Goal: Information Seeking & Learning: Check status

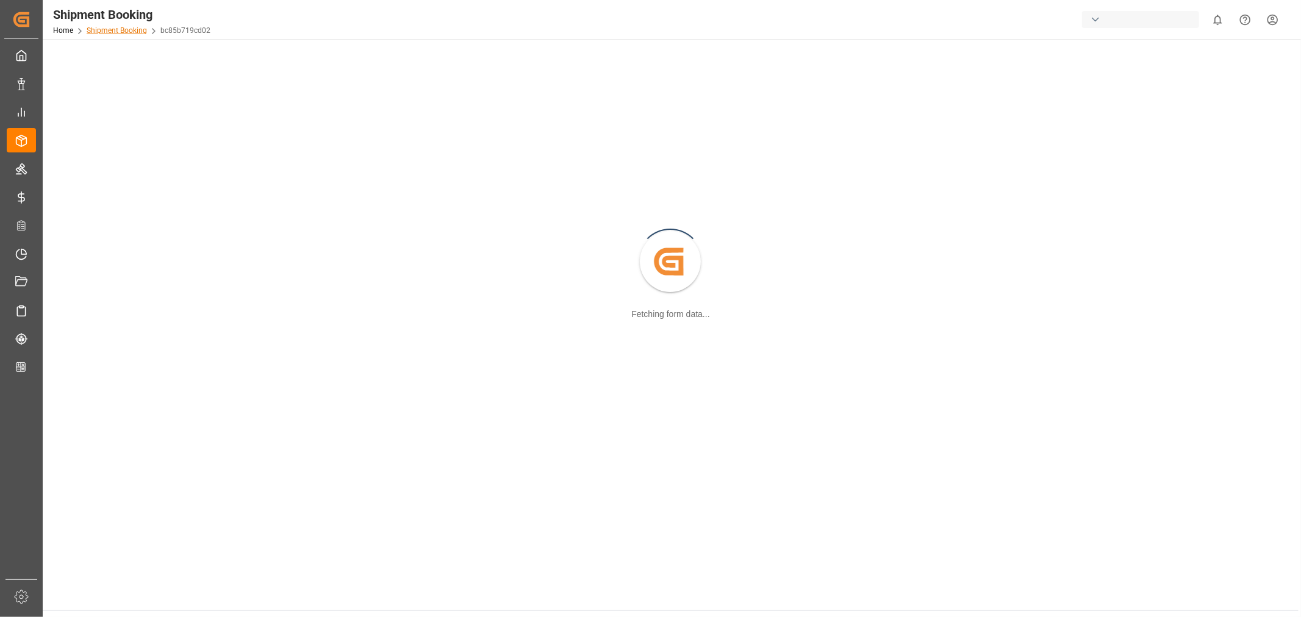
click at [110, 29] on link "Shipment Booking" at bounding box center [117, 30] width 60 height 9
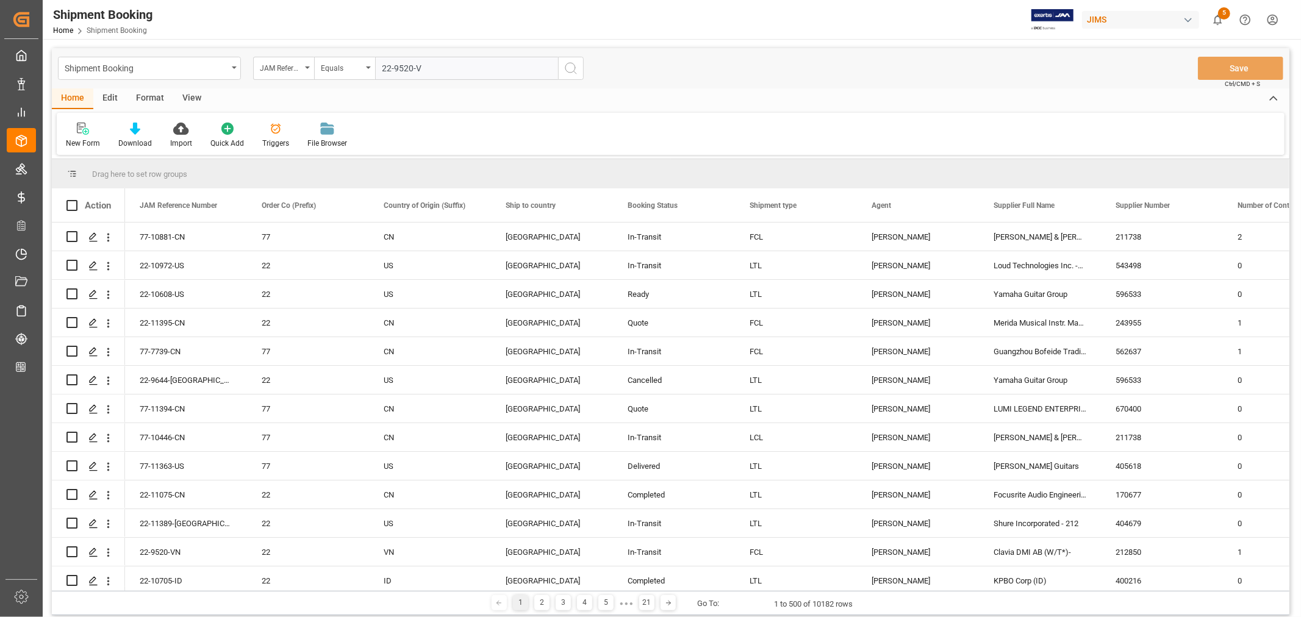
type input "22-9520-VN"
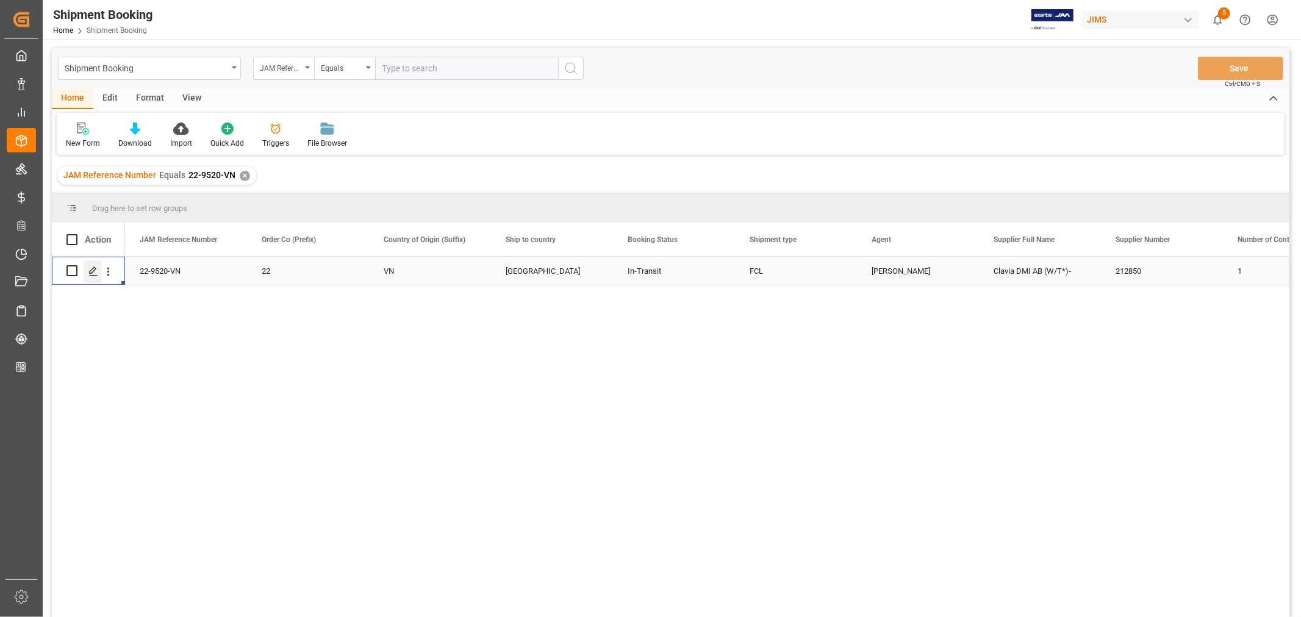
click at [90, 276] on div "Press SPACE to select this row." at bounding box center [93, 271] width 18 height 23
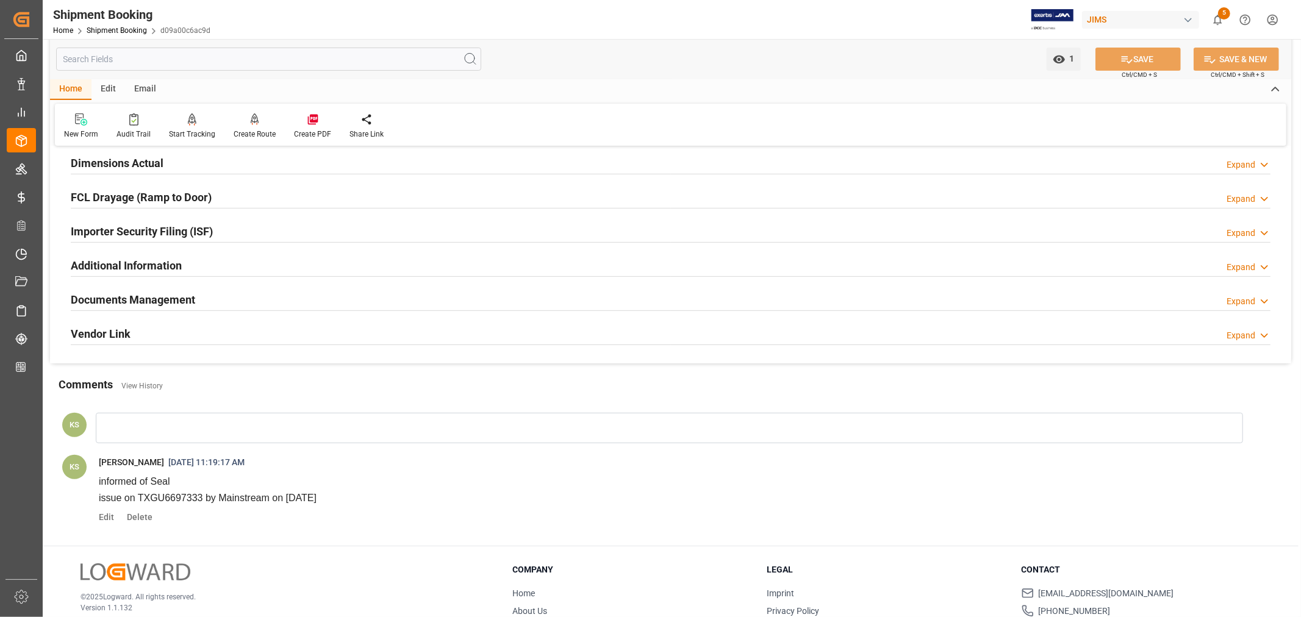
scroll to position [339, 0]
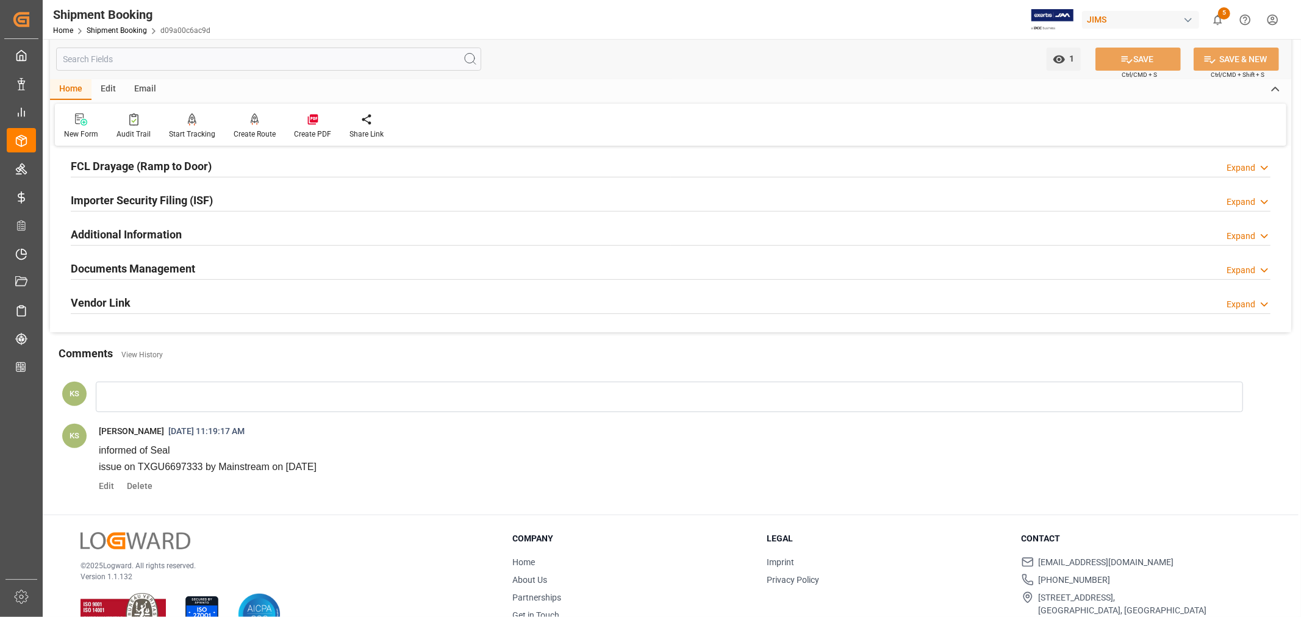
click at [181, 269] on h2 "Documents Management" at bounding box center [133, 268] width 124 height 16
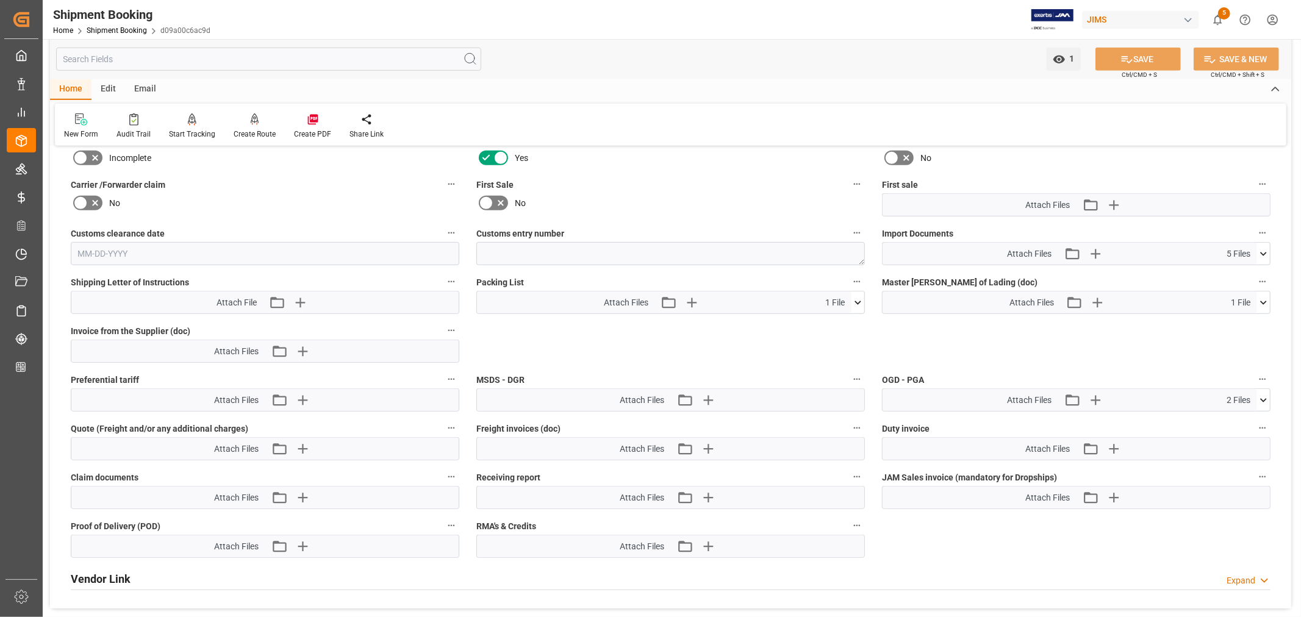
scroll to position [610, 0]
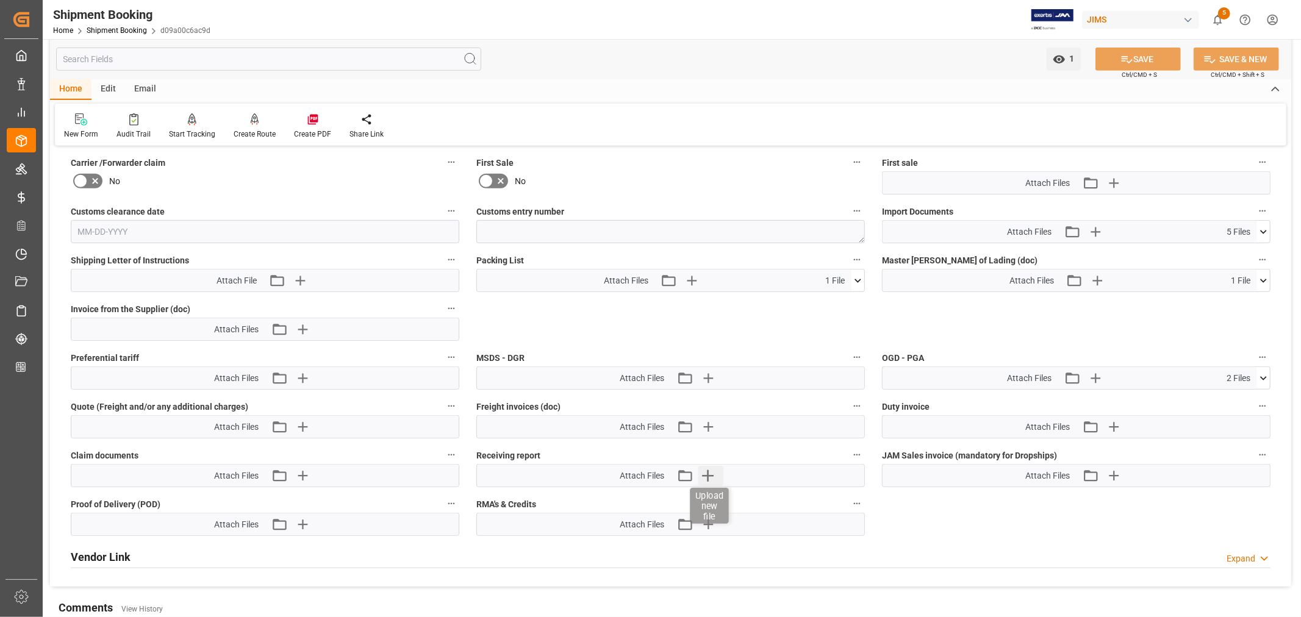
click at [711, 474] on icon "button" at bounding box center [708, 476] width 12 height 12
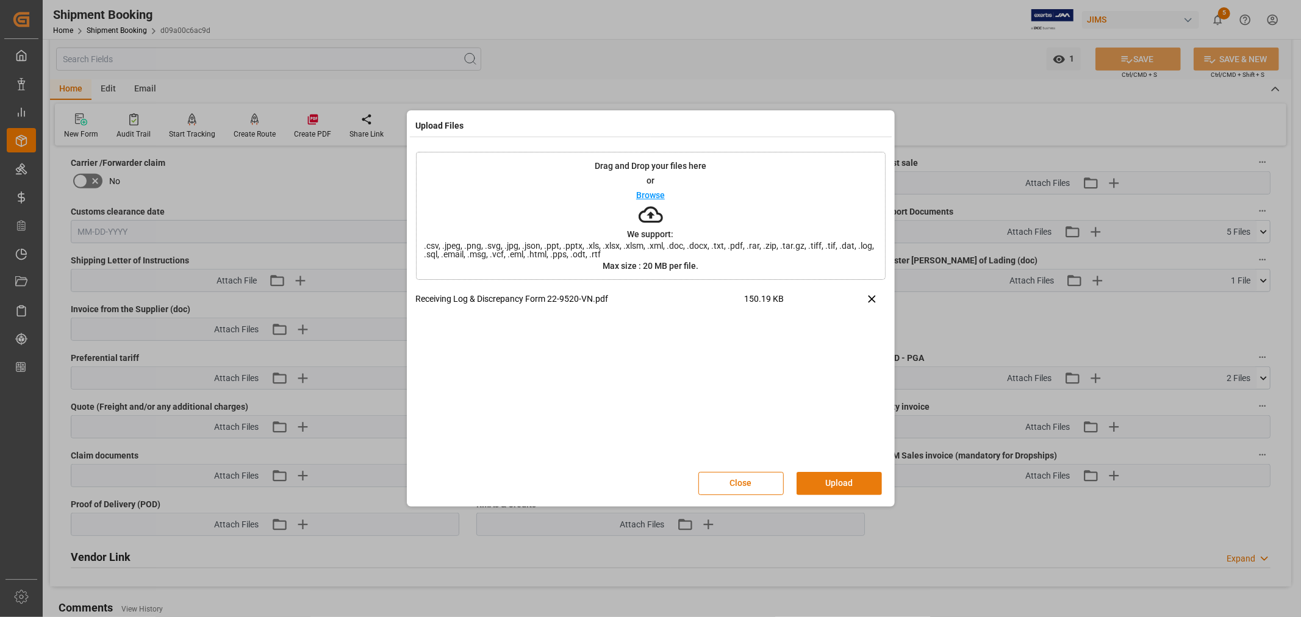
click at [838, 479] on button "Upload" at bounding box center [839, 483] width 85 height 23
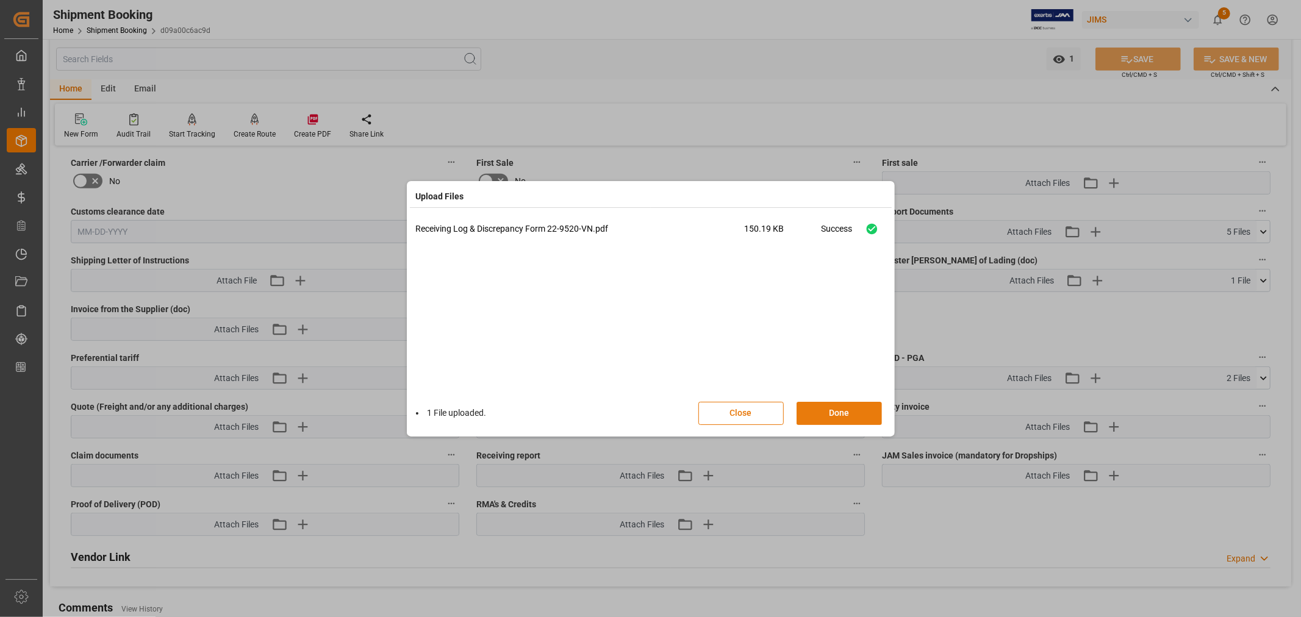
click at [836, 409] on button "Done" at bounding box center [839, 413] width 85 height 23
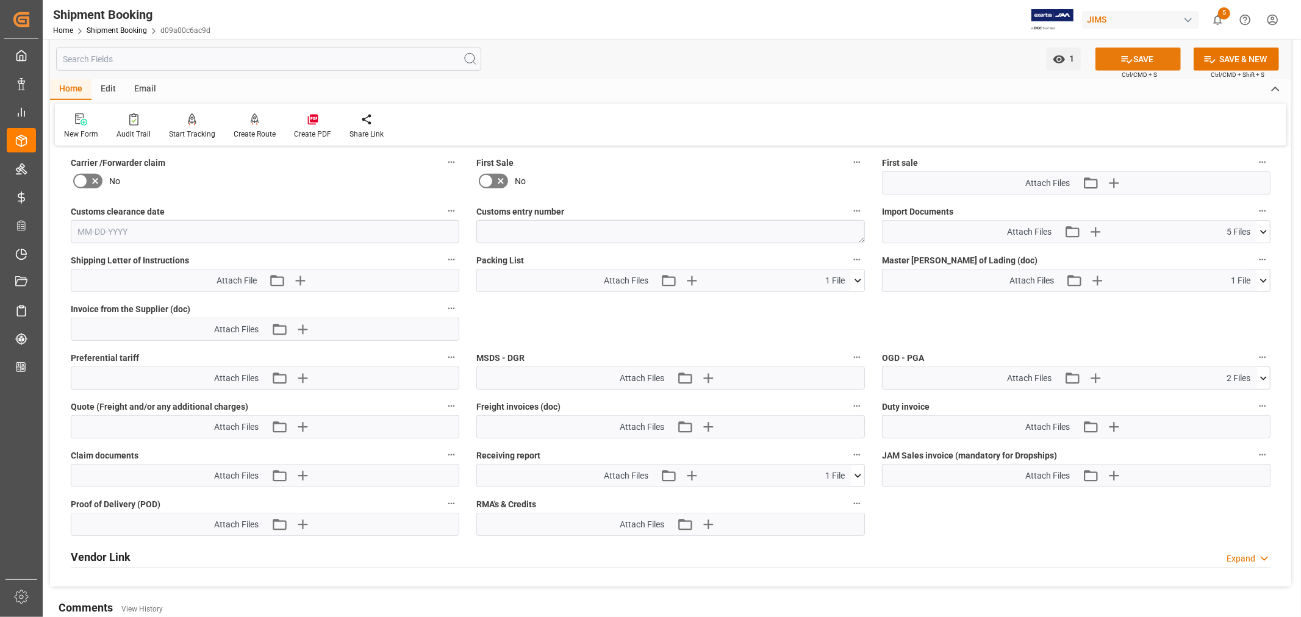
click at [1150, 61] on button "SAVE" at bounding box center [1138, 59] width 85 height 23
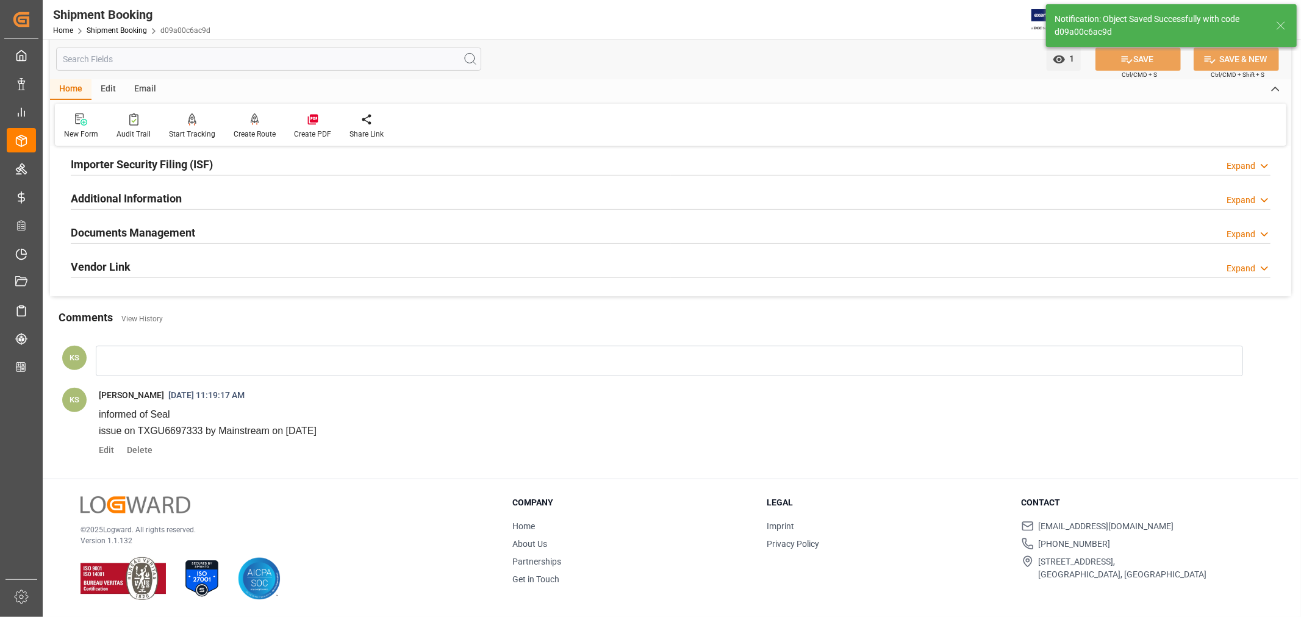
scroll to position [87, 0]
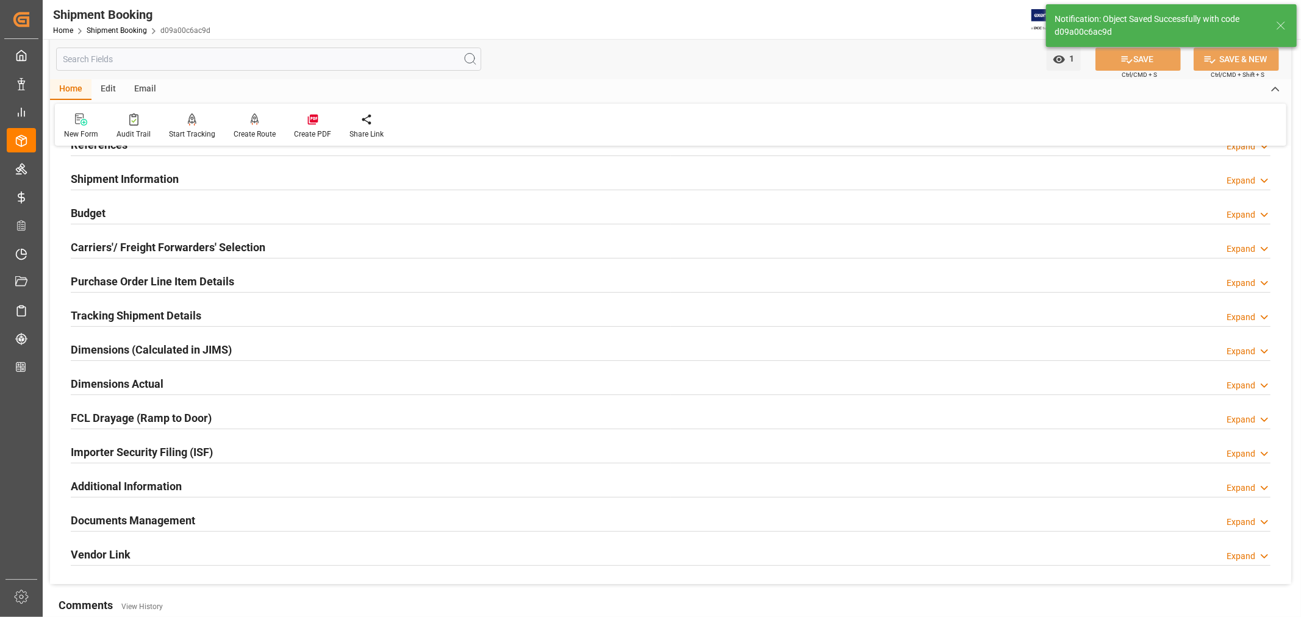
click at [92, 316] on h2 "Tracking Shipment Details" at bounding box center [136, 315] width 131 height 16
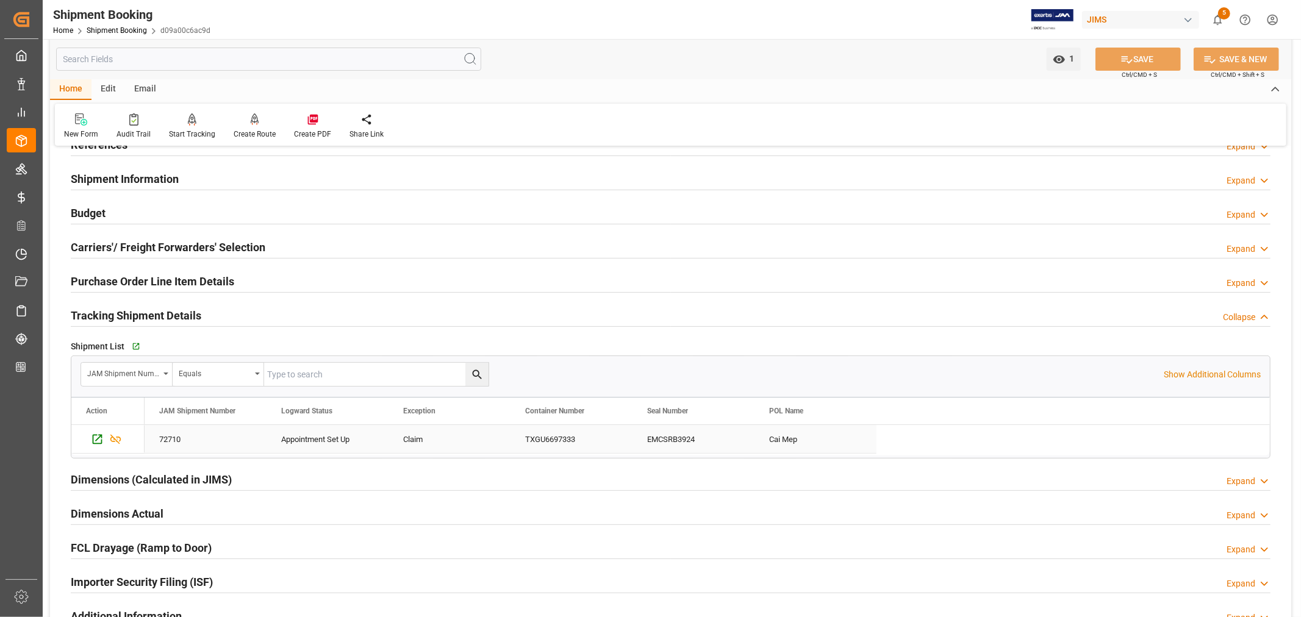
scroll to position [217, 0]
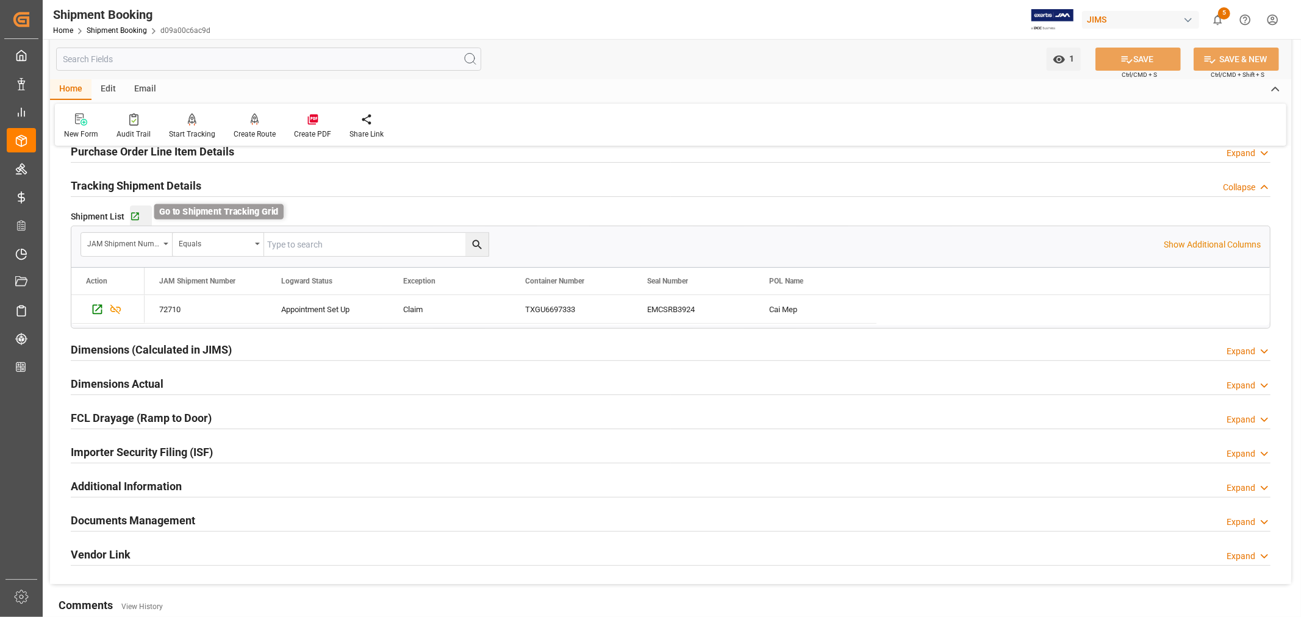
click at [135, 215] on icon "button" at bounding box center [135, 217] width 8 height 8
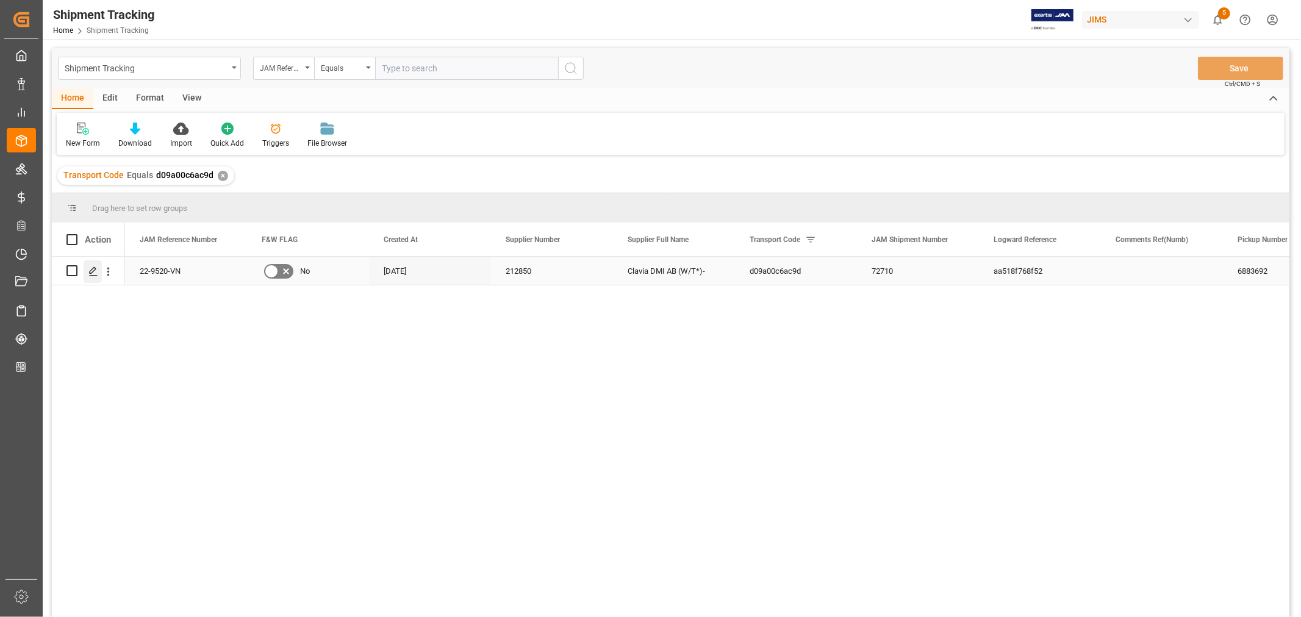
click at [92, 272] on polygon "Press SPACE to select this row." at bounding box center [93, 270] width 6 height 6
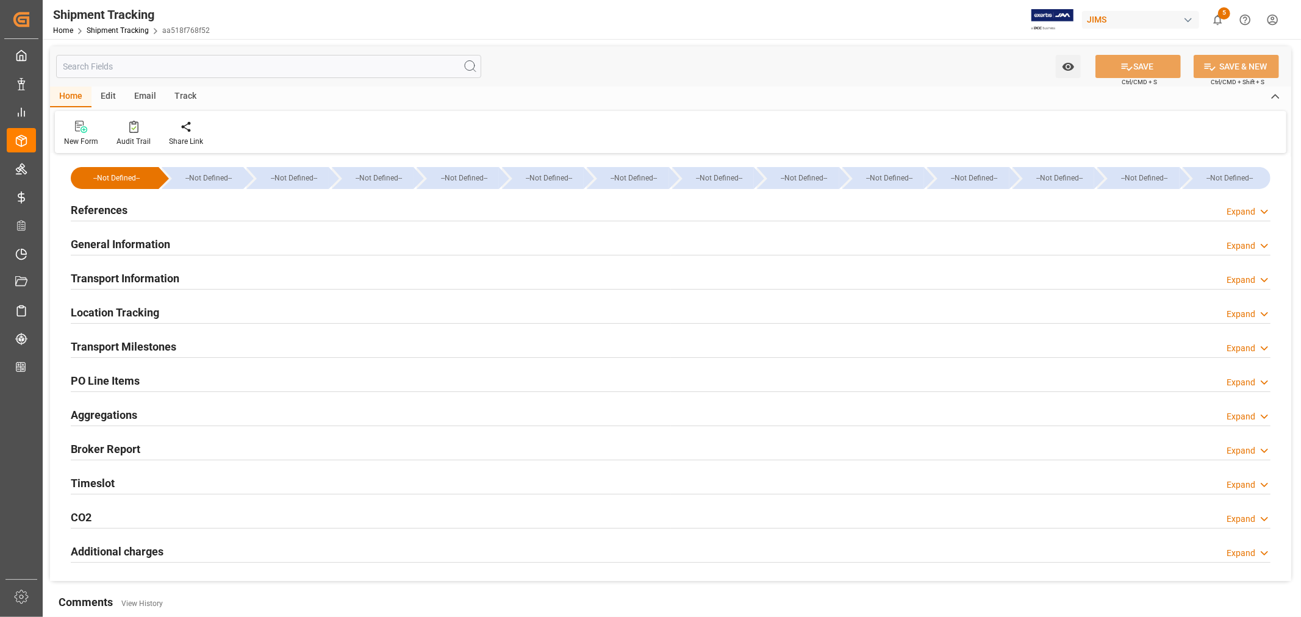
type input "08-18-2025 00:00"
type input "[DATE]"
type input "08-26-2025"
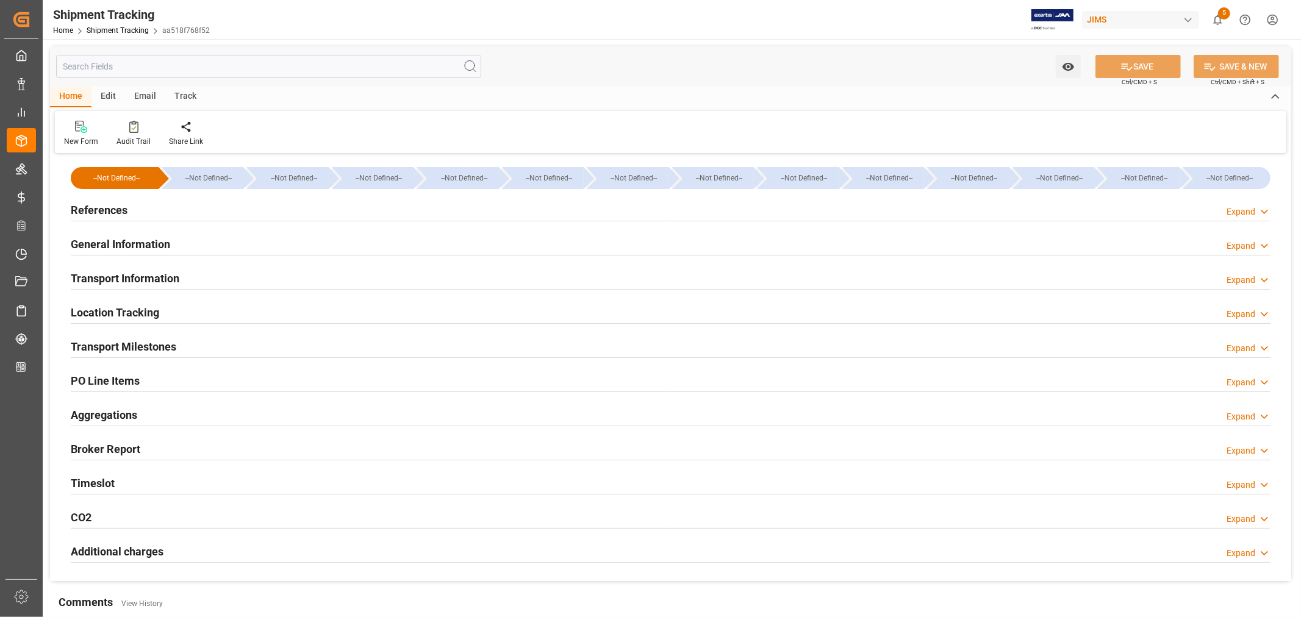
type input "08-27-2025 00:00"
type input "08-25-2025 00:00"
type input "09-19-2025"
type input "09-19-2025 06:00"
type input "09-28-2025"
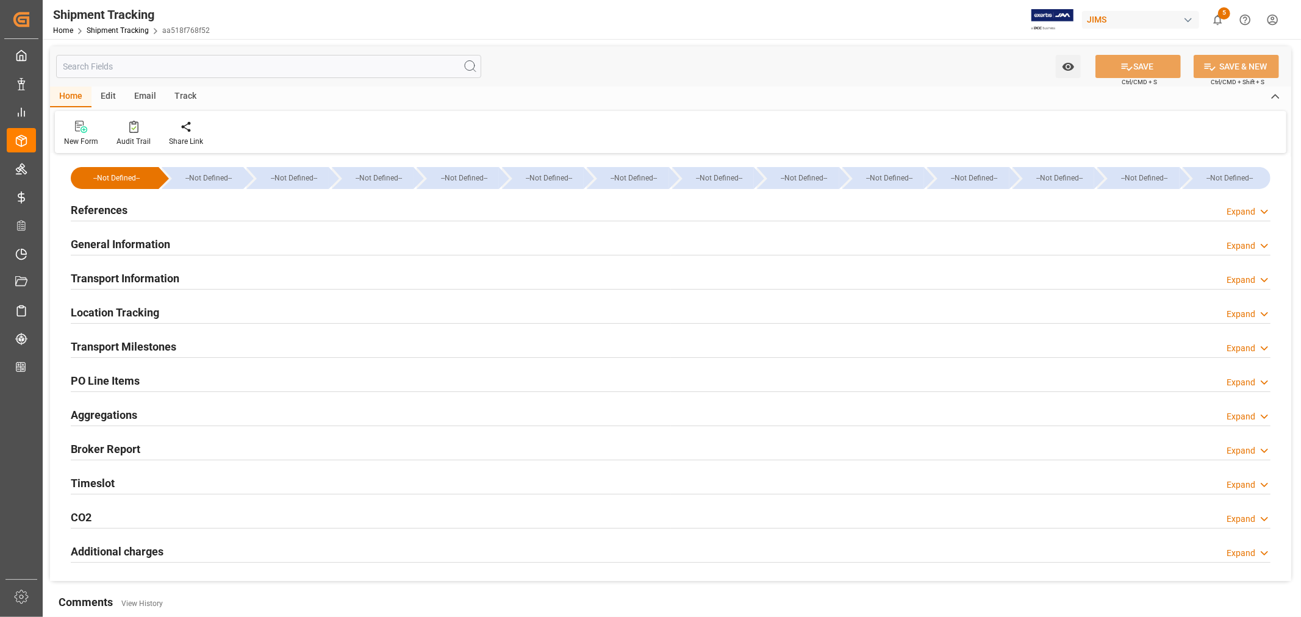
type input "09-28-2025"
type input "10-04-2025"
type input "[DATE]"
type input "10-06-2025 00:00"
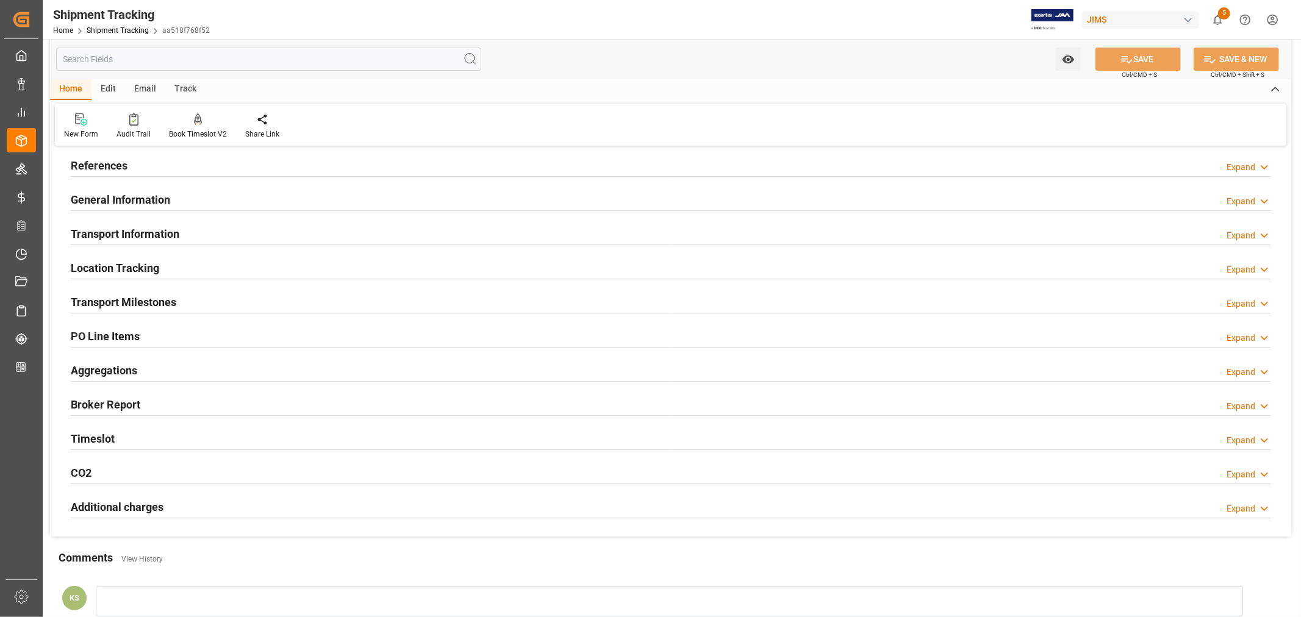
scroll to position [68, 0]
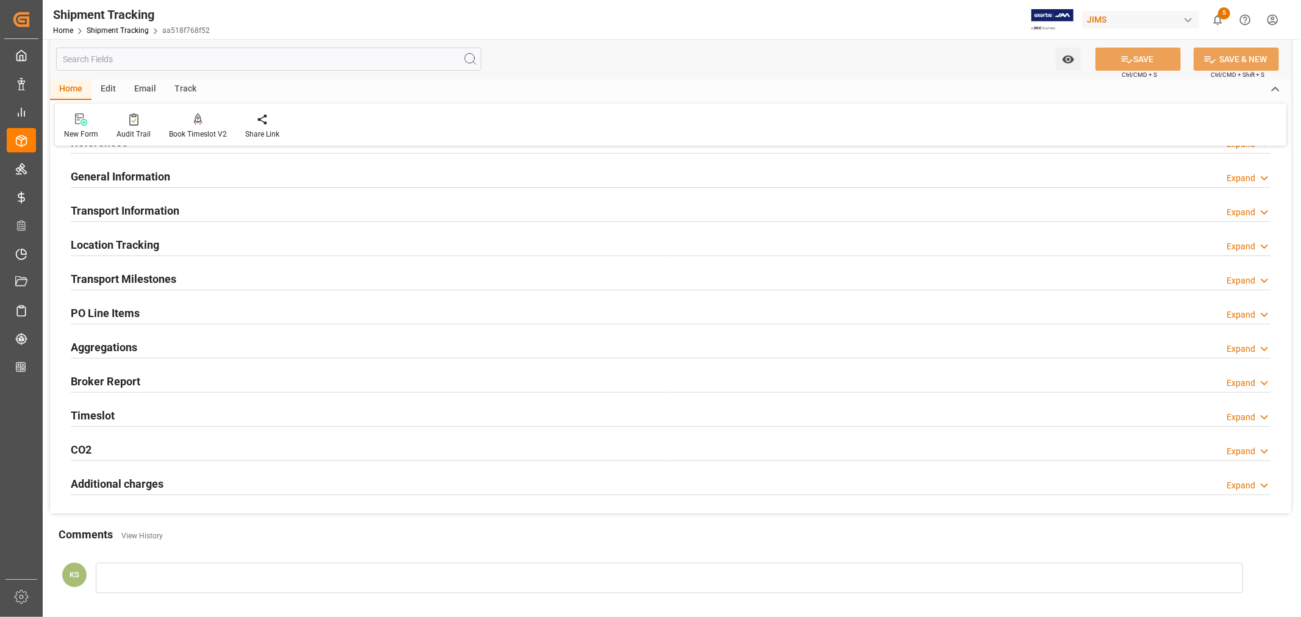
click at [179, 278] on div "Transport Milestones Expand" at bounding box center [671, 278] width 1200 height 23
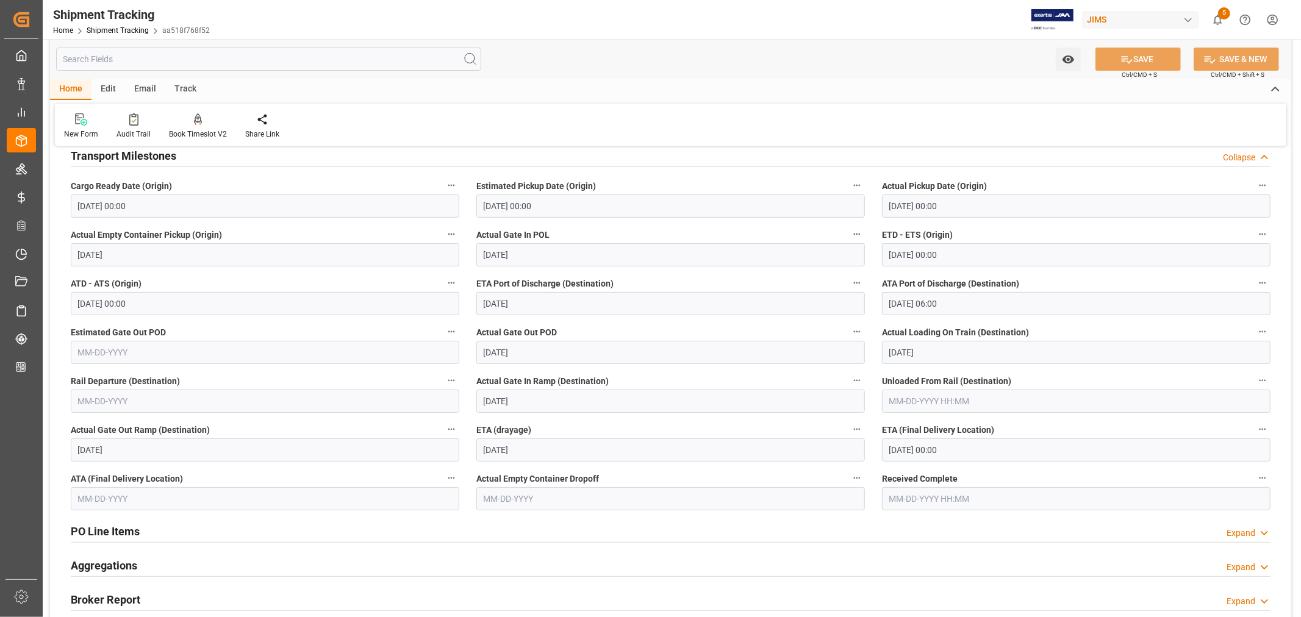
scroll to position [271, 0]
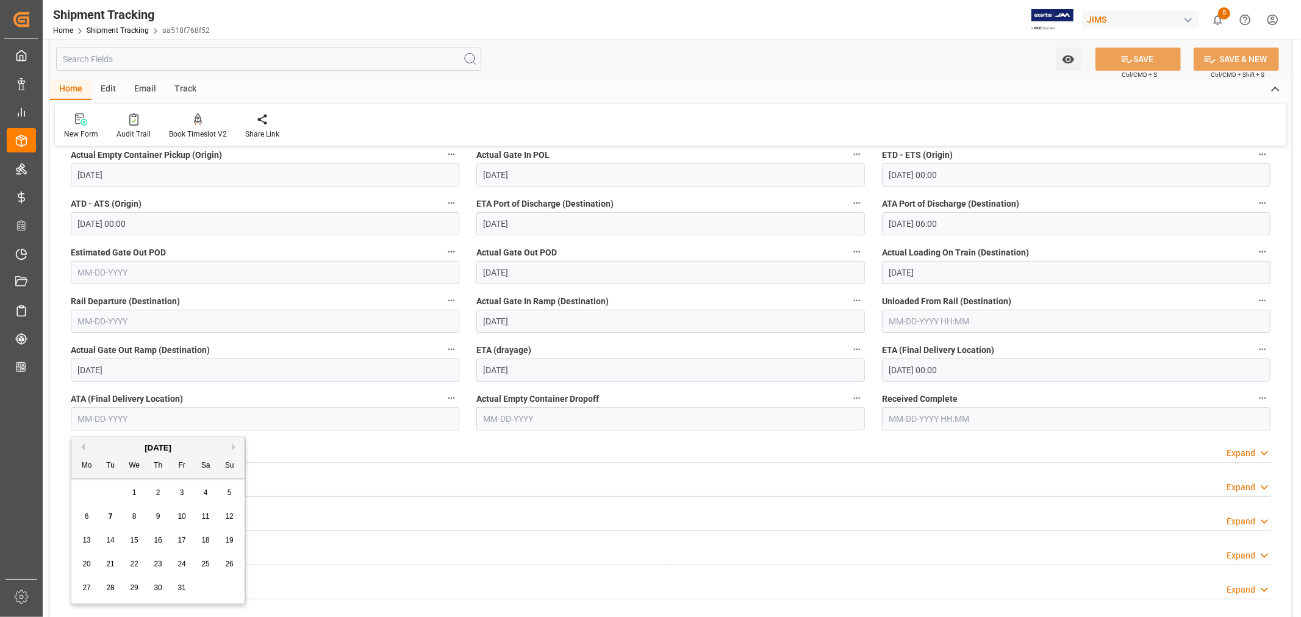
click at [153, 412] on input "text" at bounding box center [265, 418] width 389 height 23
click at [88, 517] on span "6" at bounding box center [87, 516] width 4 height 9
type input "[DATE]"
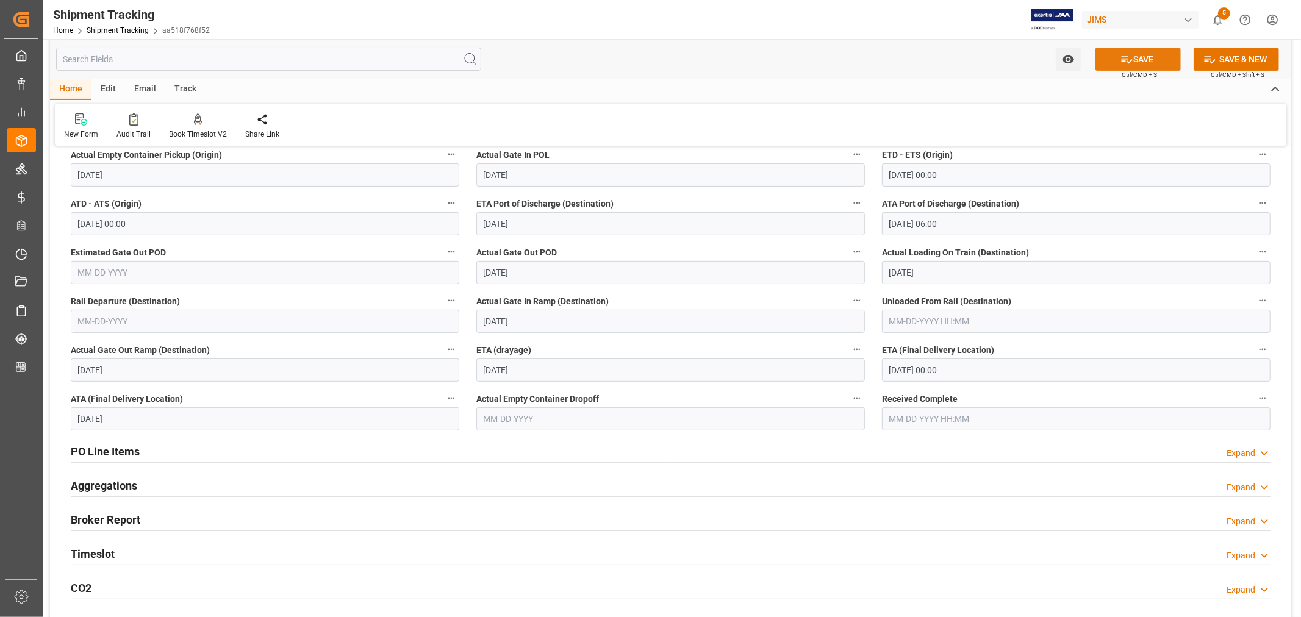
click at [1146, 59] on button "SAVE" at bounding box center [1138, 59] width 85 height 23
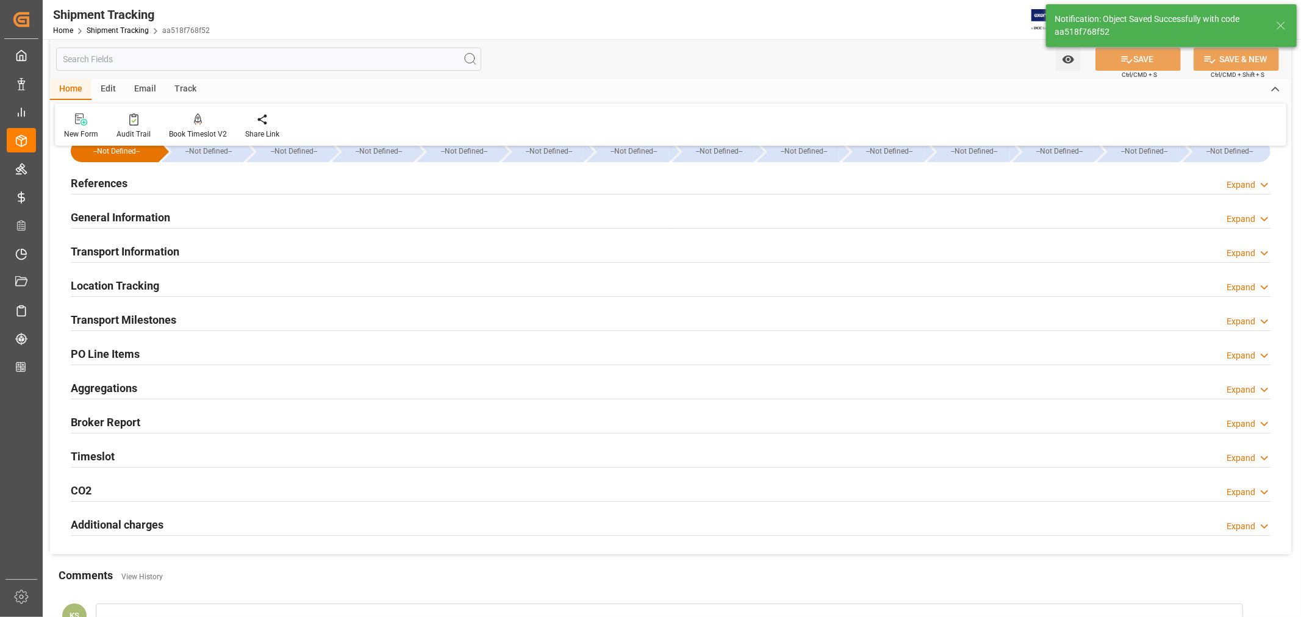
scroll to position [0, 0]
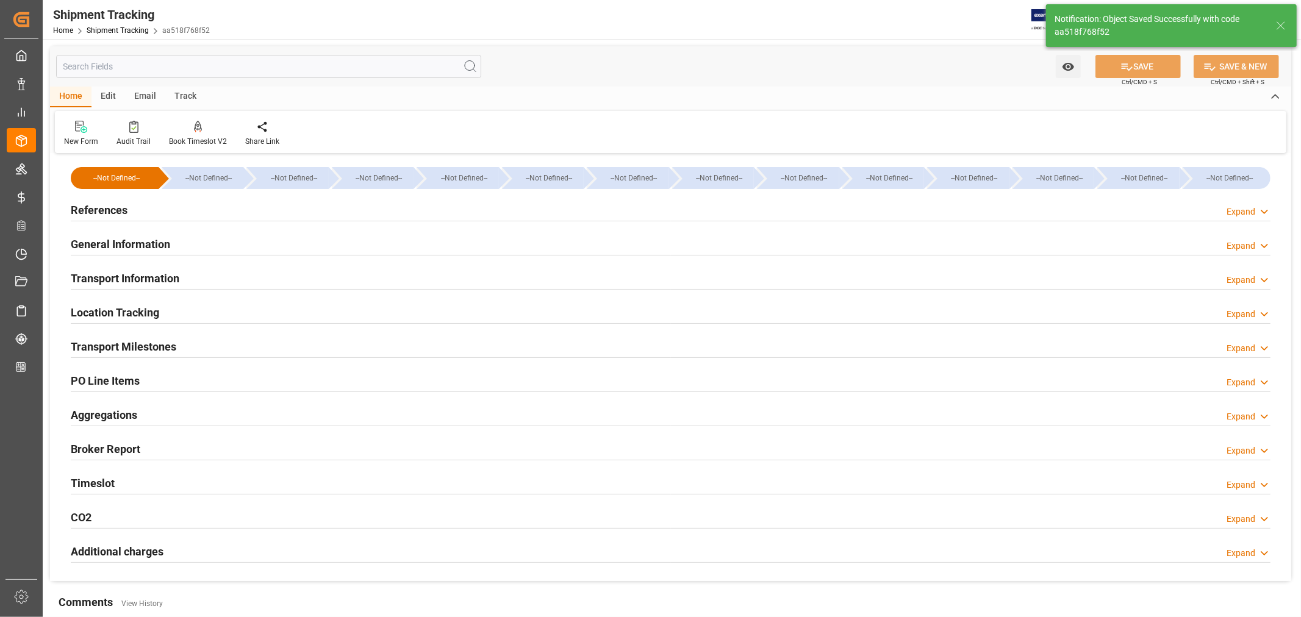
click at [121, 235] on div "General Information" at bounding box center [120, 243] width 99 height 23
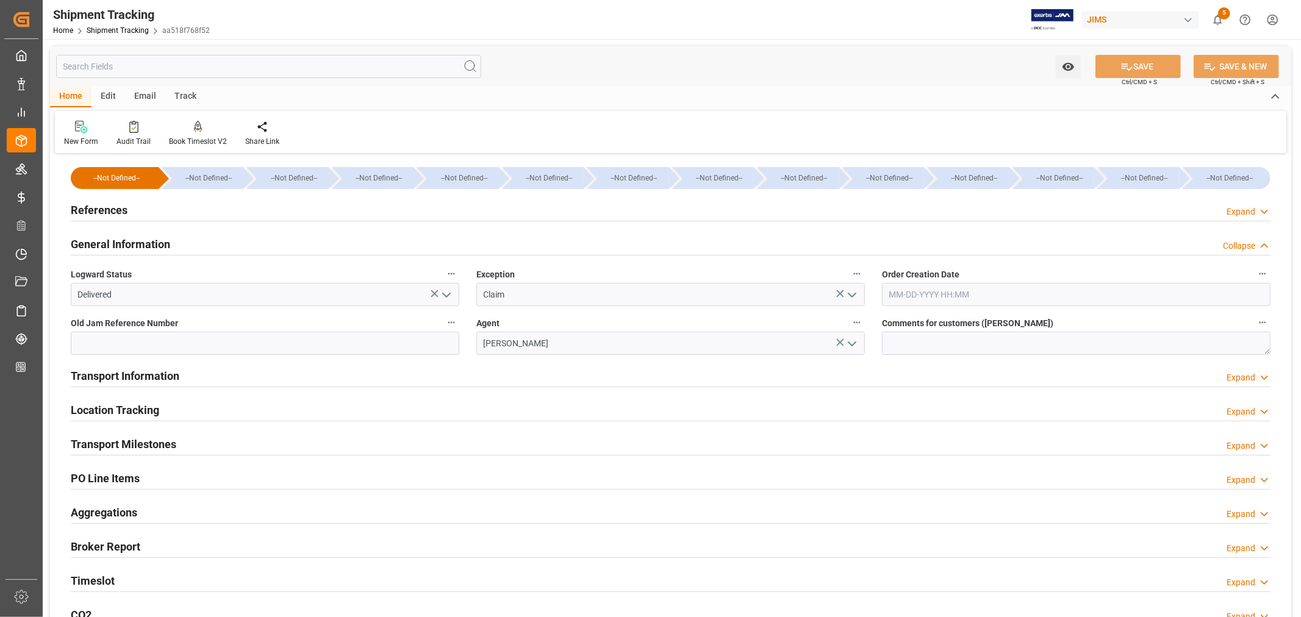
click at [121, 235] on div "General Information" at bounding box center [120, 243] width 99 height 23
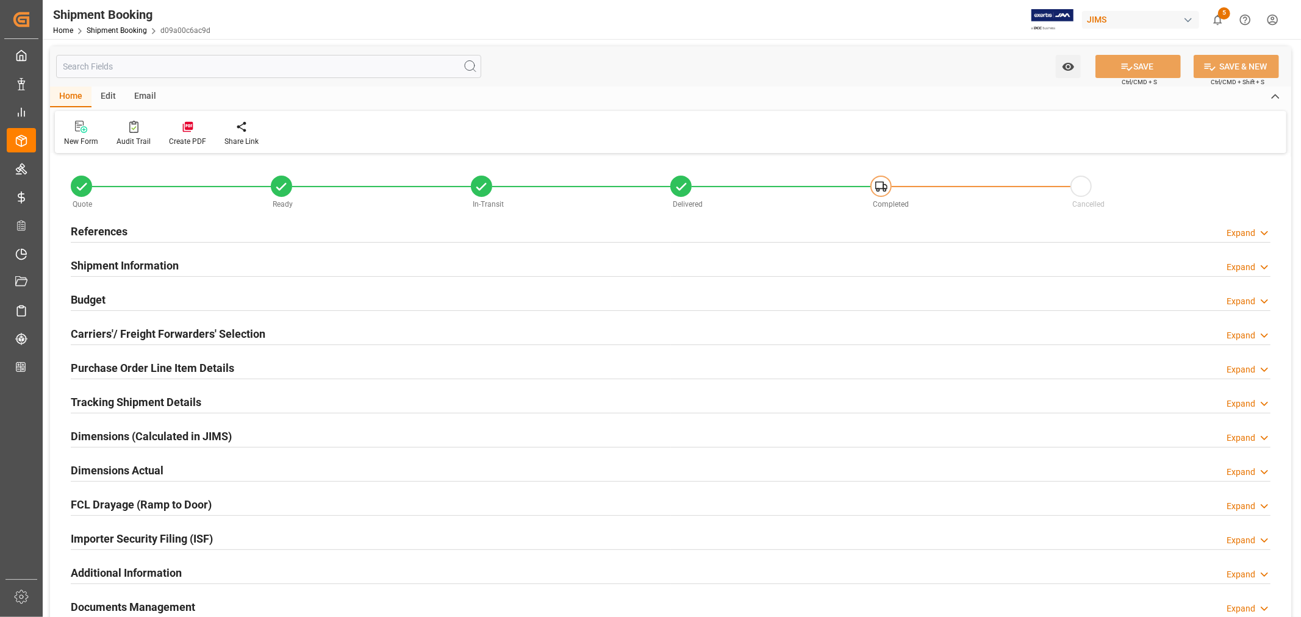
type input "1"
type input "[DATE]"
type input "[DATE] 00:00"
click at [123, 260] on h2 "Shipment Information" at bounding box center [125, 265] width 108 height 16
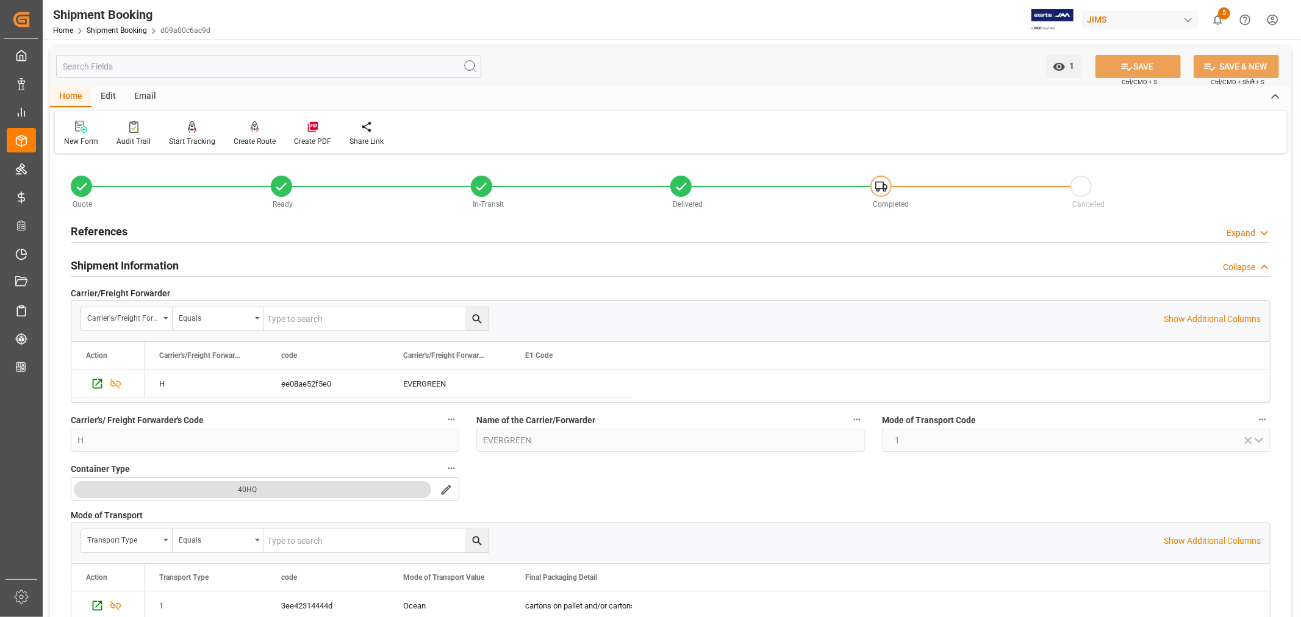
click at [123, 260] on h2 "Shipment Information" at bounding box center [125, 265] width 108 height 16
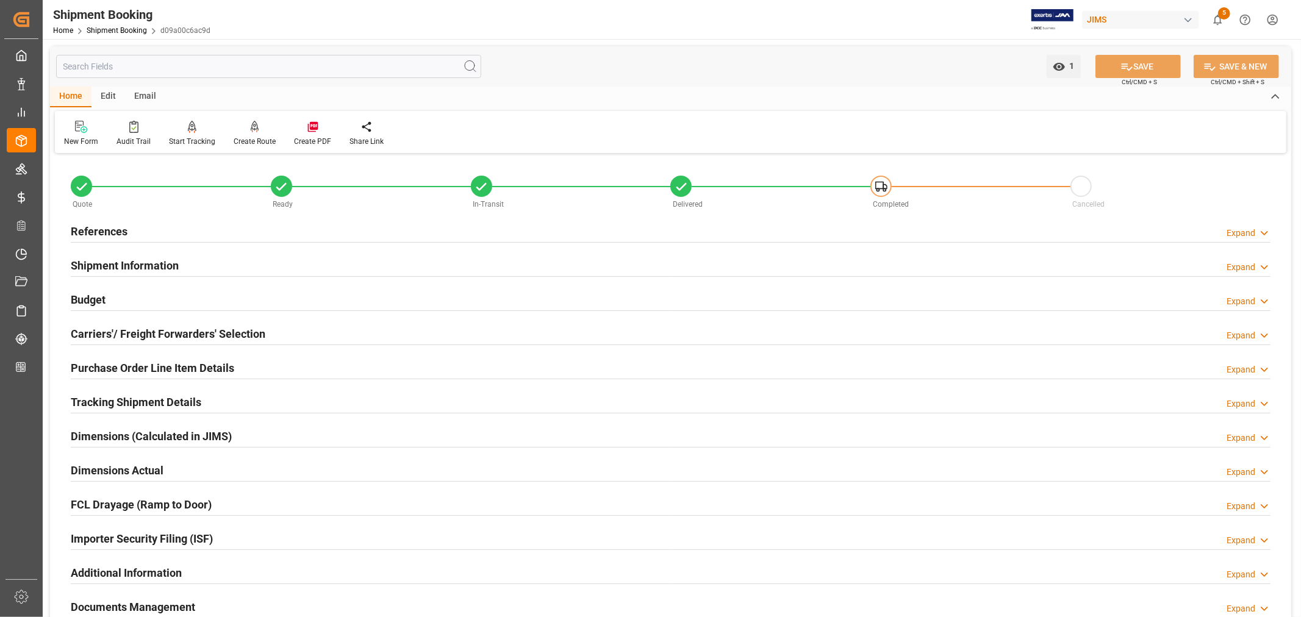
click at [106, 232] on h2 "References" at bounding box center [99, 231] width 57 height 16
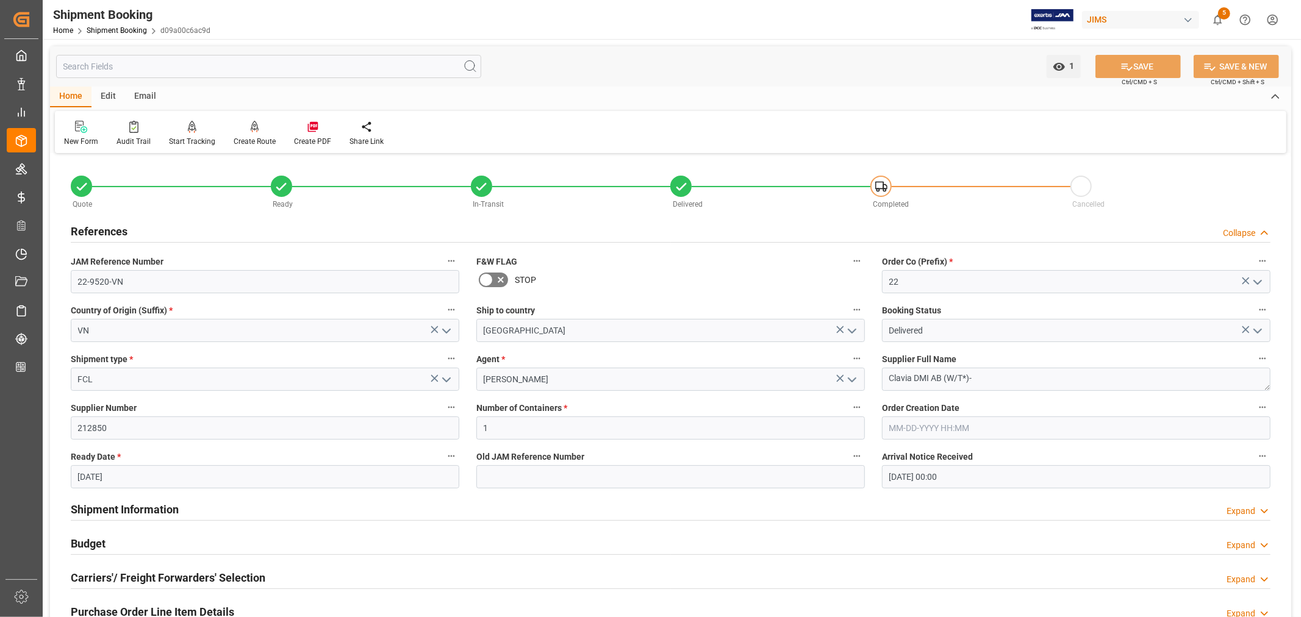
click at [106, 232] on h2 "References" at bounding box center [99, 231] width 57 height 16
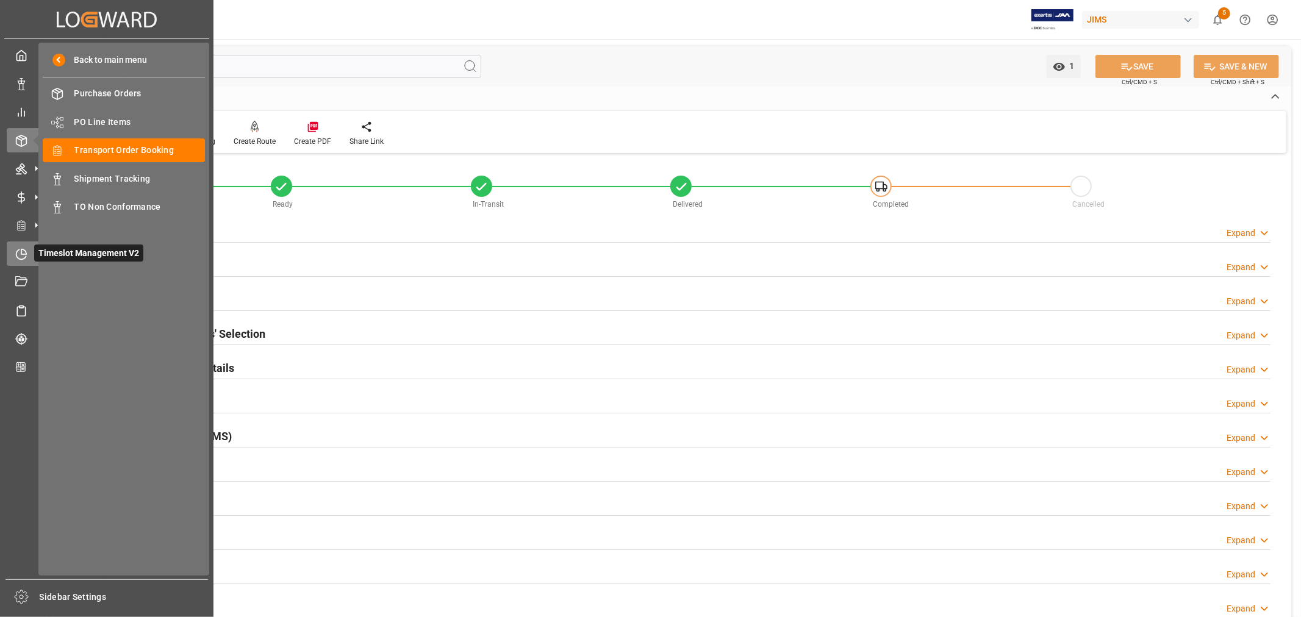
click at [22, 253] on icon at bounding box center [21, 254] width 12 height 12
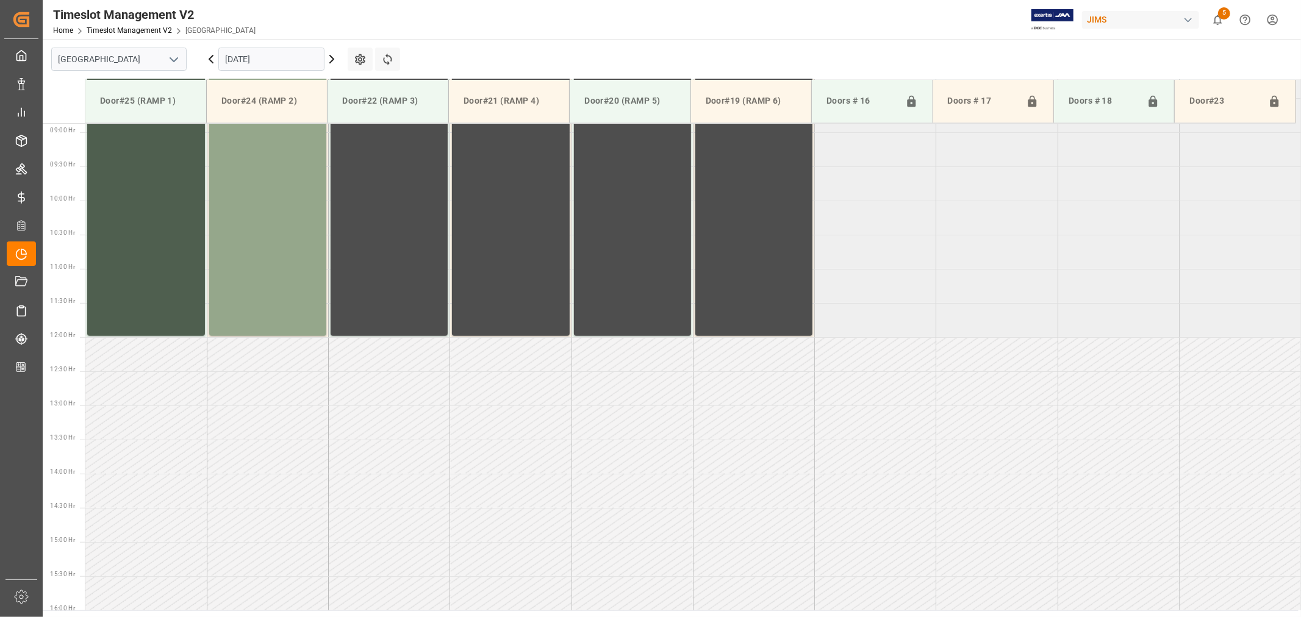
scroll to position [607, 0]
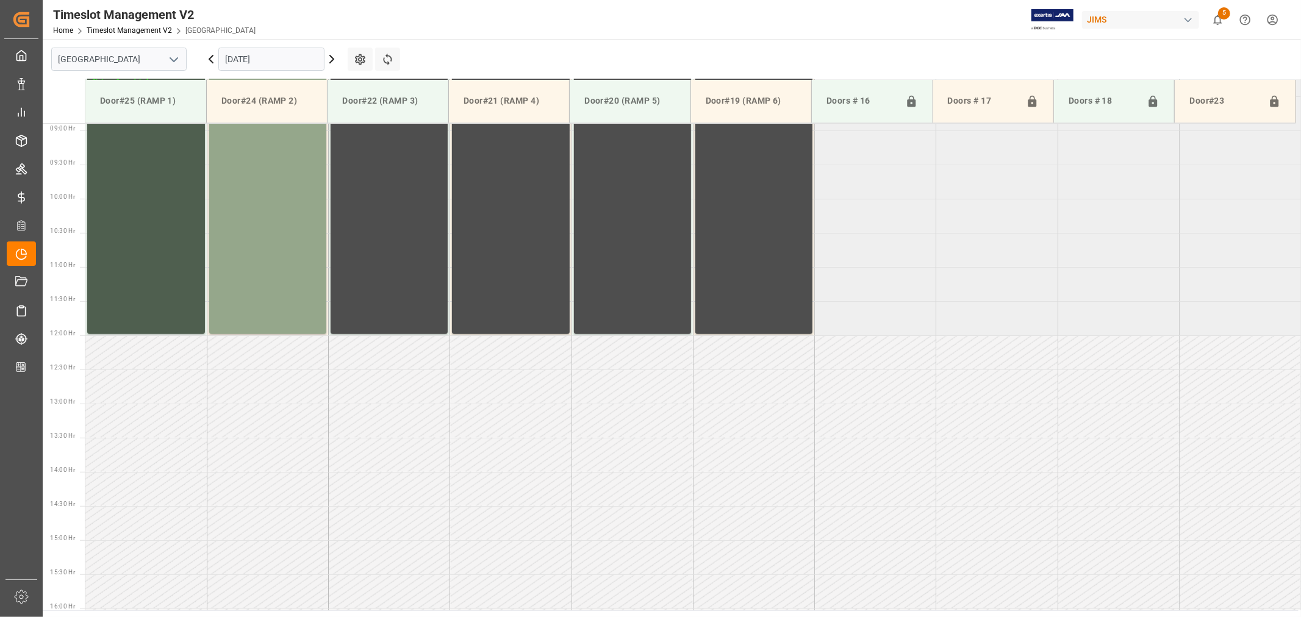
click at [175, 59] on polyline "open menu" at bounding box center [173, 60] width 7 height 4
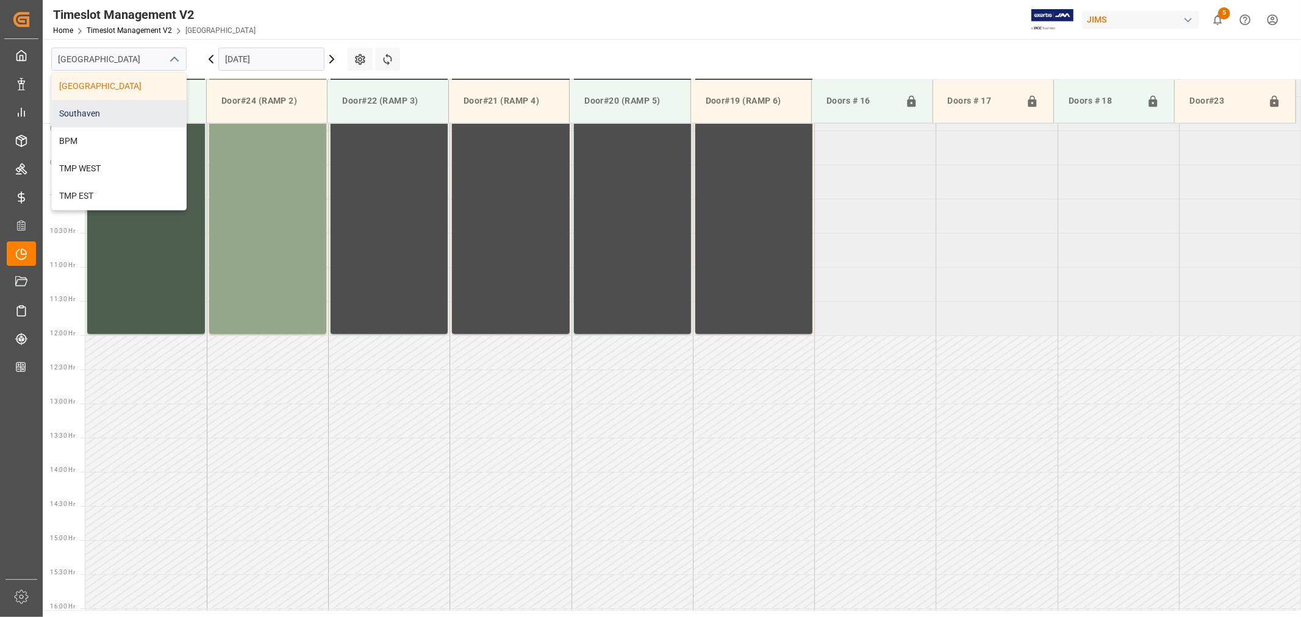
click at [124, 114] on div "Southaven" at bounding box center [119, 113] width 134 height 27
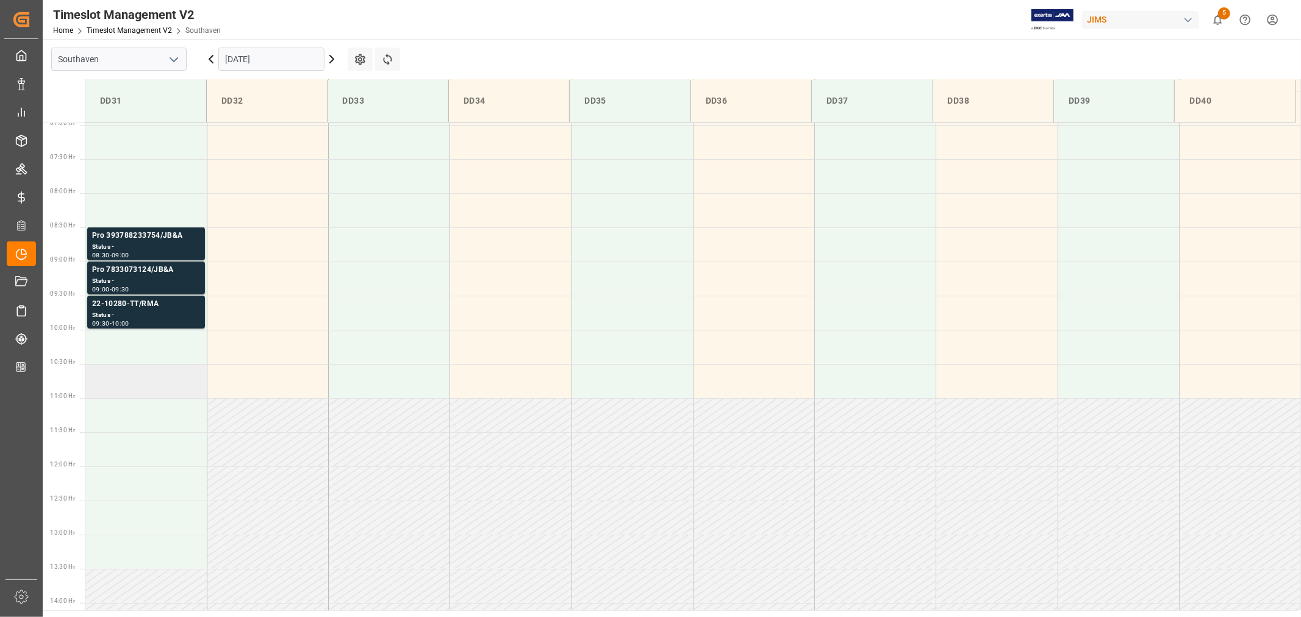
scroll to position [472, 0]
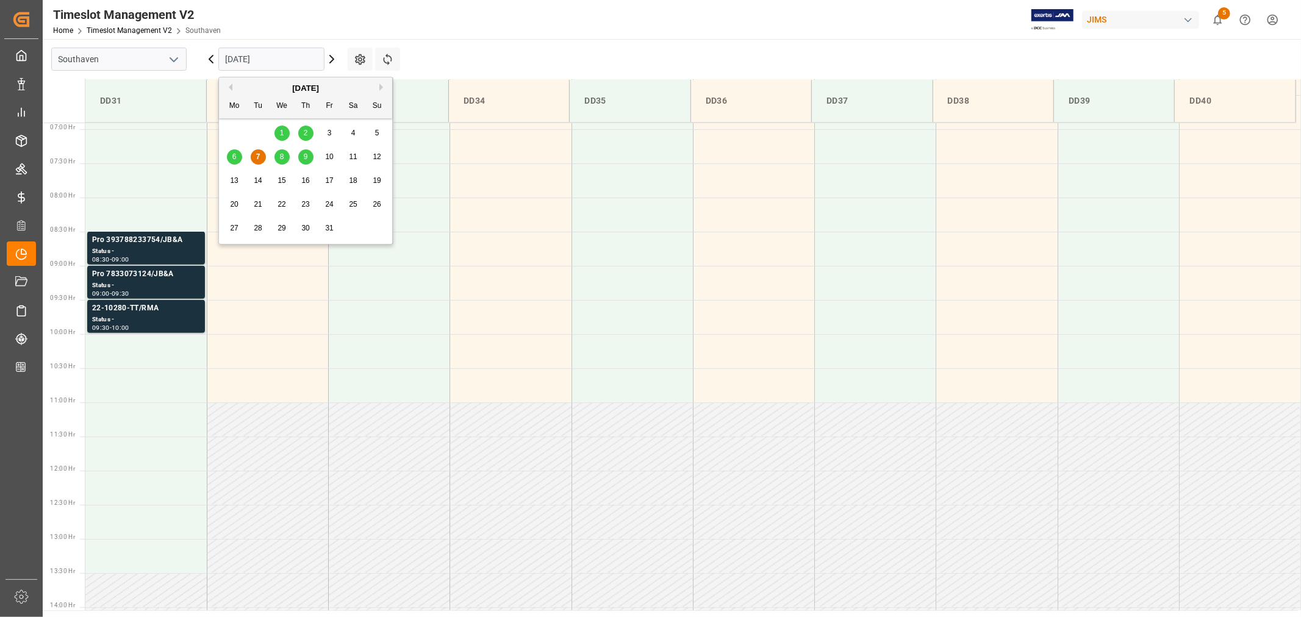
click at [271, 62] on input "[DATE]" at bounding box center [271, 59] width 106 height 23
click at [283, 159] on span "8" at bounding box center [282, 157] width 4 height 9
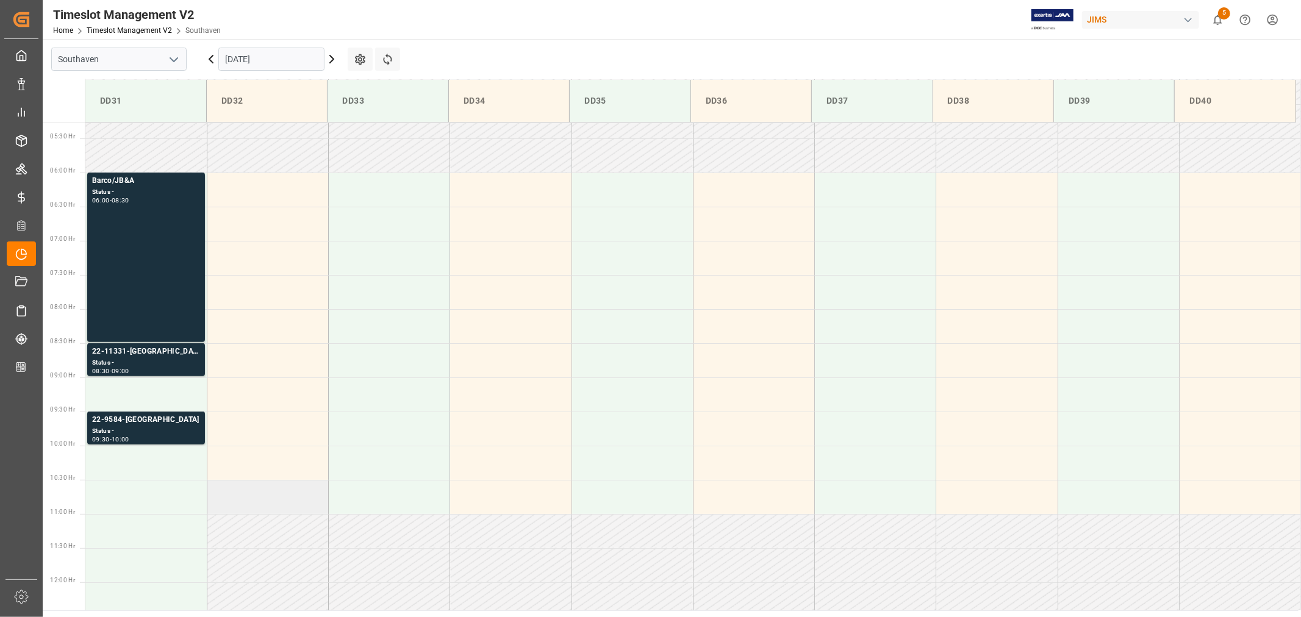
scroll to position [336, 0]
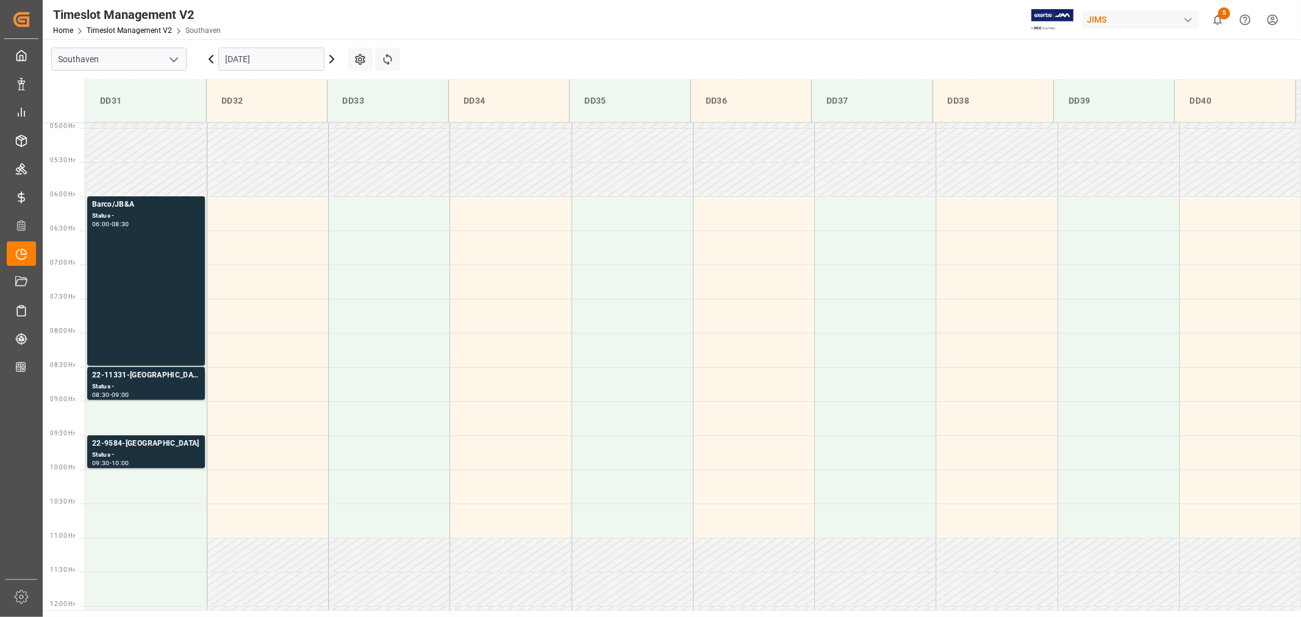
click at [285, 62] on input "10-08-2025" at bounding box center [271, 59] width 106 height 23
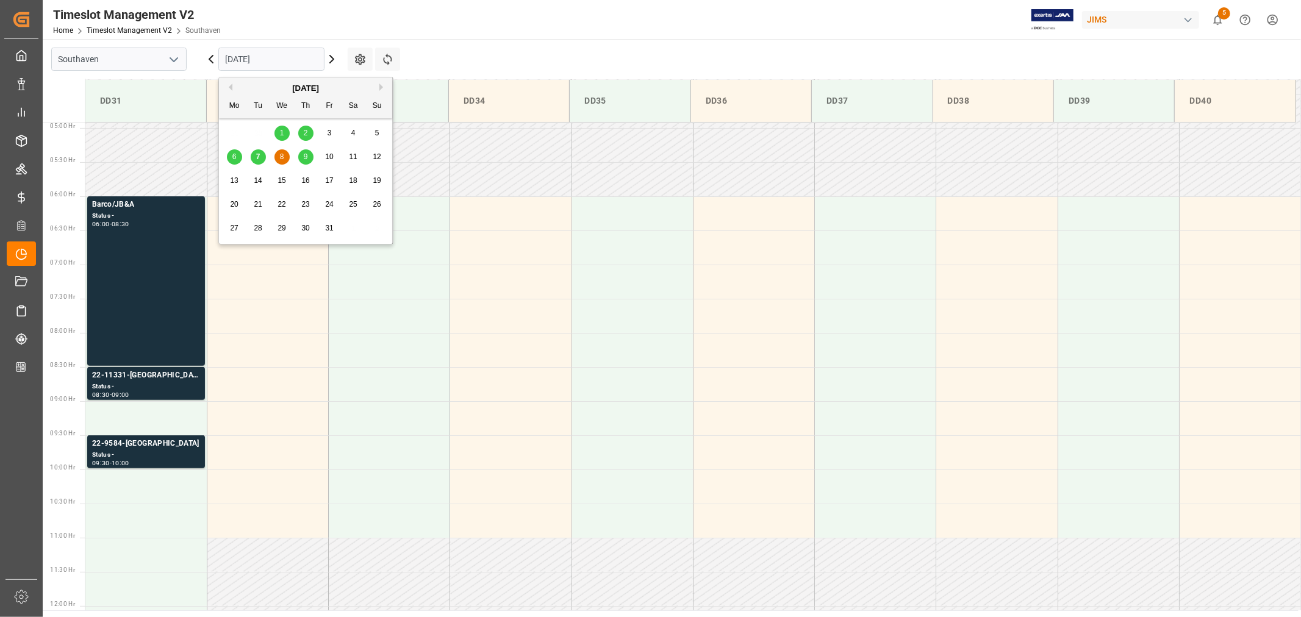
click at [306, 159] on span "9" at bounding box center [306, 157] width 4 height 9
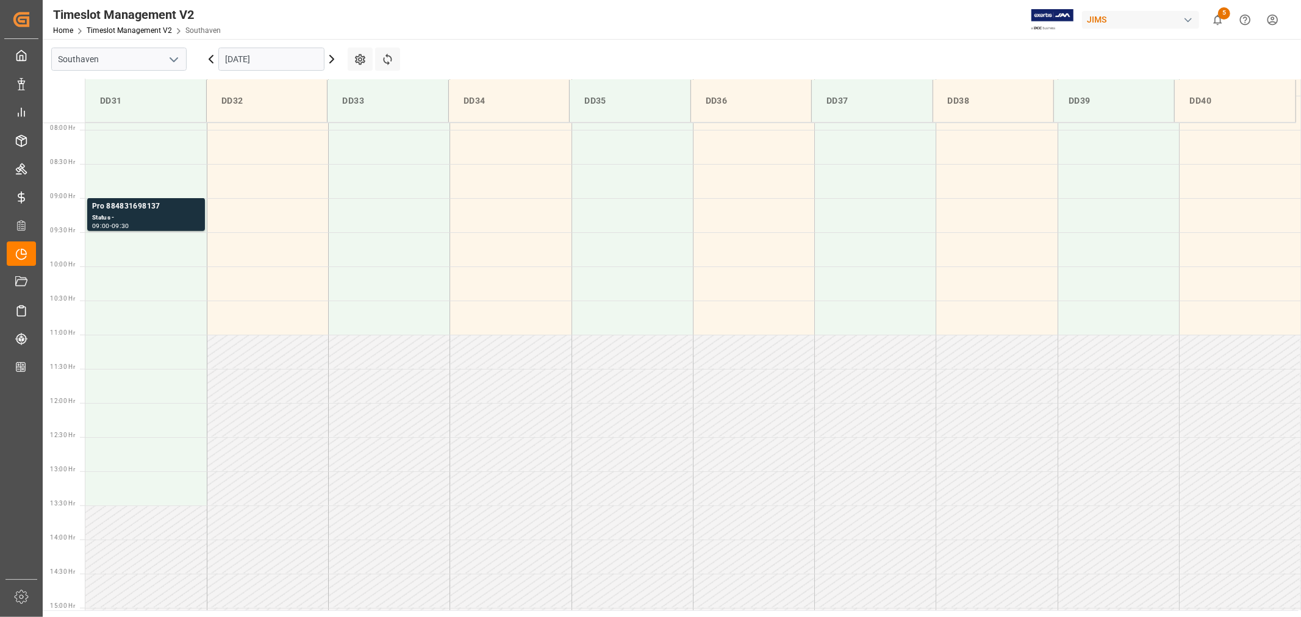
scroll to position [472, 0]
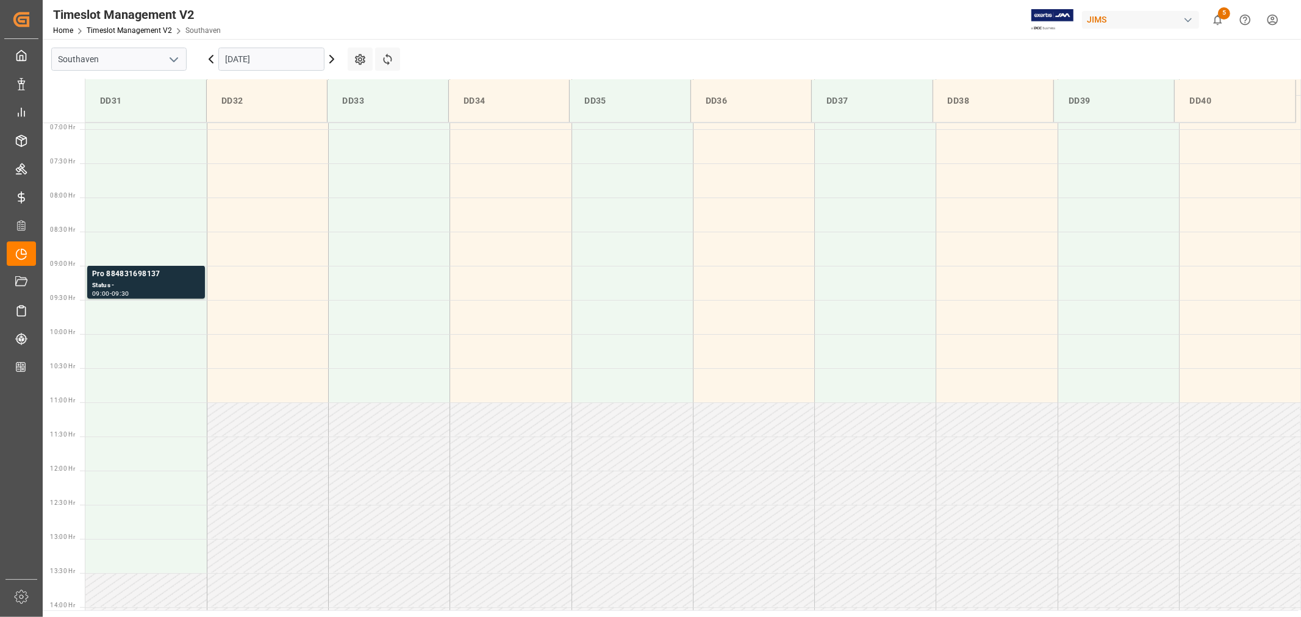
click at [290, 60] on input "10-09-2025" at bounding box center [271, 59] width 106 height 23
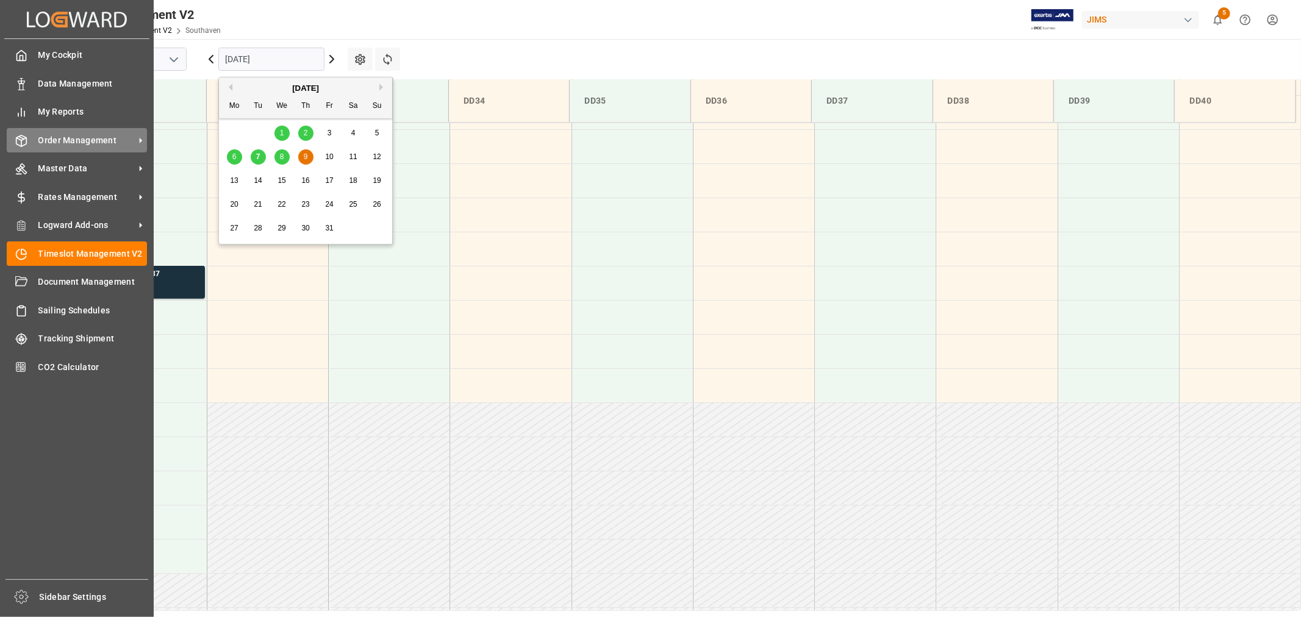
click at [59, 135] on span "Order Management" at bounding box center [86, 140] width 96 height 13
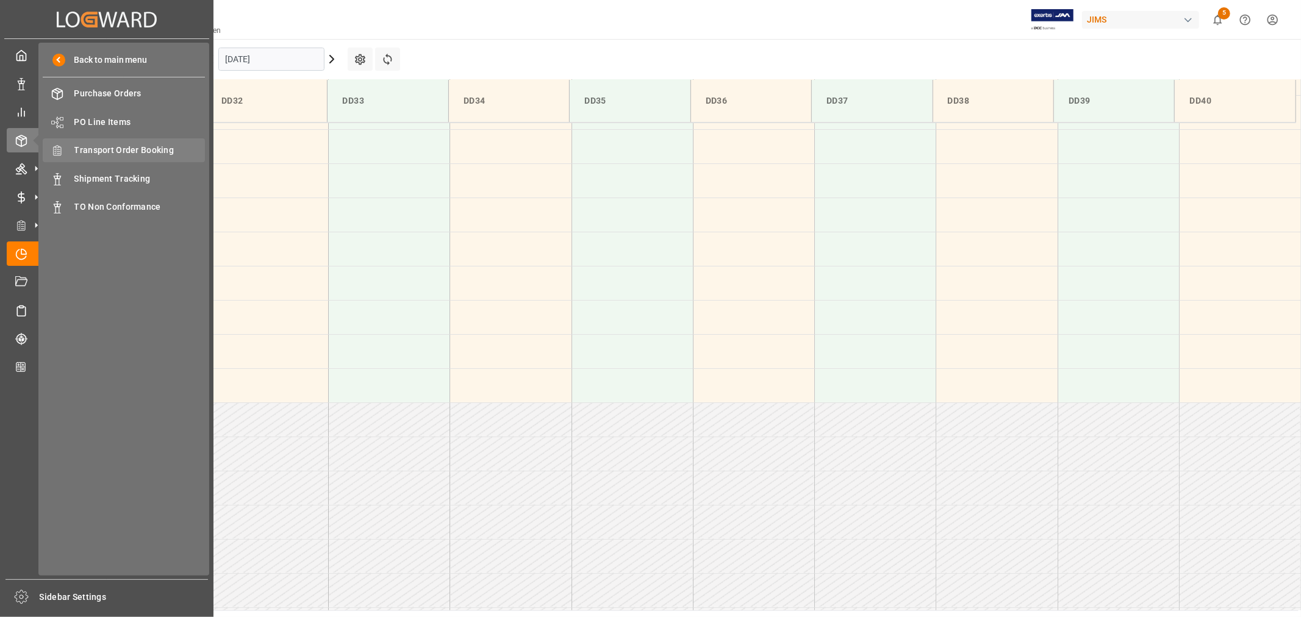
click at [129, 147] on span "Transport Order Booking" at bounding box center [139, 150] width 131 height 13
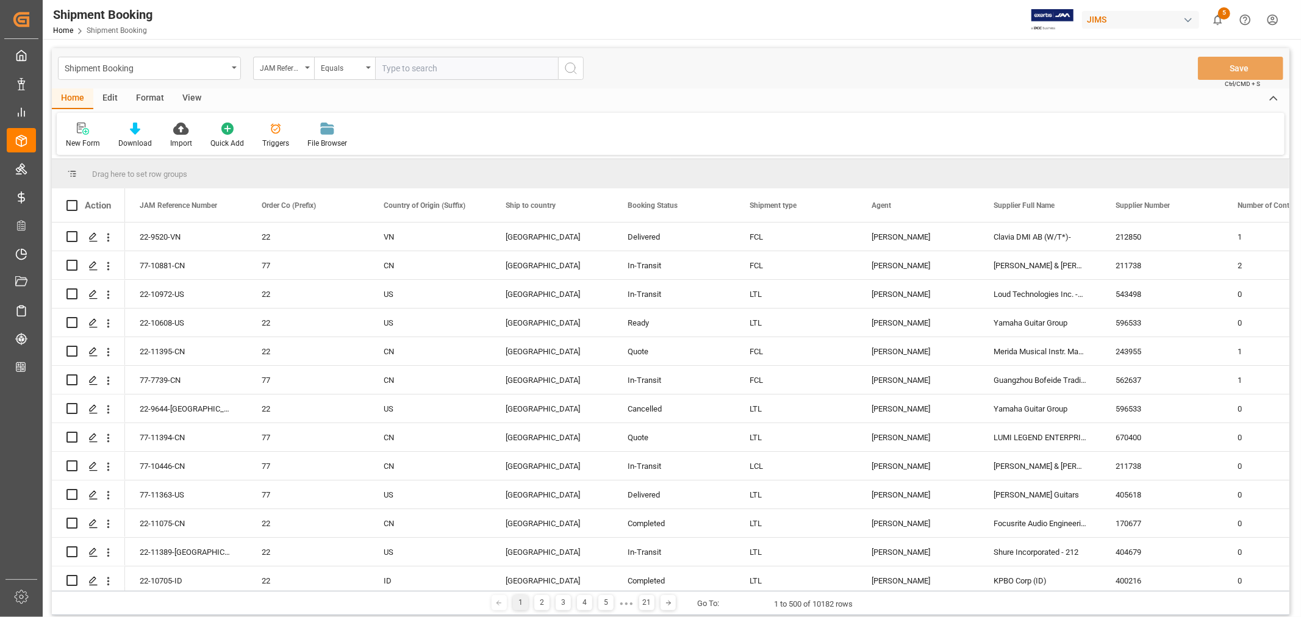
click at [430, 70] on input "text" at bounding box center [466, 68] width 183 height 23
type input "22-11156-vn"
click at [569, 67] on icon "search button" at bounding box center [571, 68] width 15 height 15
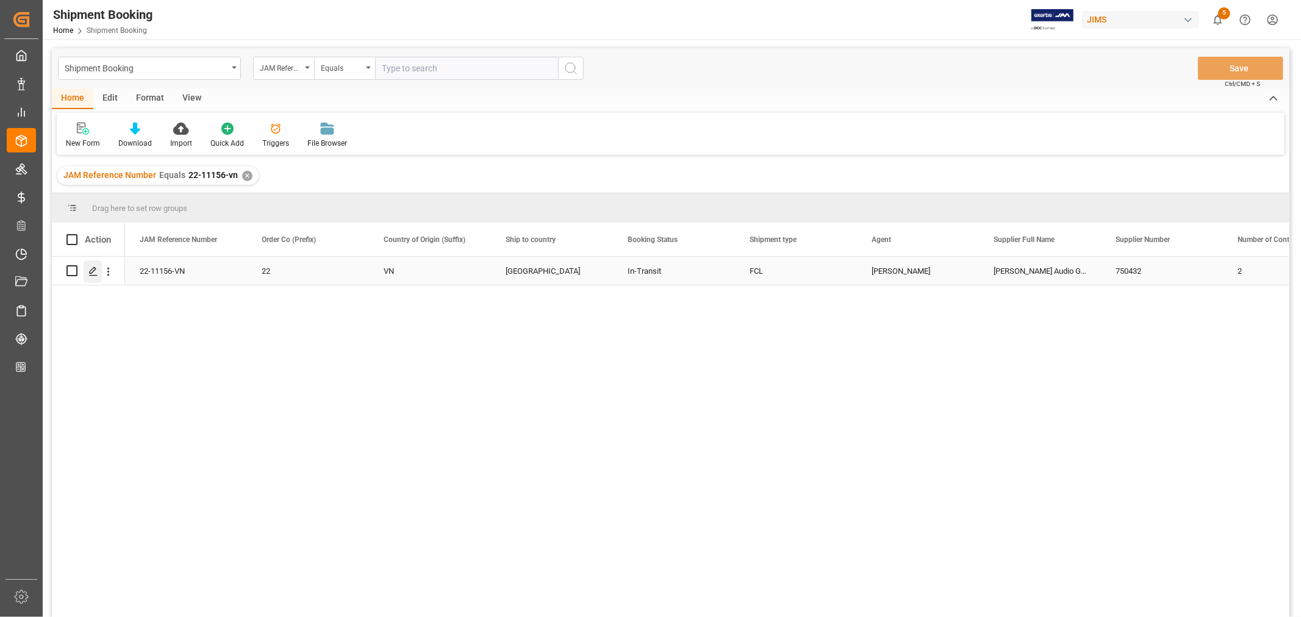
click at [95, 271] on icon "Press SPACE to select this row." at bounding box center [93, 272] width 10 height 10
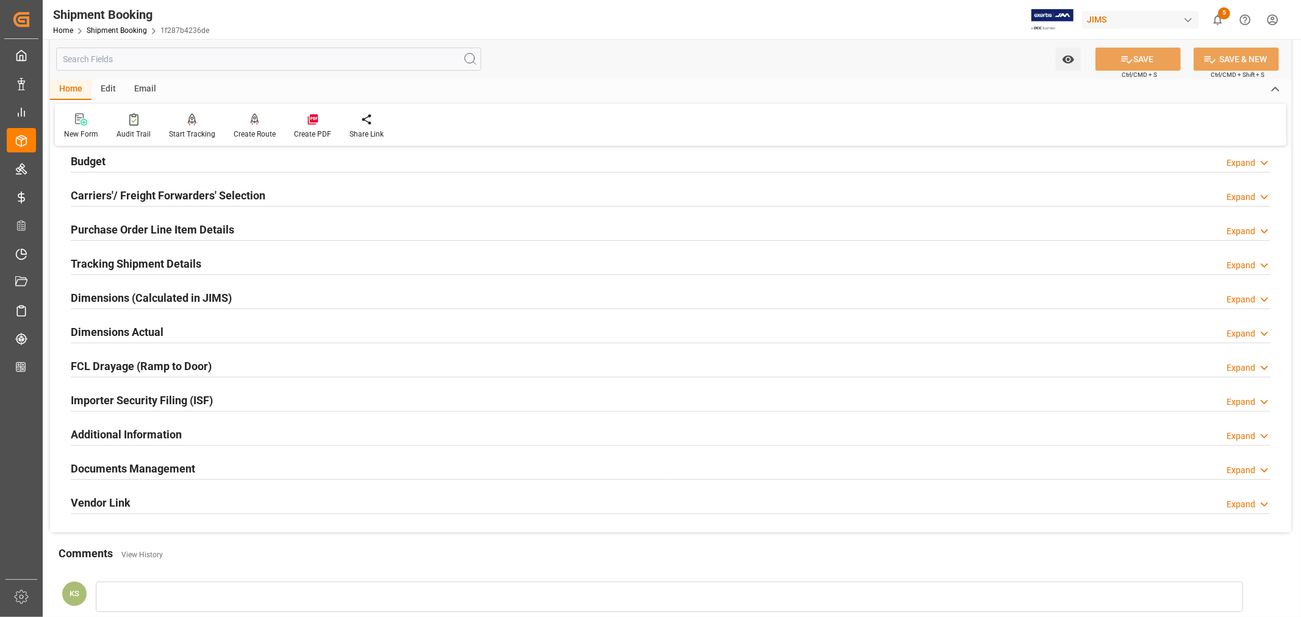
scroll to position [203, 0]
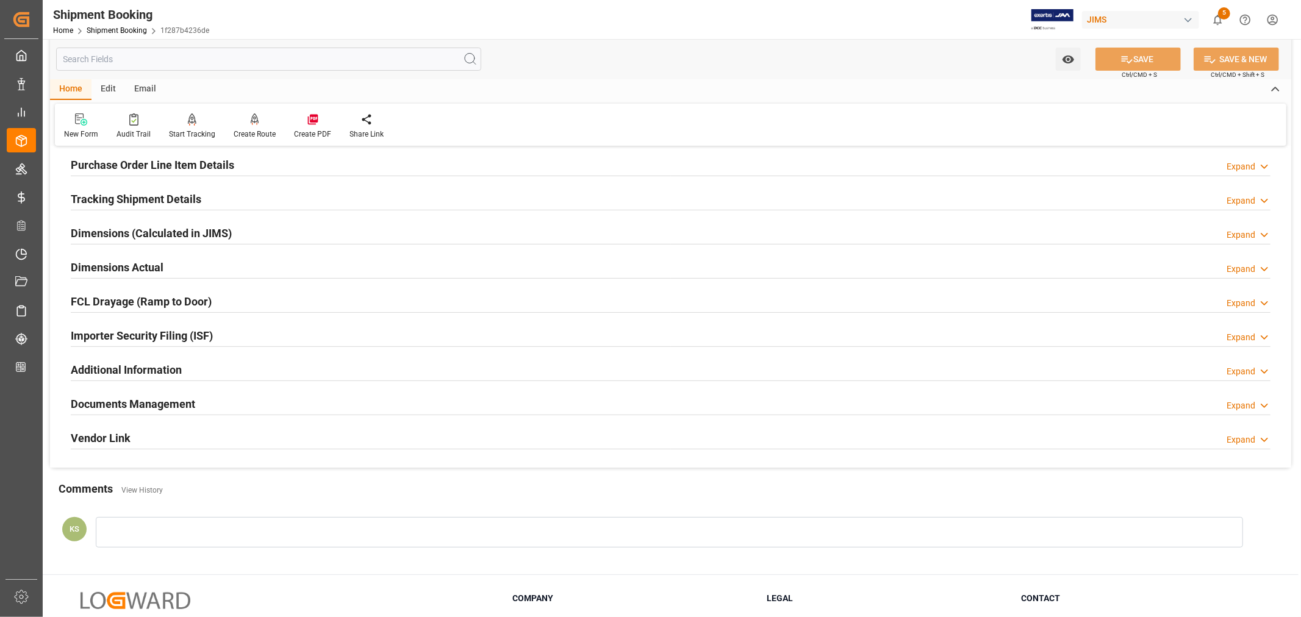
click at [231, 336] on div "Importer Security Filing (ISF) Expand" at bounding box center [671, 334] width 1200 height 23
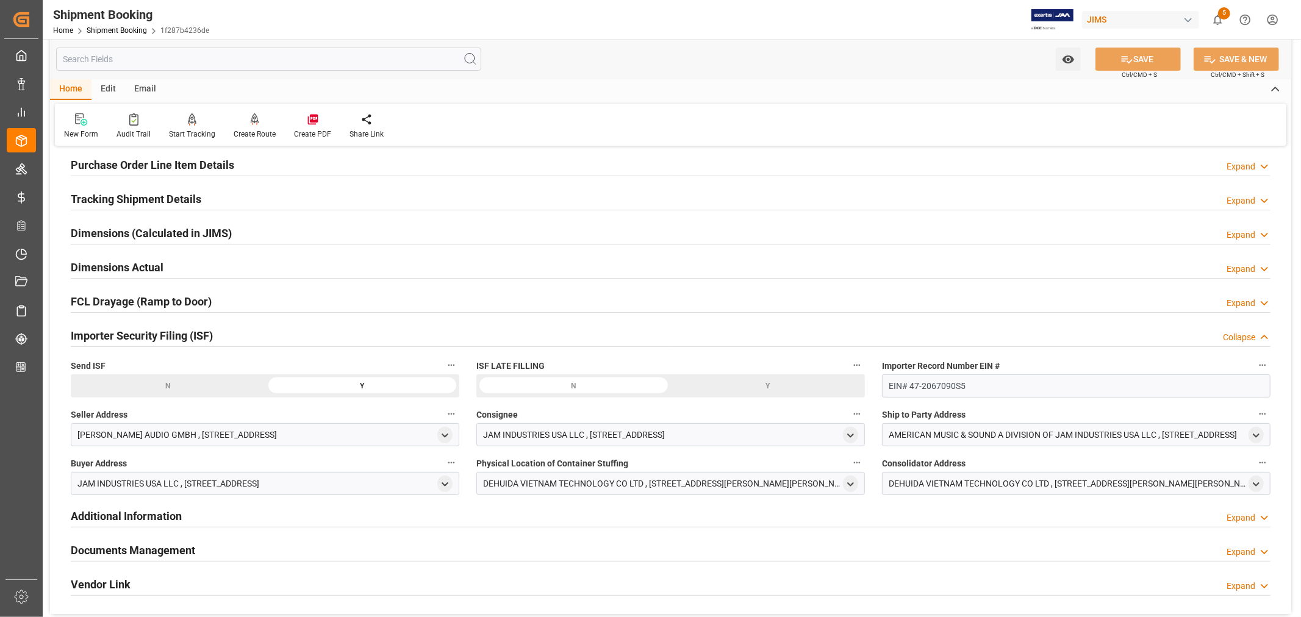
click at [231, 336] on div "Importer Security Filing (ISF) Collapse" at bounding box center [671, 334] width 1200 height 23
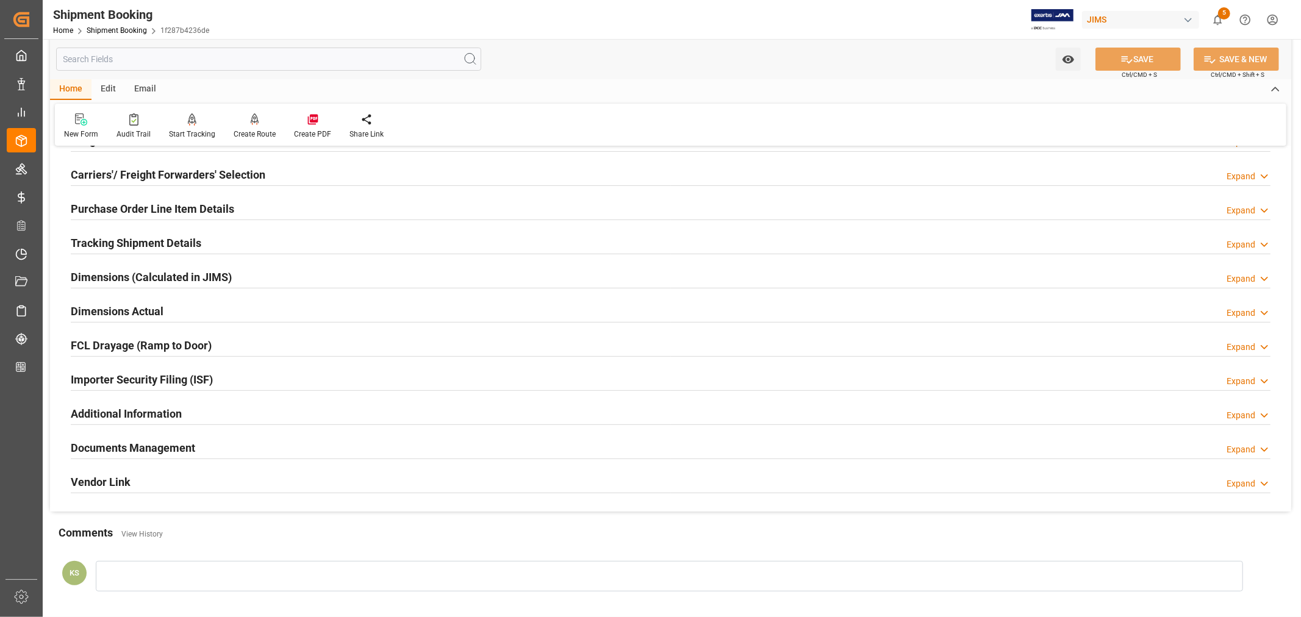
scroll to position [135, 0]
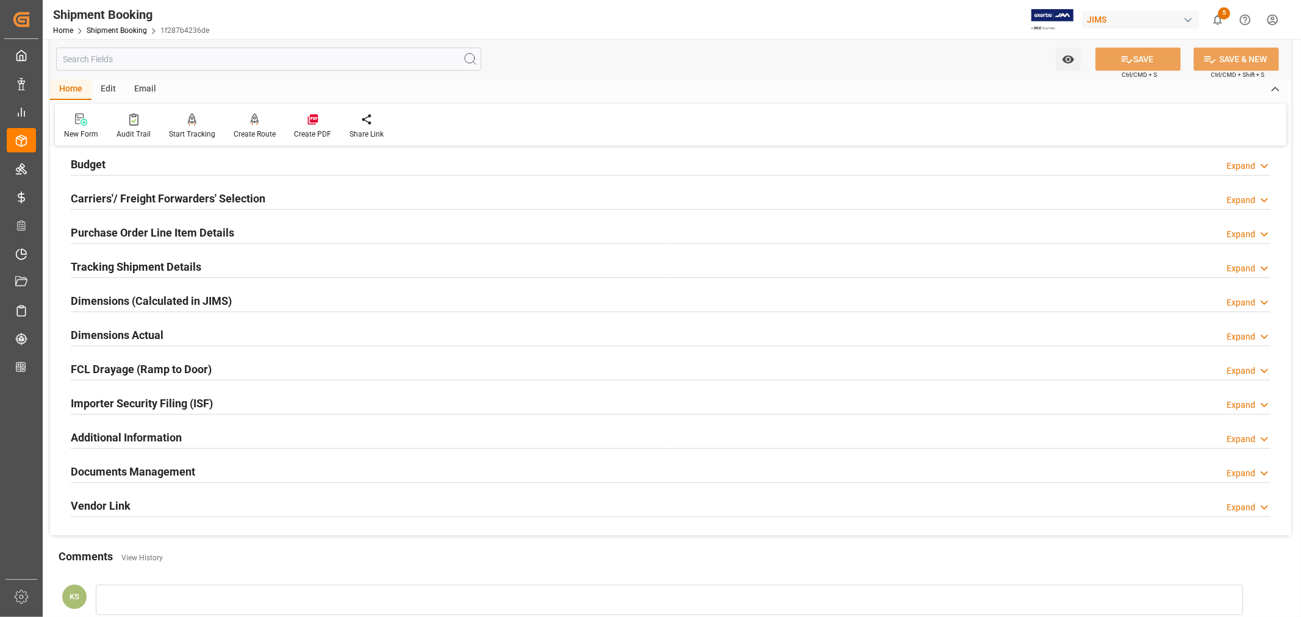
click at [253, 466] on div "Documents Management Expand" at bounding box center [671, 470] width 1200 height 23
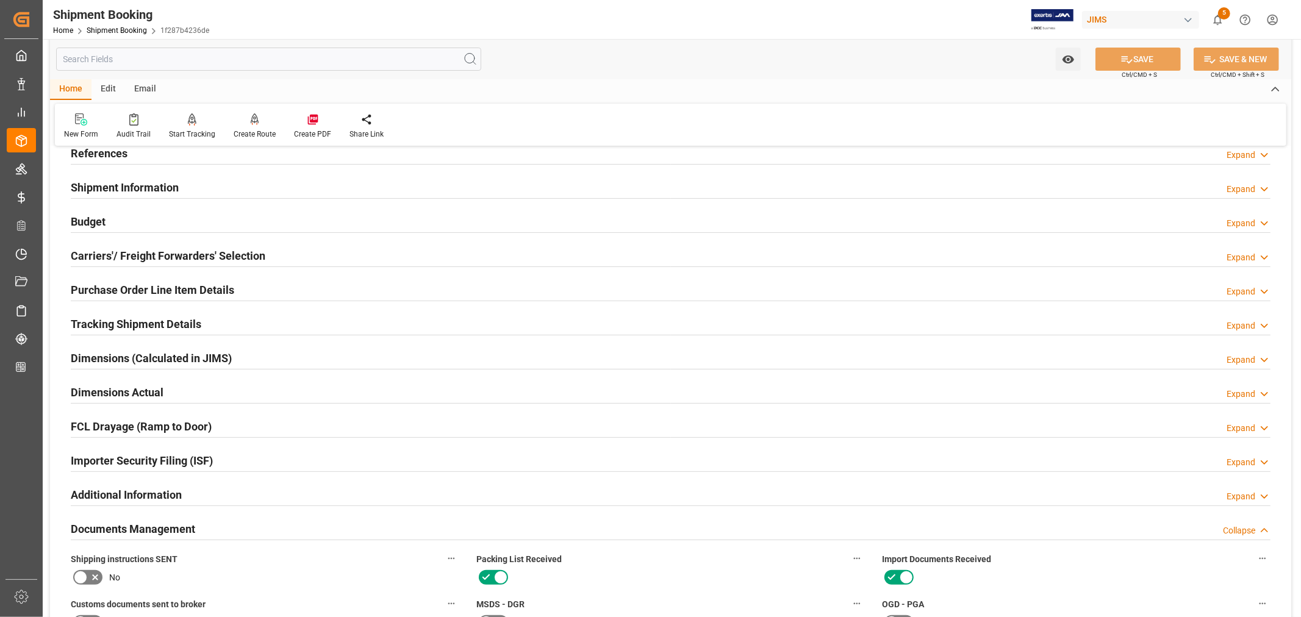
scroll to position [68, 0]
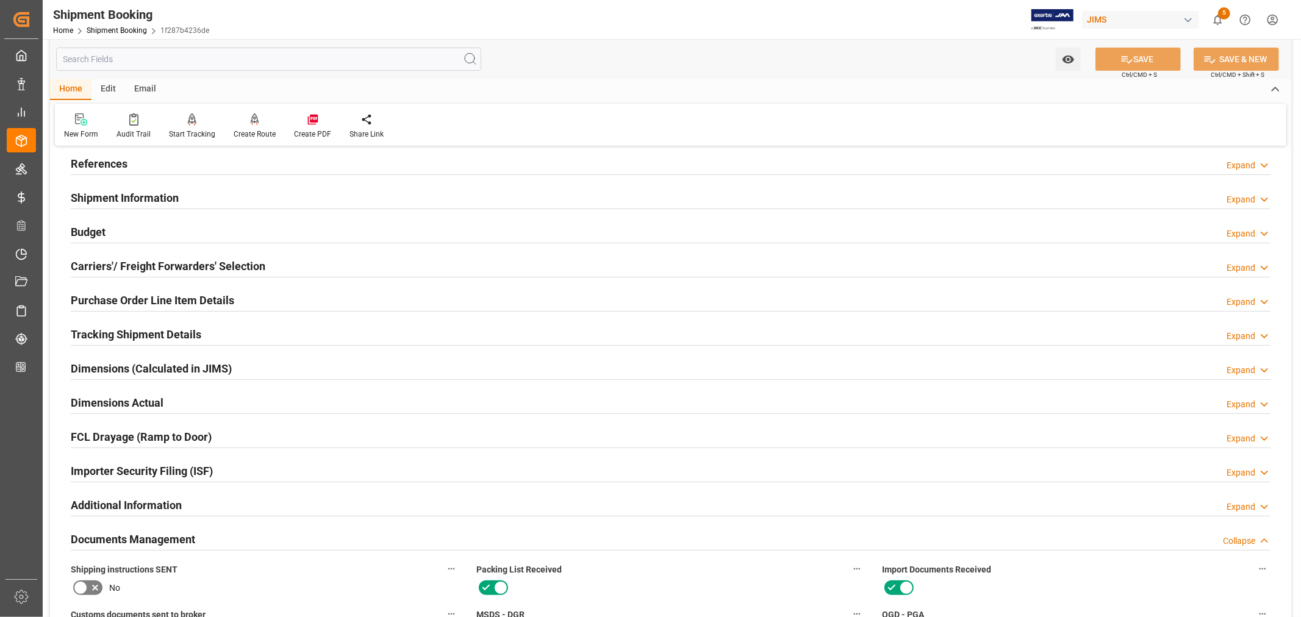
click at [153, 192] on h2 "Shipment Information" at bounding box center [125, 198] width 108 height 16
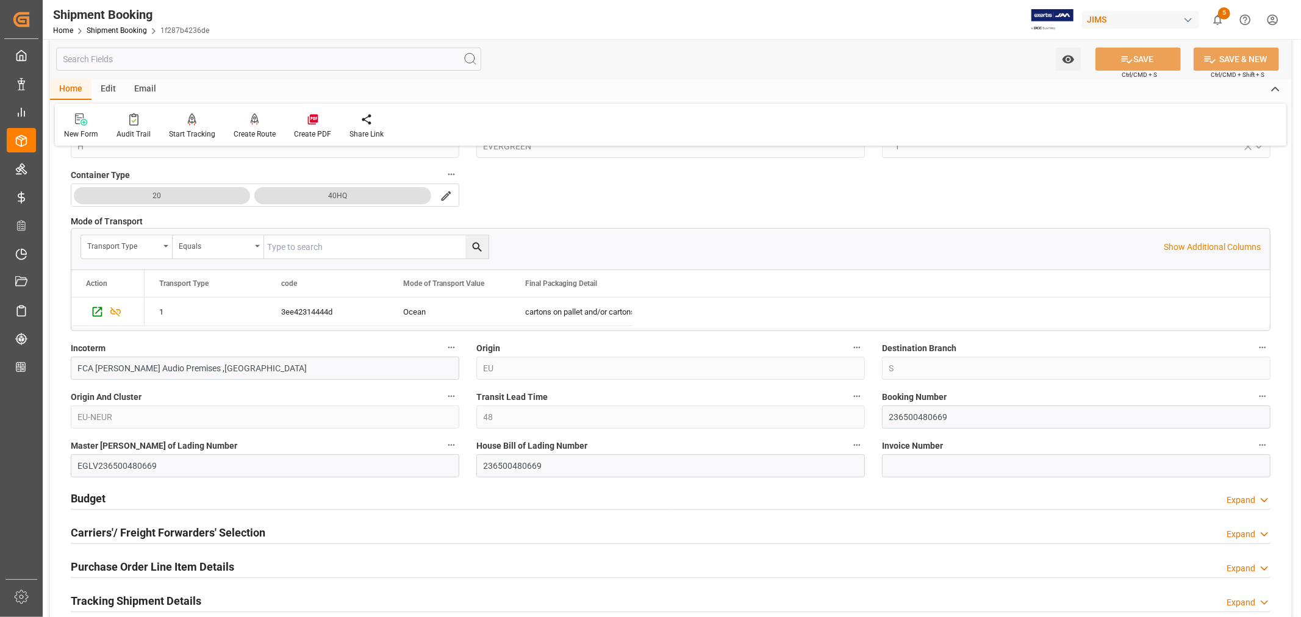
scroll to position [339, 0]
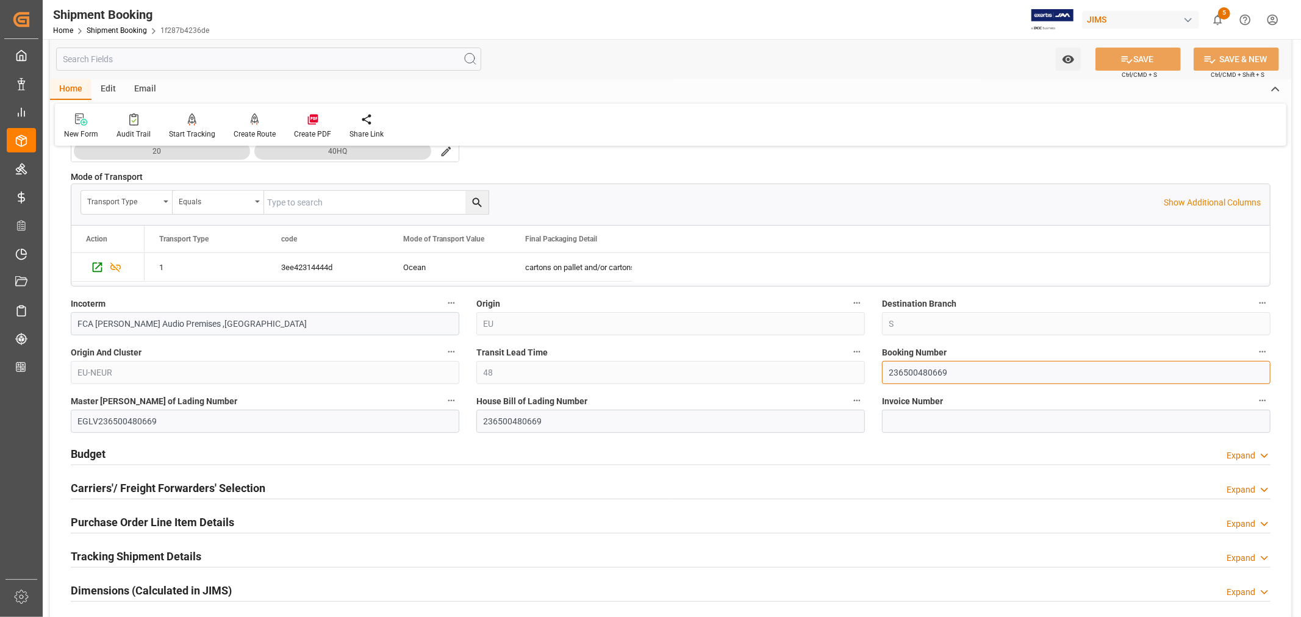
click at [911, 376] on input "236500480669" at bounding box center [1076, 372] width 389 height 23
click at [112, 32] on link "Shipment Booking" at bounding box center [117, 30] width 60 height 9
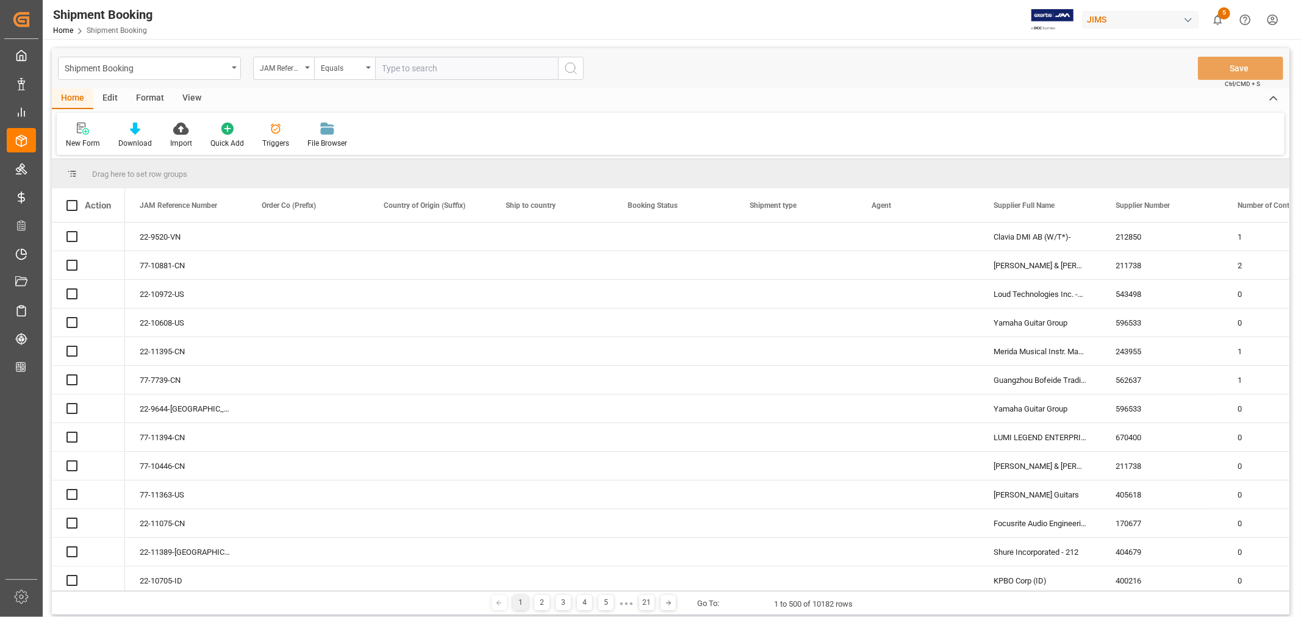
click at [381, 66] on input "text" at bounding box center [466, 68] width 183 height 23
paste input "22-10669-VN"
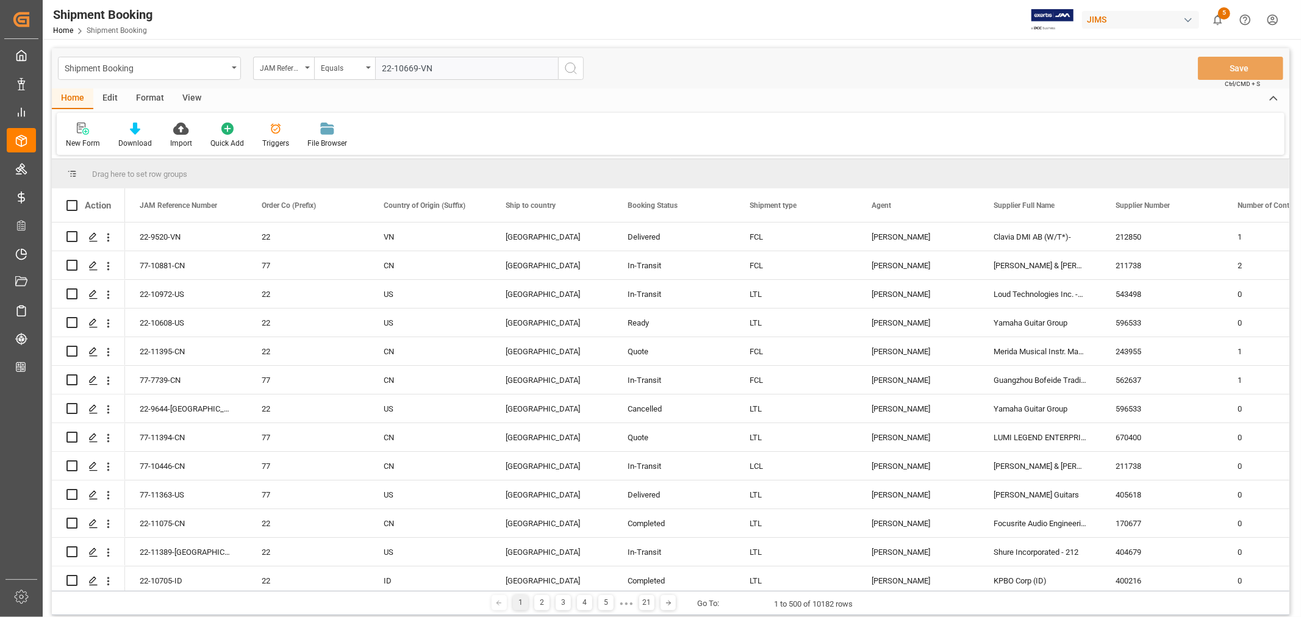
type input "22-10669-VN"
click at [572, 63] on circle "search button" at bounding box center [570, 68] width 10 height 10
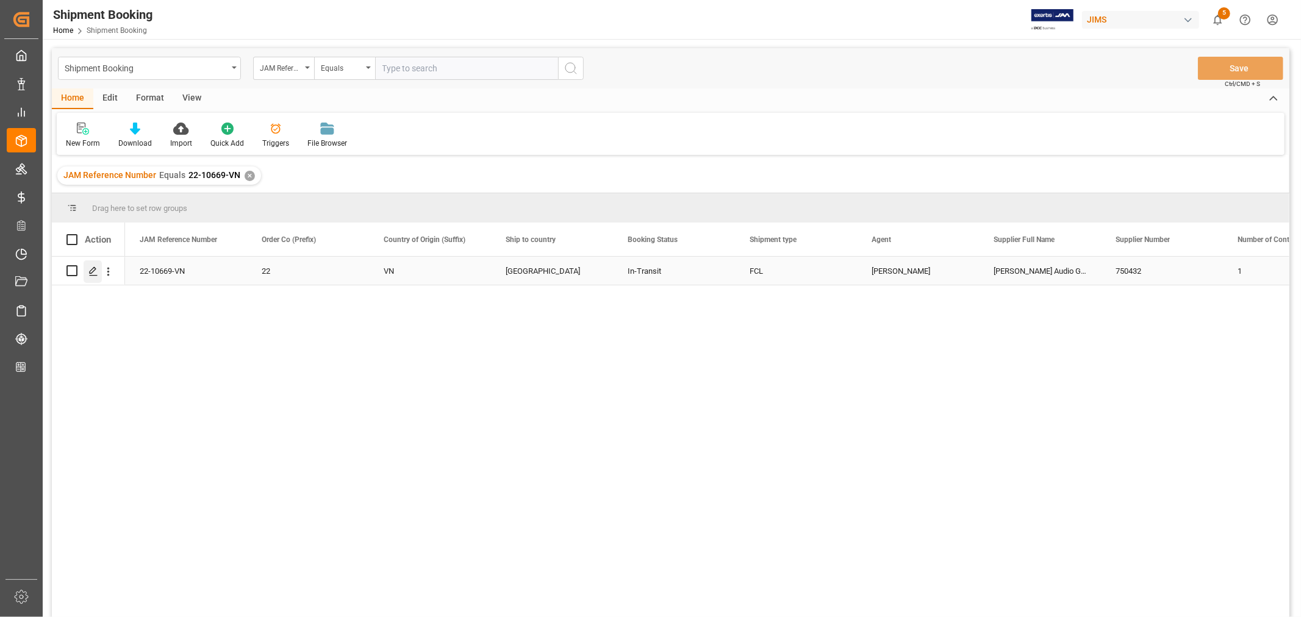
click at [92, 271] on icon "Press SPACE to select this row." at bounding box center [93, 272] width 10 height 10
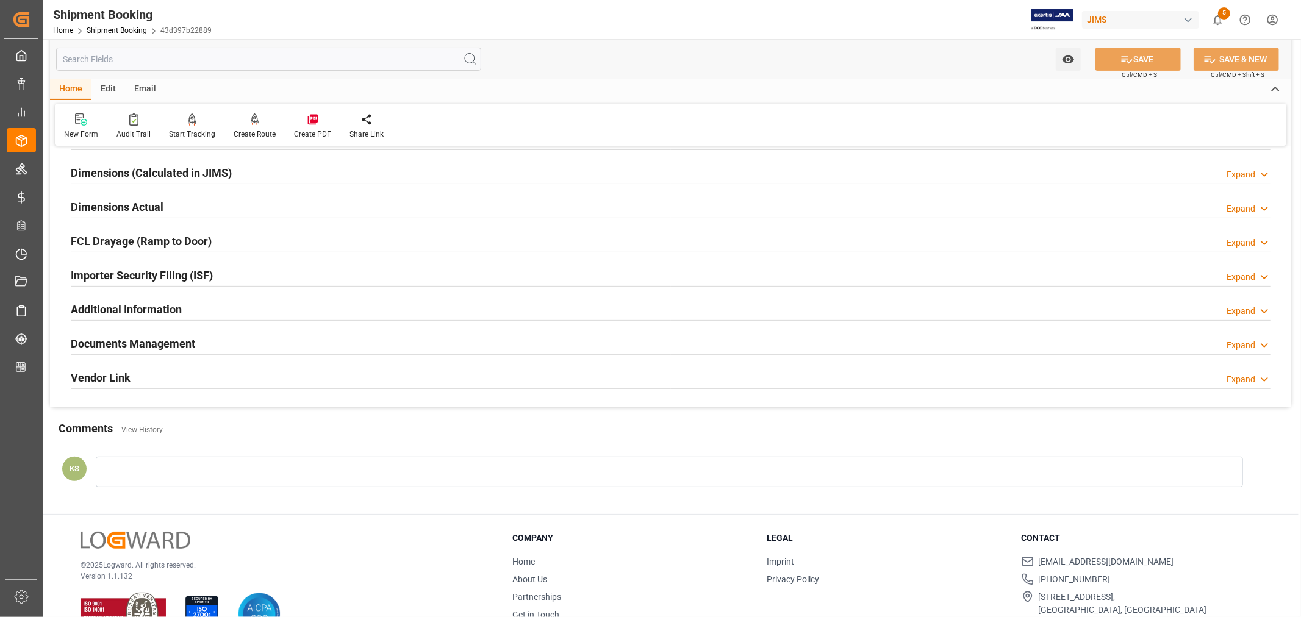
scroll to position [271, 0]
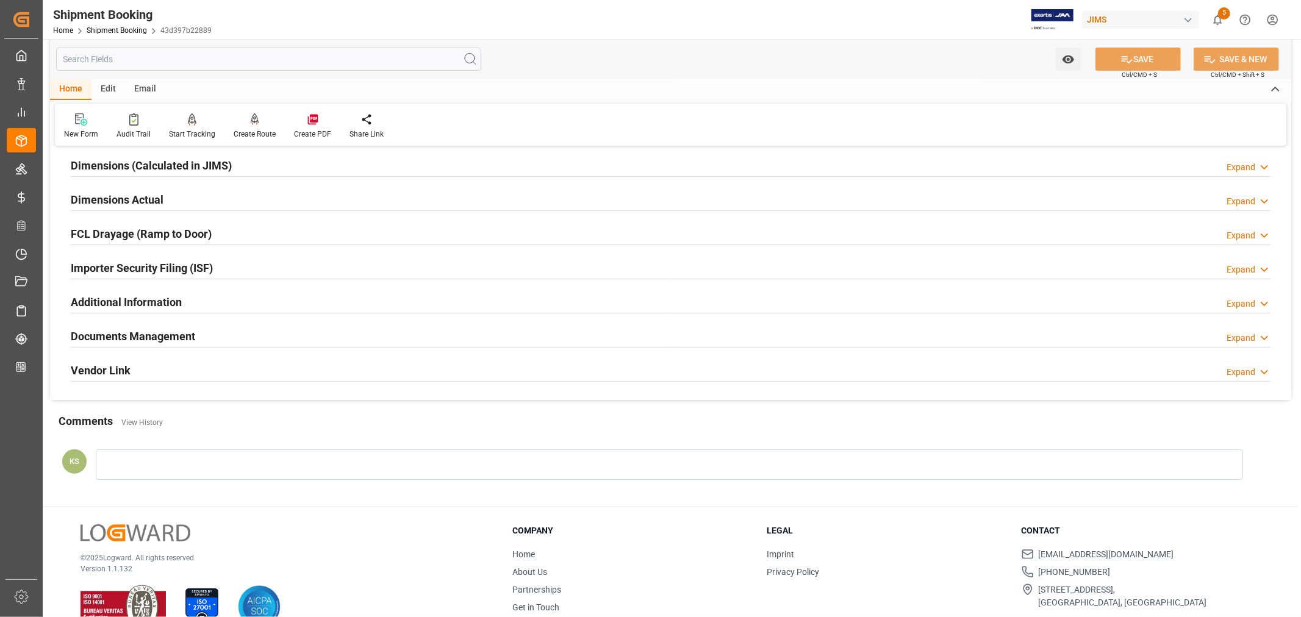
click at [181, 334] on h2 "Documents Management" at bounding box center [133, 336] width 124 height 16
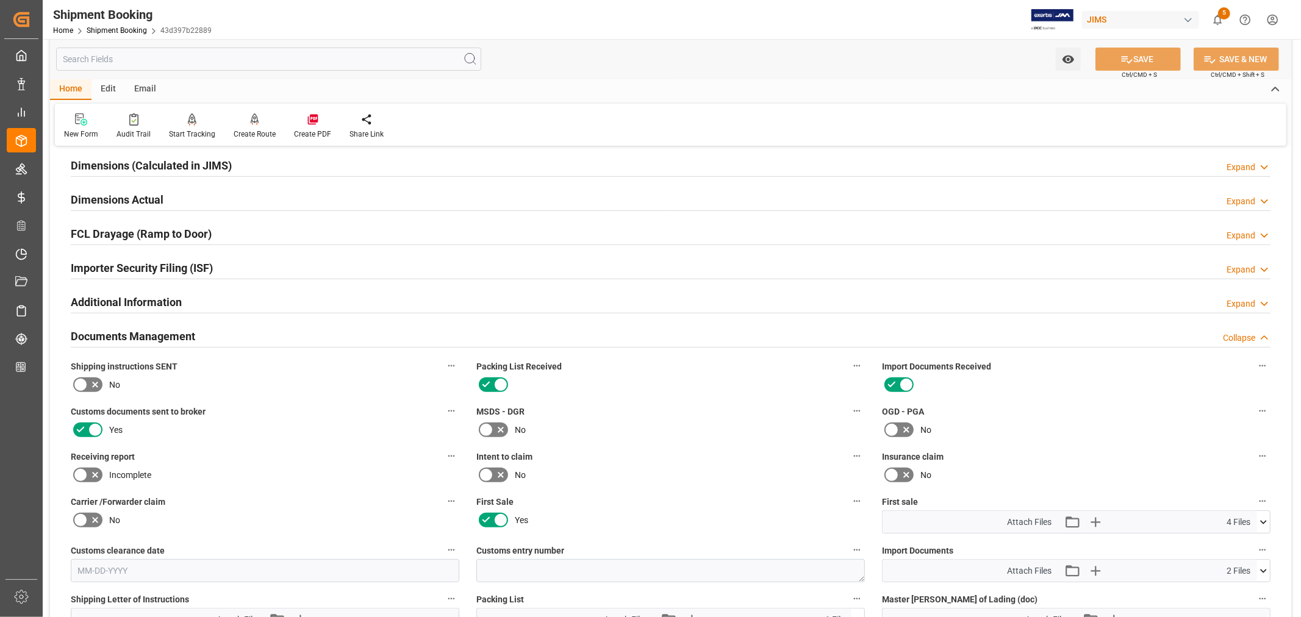
click at [183, 334] on h2 "Documents Management" at bounding box center [133, 336] width 124 height 16
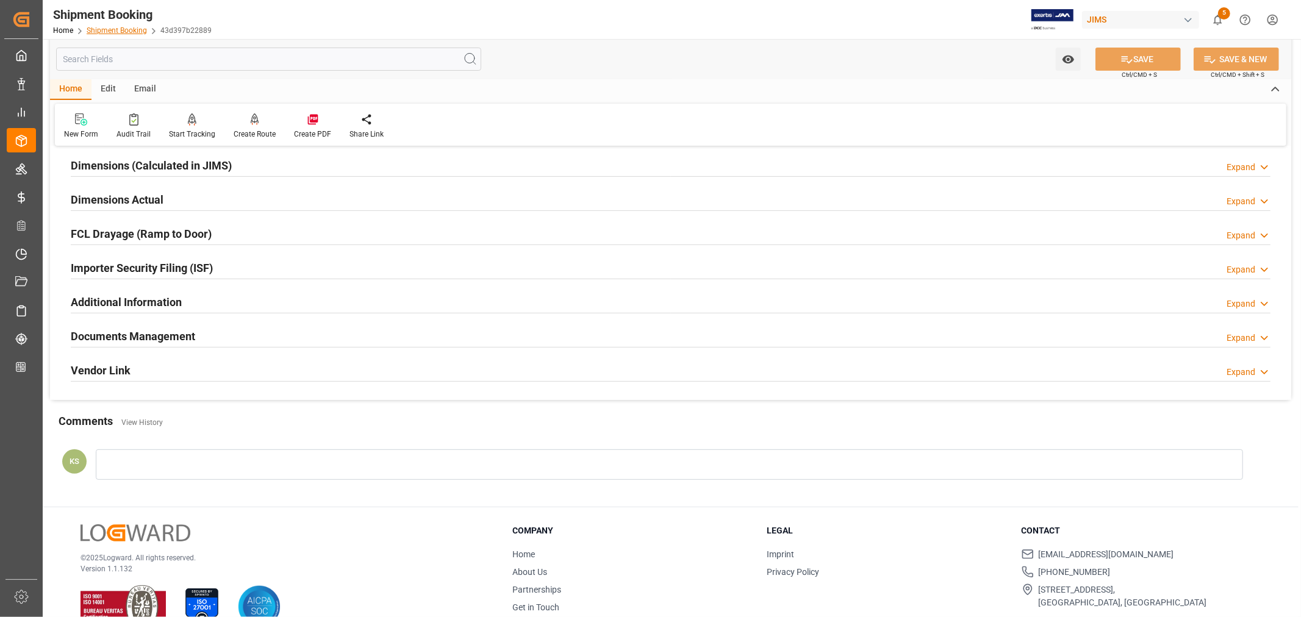
click at [121, 31] on link "Shipment Booking" at bounding box center [117, 30] width 60 height 9
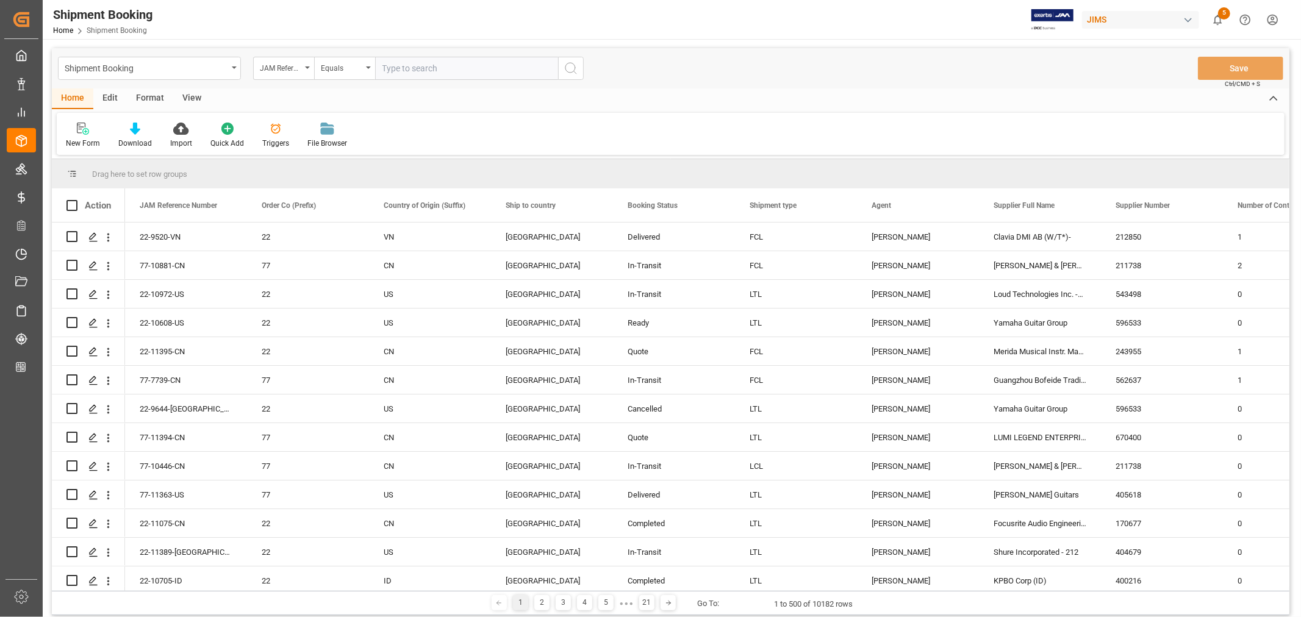
click at [394, 69] on input "text" at bounding box center [466, 68] width 183 height 23
paste input "22-10358-MY"
type input "22-10358-MY"
click at [571, 69] on icon "search button" at bounding box center [571, 68] width 15 height 15
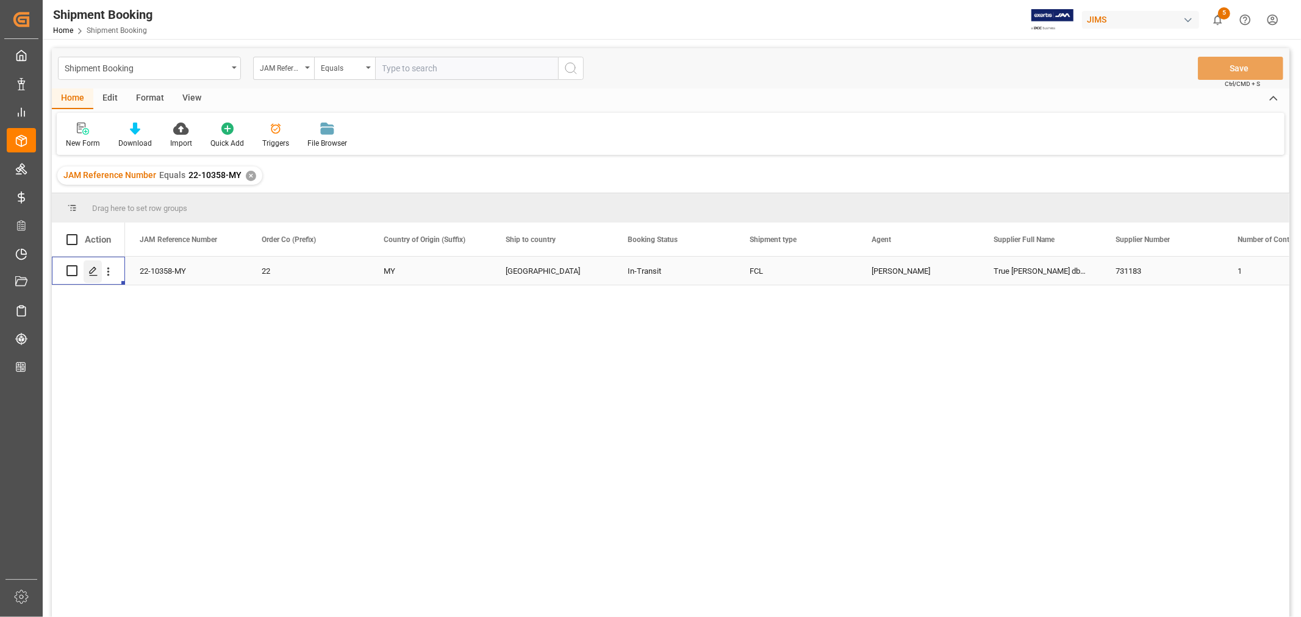
click at [92, 273] on icon "Press SPACE to select this row." at bounding box center [93, 272] width 10 height 10
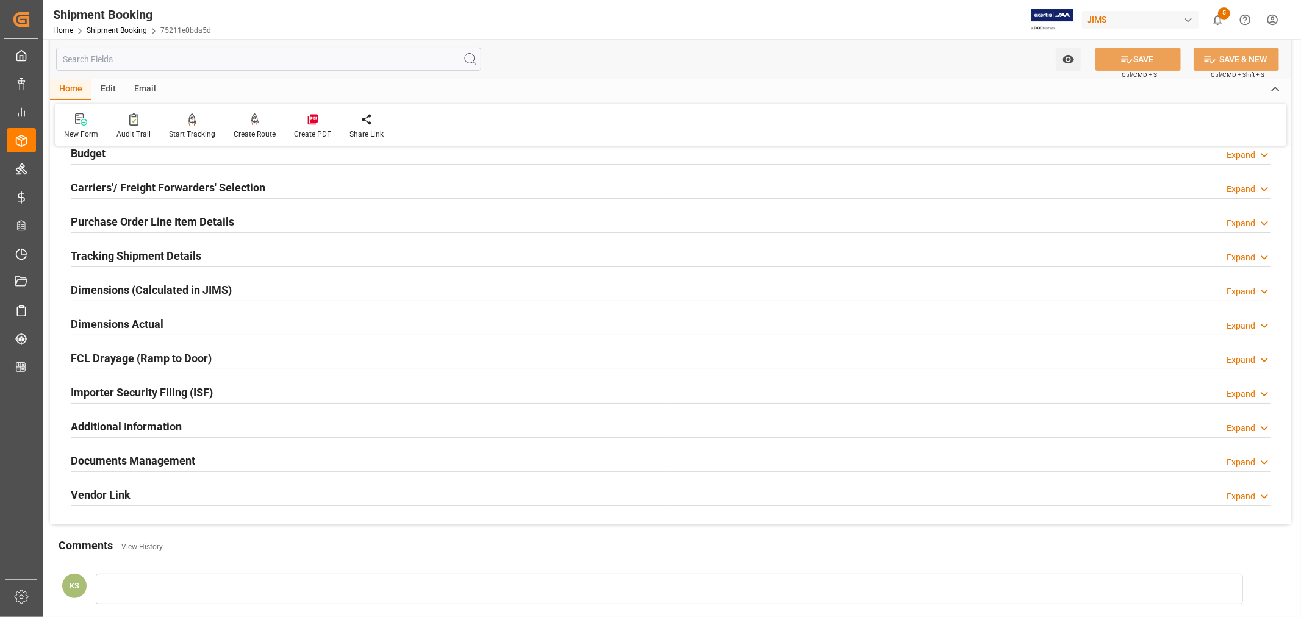
scroll to position [203, 0]
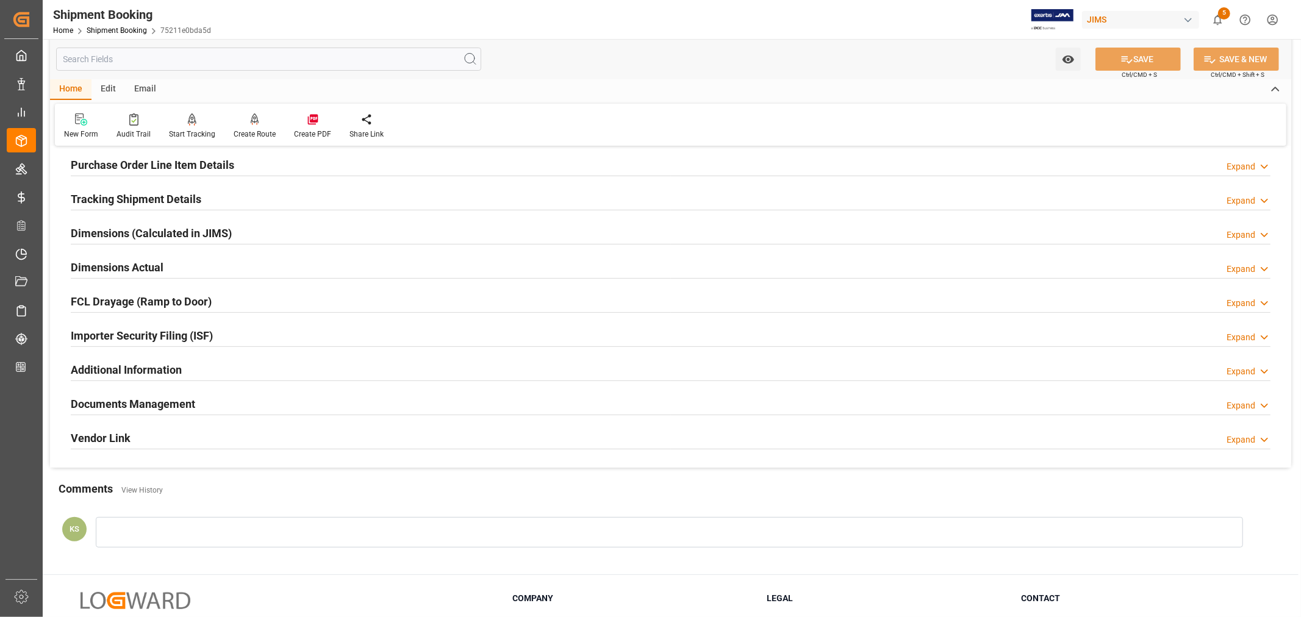
click at [174, 397] on h2 "Documents Management" at bounding box center [133, 404] width 124 height 16
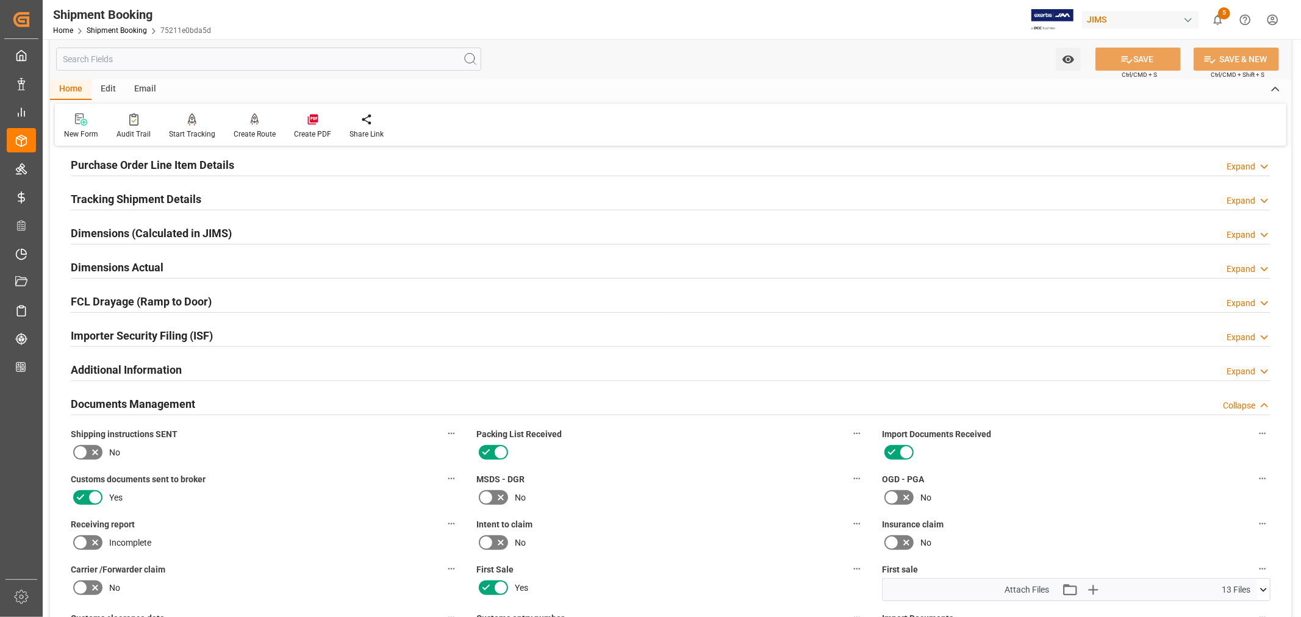
click at [174, 397] on h2 "Documents Management" at bounding box center [133, 404] width 124 height 16
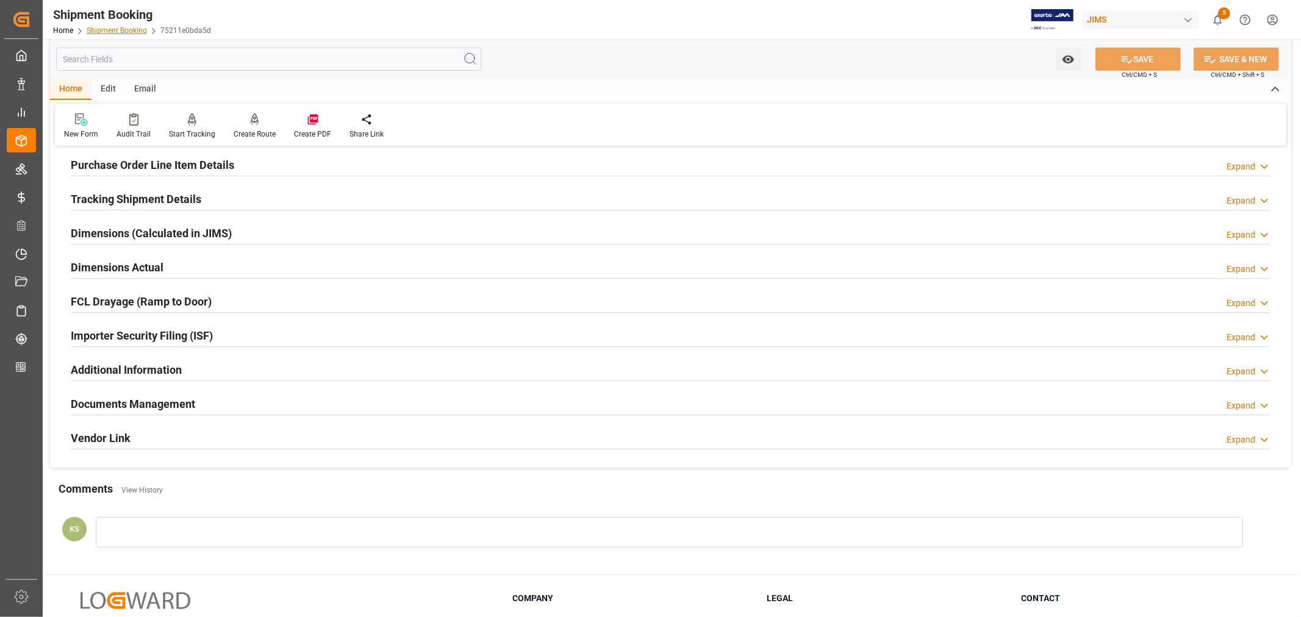
click at [118, 32] on link "Shipment Booking" at bounding box center [117, 30] width 60 height 9
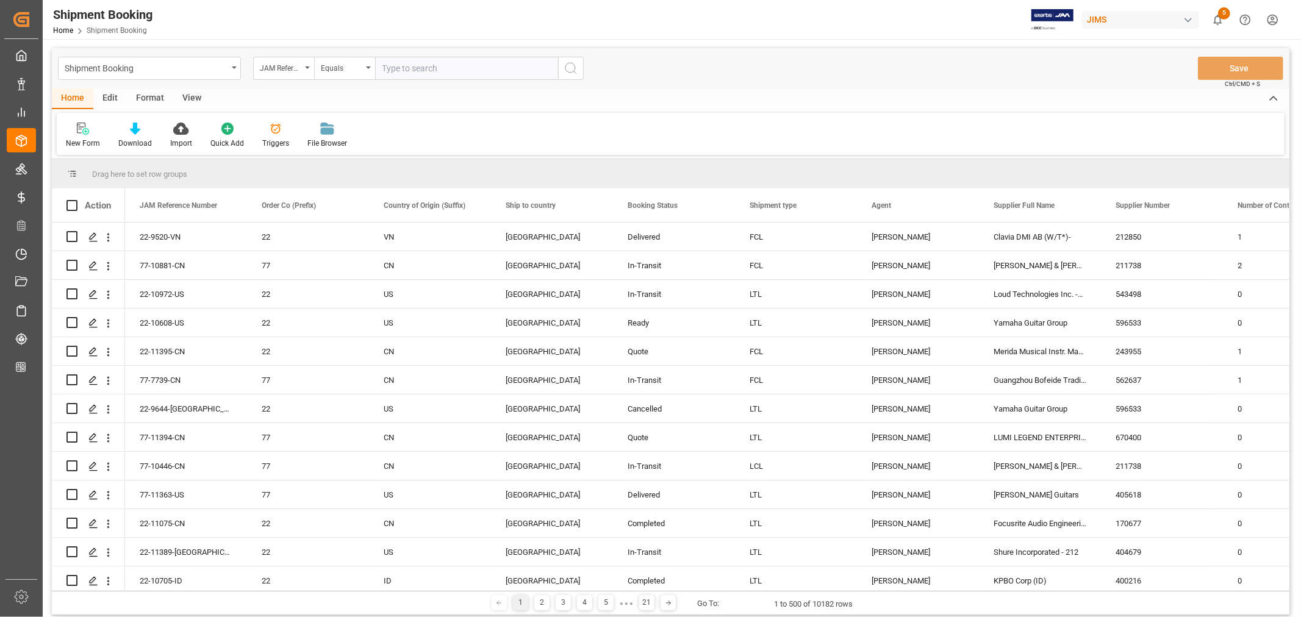
click at [394, 65] on input "text" at bounding box center [466, 68] width 183 height 23
paste input "22-10582-MY"
type input "22-10582-MY"
click at [566, 70] on circle "search button" at bounding box center [570, 68] width 10 height 10
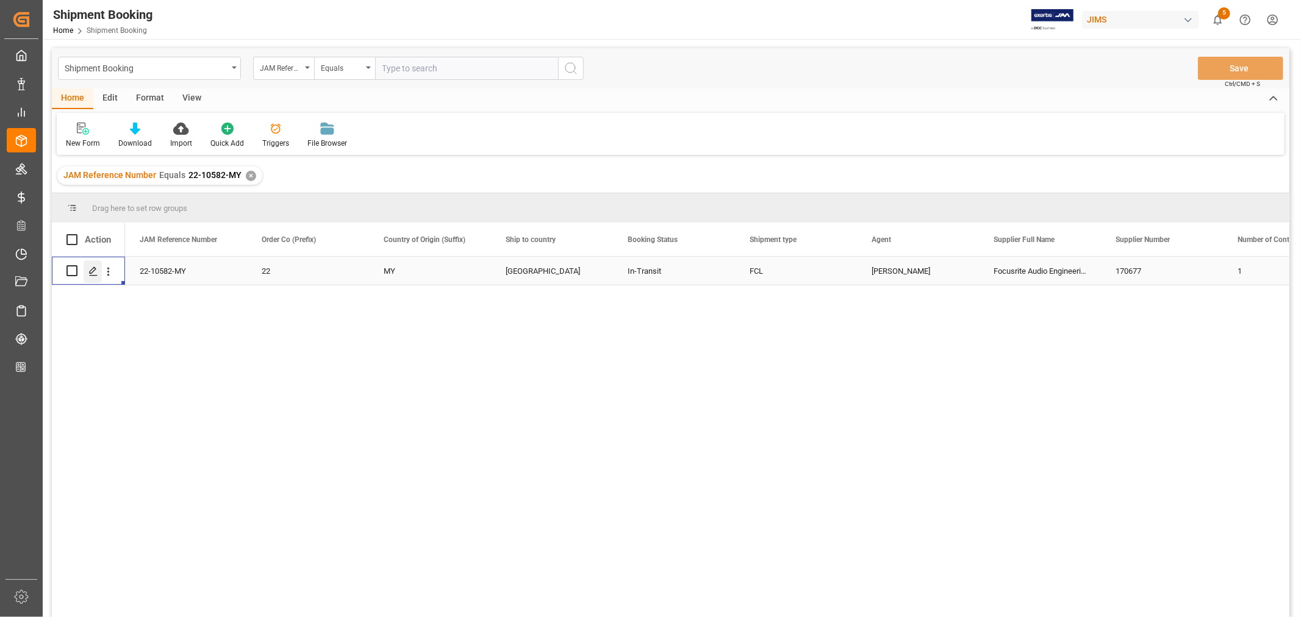
click at [90, 271] on icon "Press SPACE to select this row." at bounding box center [93, 272] width 10 height 10
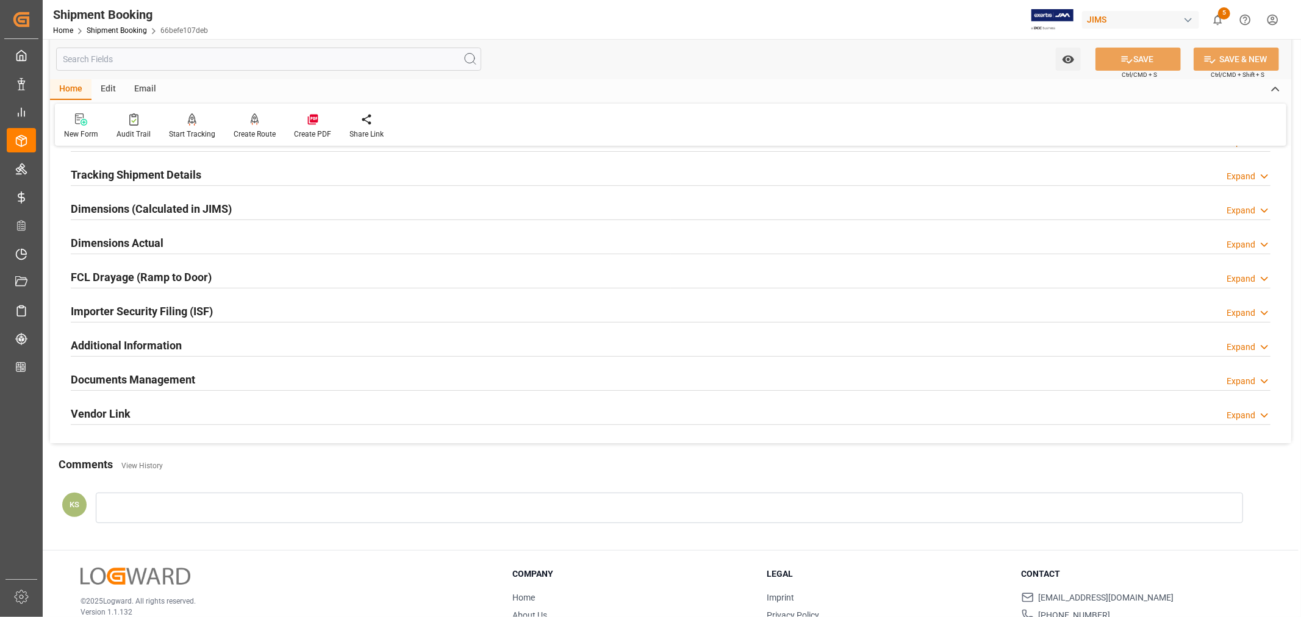
scroll to position [271, 0]
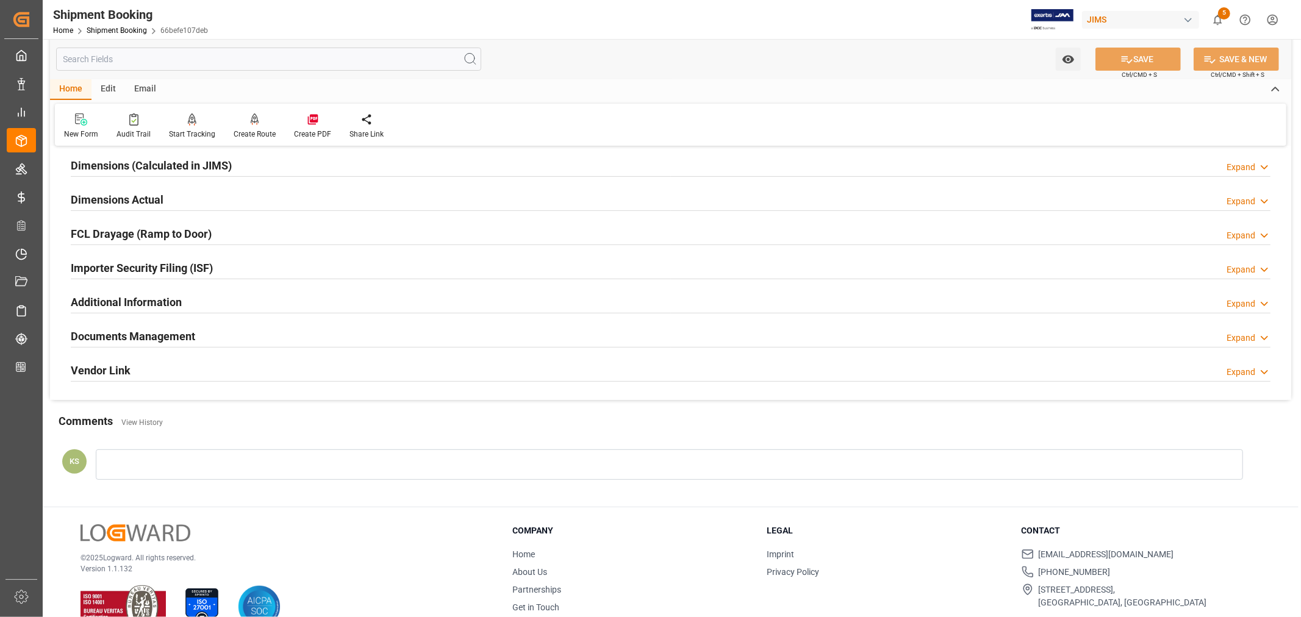
click at [210, 336] on div "Documents Management Expand" at bounding box center [671, 335] width 1200 height 23
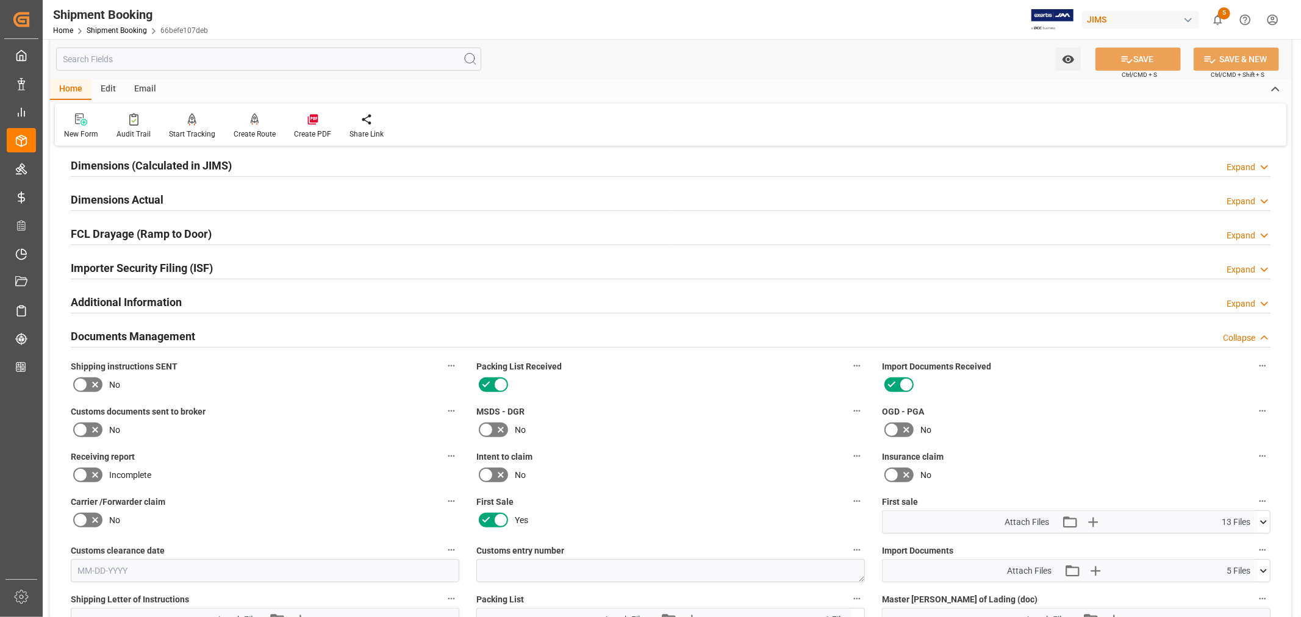
click at [211, 336] on div "Documents Management Collapse" at bounding box center [671, 335] width 1200 height 23
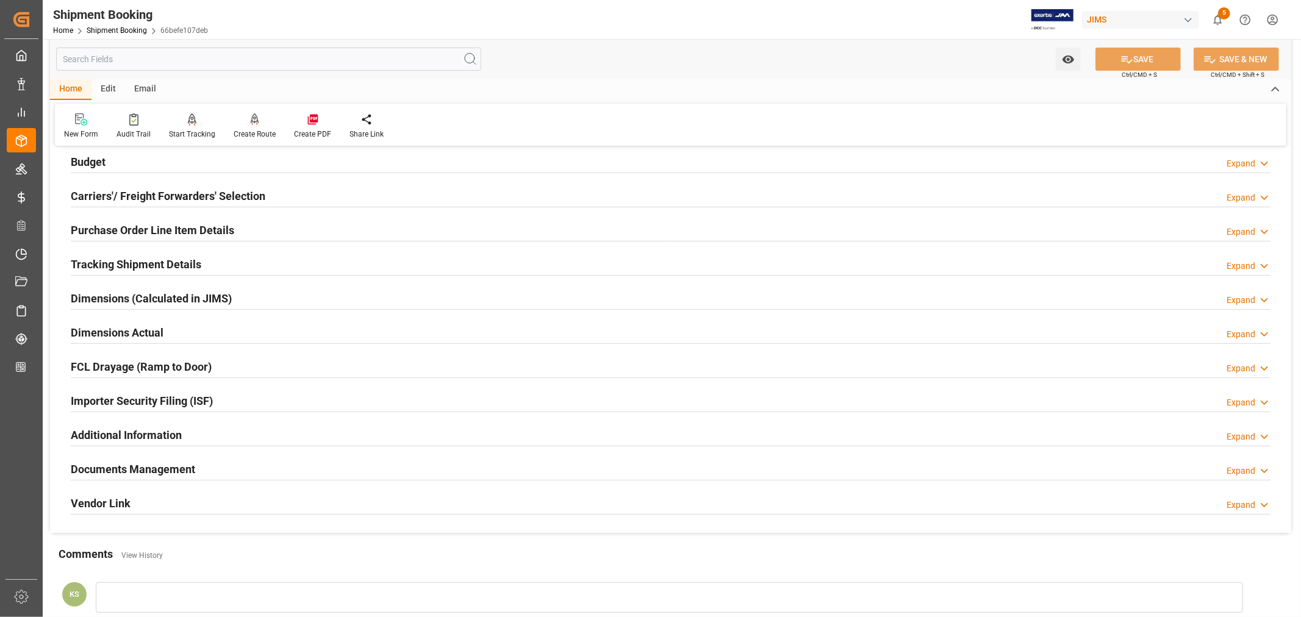
scroll to position [0, 0]
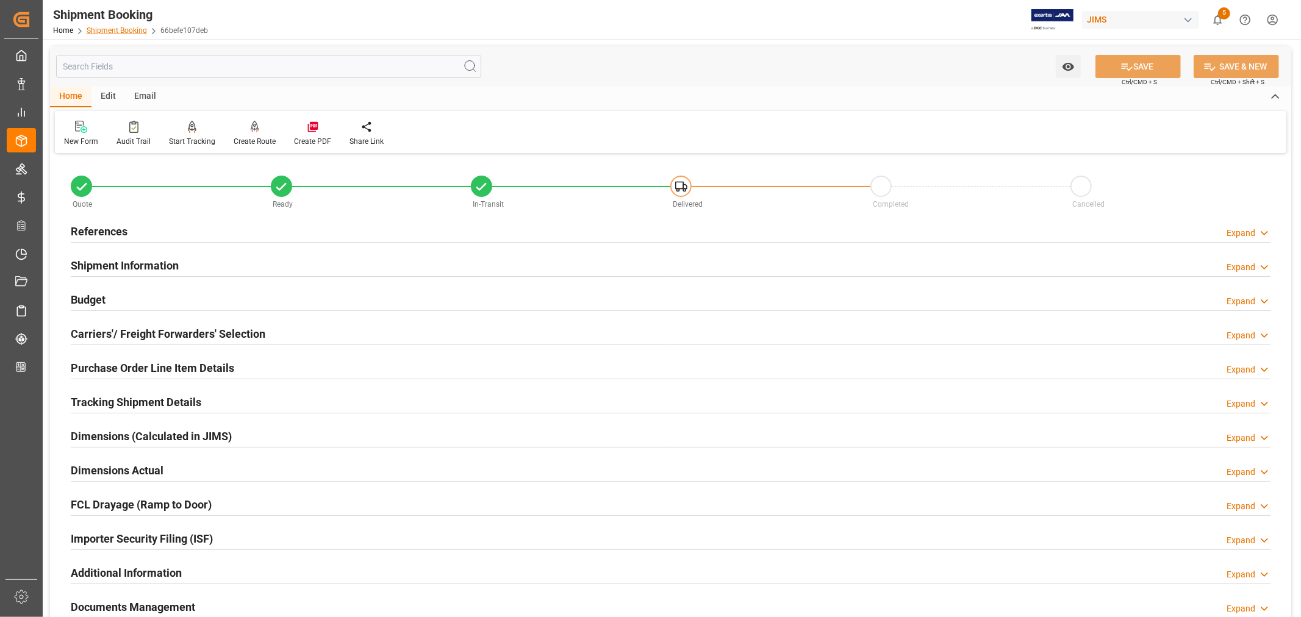
click at [119, 32] on link "Shipment Booking" at bounding box center [117, 30] width 60 height 9
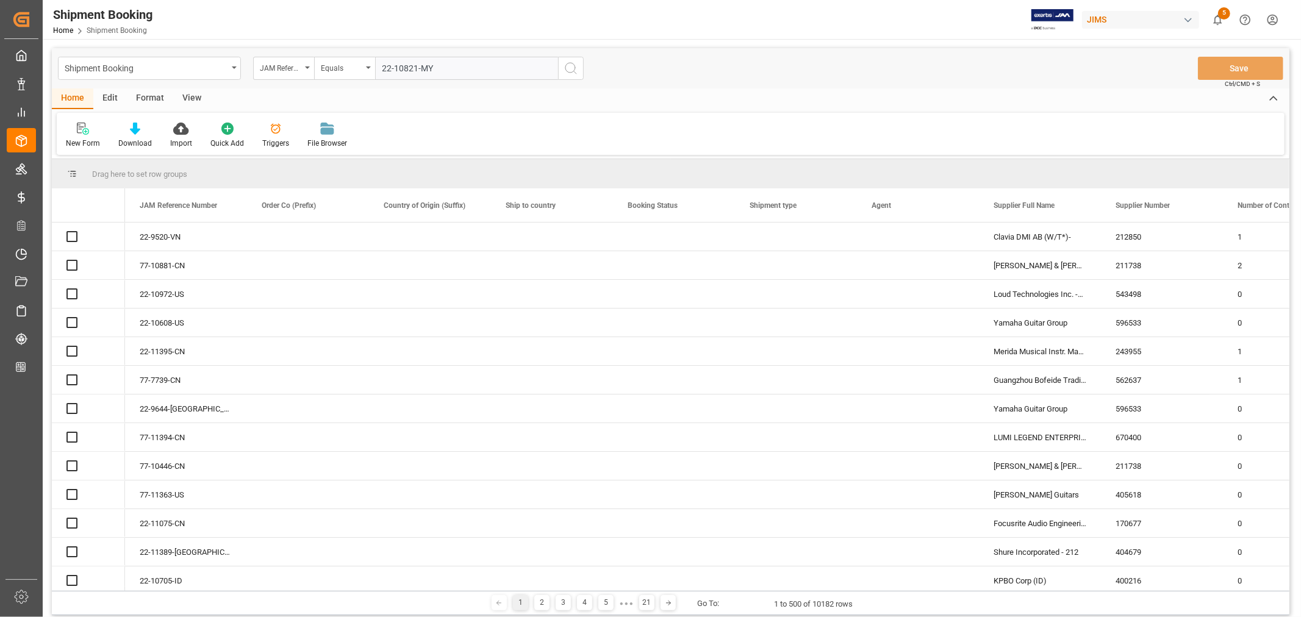
type input "22-10821-MY"
click at [571, 68] on icon "search button" at bounding box center [571, 68] width 15 height 15
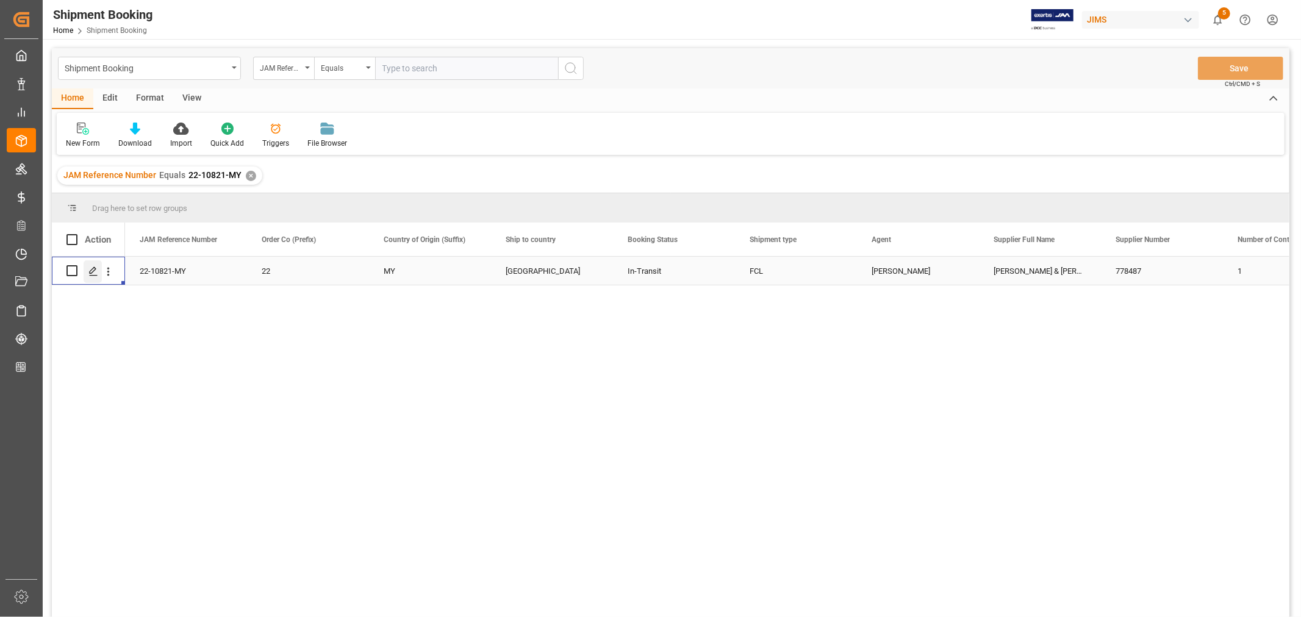
click at [94, 270] on polygon "Press SPACE to select this row." at bounding box center [93, 270] width 6 height 6
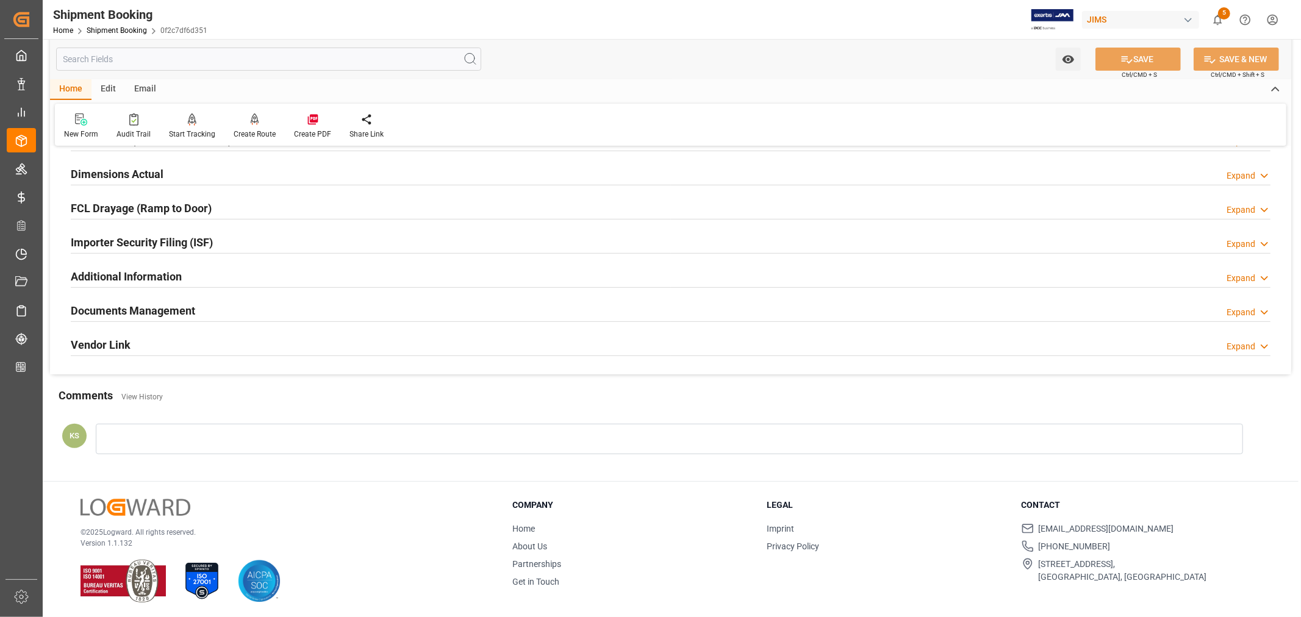
scroll to position [300, 0]
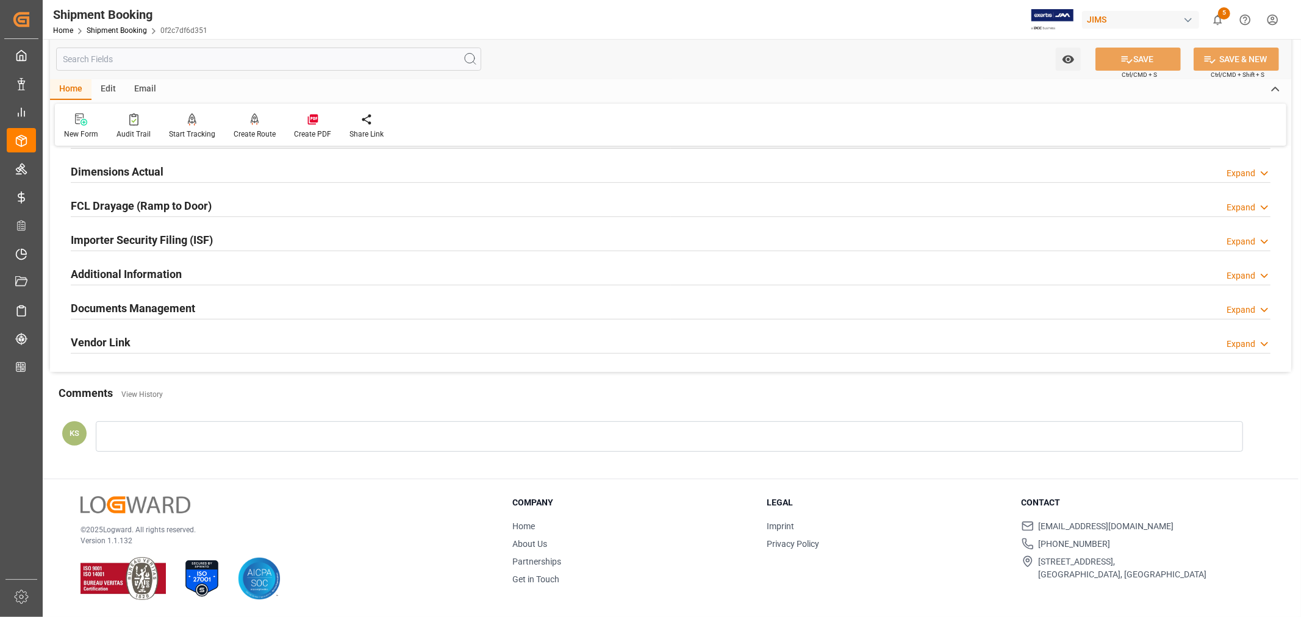
click at [191, 306] on h2 "Documents Management" at bounding box center [133, 308] width 124 height 16
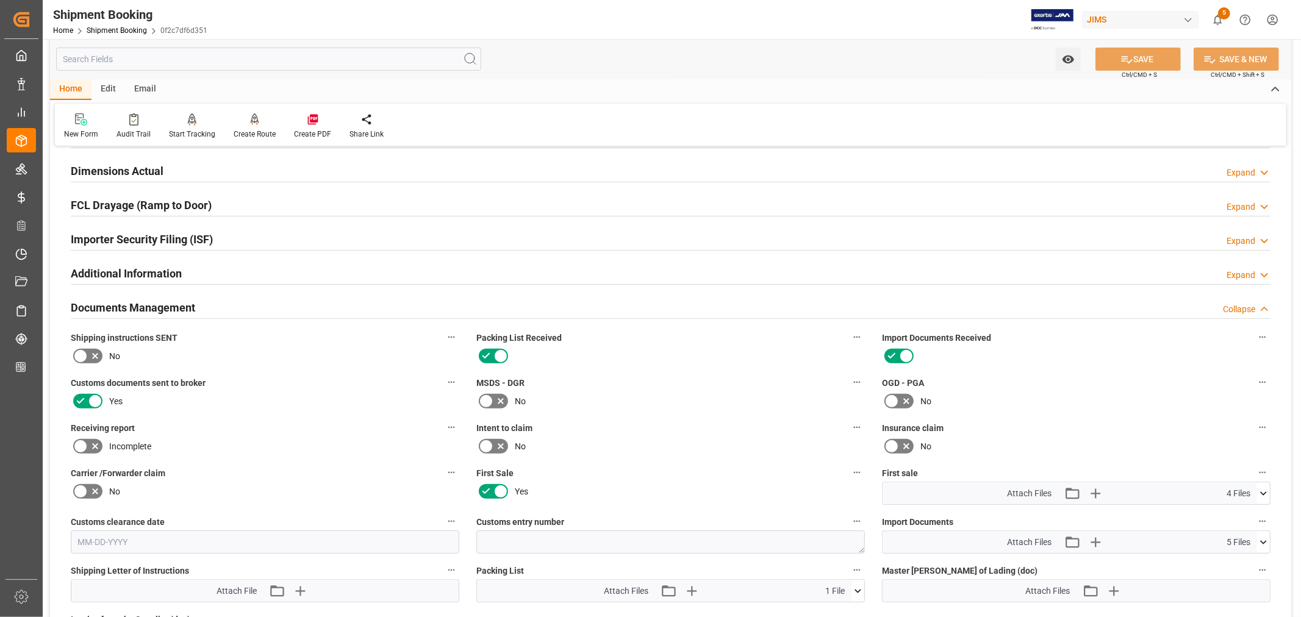
click at [191, 306] on h2 "Documents Management" at bounding box center [133, 308] width 124 height 16
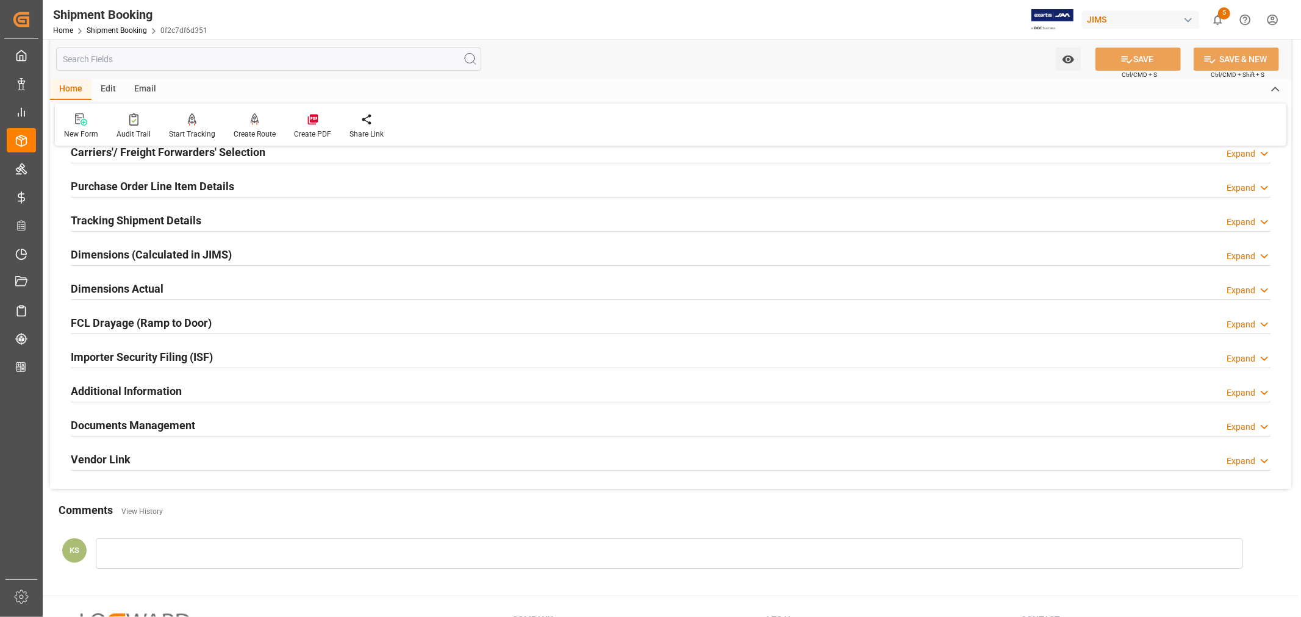
scroll to position [0, 0]
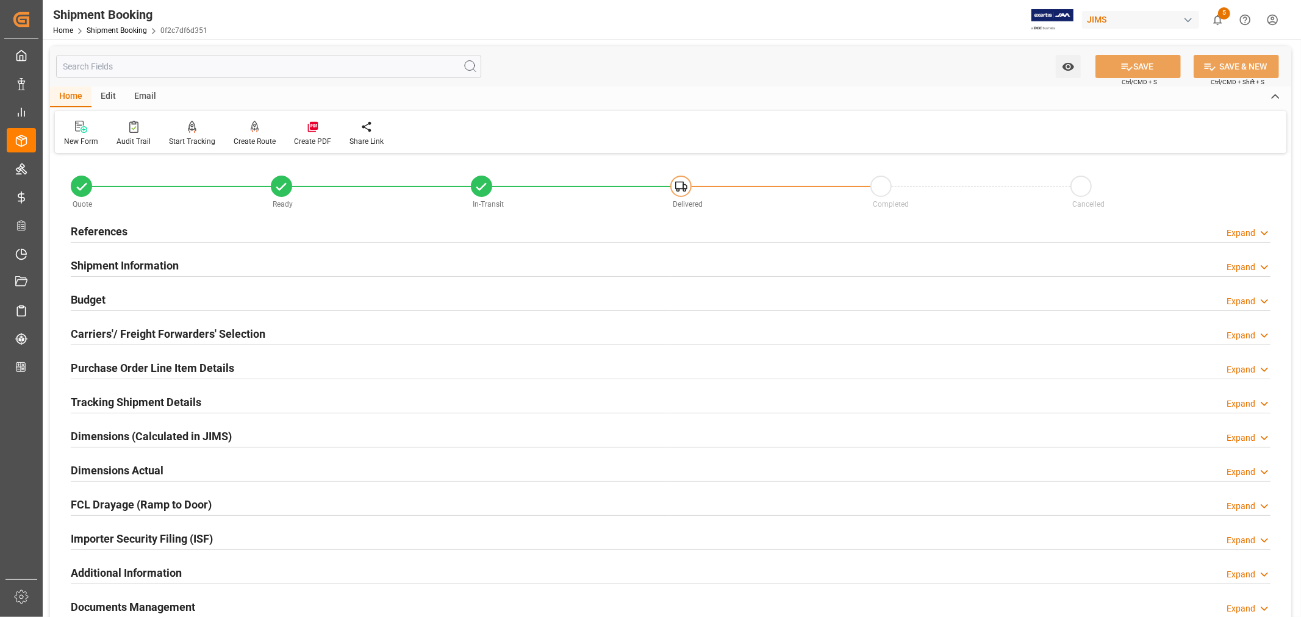
click at [88, 230] on h2 "References" at bounding box center [99, 231] width 57 height 16
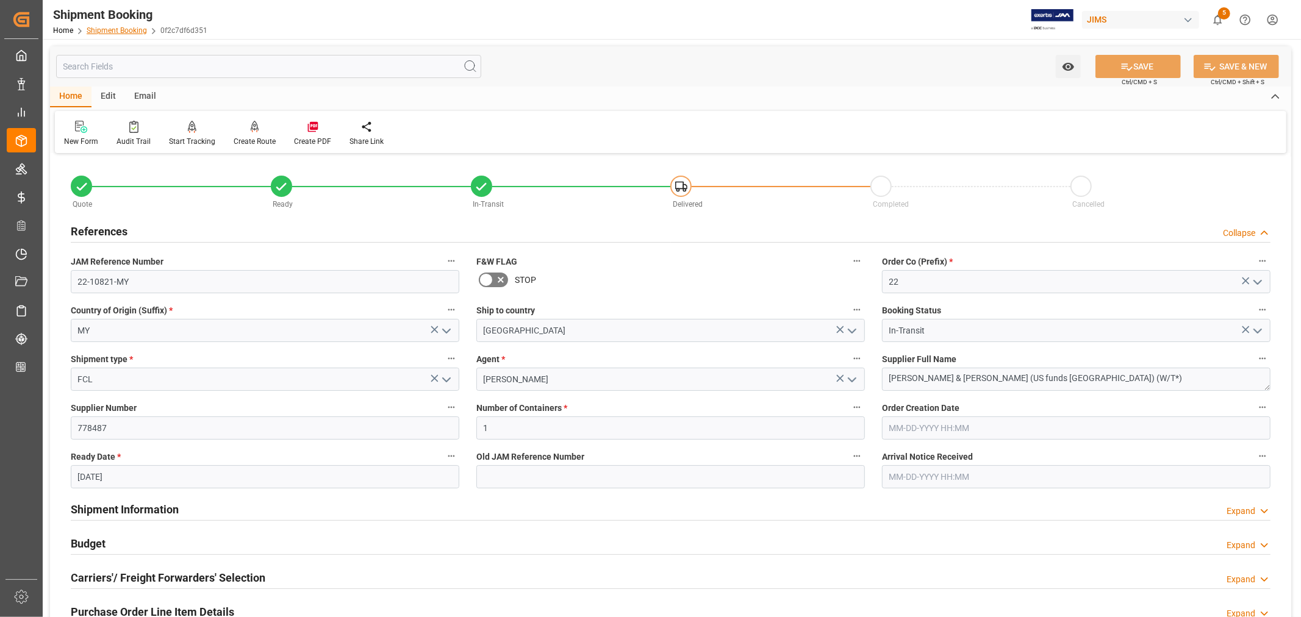
click at [110, 28] on link "Shipment Booking" at bounding box center [117, 30] width 60 height 9
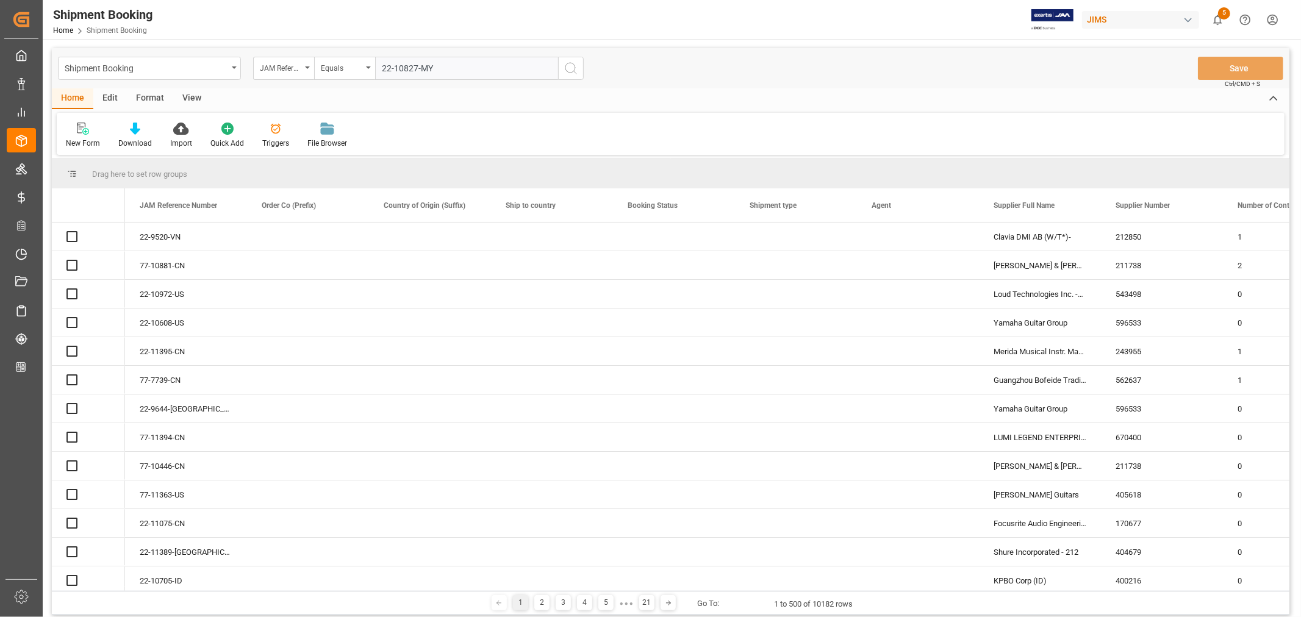
type input "22-10827-MY"
click at [569, 67] on icon "search button" at bounding box center [571, 68] width 15 height 15
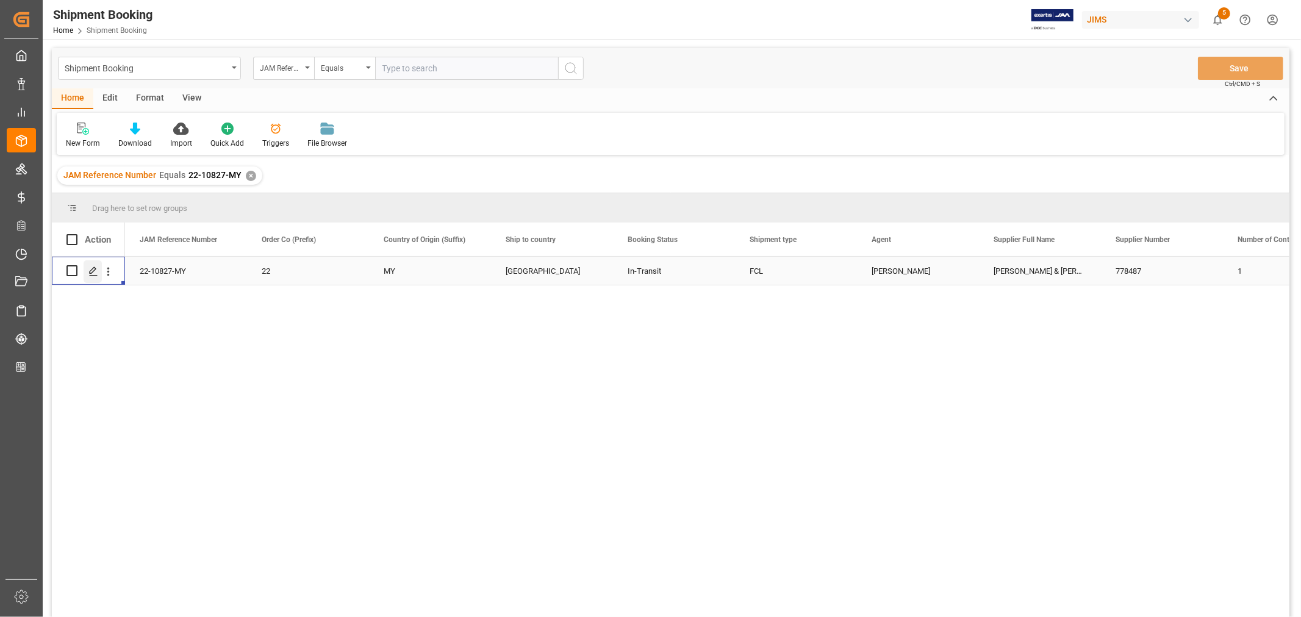
click at [93, 271] on polygon "Press SPACE to select this row." at bounding box center [93, 270] width 6 height 6
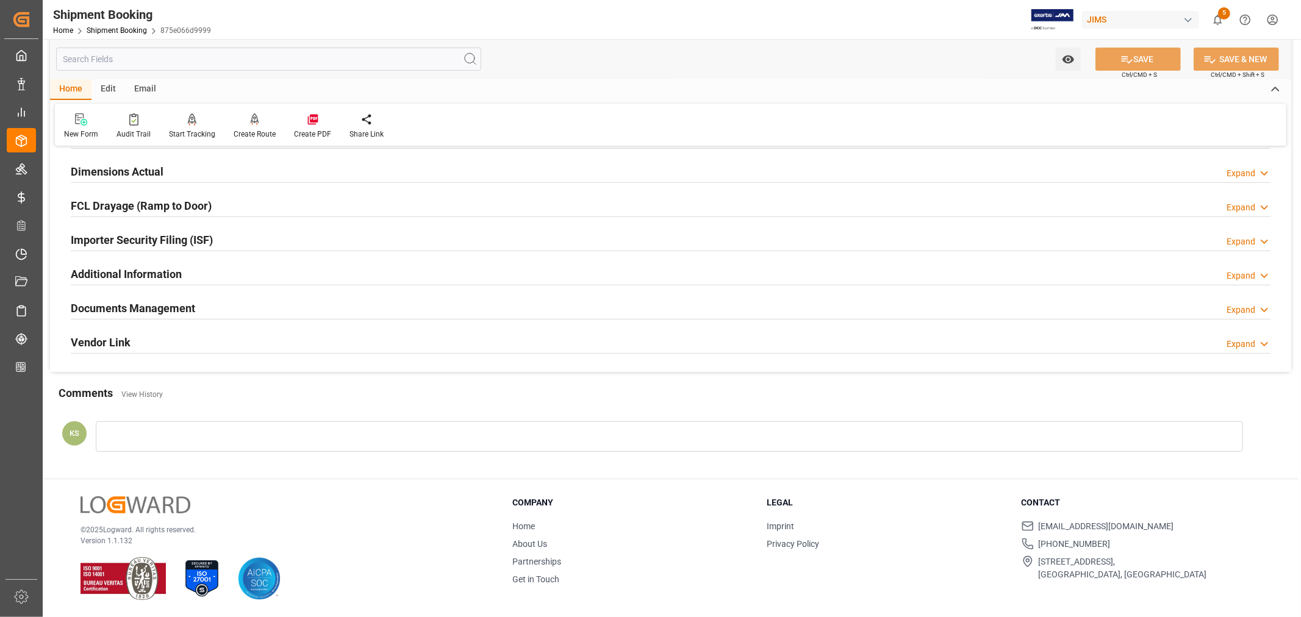
scroll to position [300, 0]
click at [194, 311] on h2 "Documents Management" at bounding box center [133, 308] width 124 height 16
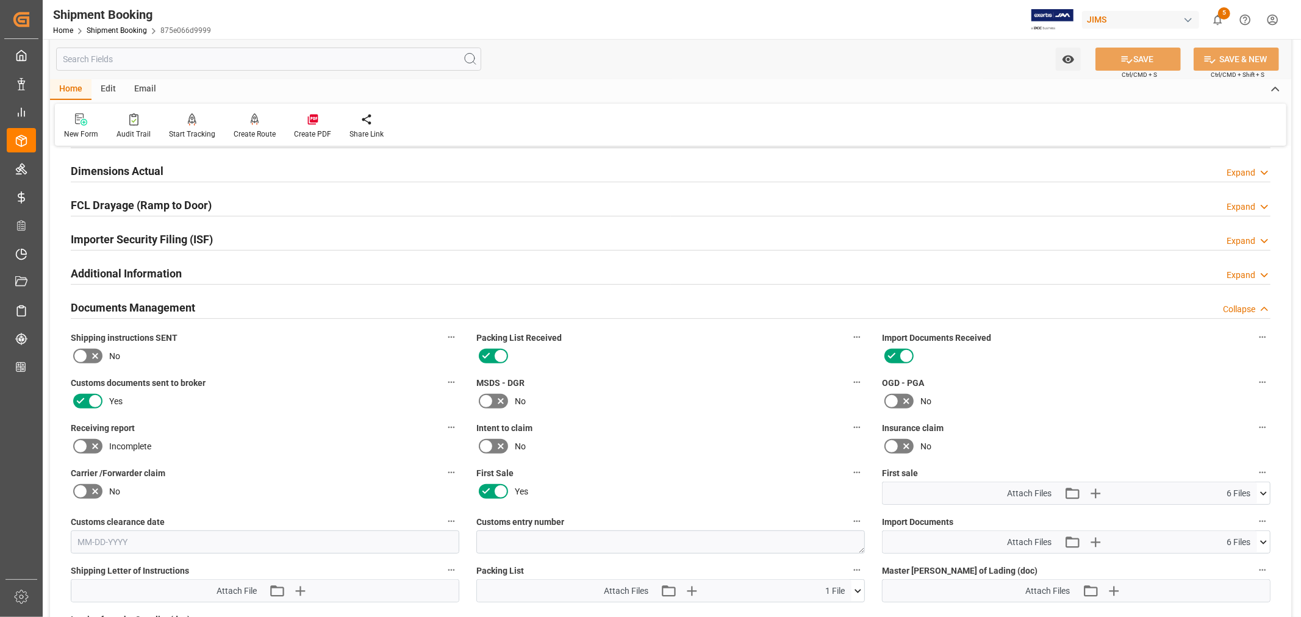
click at [194, 311] on h2 "Documents Management" at bounding box center [133, 308] width 124 height 16
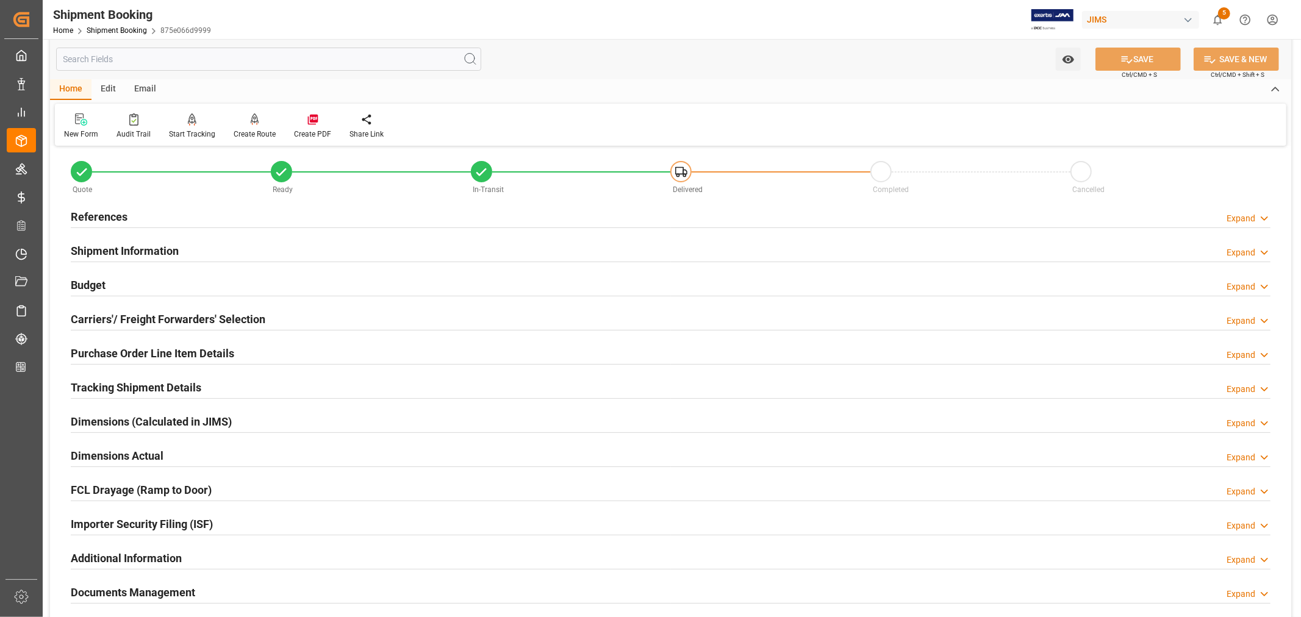
scroll to position [0, 0]
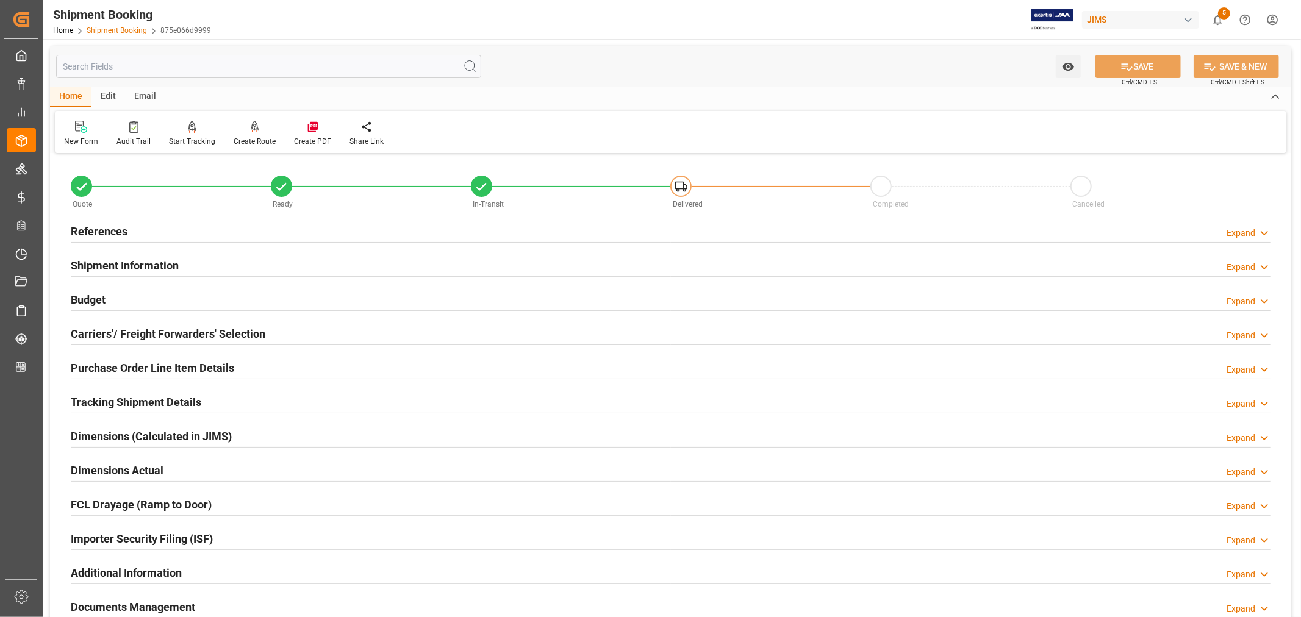
click at [128, 32] on link "Shipment Booking" at bounding box center [117, 30] width 60 height 9
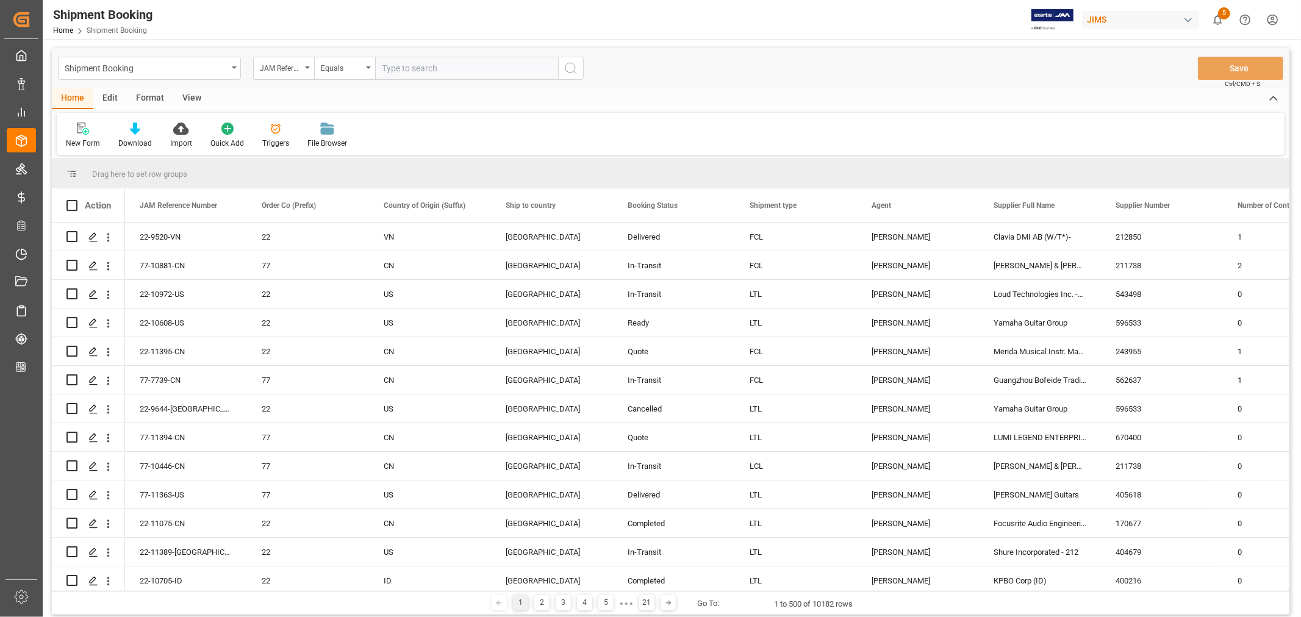
click at [387, 68] on input "text" at bounding box center [466, 68] width 183 height 23
paste input "22-10828-MY"
type input "22-10828-MY"
click at [570, 70] on icon "search button" at bounding box center [571, 68] width 15 height 15
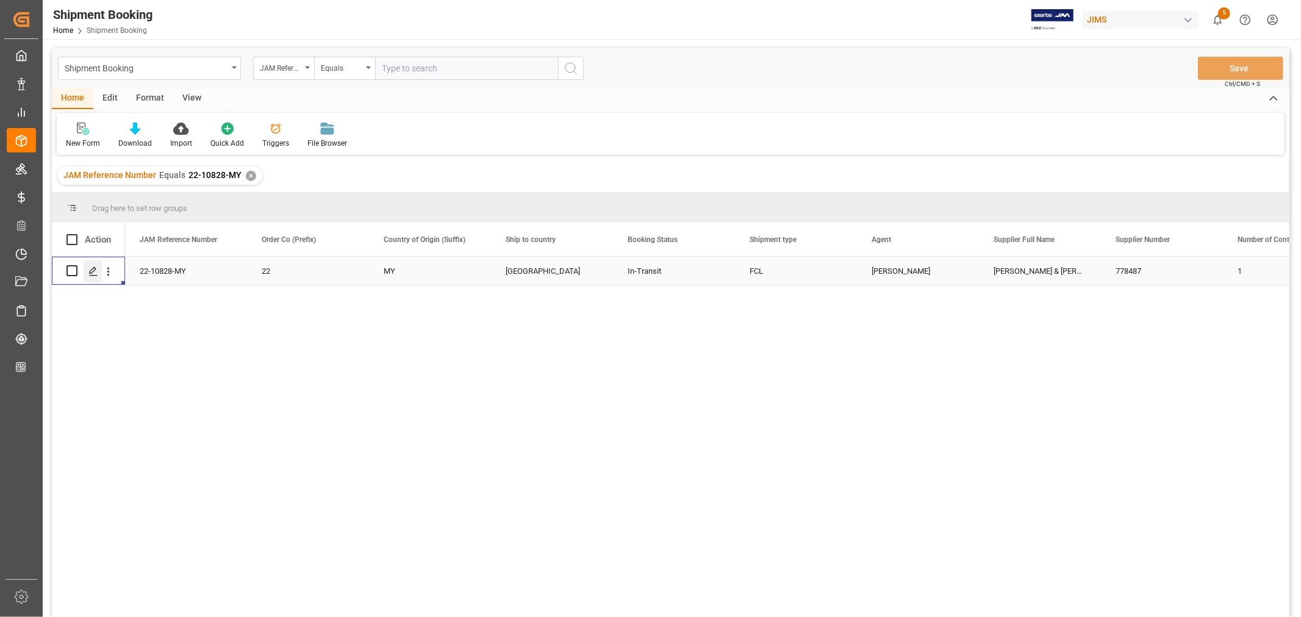
click at [94, 271] on icon "Press SPACE to select this row." at bounding box center [93, 272] width 10 height 10
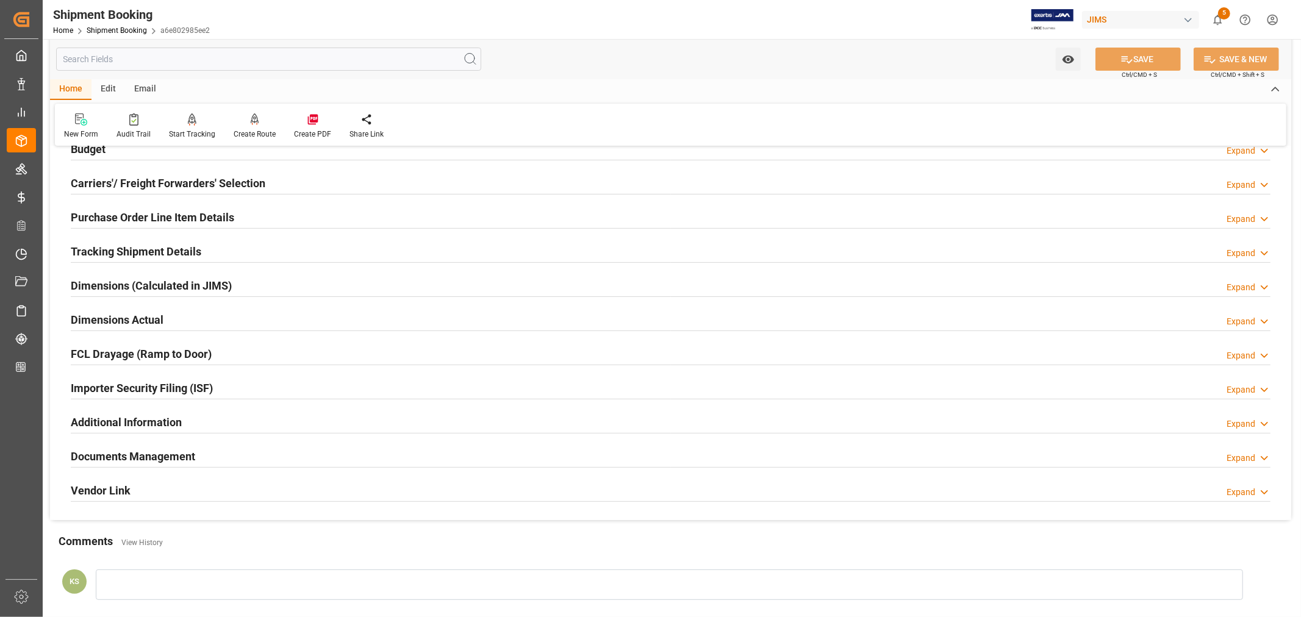
scroll to position [203, 0]
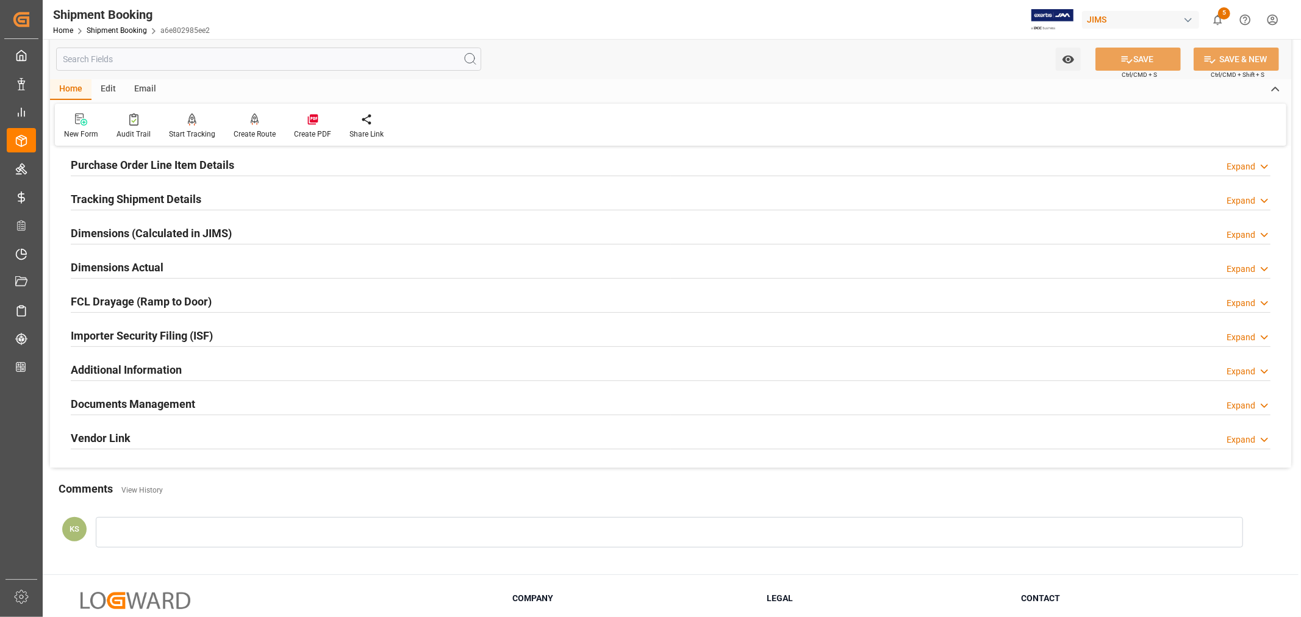
click at [159, 398] on h2 "Documents Management" at bounding box center [133, 404] width 124 height 16
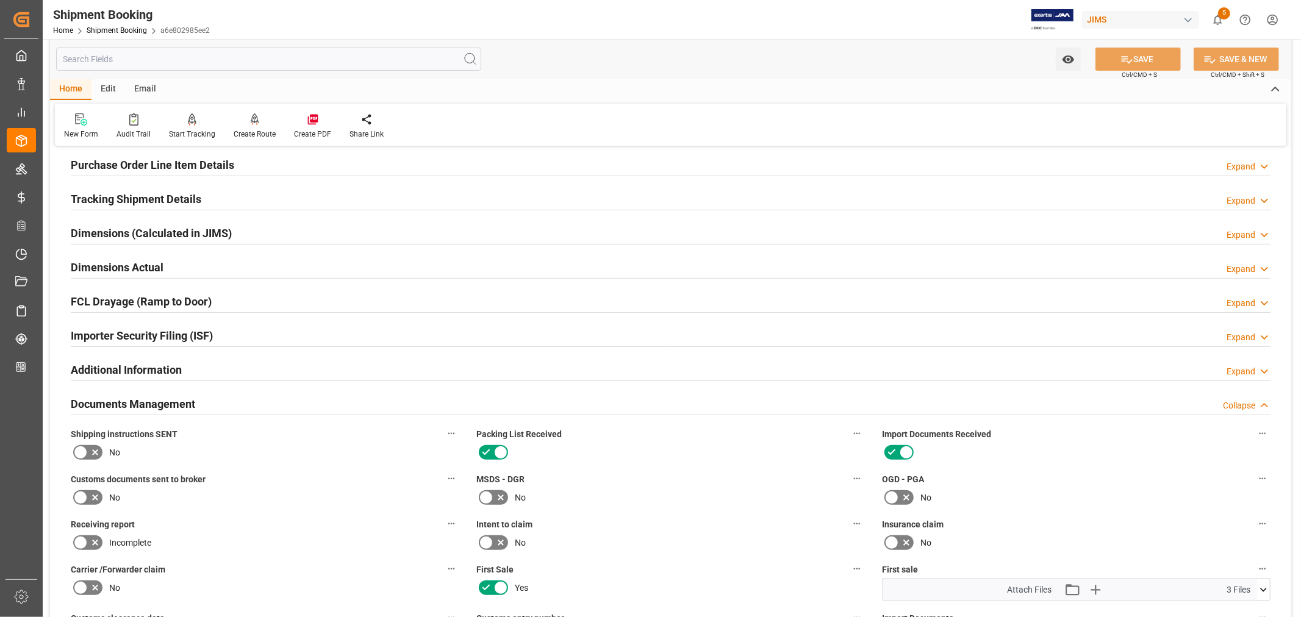
click at [159, 398] on h2 "Documents Management" at bounding box center [133, 404] width 124 height 16
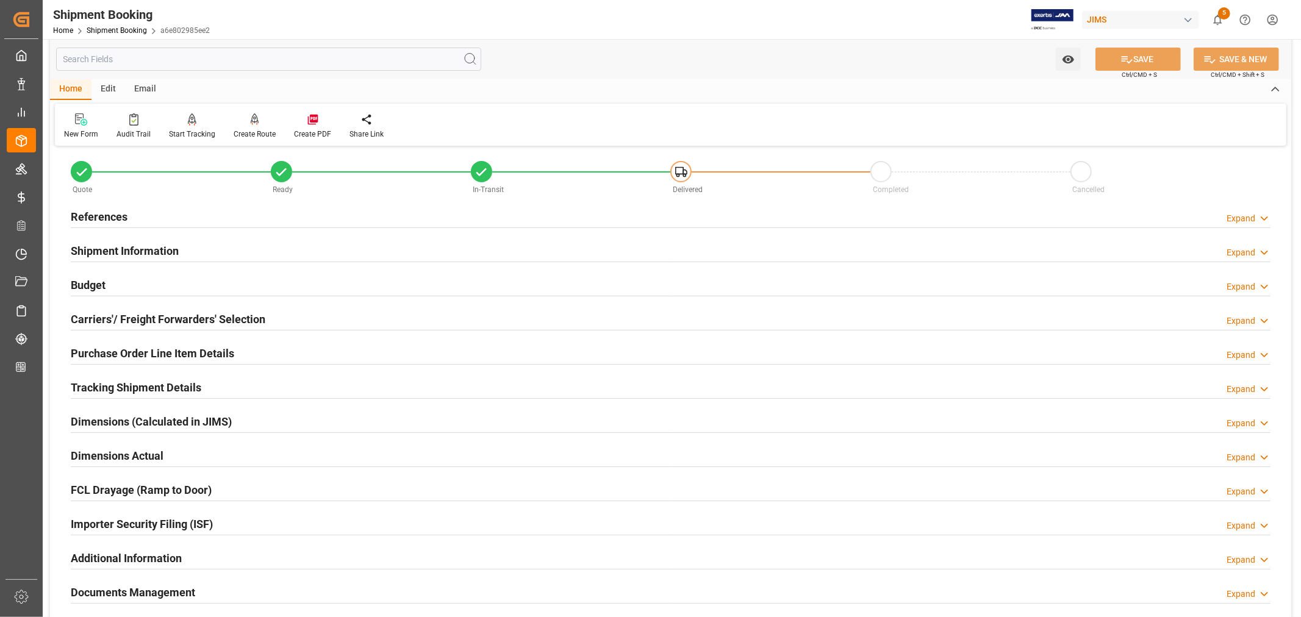
scroll to position [0, 0]
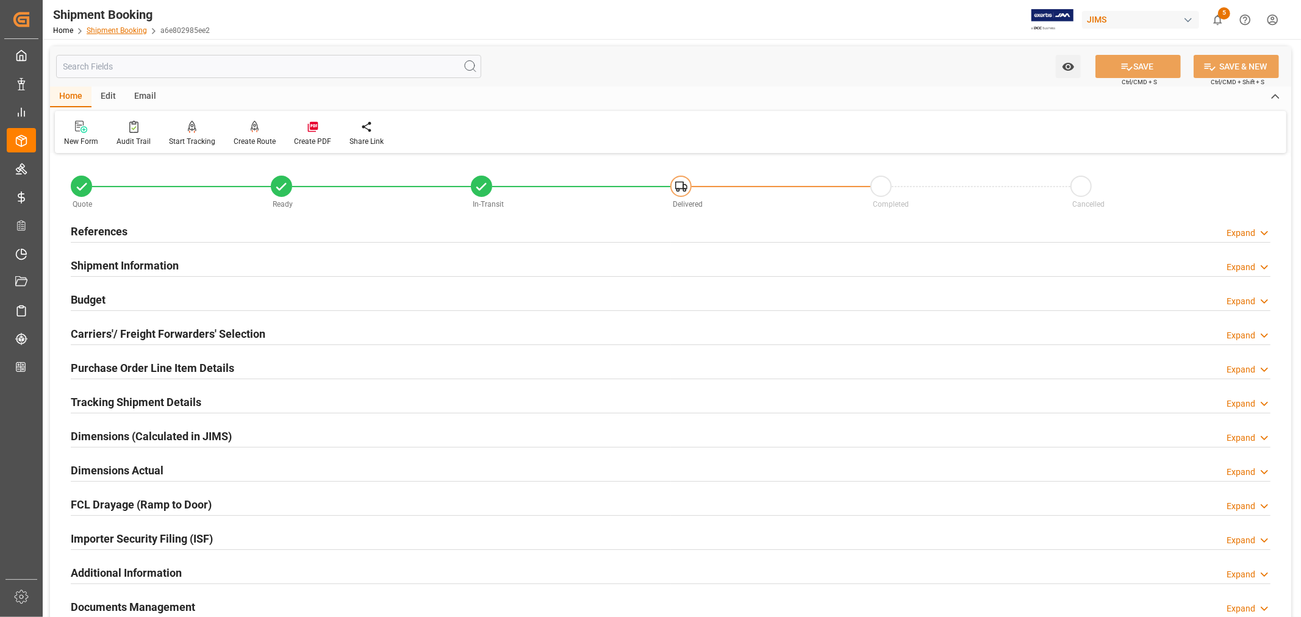
click at [100, 27] on link "Shipment Booking" at bounding box center [117, 30] width 60 height 9
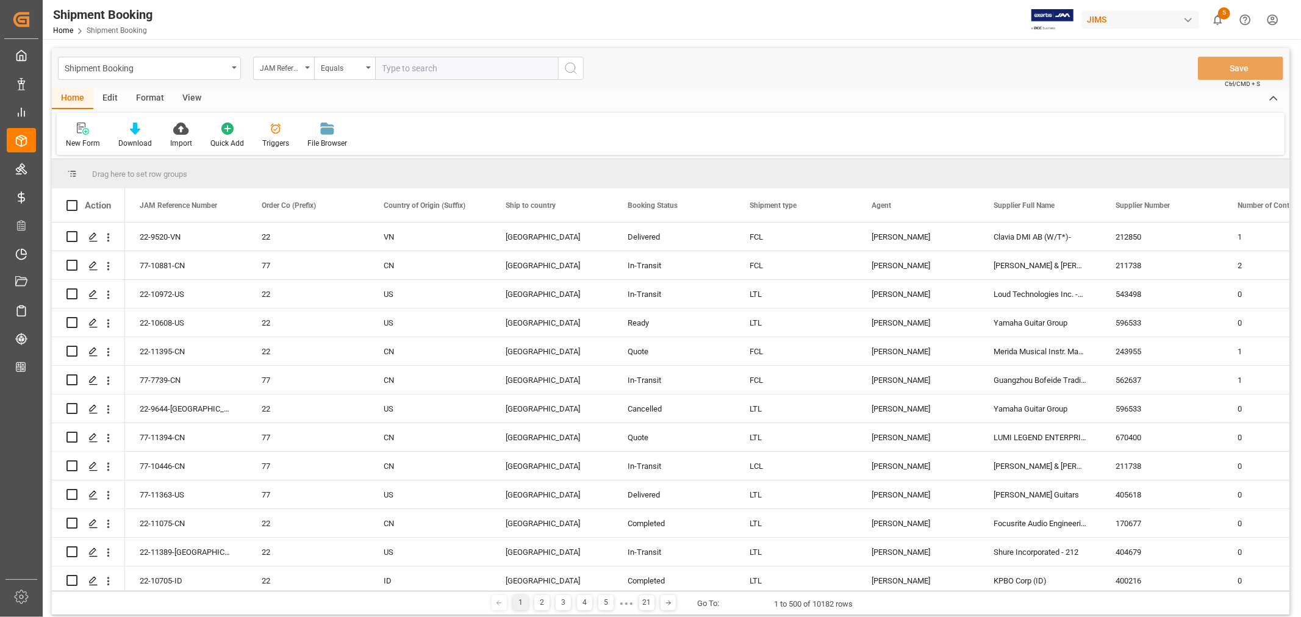
click at [392, 68] on input "text" at bounding box center [466, 68] width 183 height 23
type input "22-11156-VN"
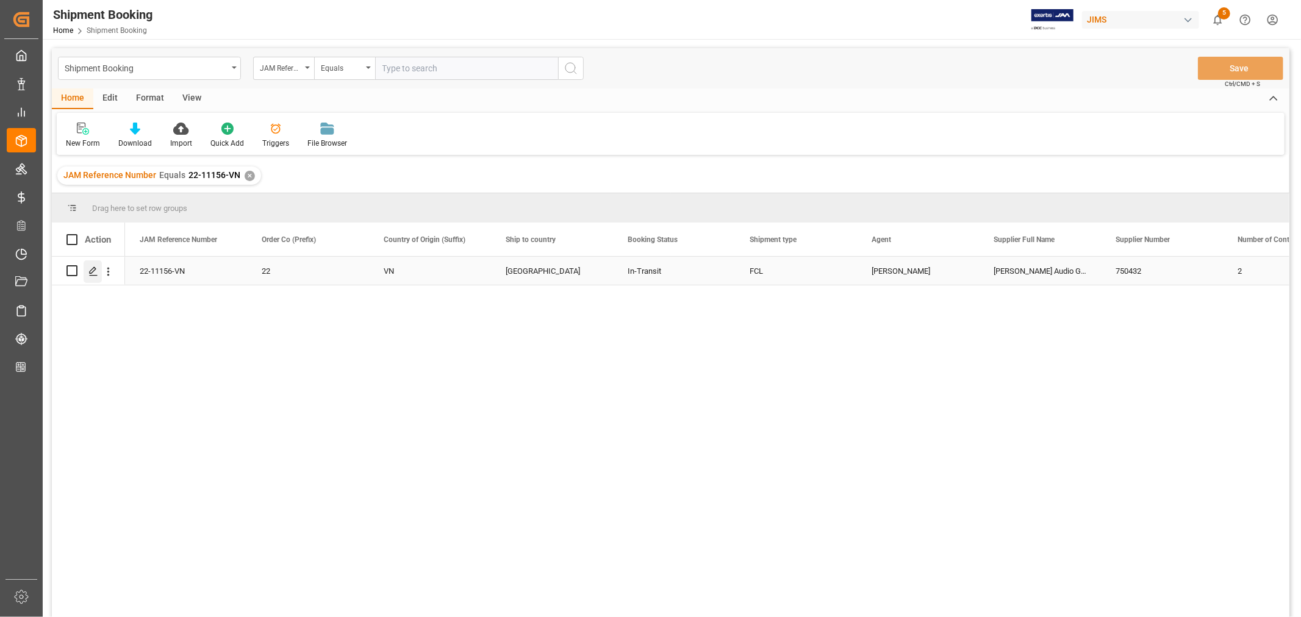
click at [95, 273] on icon "Press SPACE to select this row." at bounding box center [93, 272] width 10 height 10
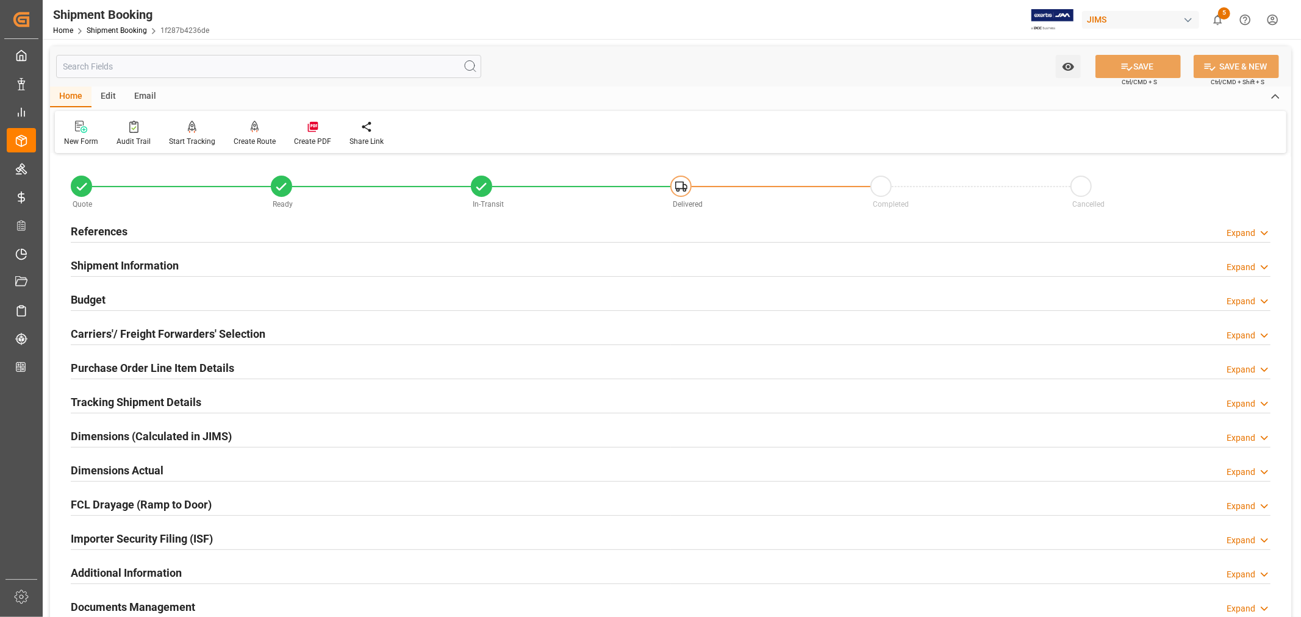
click at [127, 266] on h2 "Shipment Information" at bounding box center [125, 265] width 108 height 16
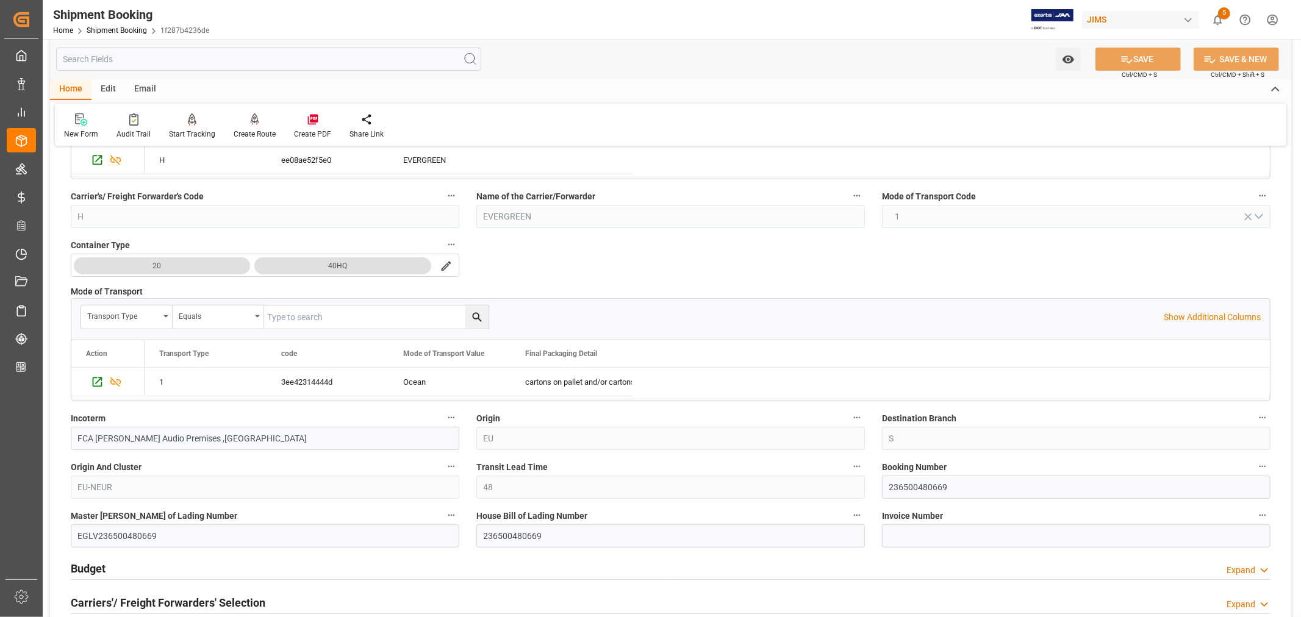
scroll to position [271, 0]
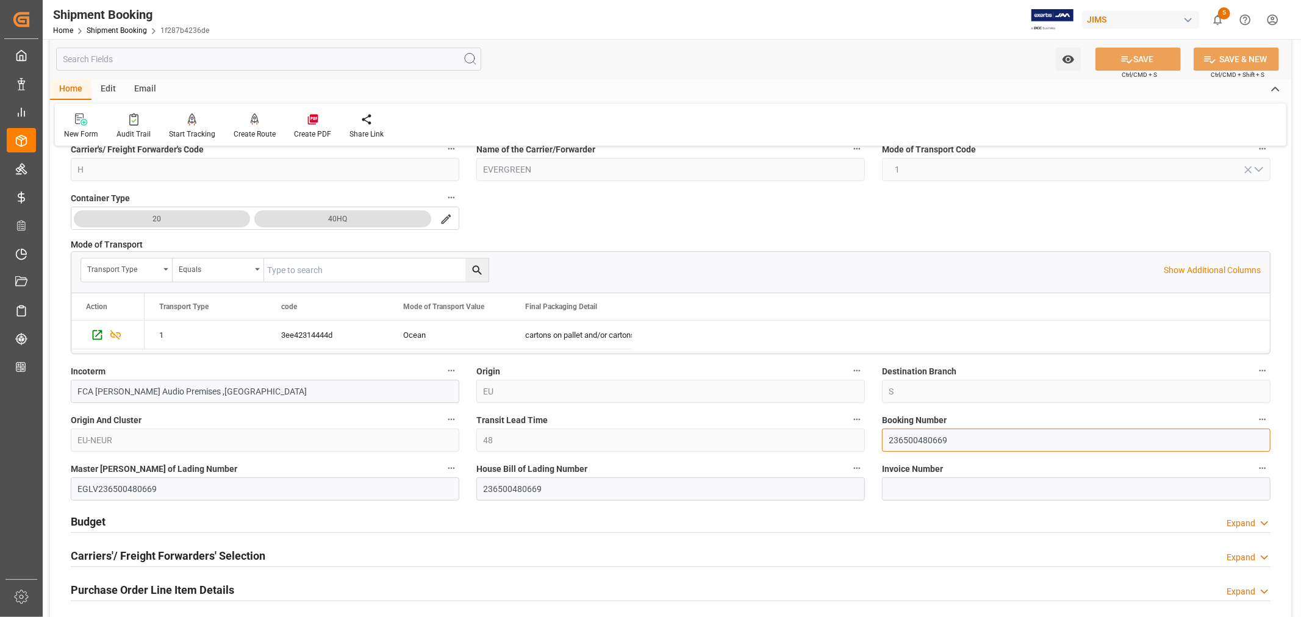
click at [910, 437] on input "236500480669" at bounding box center [1076, 440] width 389 height 23
click at [113, 29] on link "Shipment Booking" at bounding box center [117, 30] width 60 height 9
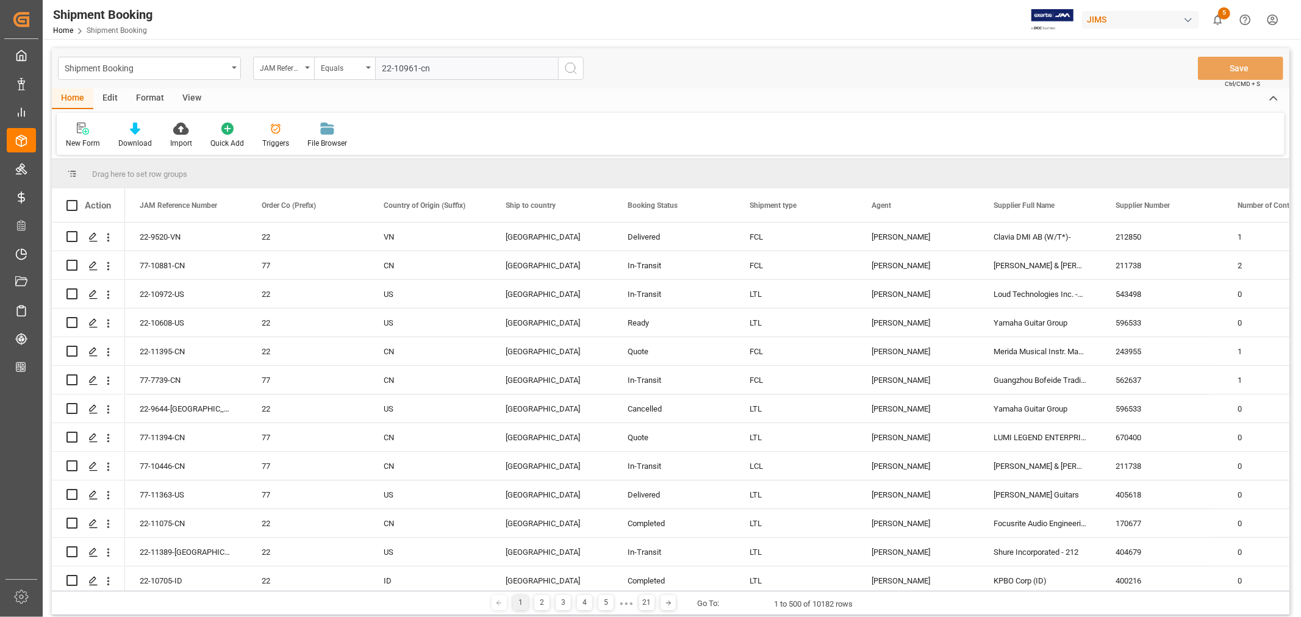
type input "22-10961-cn"
click at [570, 65] on icon "search button" at bounding box center [571, 68] width 15 height 15
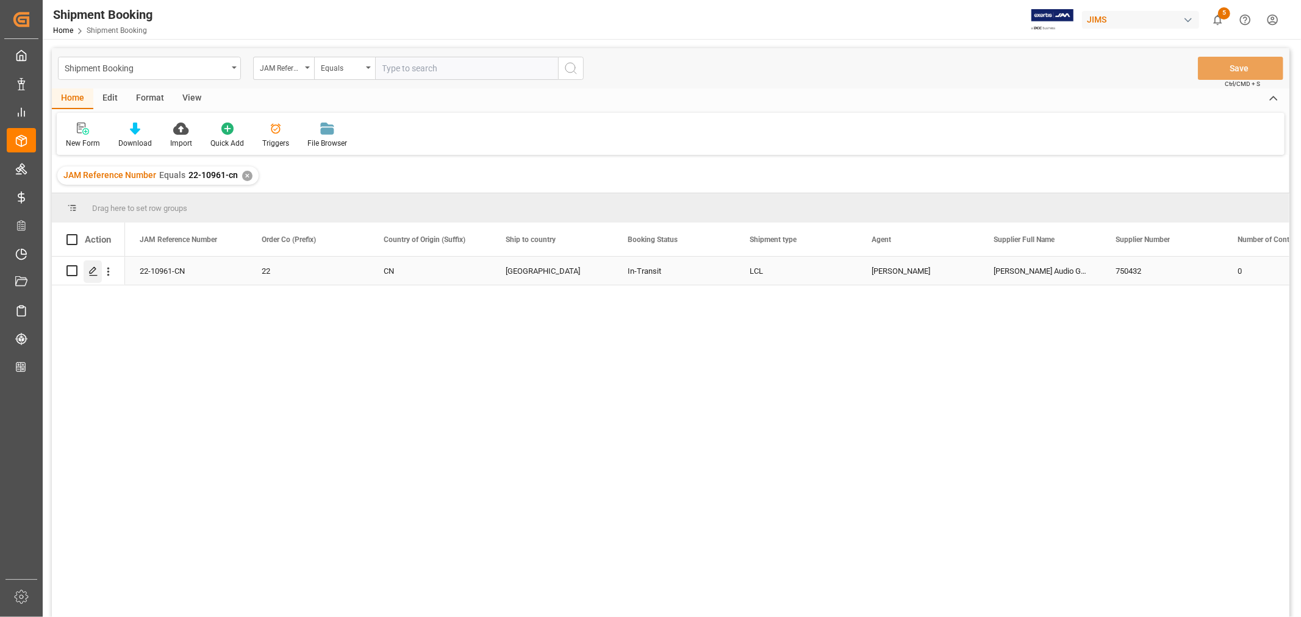
click at [92, 273] on icon "Press SPACE to select this row." at bounding box center [93, 272] width 10 height 10
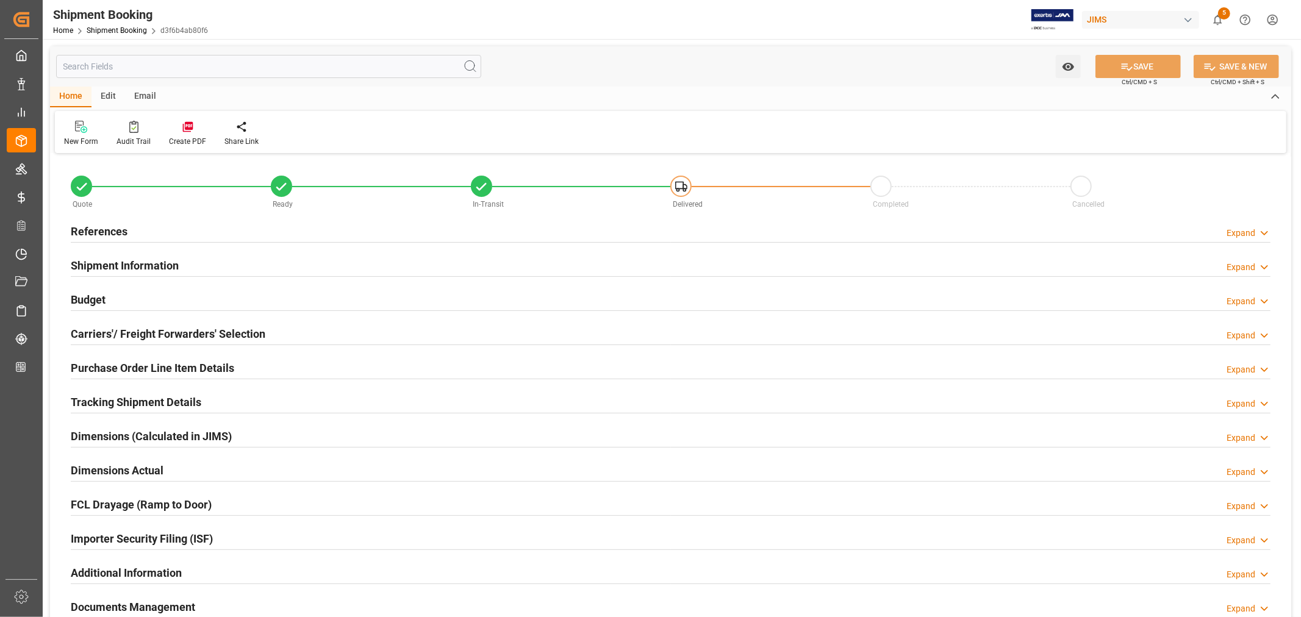
type input "39"
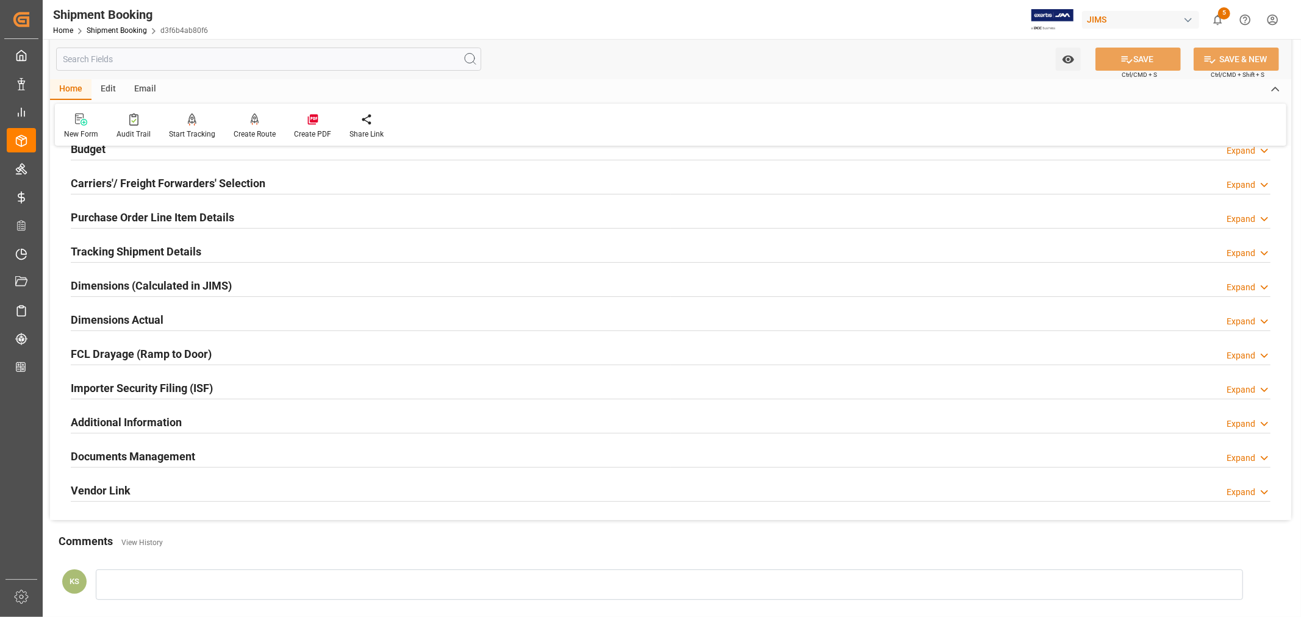
scroll to position [203, 0]
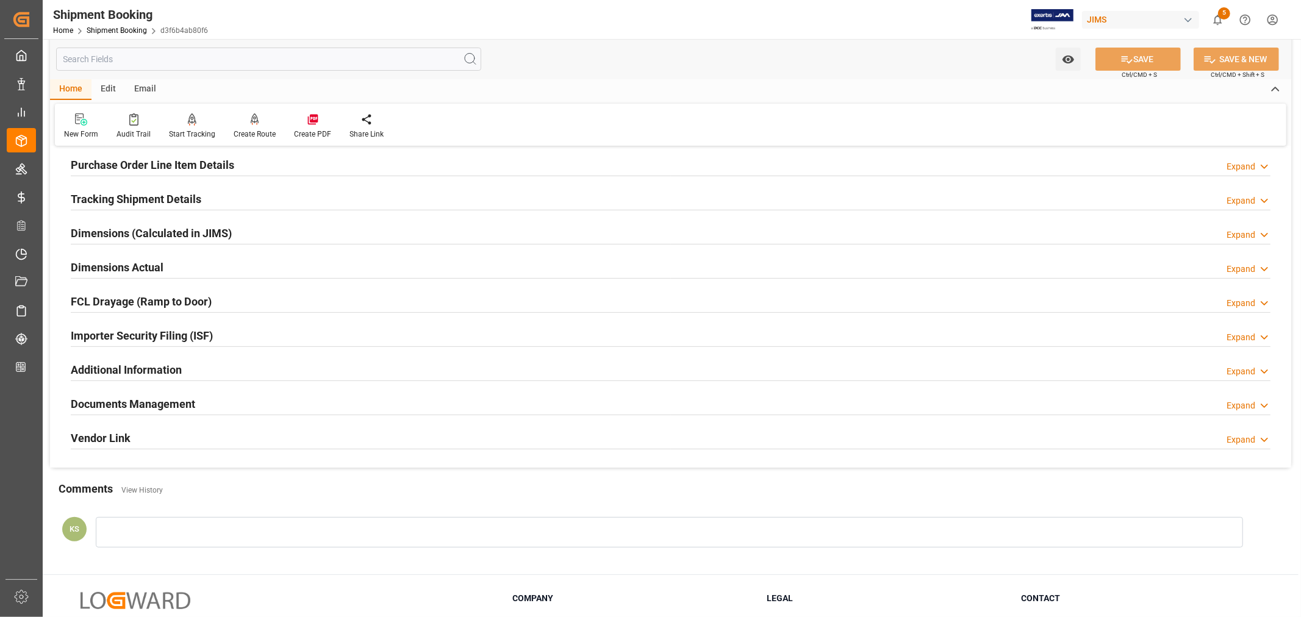
click at [239, 337] on div "Importer Security Filing (ISF) Expand" at bounding box center [671, 334] width 1200 height 23
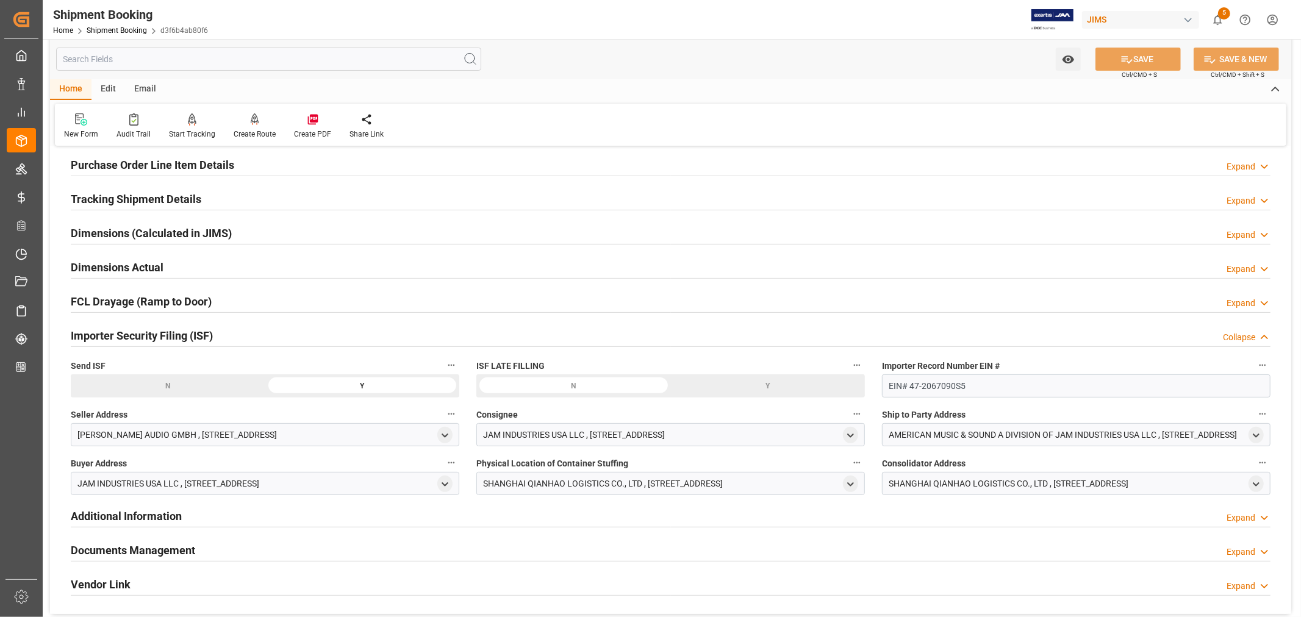
click at [239, 337] on div "Importer Security Filing (ISF) Collapse" at bounding box center [671, 334] width 1200 height 23
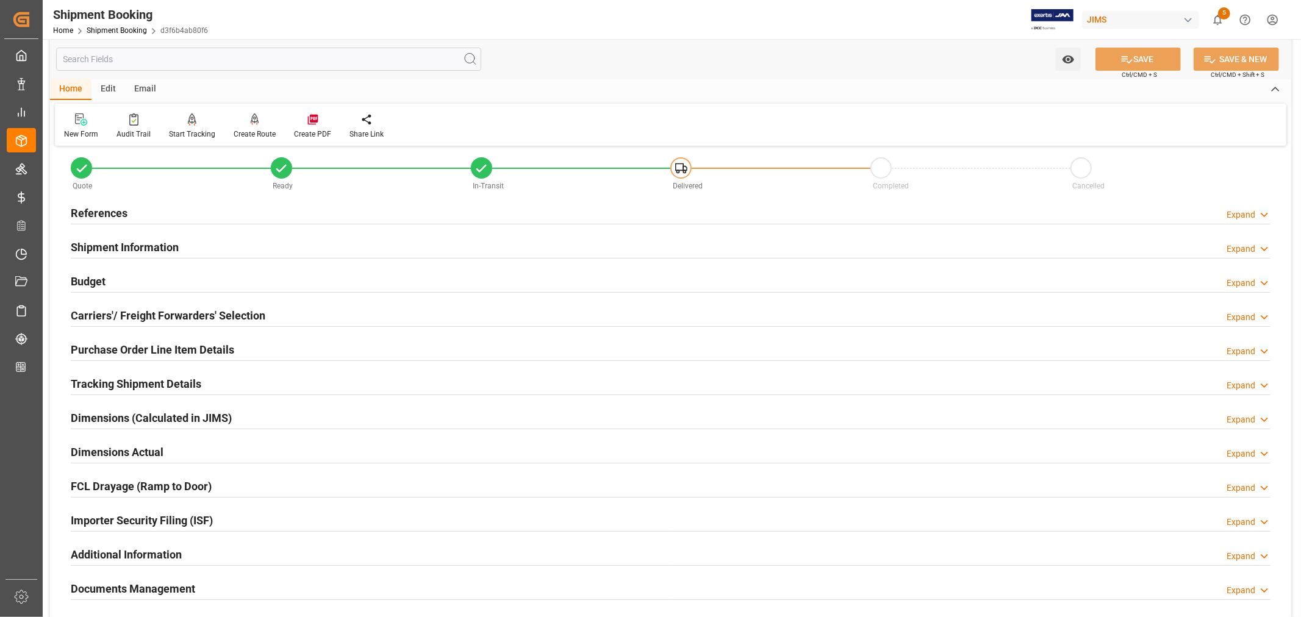
scroll to position [0, 0]
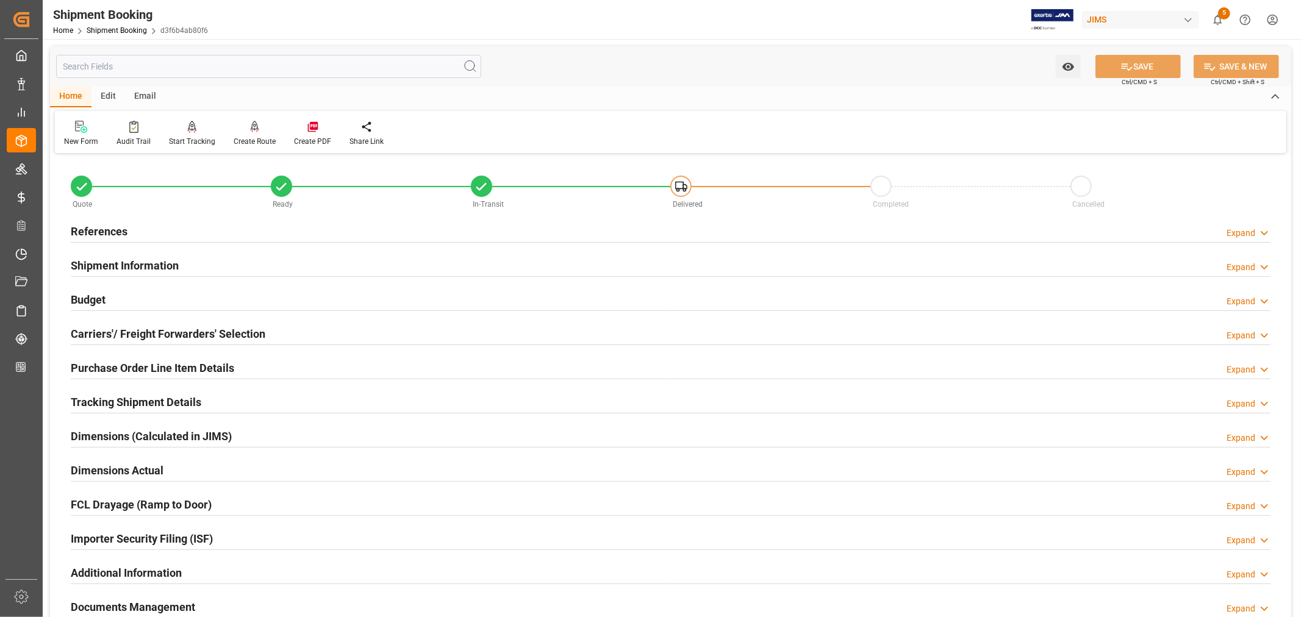
click at [149, 260] on h2 "Shipment Information" at bounding box center [125, 265] width 108 height 16
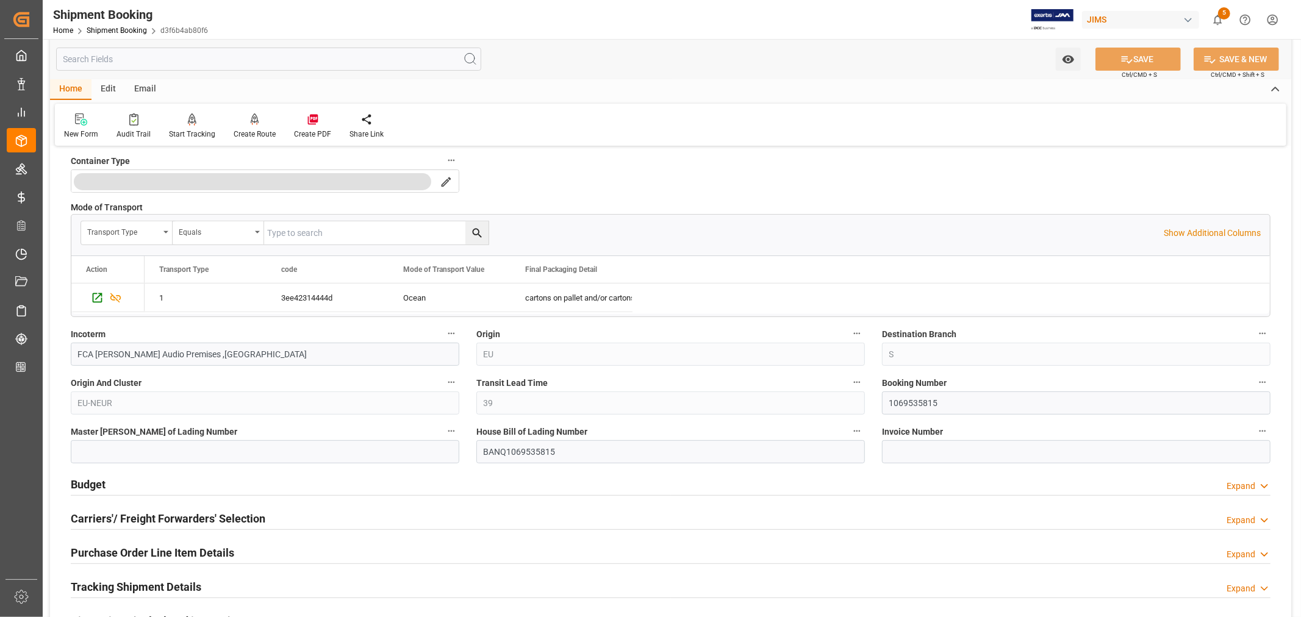
scroll to position [339, 0]
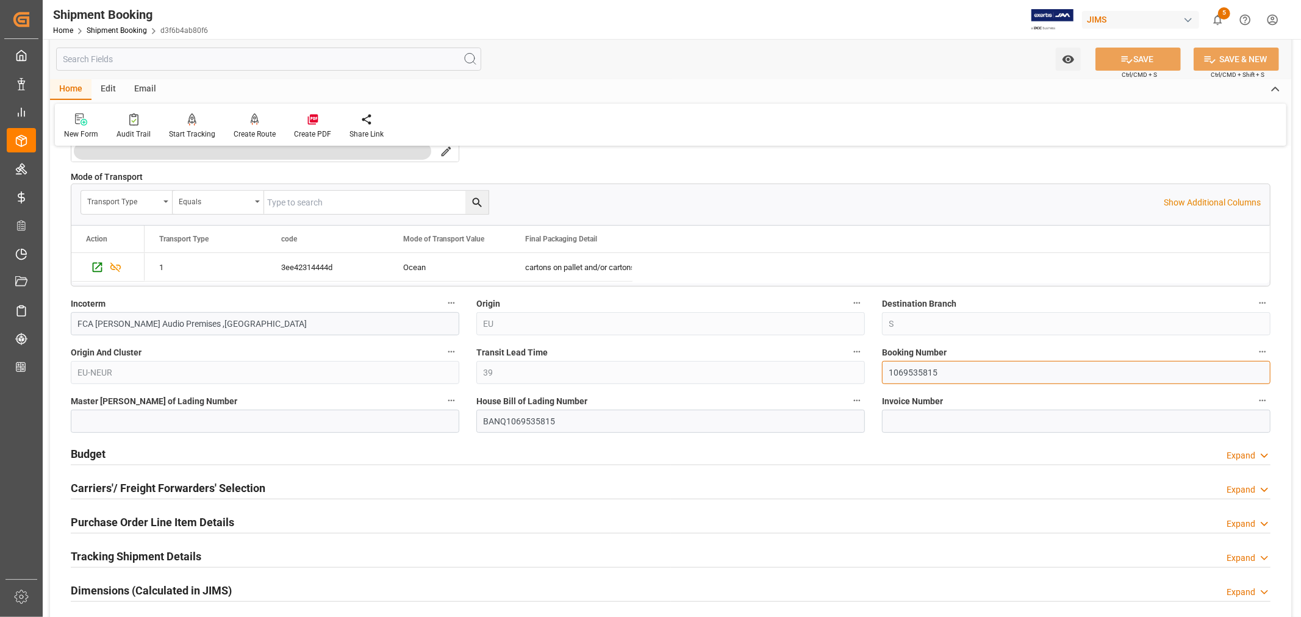
click at [904, 375] on input "1069535815" at bounding box center [1076, 372] width 389 height 23
click at [953, 376] on input "1069535815" at bounding box center [1076, 372] width 389 height 23
click at [916, 374] on input "1069535815" at bounding box center [1076, 372] width 389 height 23
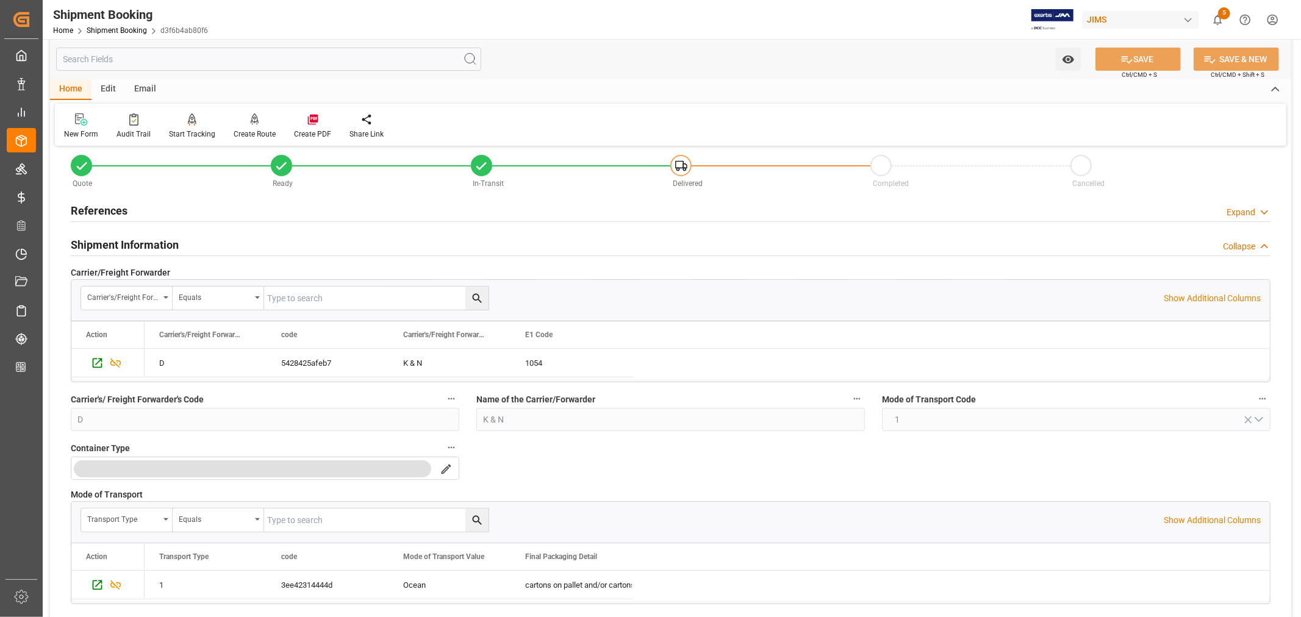
scroll to position [0, 0]
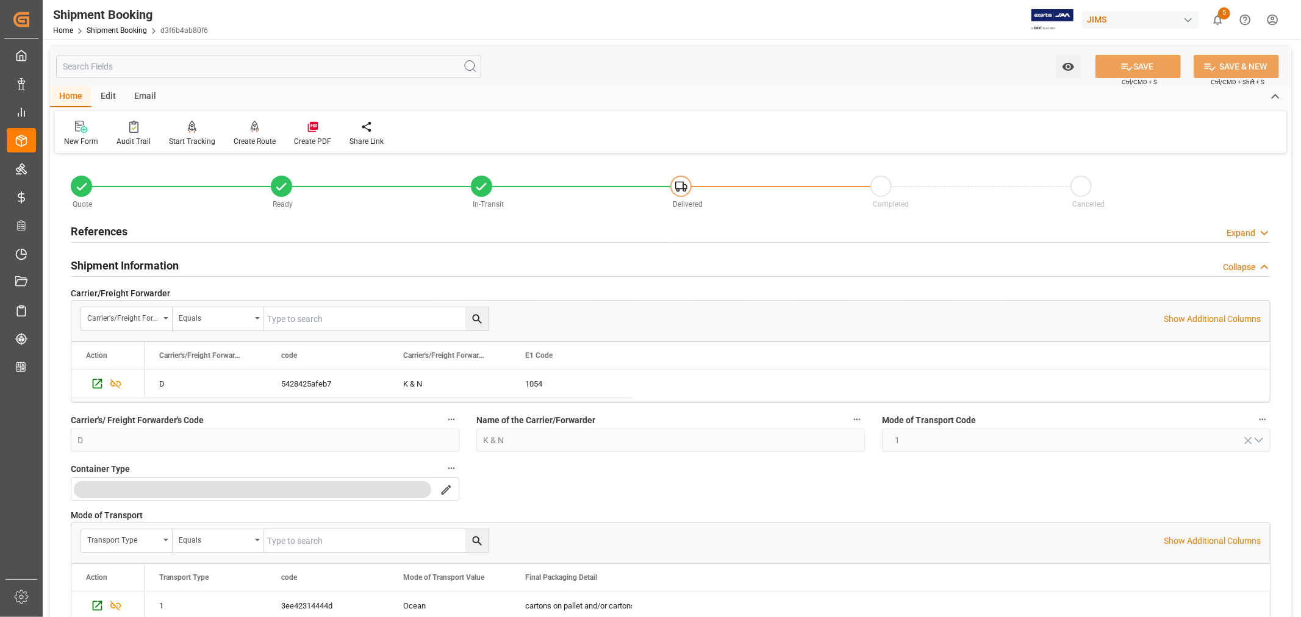
click at [113, 226] on h2 "References" at bounding box center [99, 231] width 57 height 16
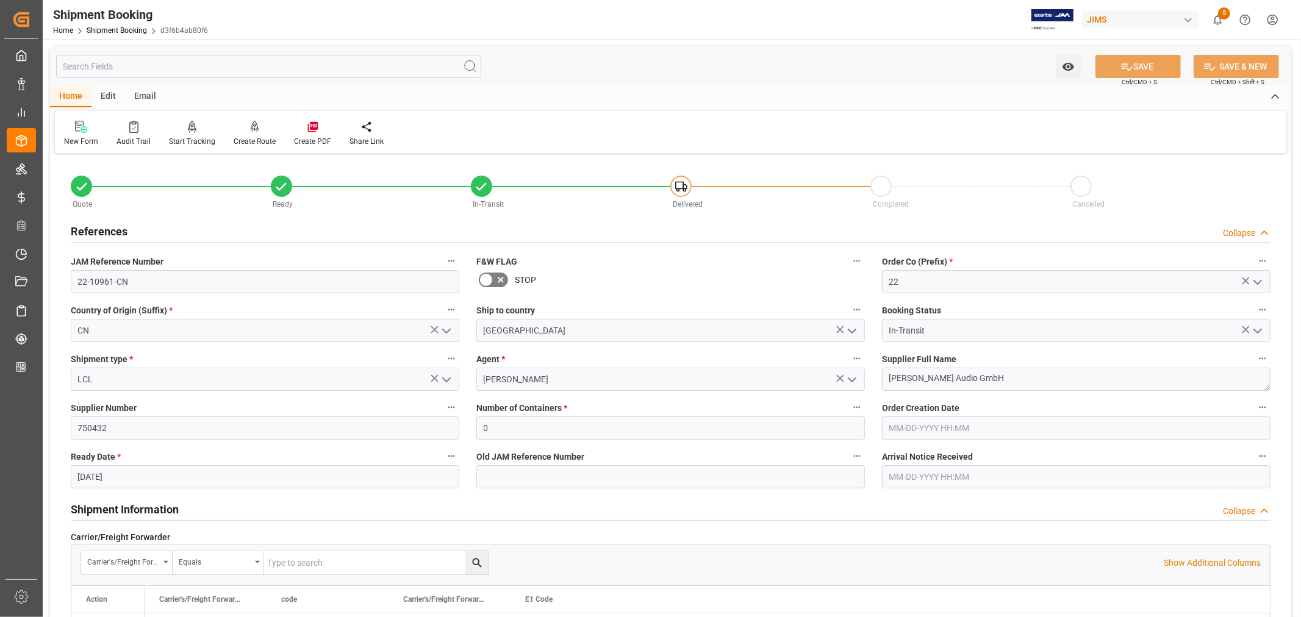
click at [113, 226] on h2 "References" at bounding box center [99, 231] width 57 height 16
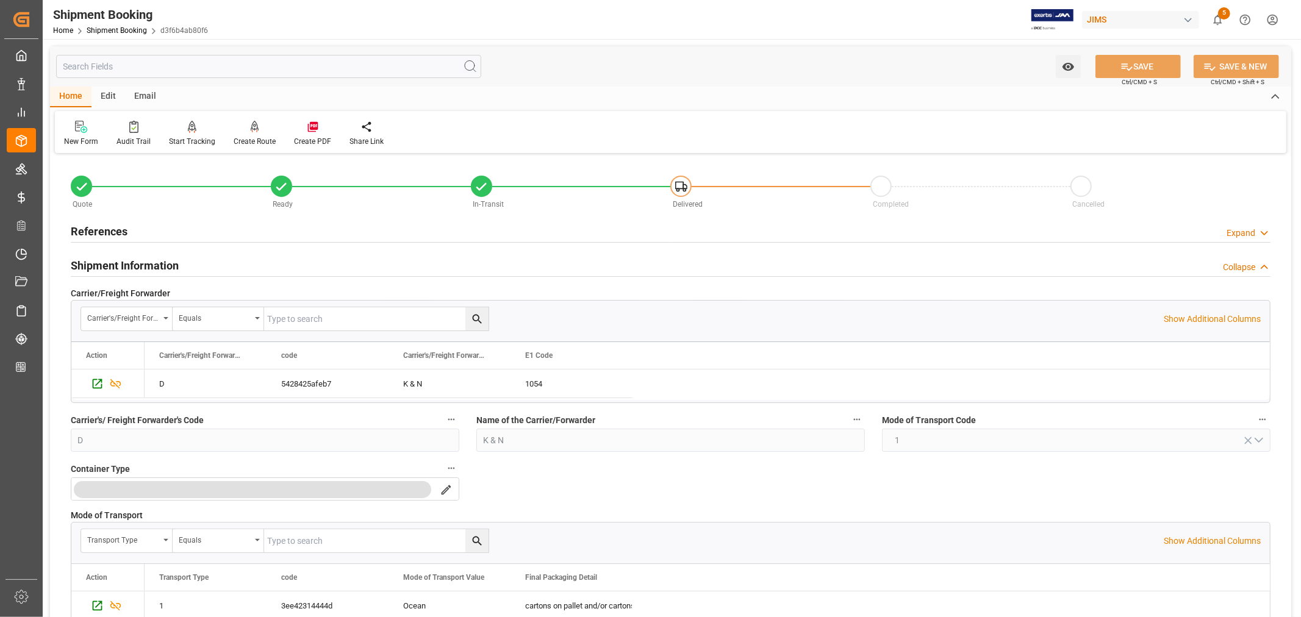
click at [123, 264] on h2 "Shipment Information" at bounding box center [125, 265] width 108 height 16
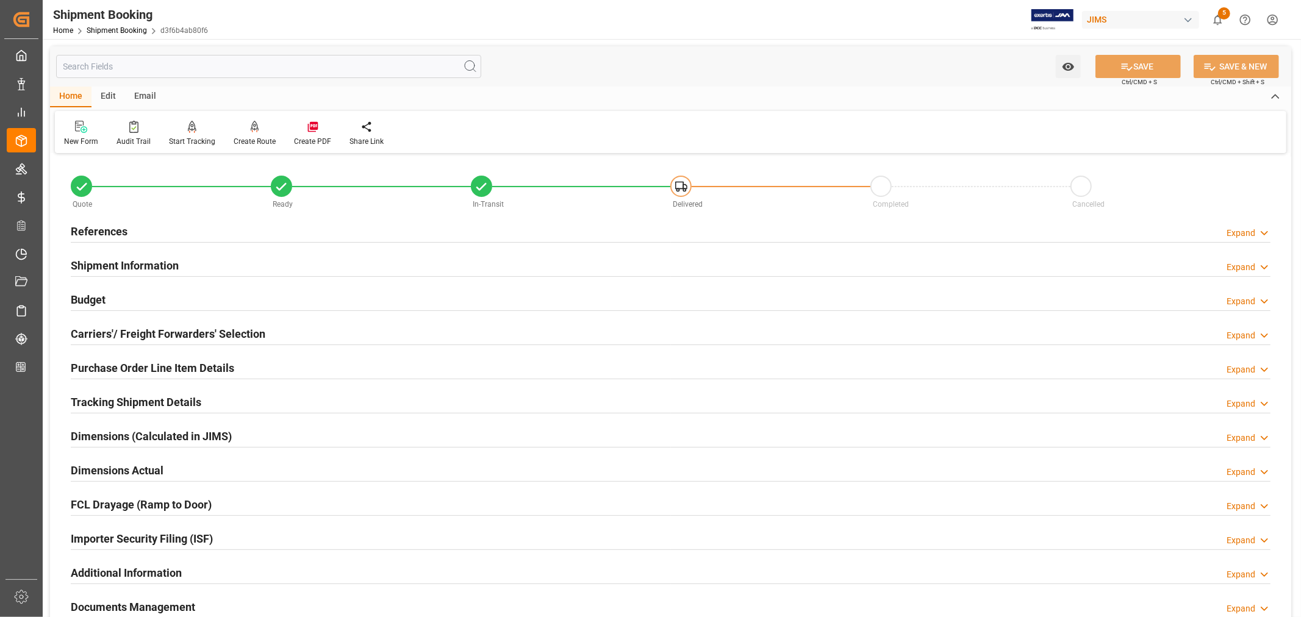
click at [96, 295] on h2 "Budget" at bounding box center [88, 300] width 35 height 16
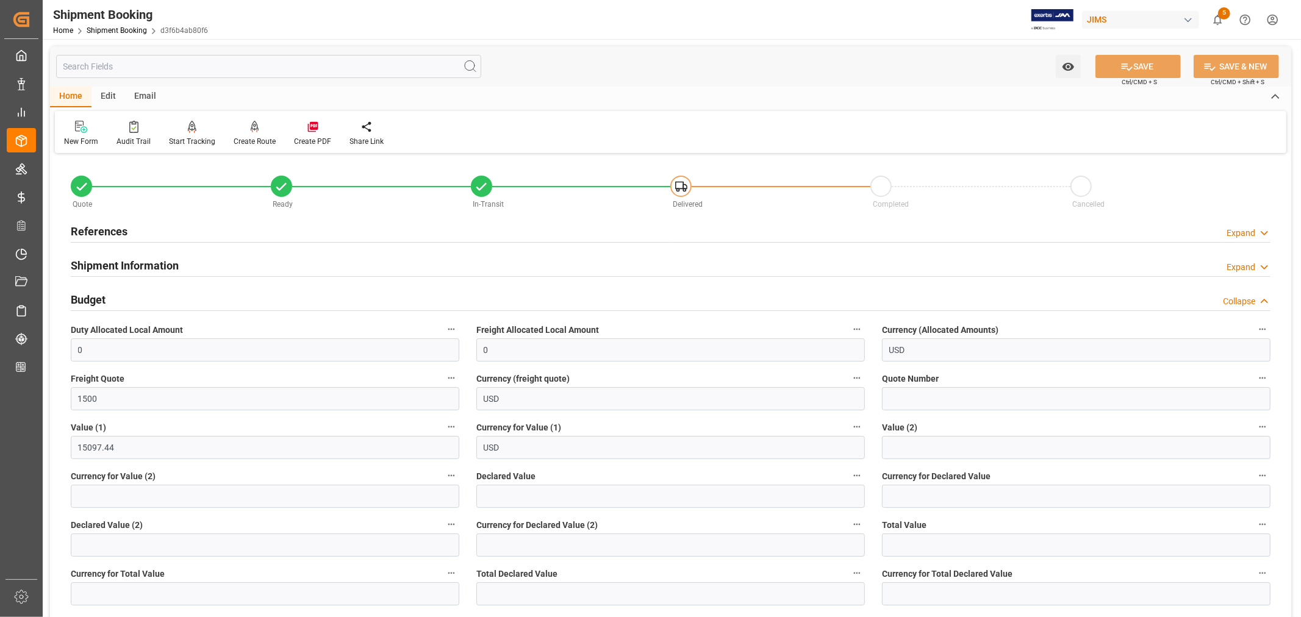
click at [96, 295] on h2 "Budget" at bounding box center [88, 300] width 35 height 16
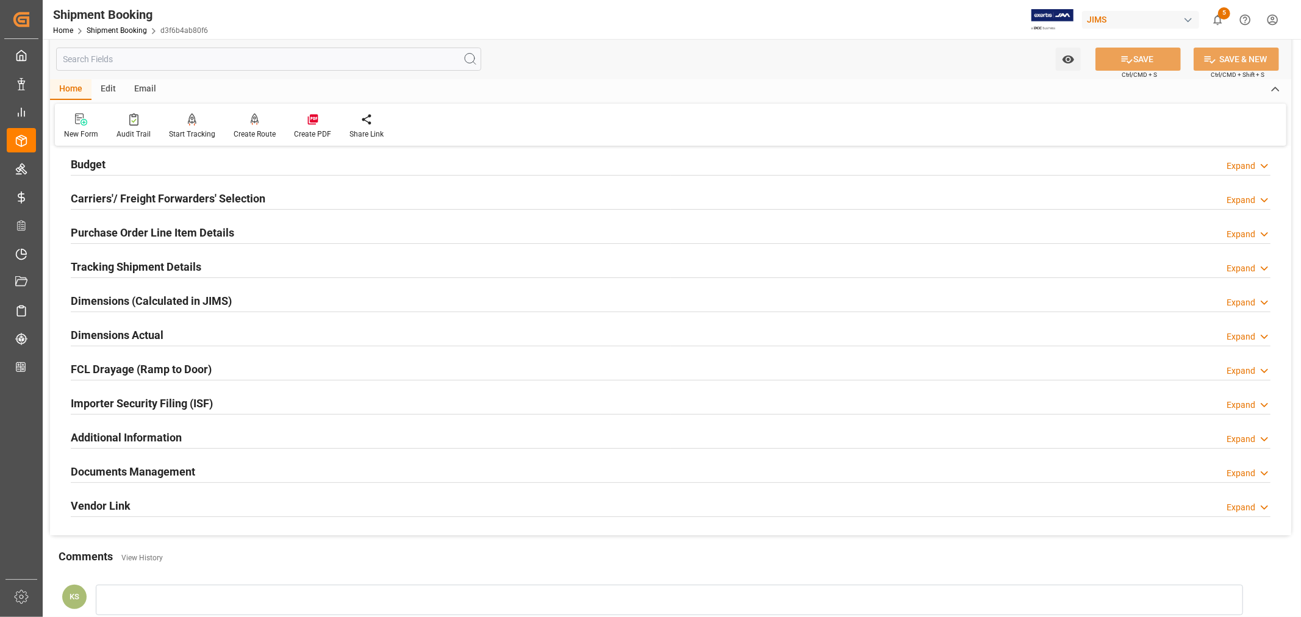
scroll to position [68, 0]
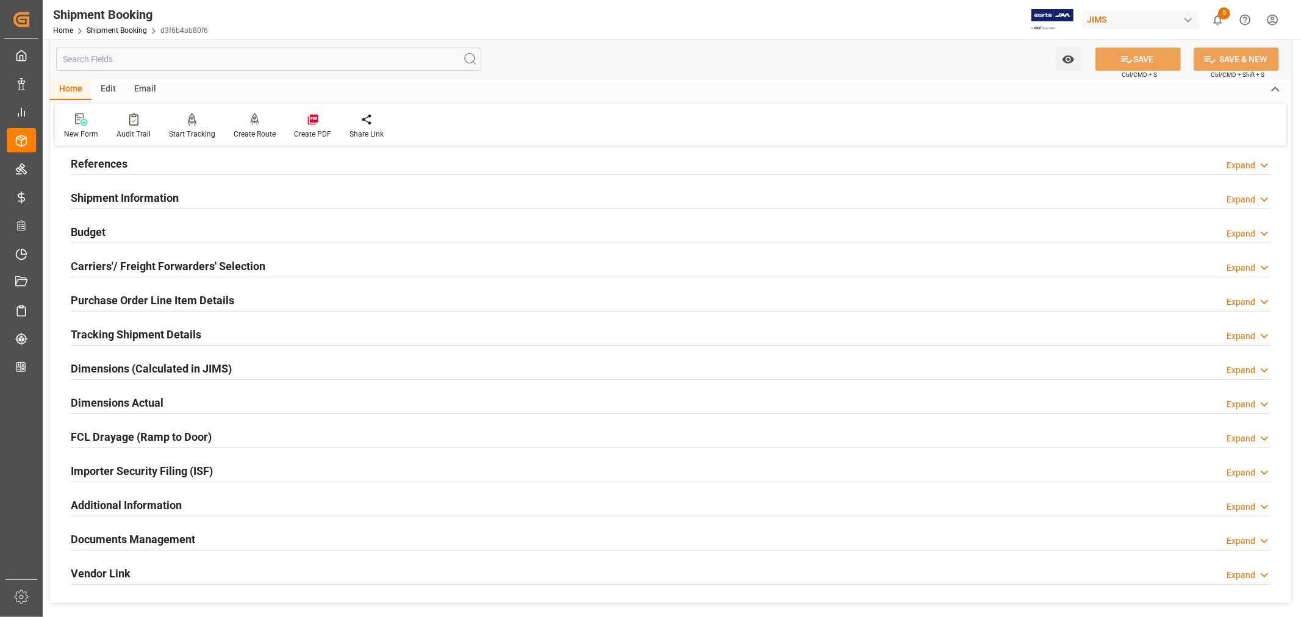
click at [100, 233] on h2 "Budget" at bounding box center [88, 232] width 35 height 16
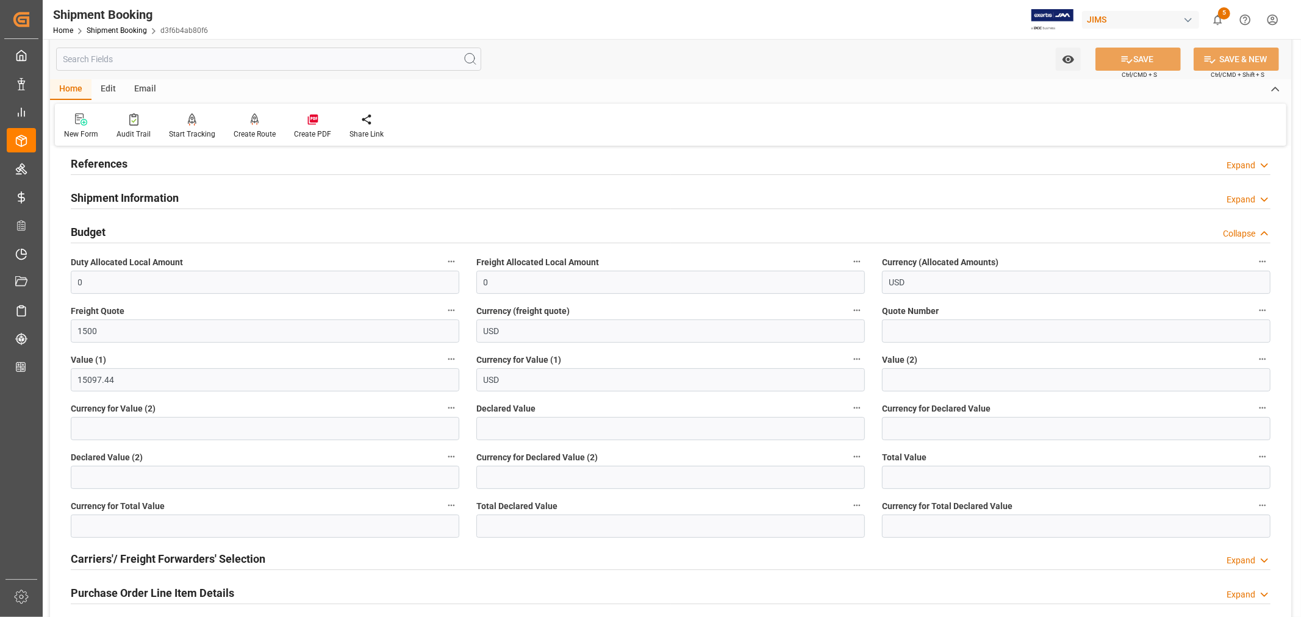
click at [96, 230] on h2 "Budget" at bounding box center [88, 232] width 35 height 16
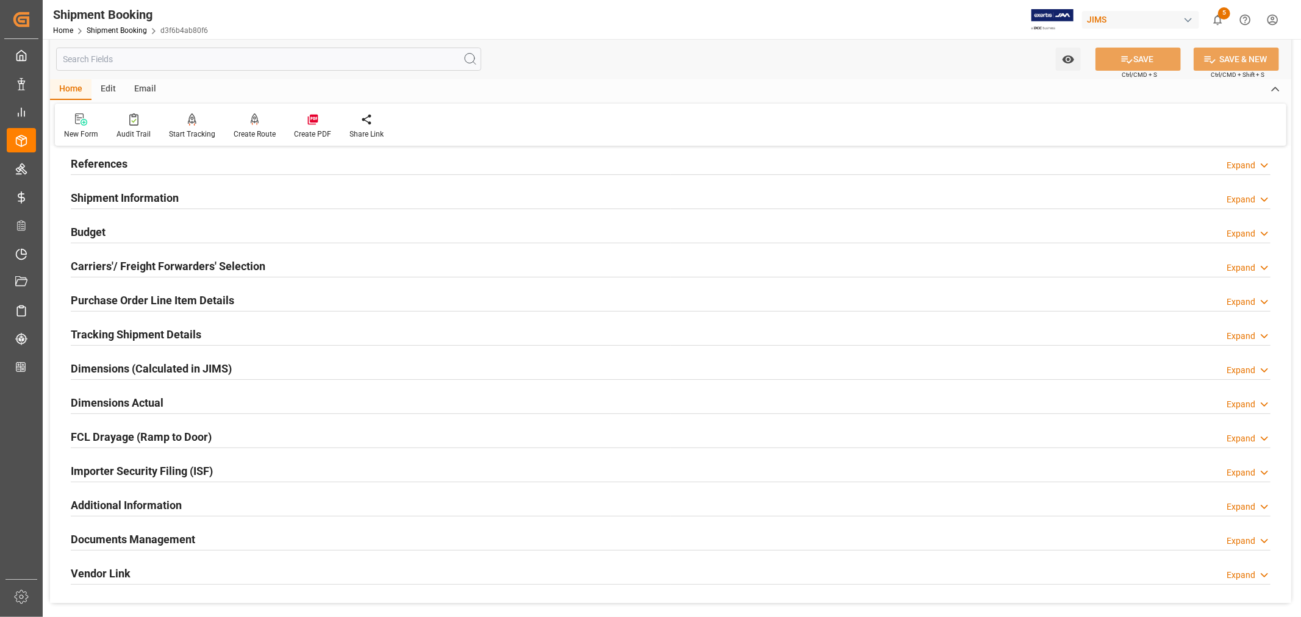
click at [123, 299] on h2 "Purchase Order Line Item Details" at bounding box center [152, 300] width 163 height 16
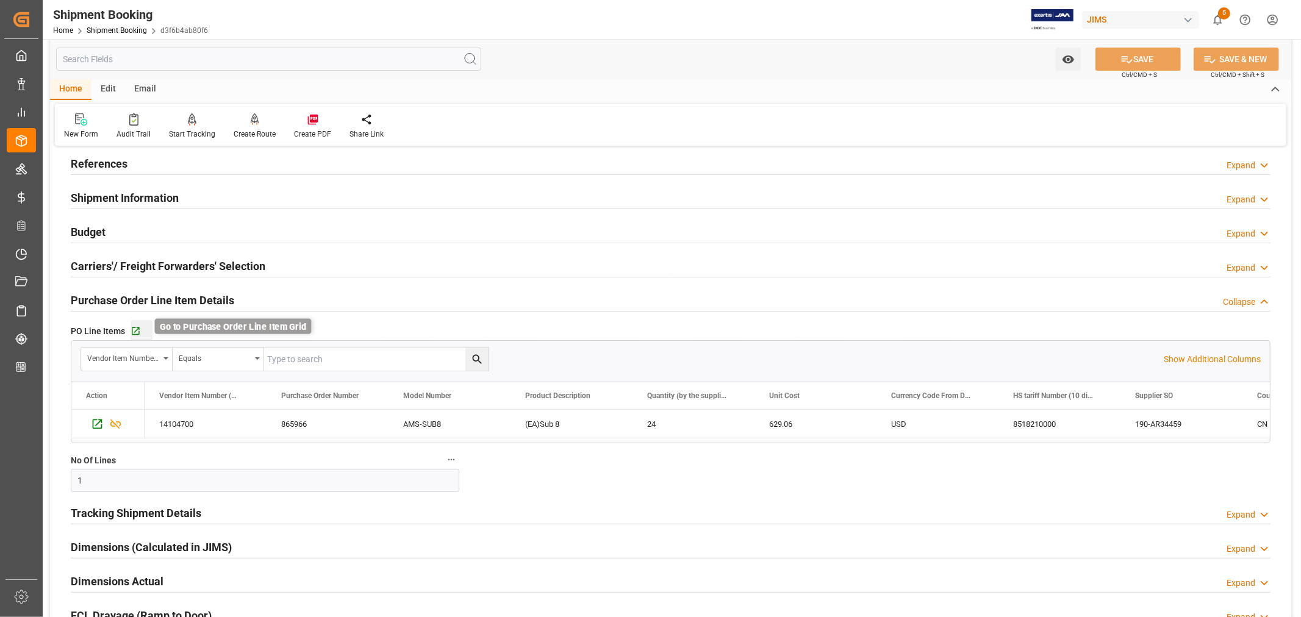
click at [134, 326] on icon "button" at bounding box center [136, 331] width 10 height 10
click at [137, 299] on h2 "Purchase Order Line Item Details" at bounding box center [152, 300] width 163 height 16
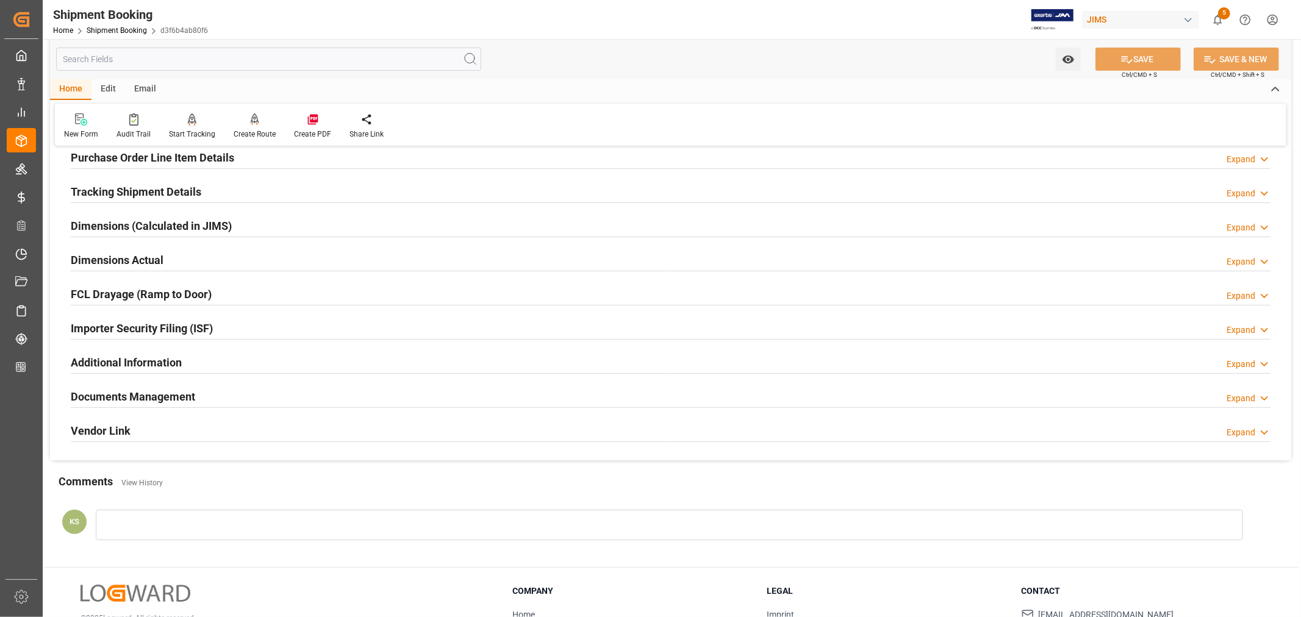
scroll to position [271, 0]
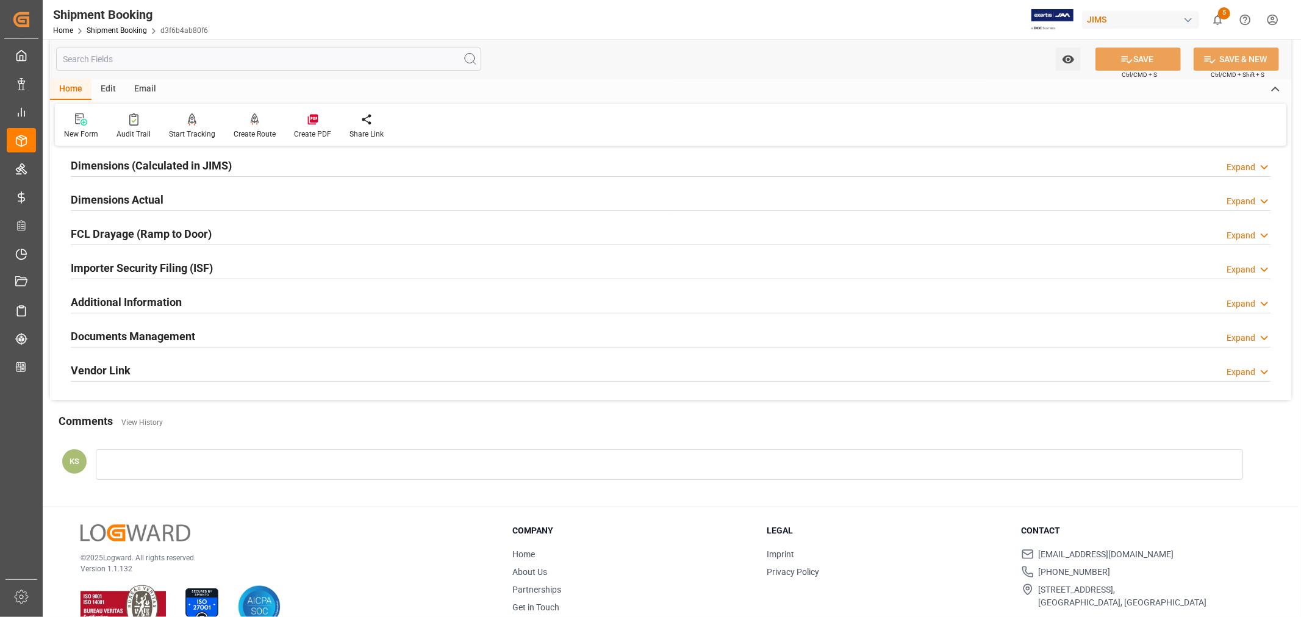
click at [173, 329] on h2 "Documents Management" at bounding box center [133, 336] width 124 height 16
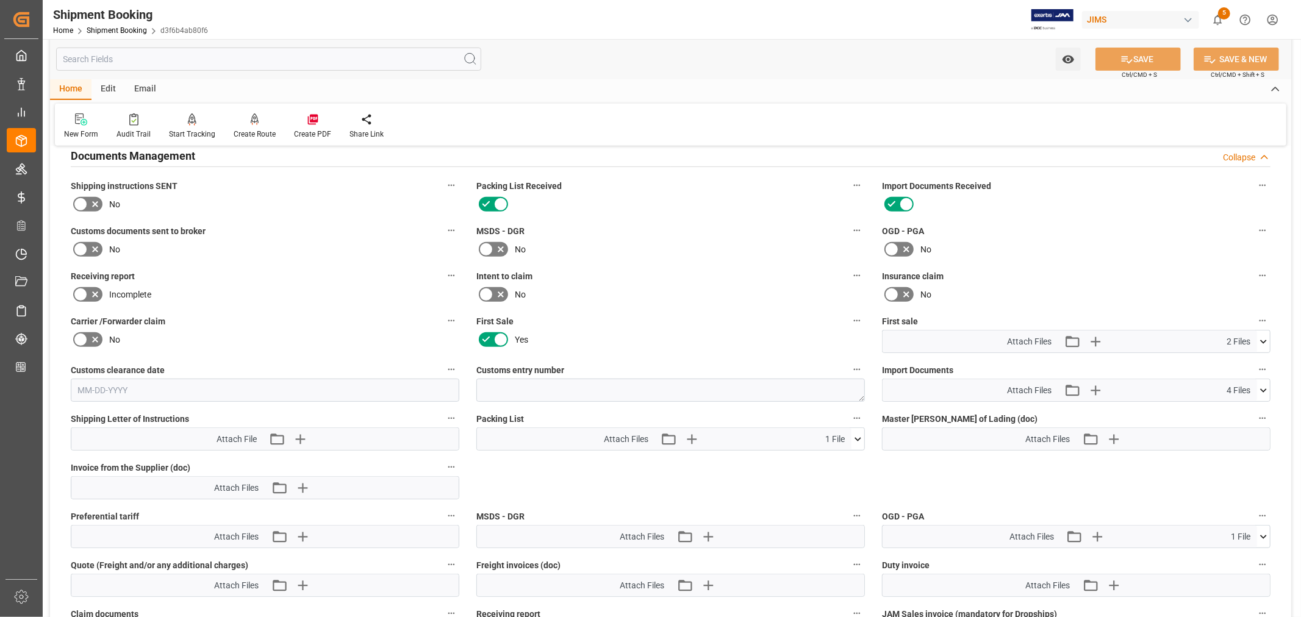
scroll to position [474, 0]
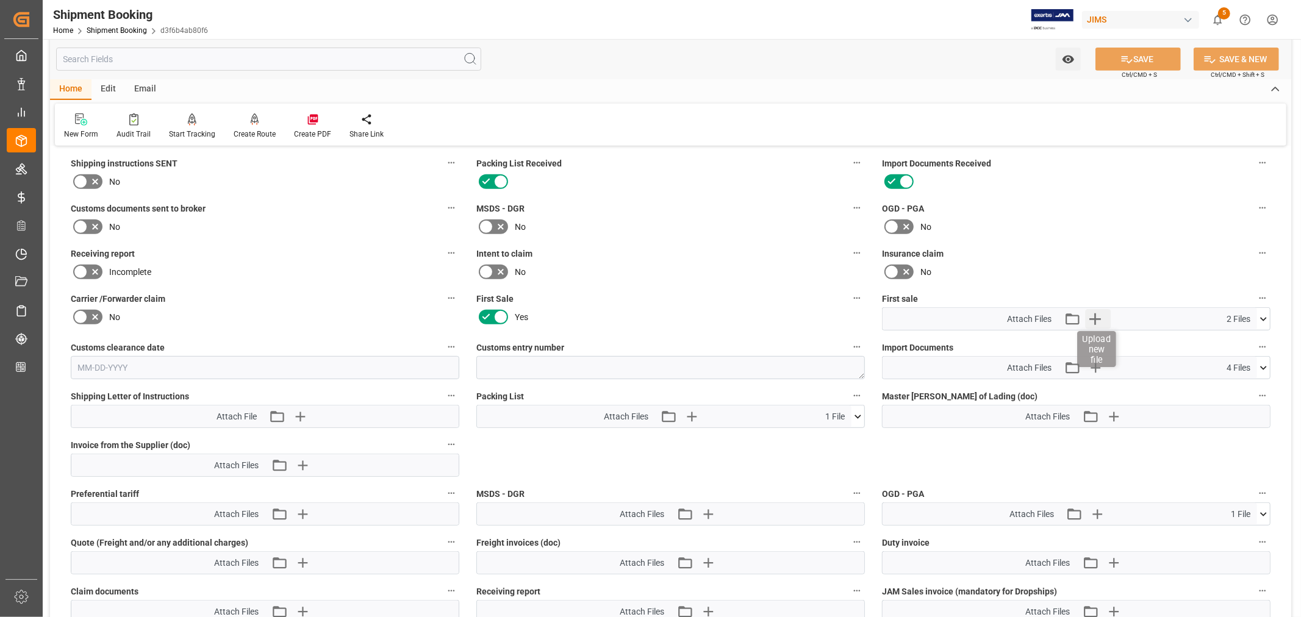
click at [1095, 314] on icon "button" at bounding box center [1095, 320] width 12 height 12
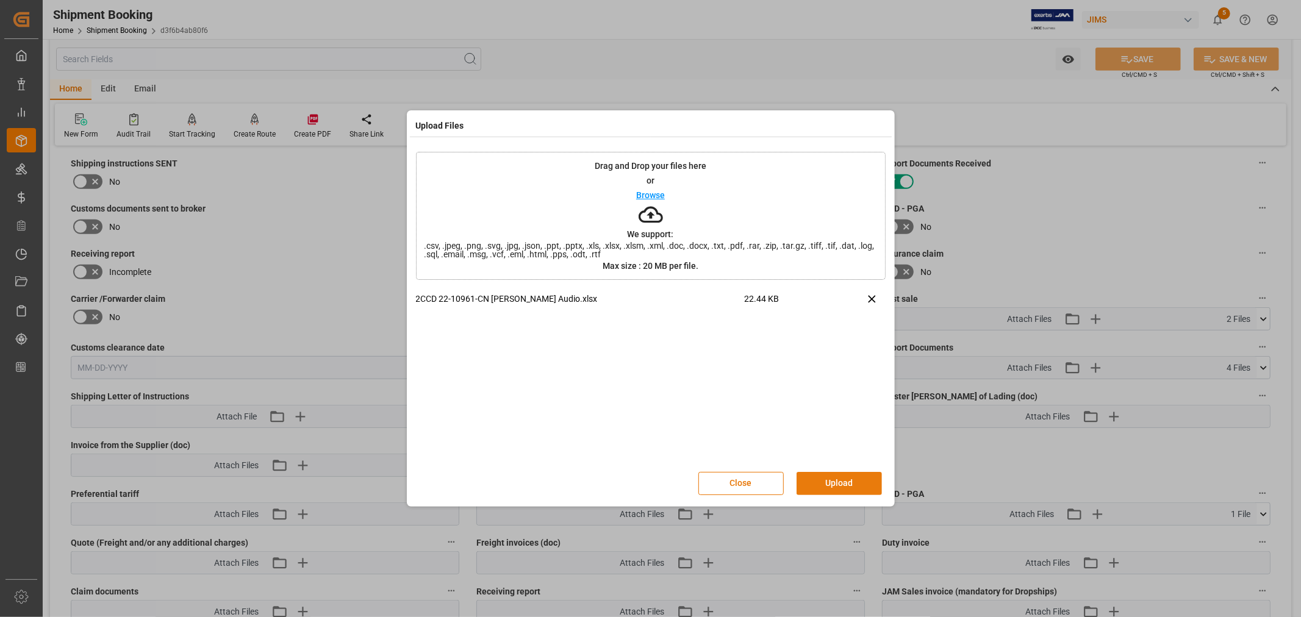
click at [824, 479] on button "Upload" at bounding box center [839, 483] width 85 height 23
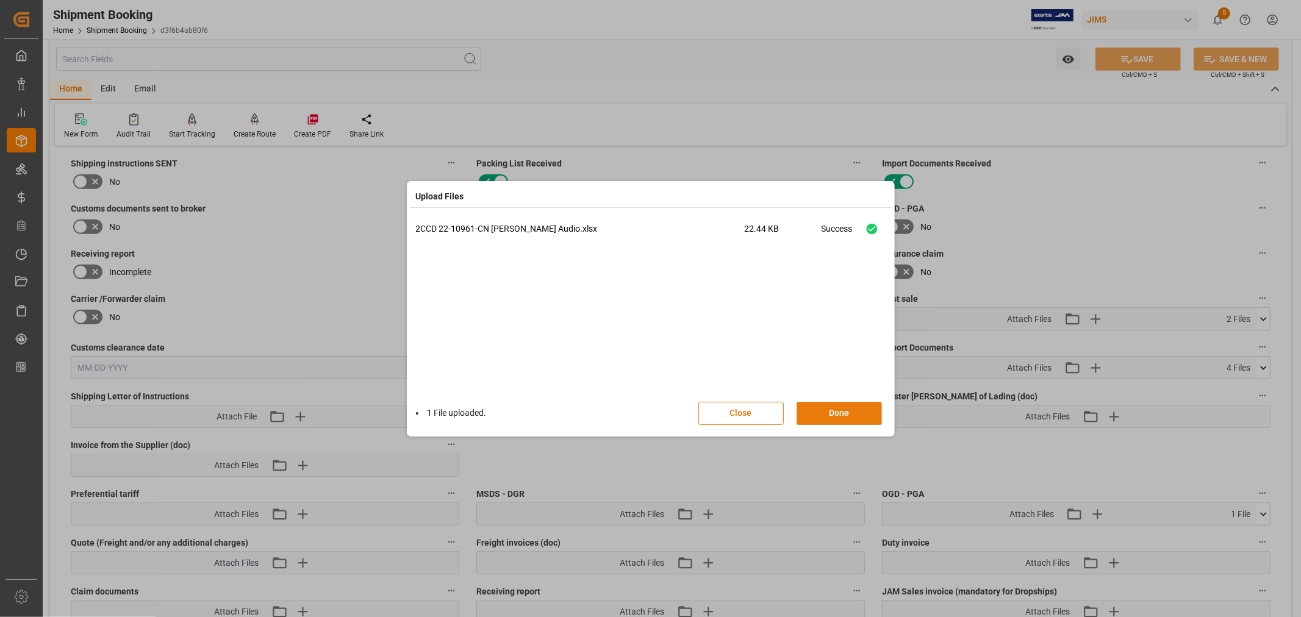
click at [834, 410] on button "Done" at bounding box center [839, 413] width 85 height 23
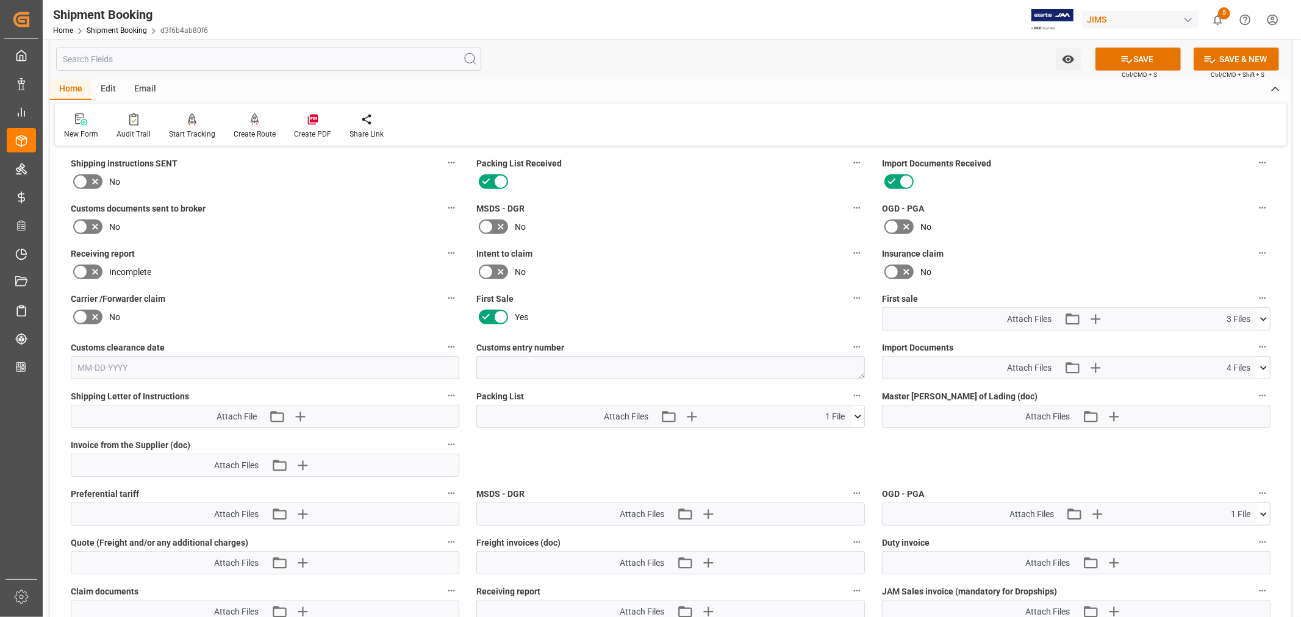
click at [1263, 509] on icon at bounding box center [1263, 514] width 13 height 13
click at [1242, 533] on icon at bounding box center [1243, 538] width 7 height 10
click at [1115, 509] on icon "button" at bounding box center [1114, 514] width 20 height 20
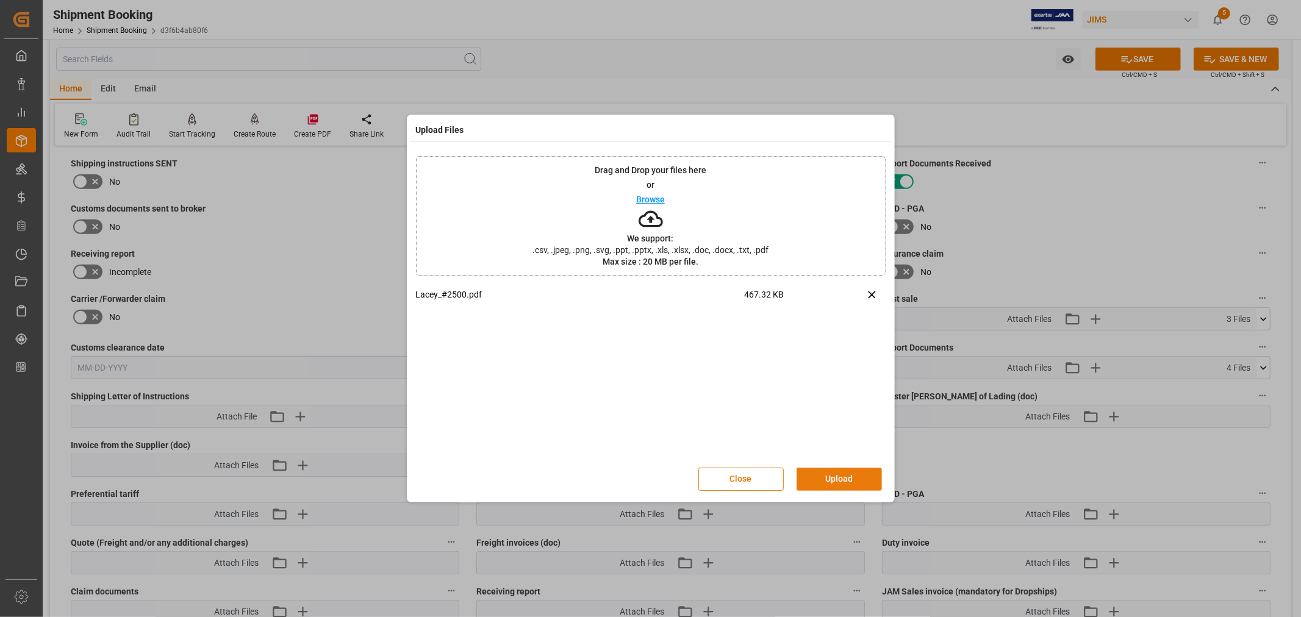
click at [835, 477] on button "Upload" at bounding box center [839, 479] width 85 height 23
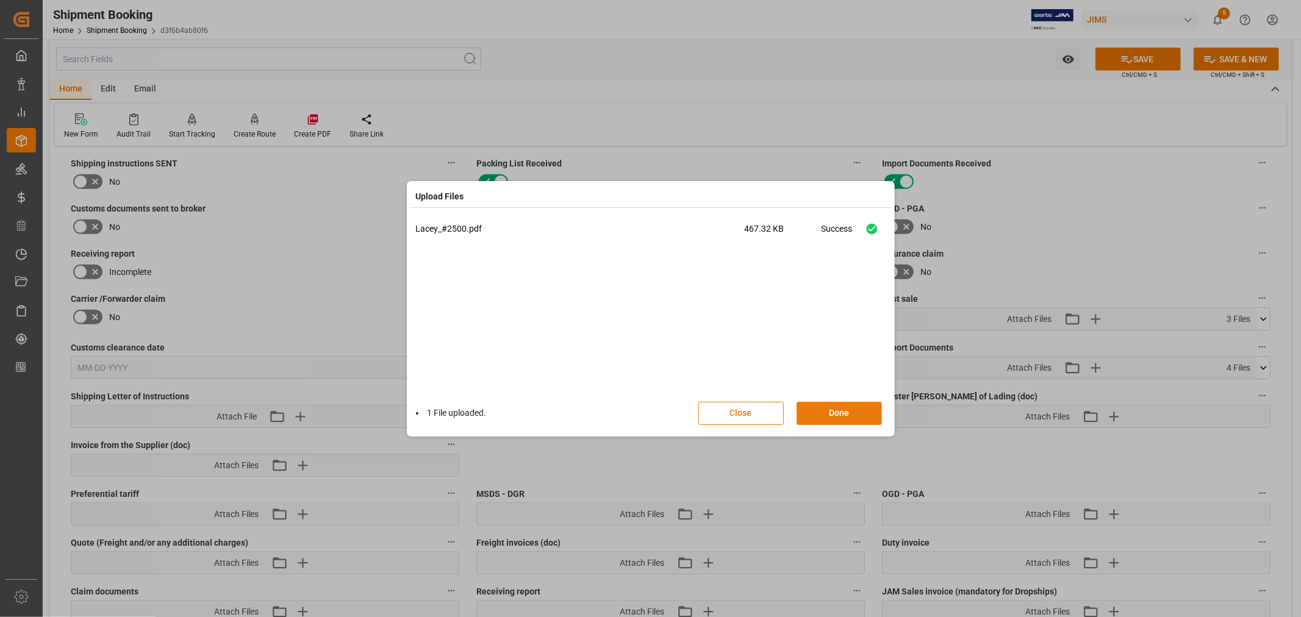
click at [839, 415] on button "Done" at bounding box center [839, 413] width 85 height 23
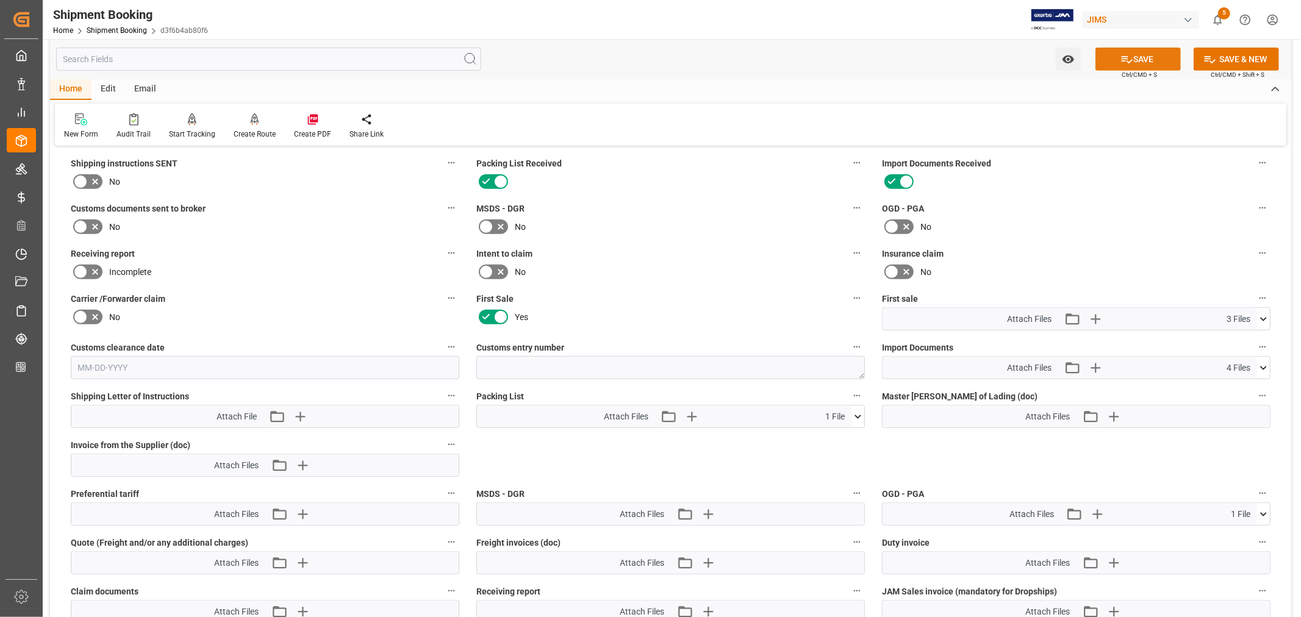
click at [1130, 63] on icon at bounding box center [1127, 59] width 13 height 13
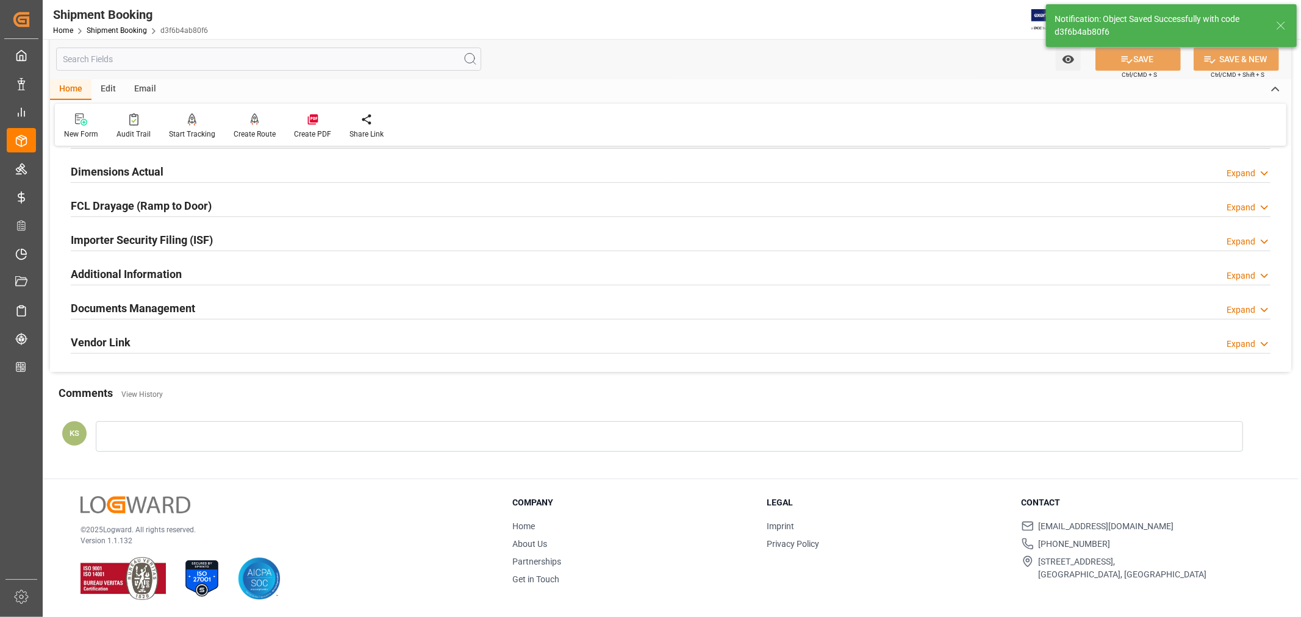
scroll to position [300, 0]
click at [163, 300] on h2 "Documents Management" at bounding box center [133, 308] width 124 height 16
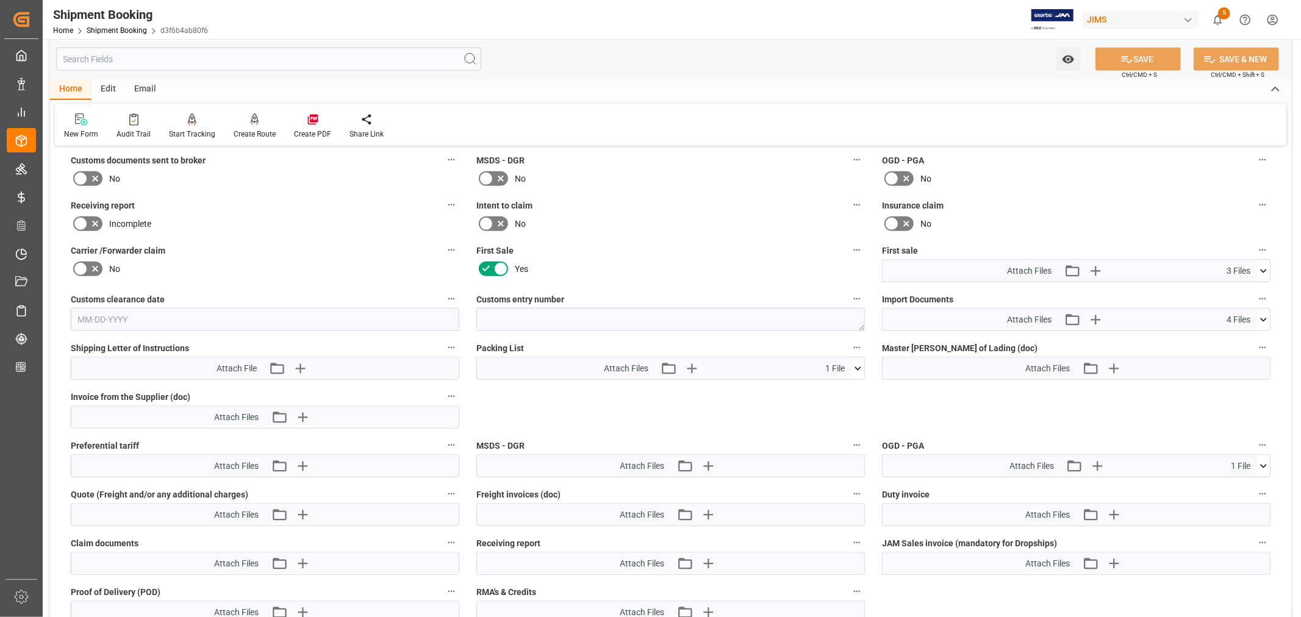
scroll to position [542, 0]
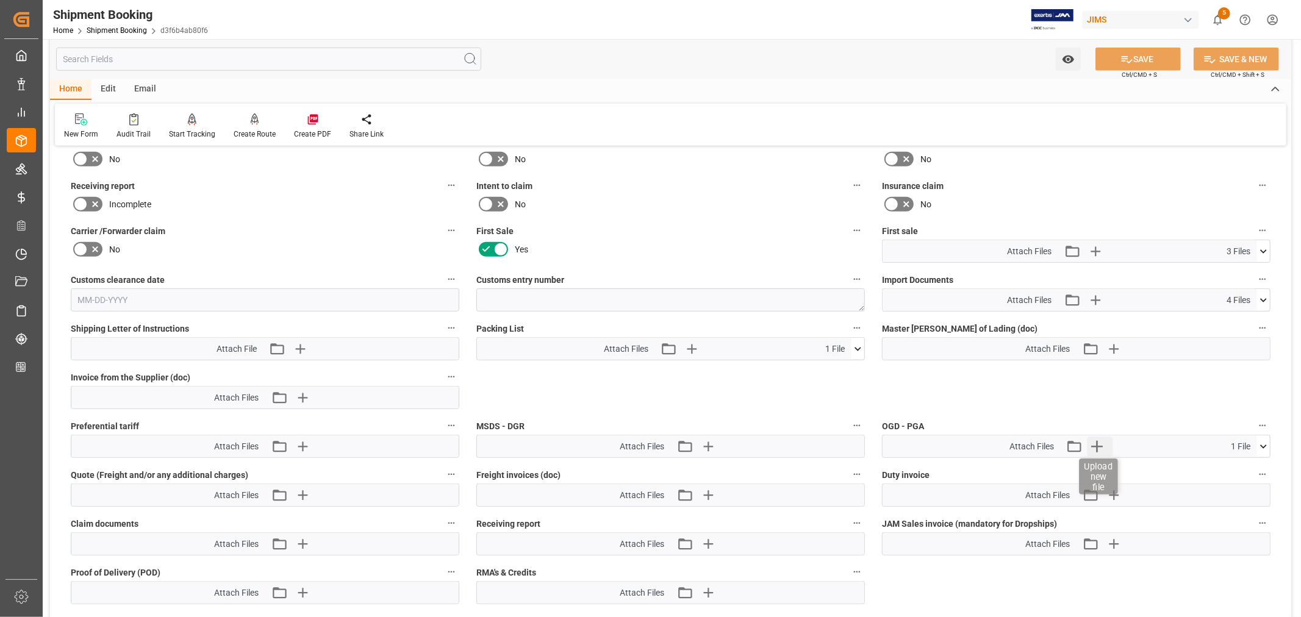
click at [1096, 446] on icon "button" at bounding box center [1097, 447] width 12 height 12
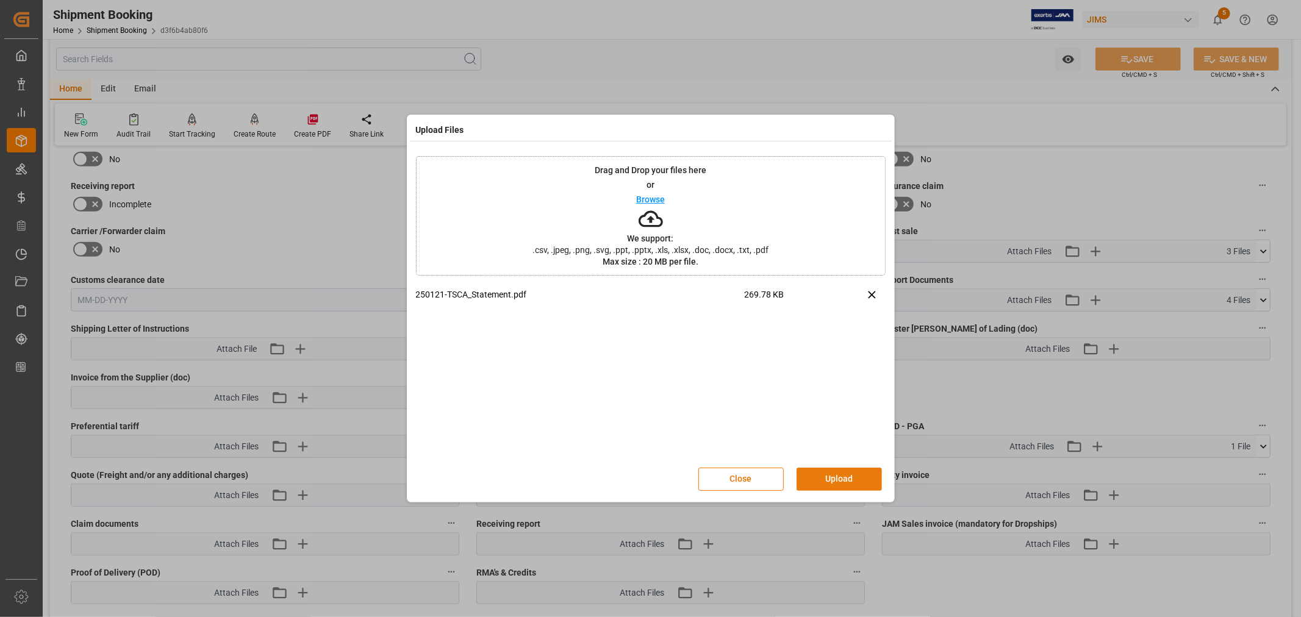
click at [835, 479] on button "Upload" at bounding box center [839, 479] width 85 height 23
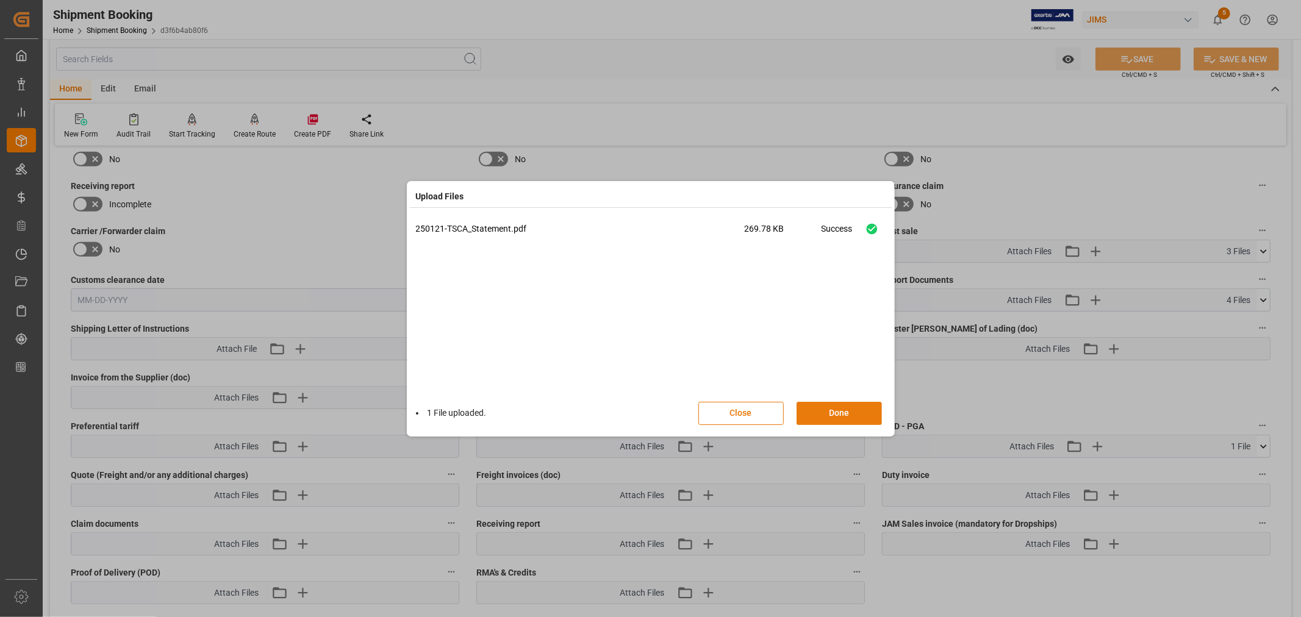
click at [835, 415] on button "Done" at bounding box center [839, 413] width 85 height 23
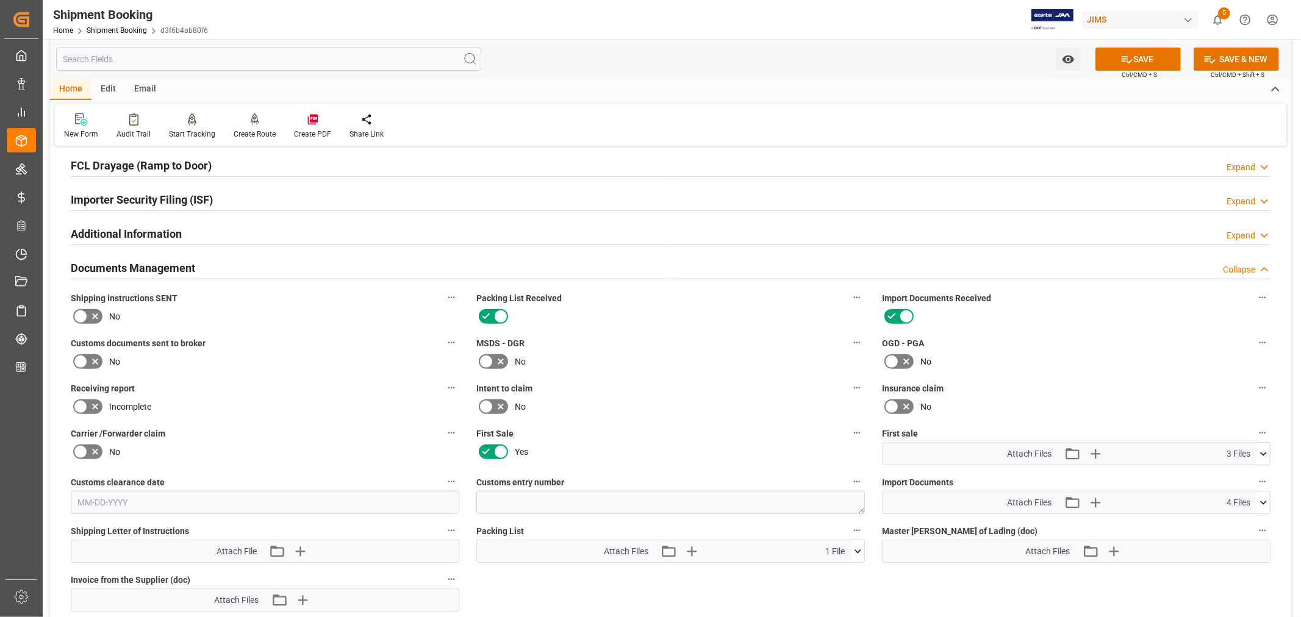
scroll to position [339, 0]
click at [894, 359] on icon at bounding box center [891, 361] width 7 height 5
click at [0, 0] on input "checkbox" at bounding box center [0, 0] width 0 height 0
click at [78, 362] on icon at bounding box center [80, 361] width 7 height 5
click at [0, 0] on input "checkbox" at bounding box center [0, 0] width 0 height 0
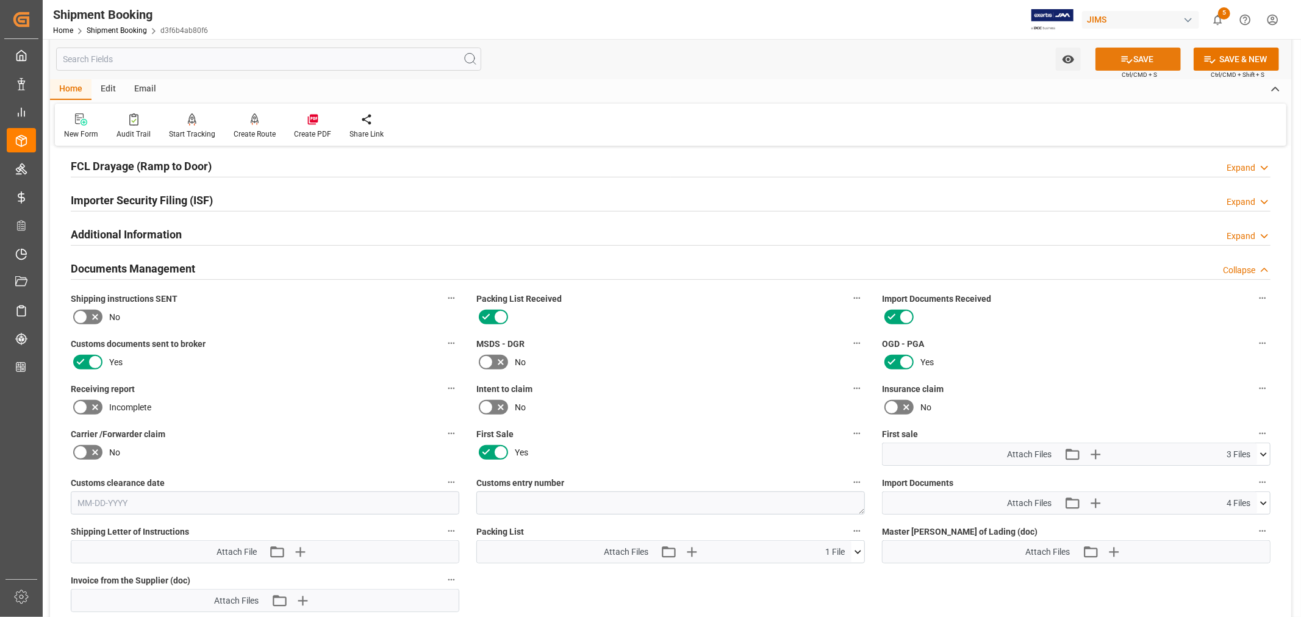
click at [1132, 59] on button "SAVE" at bounding box center [1138, 59] width 85 height 23
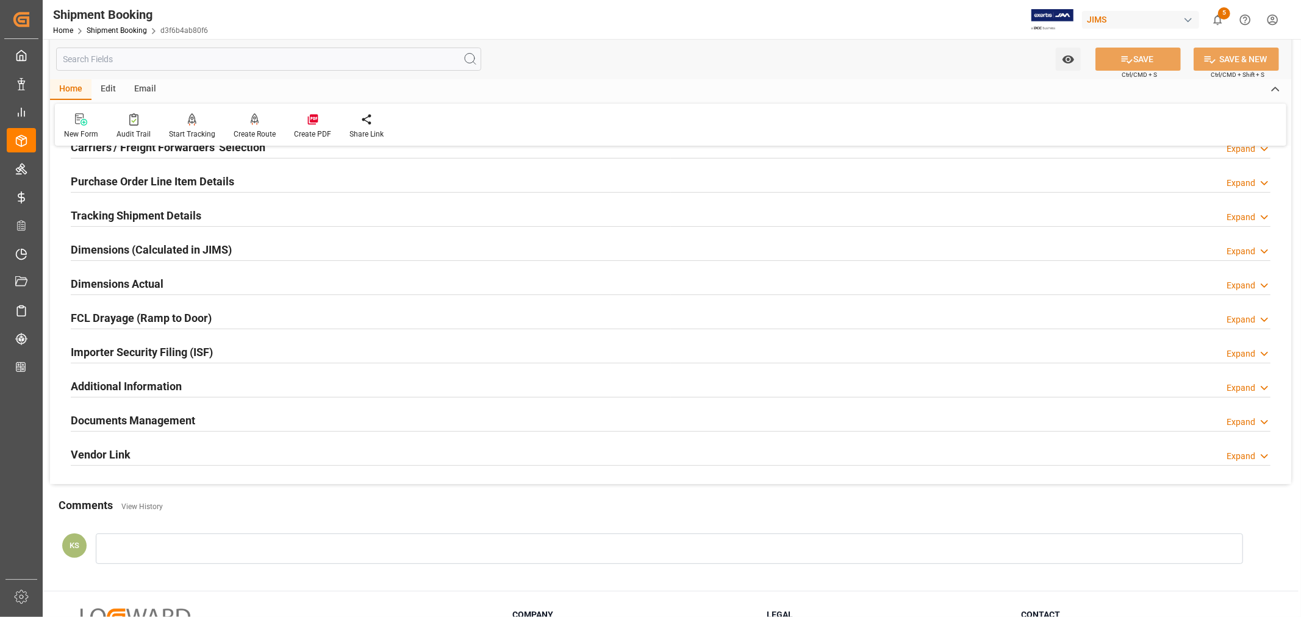
scroll to position [0, 0]
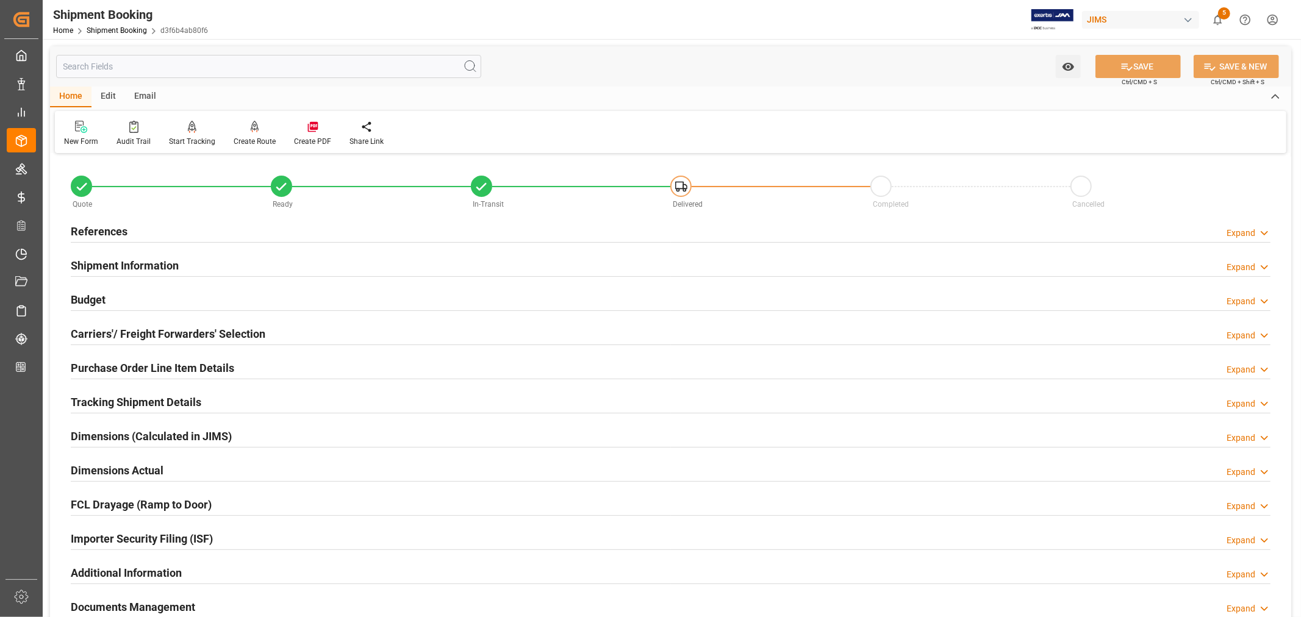
click at [108, 224] on h2 "References" at bounding box center [99, 231] width 57 height 16
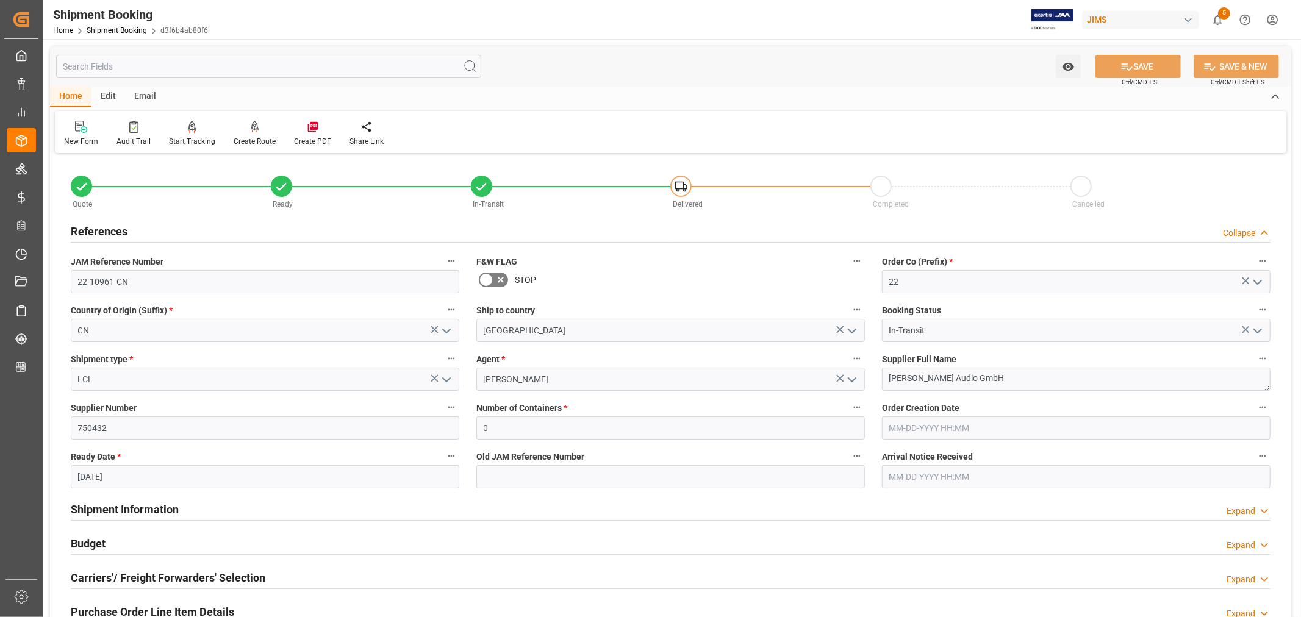
click at [108, 224] on h2 "References" at bounding box center [99, 231] width 57 height 16
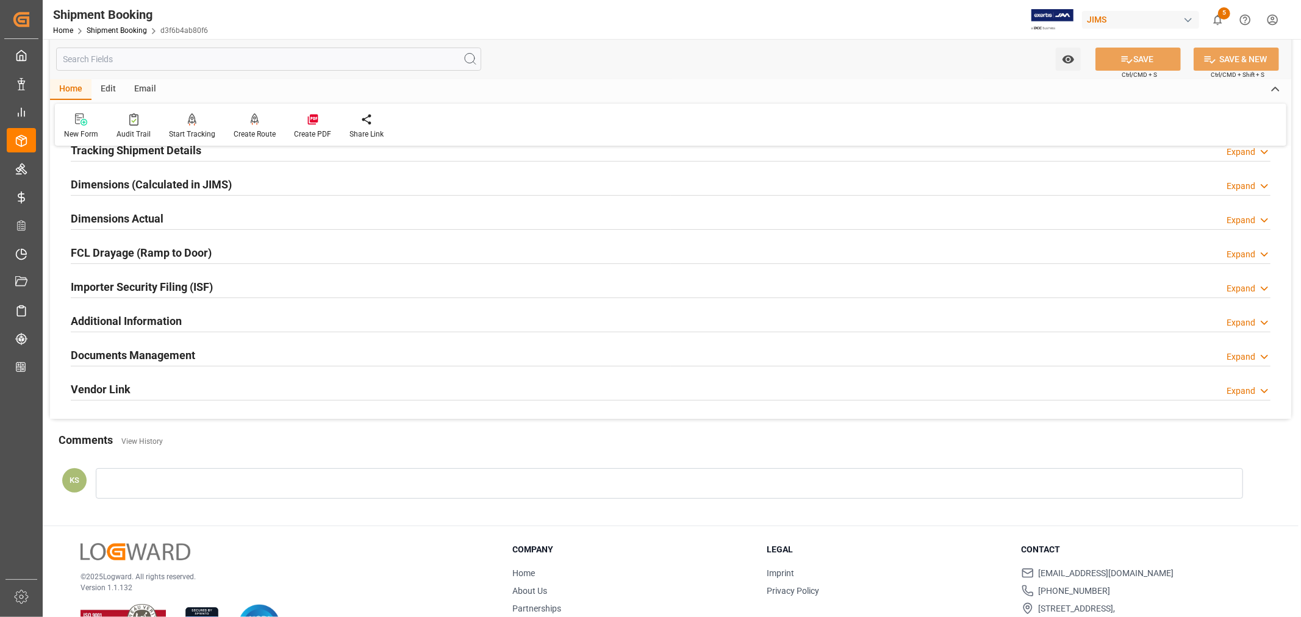
scroll to position [271, 0]
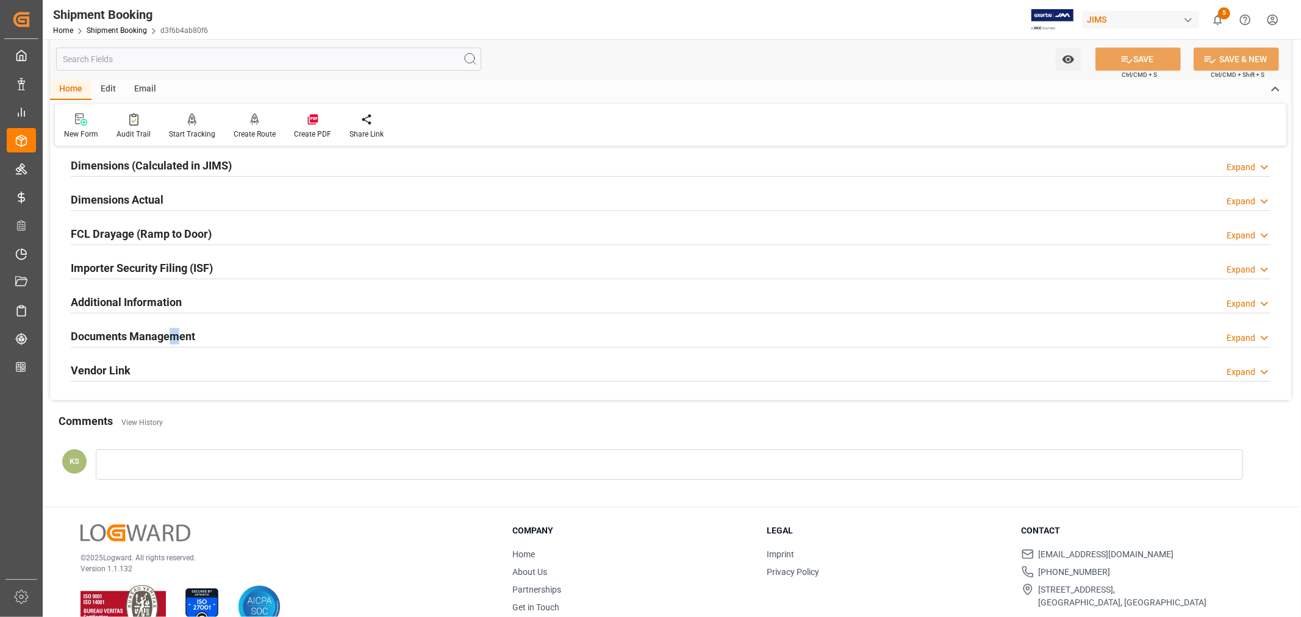
drag, startPoint x: 173, startPoint y: 330, endPoint x: 193, endPoint y: 331, distance: 19.6
click at [174, 330] on h2 "Documents Management" at bounding box center [133, 336] width 124 height 16
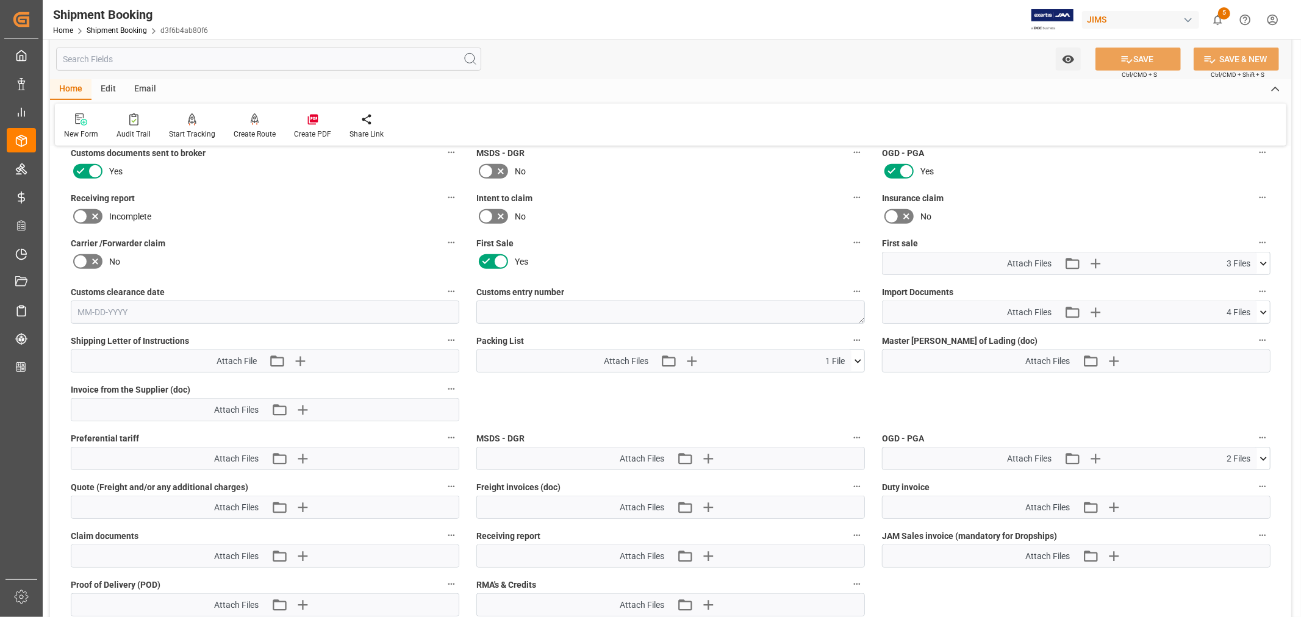
scroll to position [542, 0]
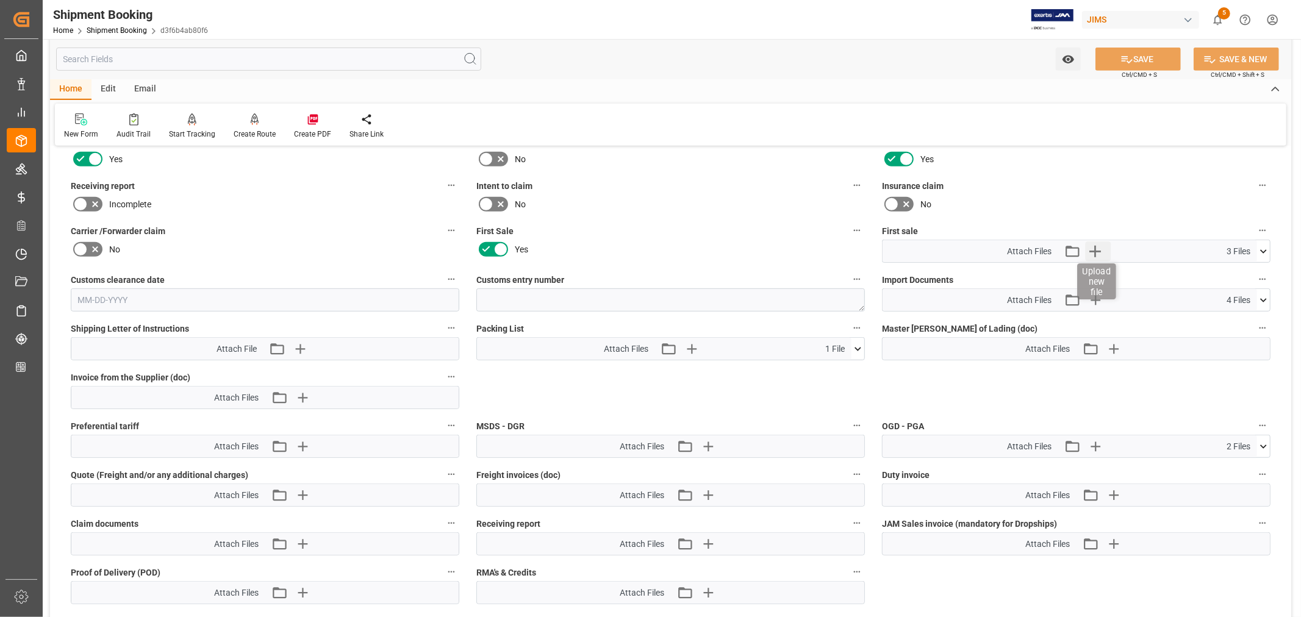
click at [1094, 246] on icon "button" at bounding box center [1095, 252] width 20 height 20
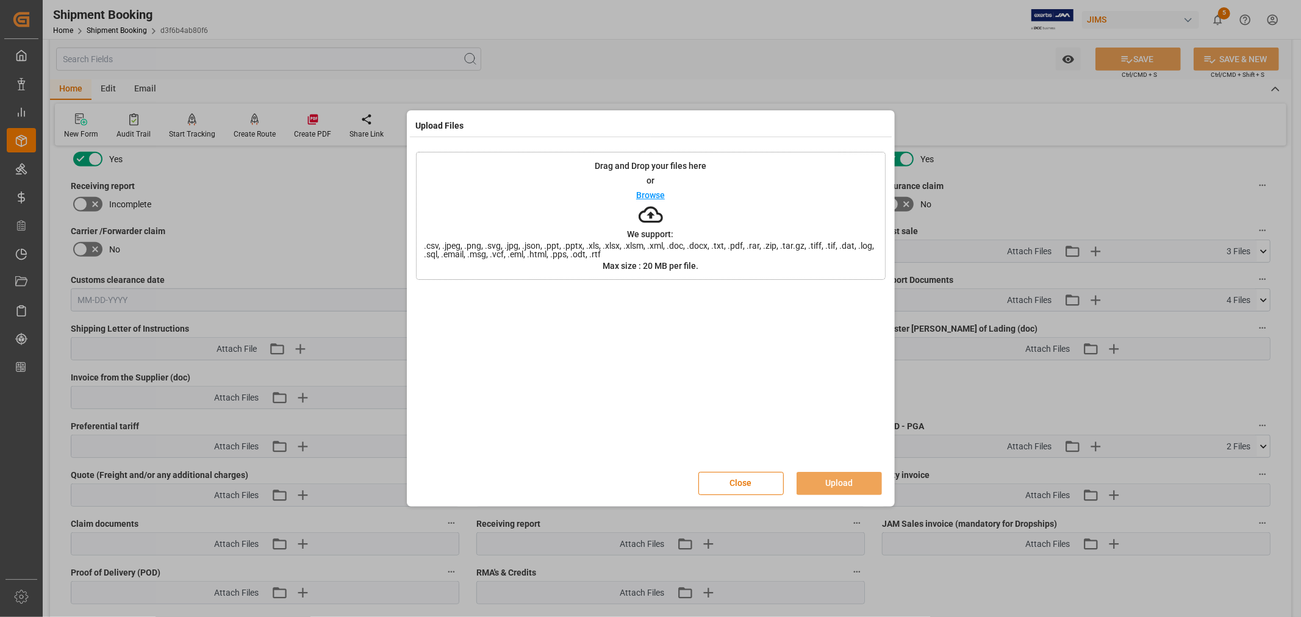
click at [651, 192] on p "Browse" at bounding box center [650, 195] width 29 height 9
click at [835, 483] on button "Upload" at bounding box center [839, 483] width 85 height 23
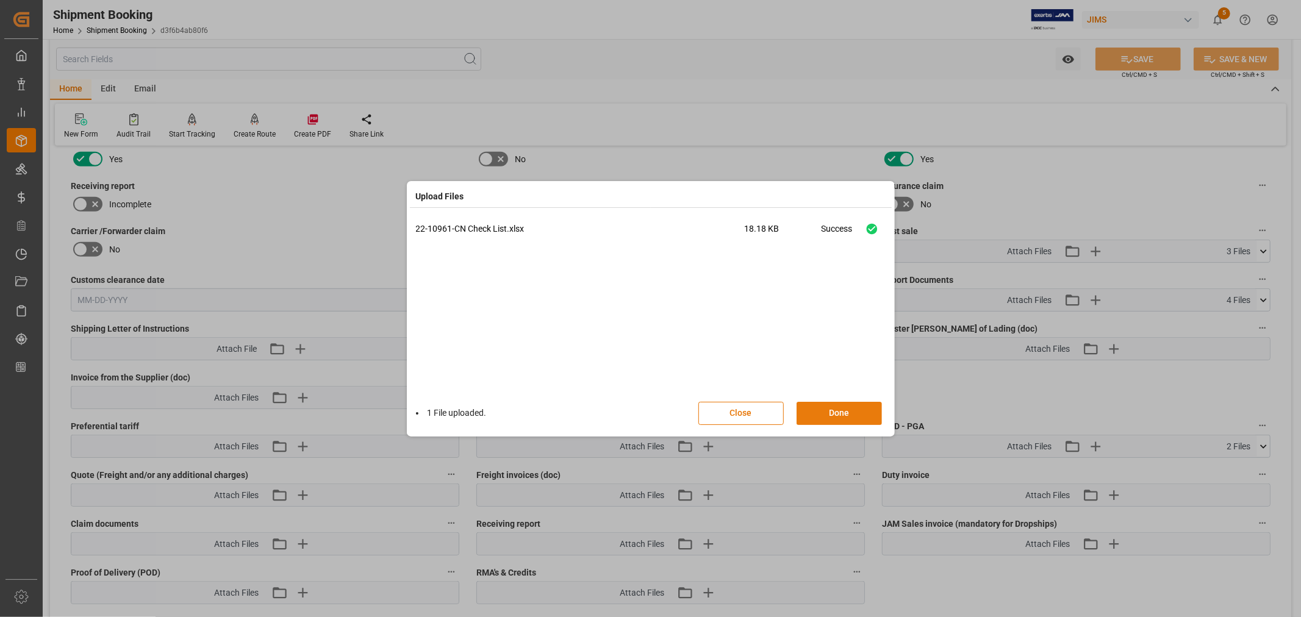
click at [838, 411] on button "Done" at bounding box center [839, 413] width 85 height 23
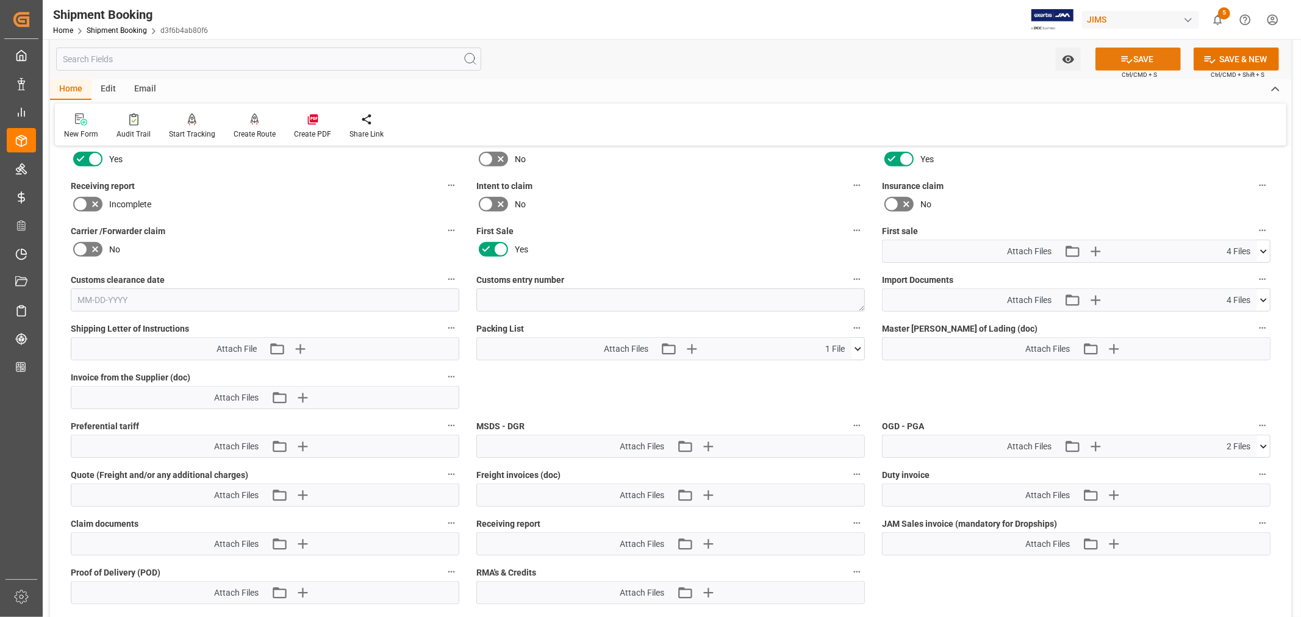
click at [1141, 58] on button "SAVE" at bounding box center [1138, 59] width 85 height 23
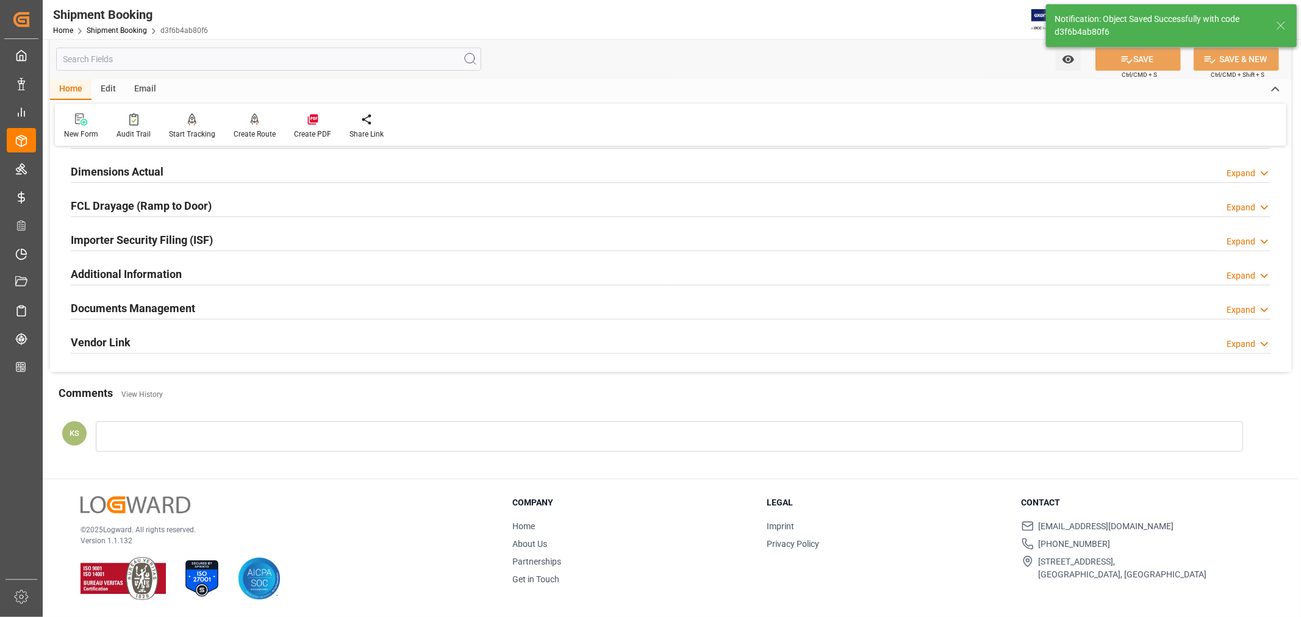
scroll to position [300, 0]
click at [303, 306] on div "Documents Management Expand" at bounding box center [671, 307] width 1200 height 23
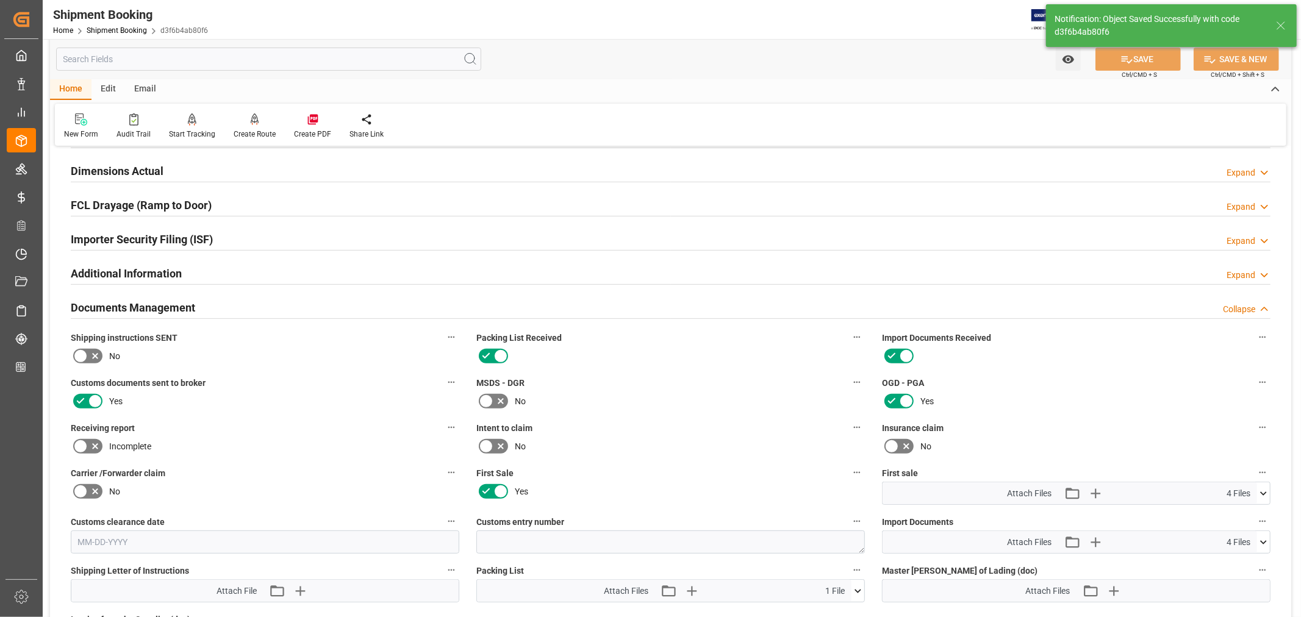
scroll to position [542, 0]
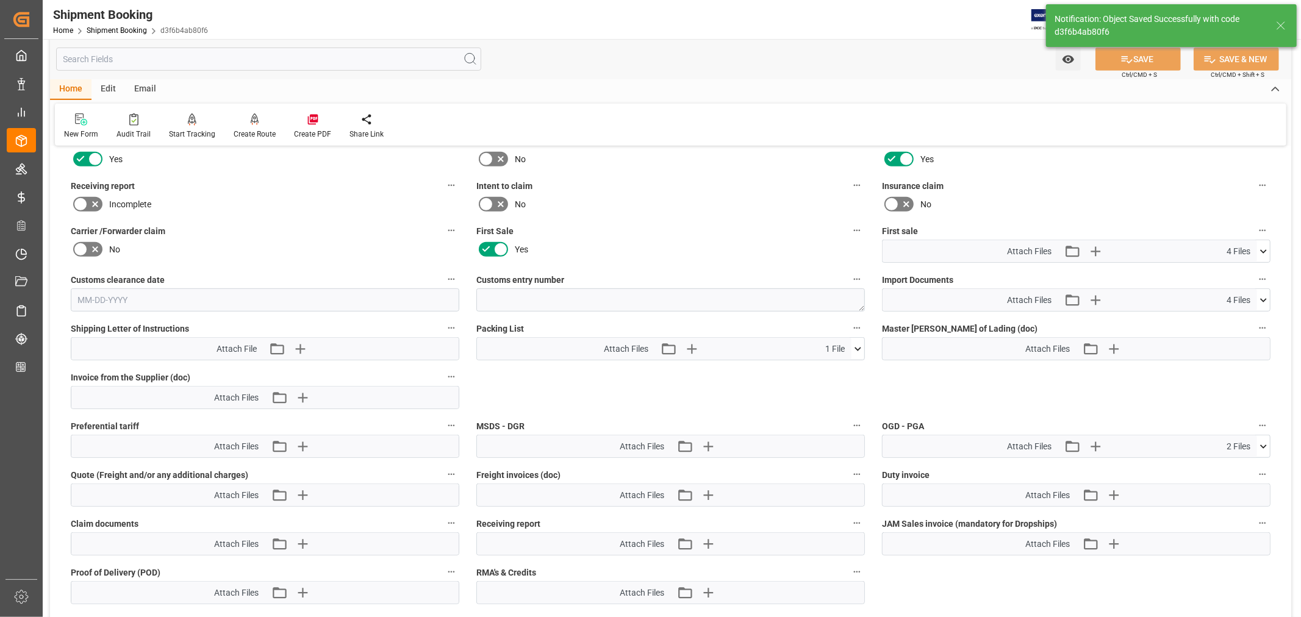
click at [1262, 248] on icon at bounding box center [1263, 251] width 13 height 13
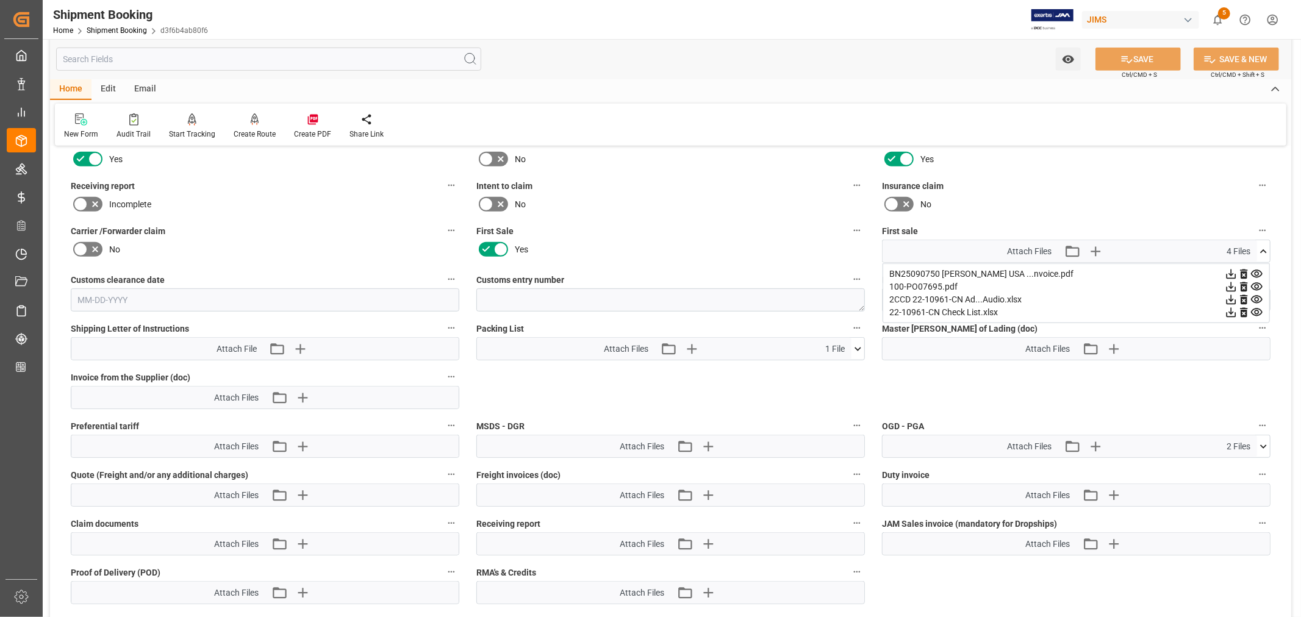
click at [1262, 249] on icon at bounding box center [1263, 251] width 7 height 4
click at [1265, 250] on icon at bounding box center [1263, 251] width 13 height 13
click at [1099, 245] on icon "button" at bounding box center [1095, 252] width 20 height 20
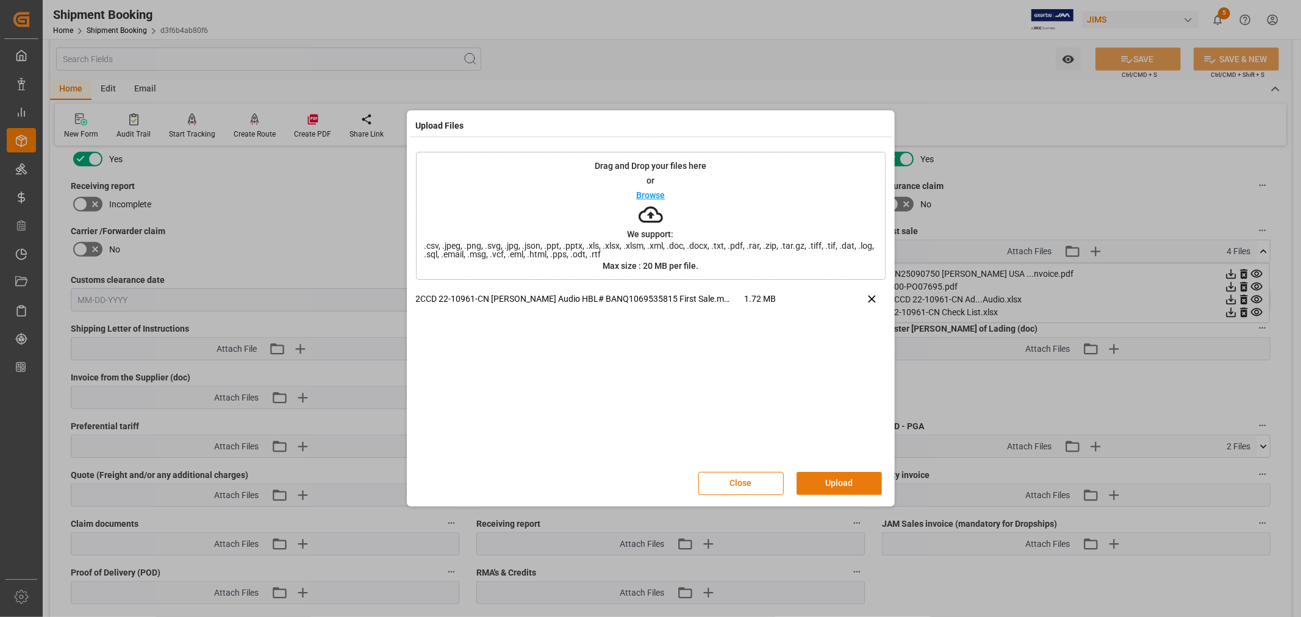
click at [831, 480] on button "Upload" at bounding box center [839, 483] width 85 height 23
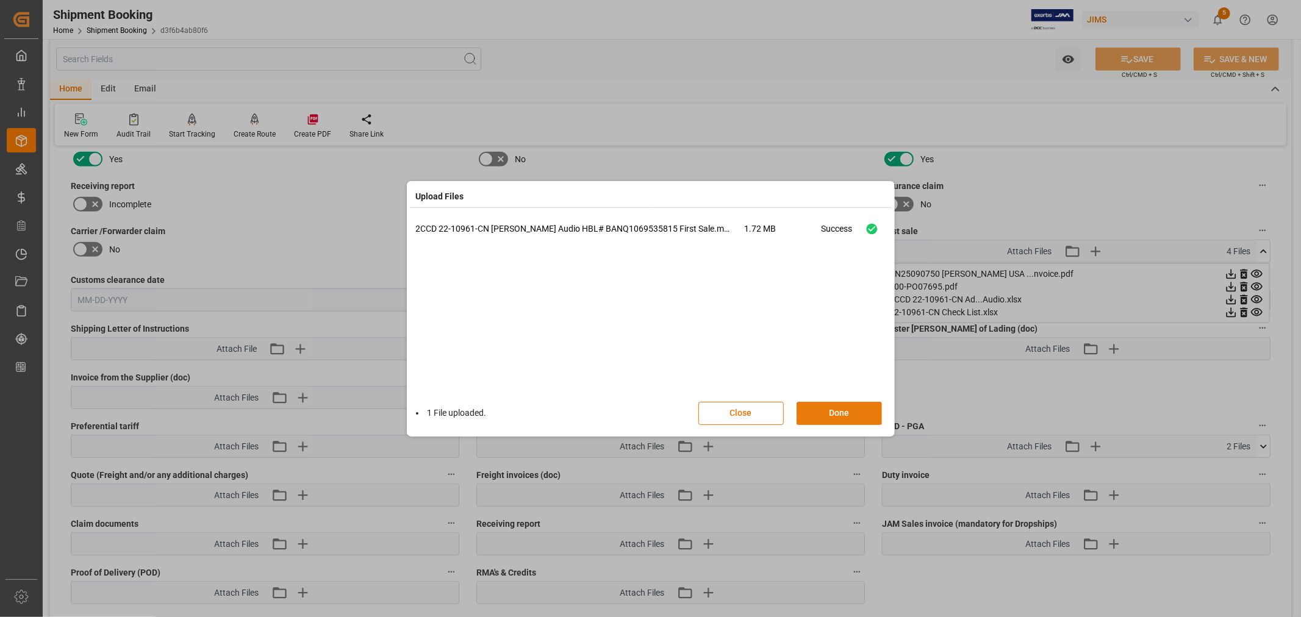
click at [839, 412] on button "Done" at bounding box center [839, 413] width 85 height 23
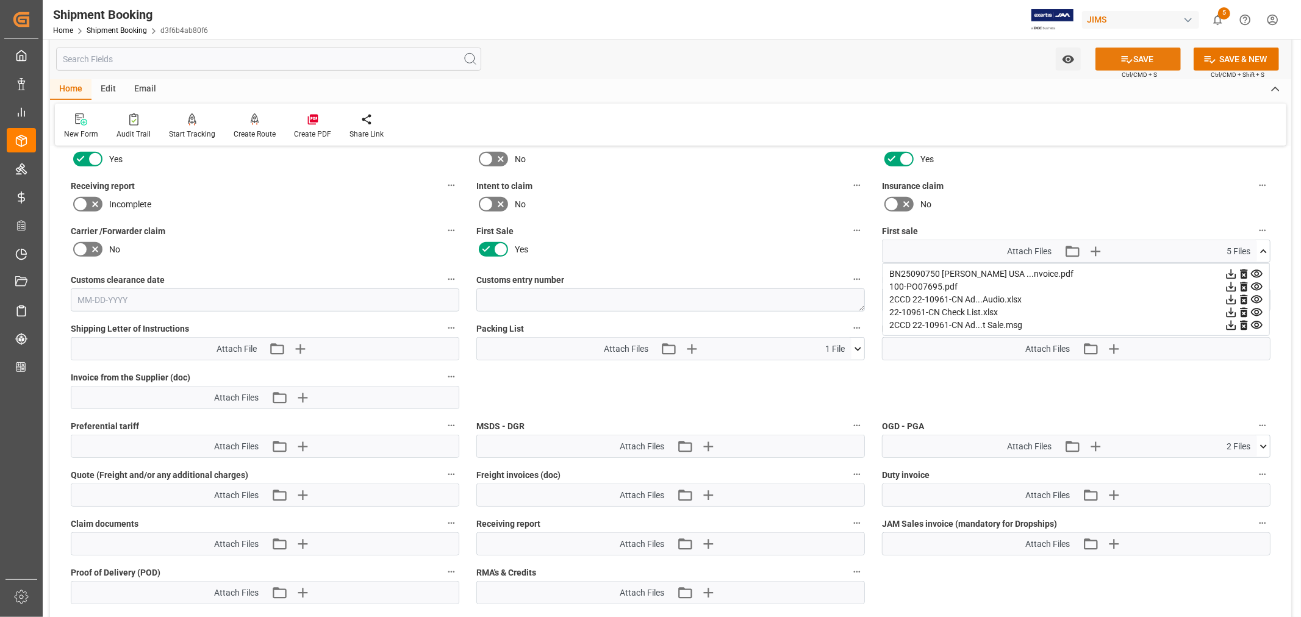
click at [1148, 61] on button "SAVE" at bounding box center [1138, 59] width 85 height 23
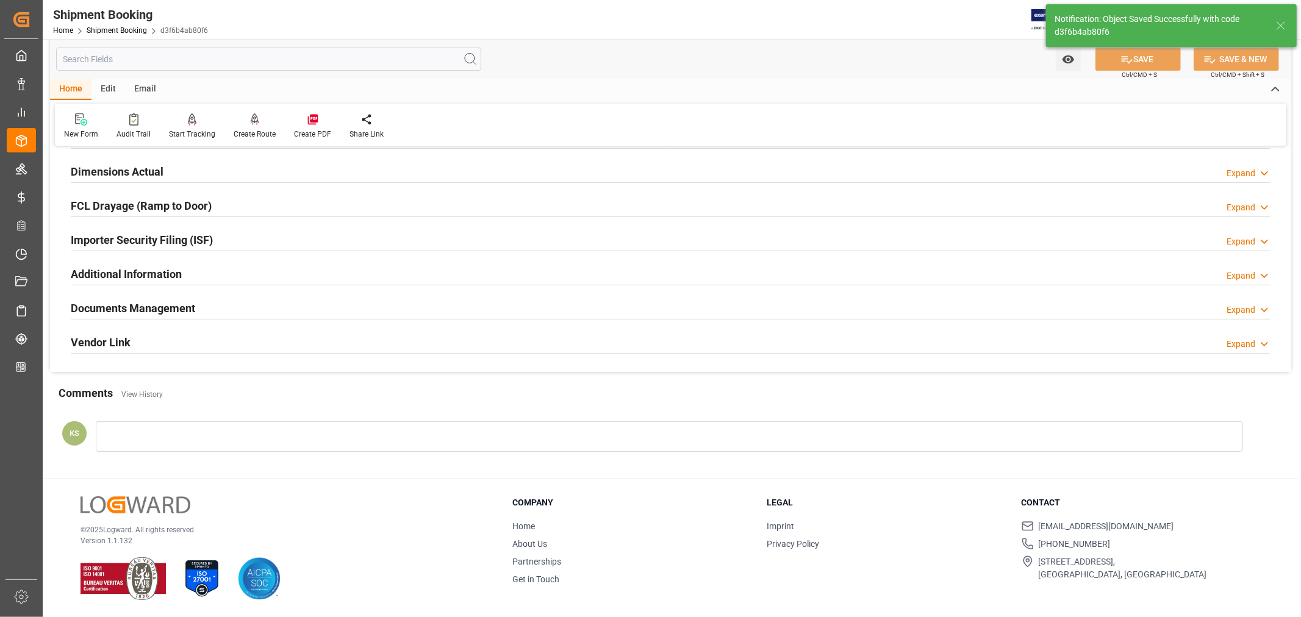
scroll to position [300, 0]
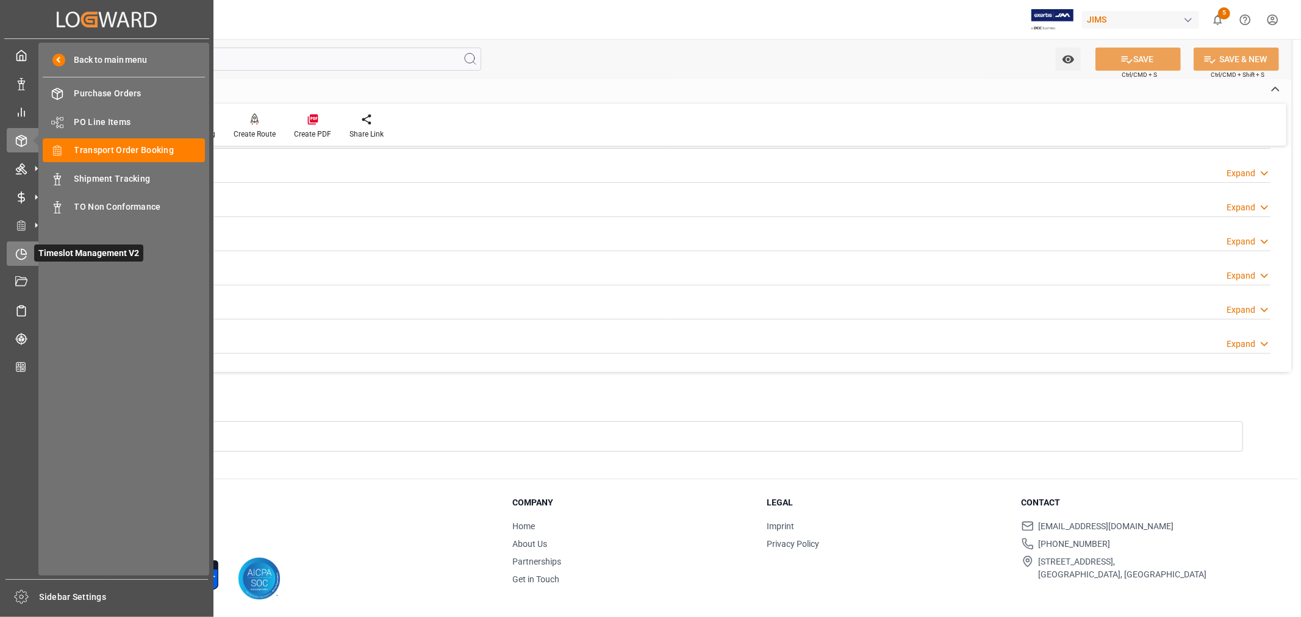
click at [20, 251] on icon at bounding box center [21, 254] width 12 height 12
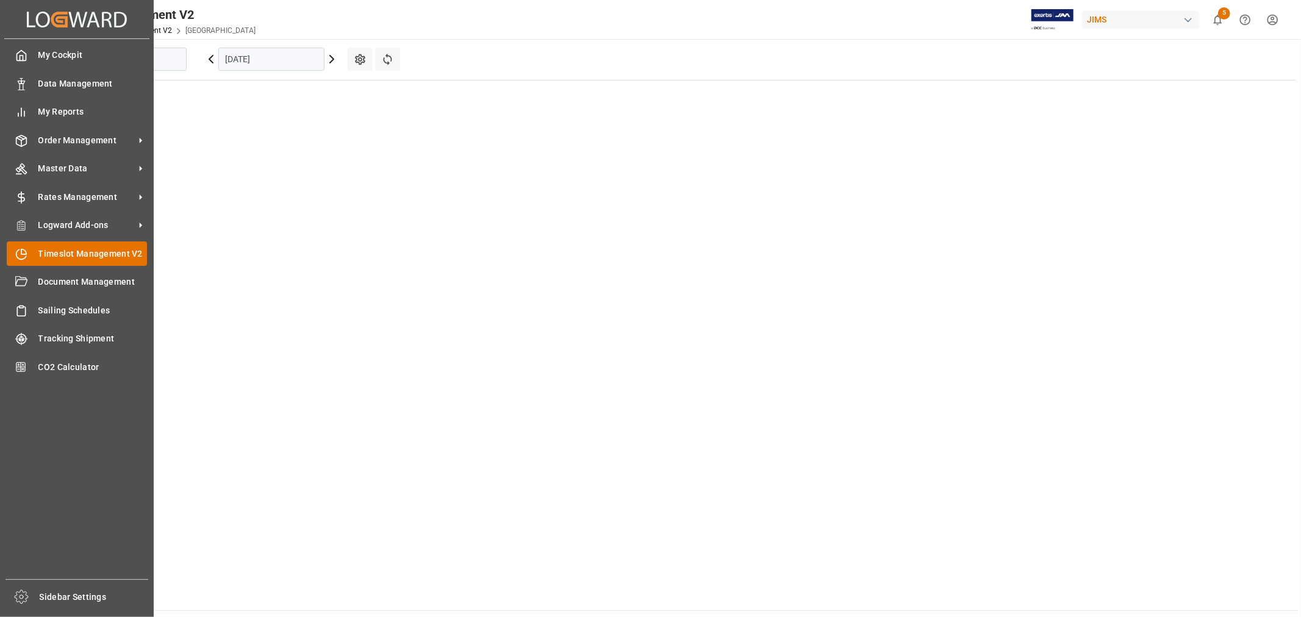
type input "Montreal"
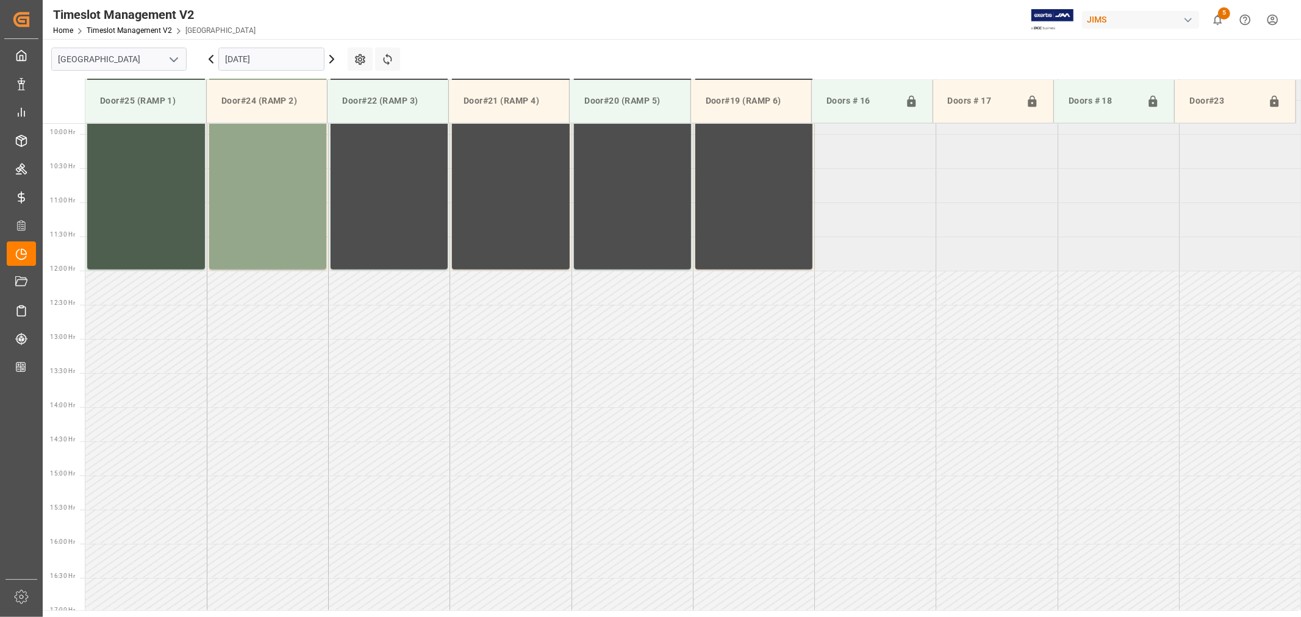
scroll to position [675, 0]
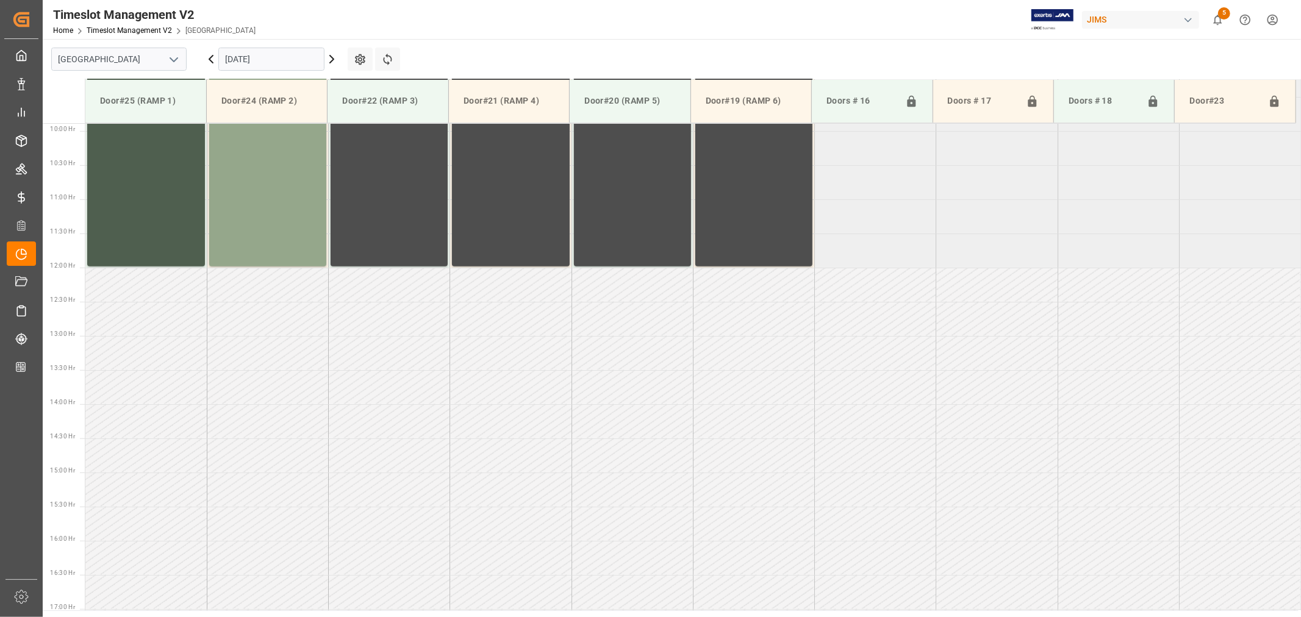
click at [174, 59] on polyline "open menu" at bounding box center [173, 60] width 7 height 4
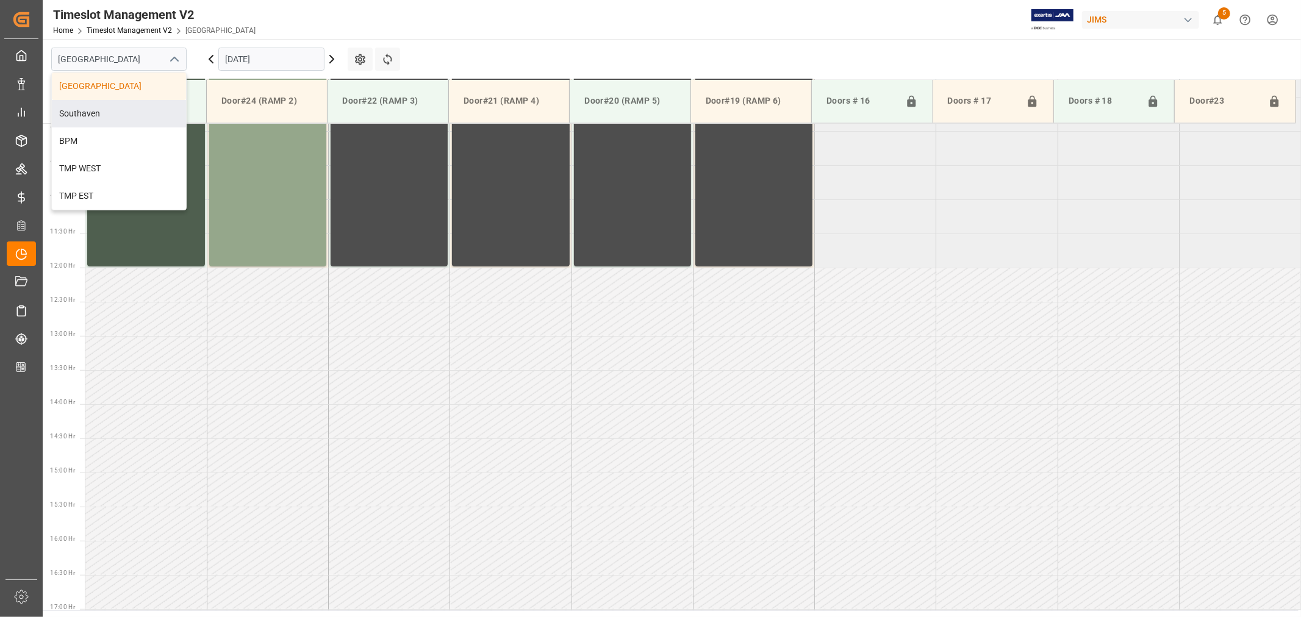
click at [112, 112] on div "Southaven" at bounding box center [119, 113] width 134 height 27
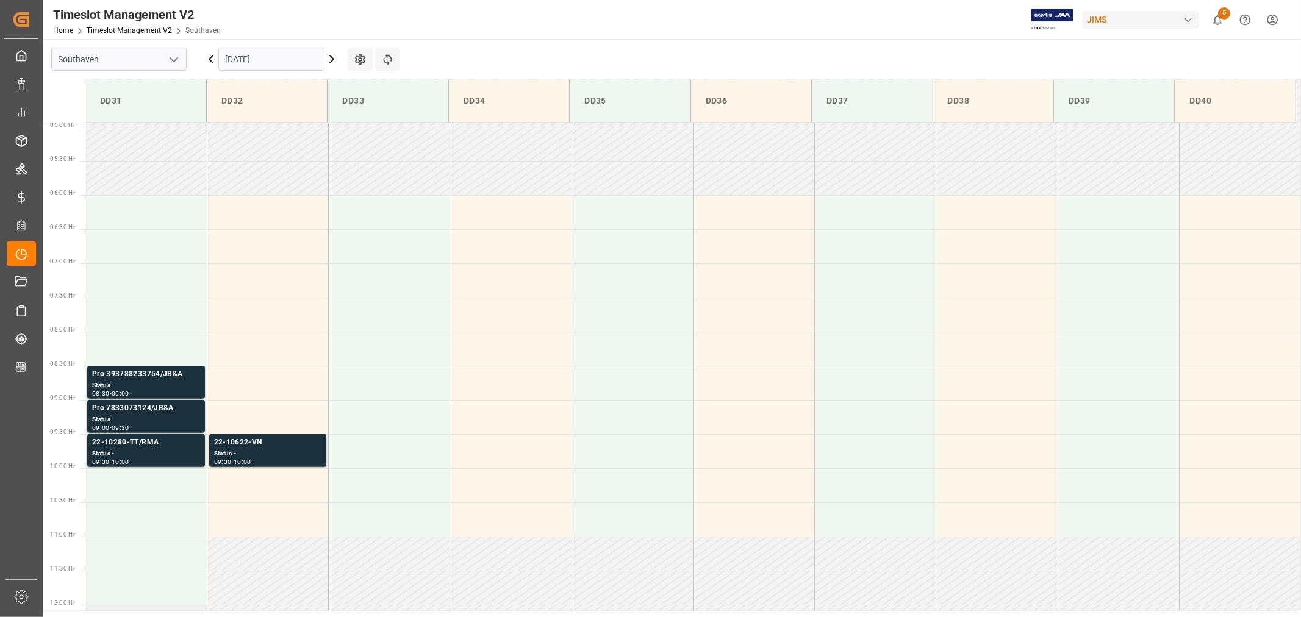
scroll to position [336, 0]
click at [235, 442] on div "22-10622-VN" at bounding box center [267, 444] width 107 height 12
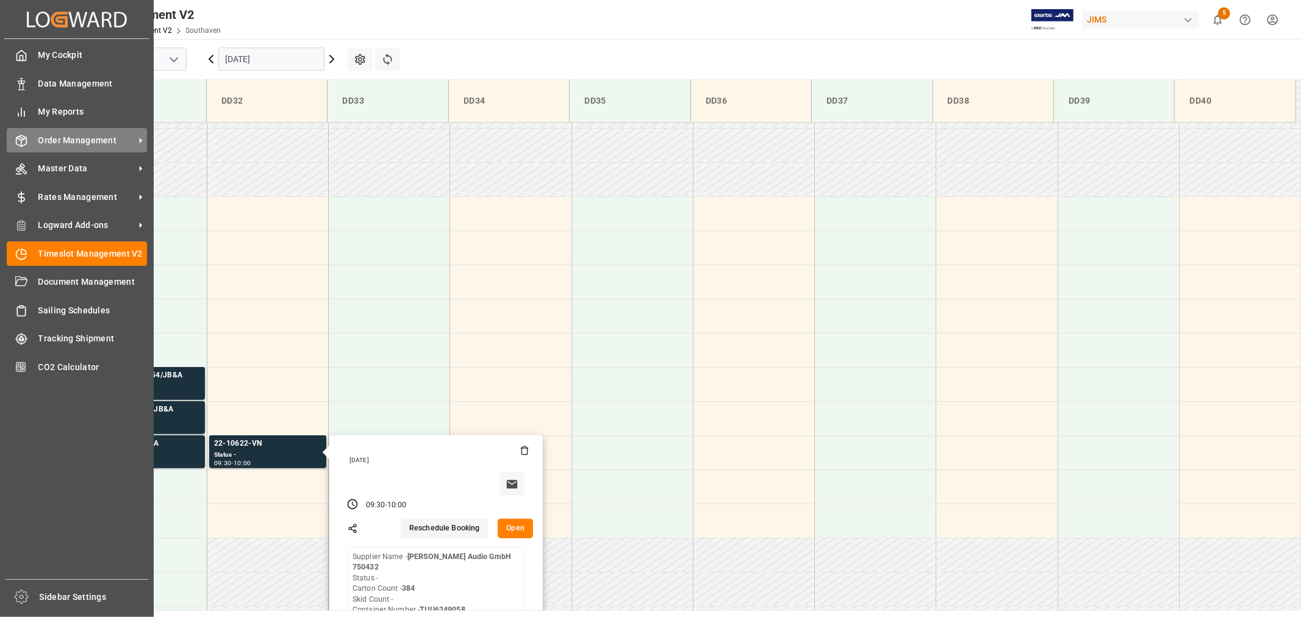
click at [81, 138] on span "Order Management" at bounding box center [86, 140] width 96 height 13
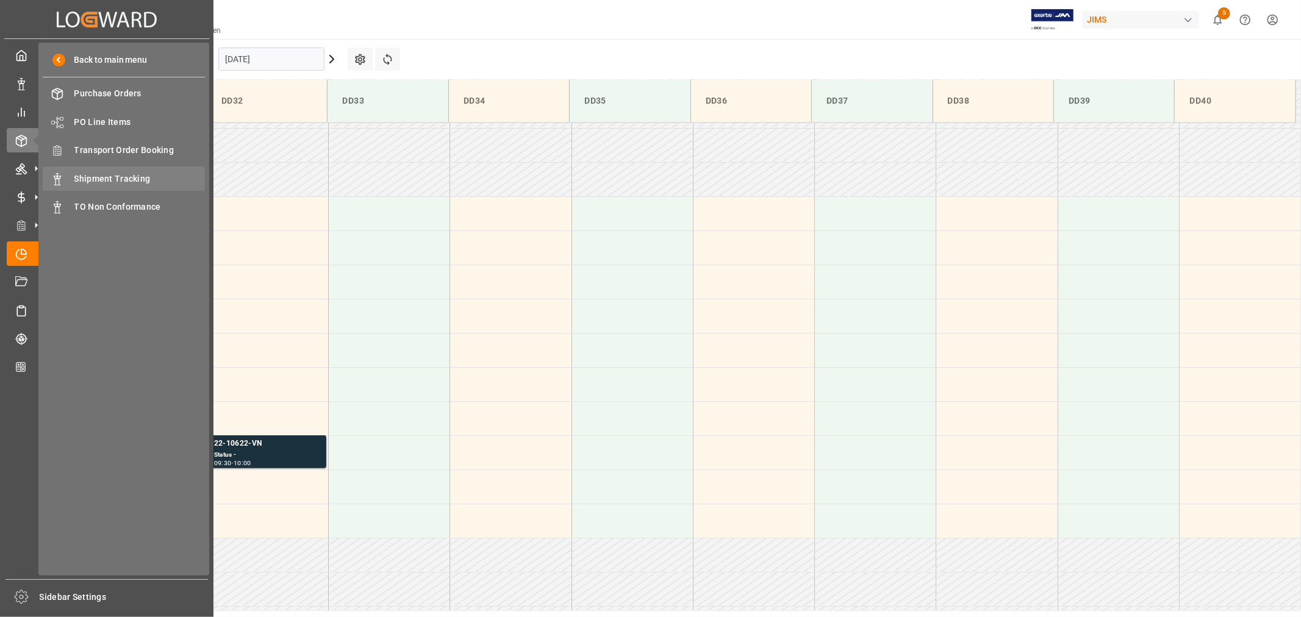
click at [117, 173] on span "Shipment Tracking" at bounding box center [139, 179] width 131 height 13
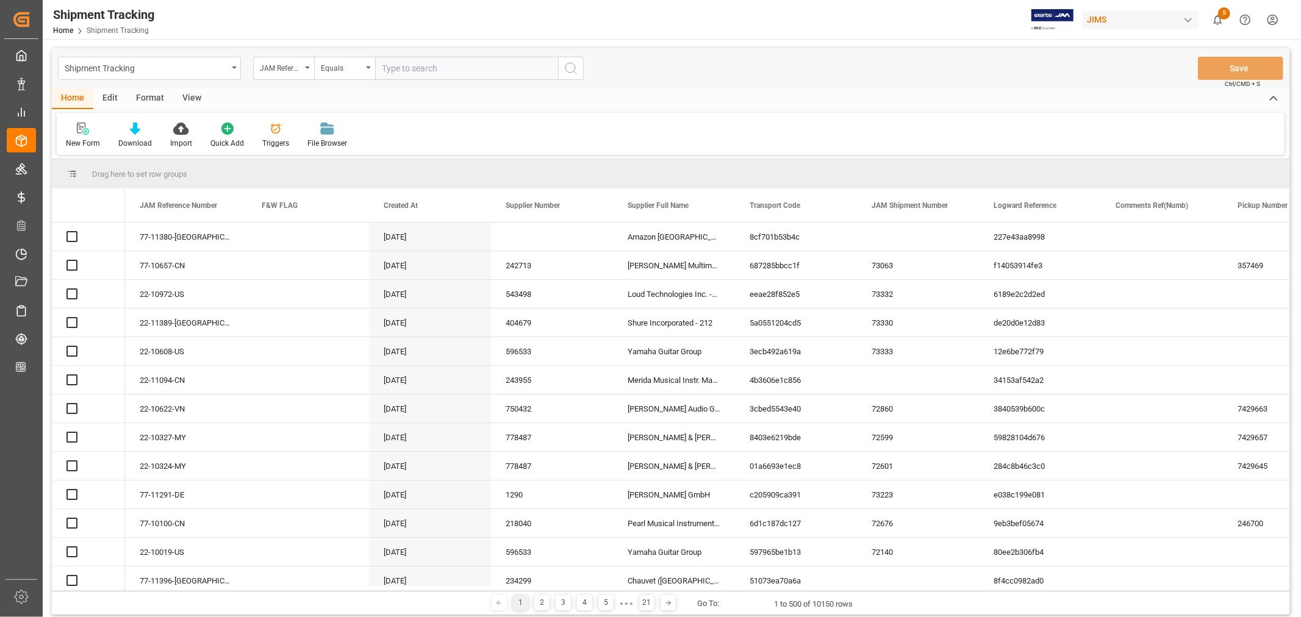
click at [397, 66] on input "text" at bounding box center [466, 68] width 183 height 23
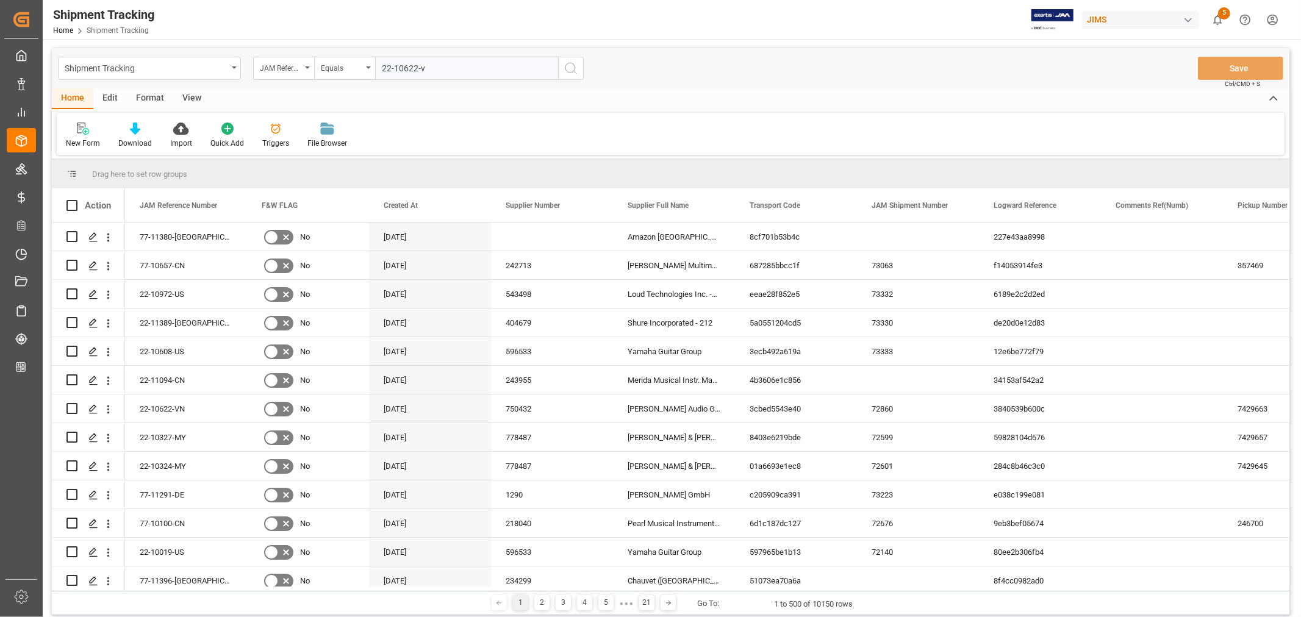
type input "22-10622-vn"
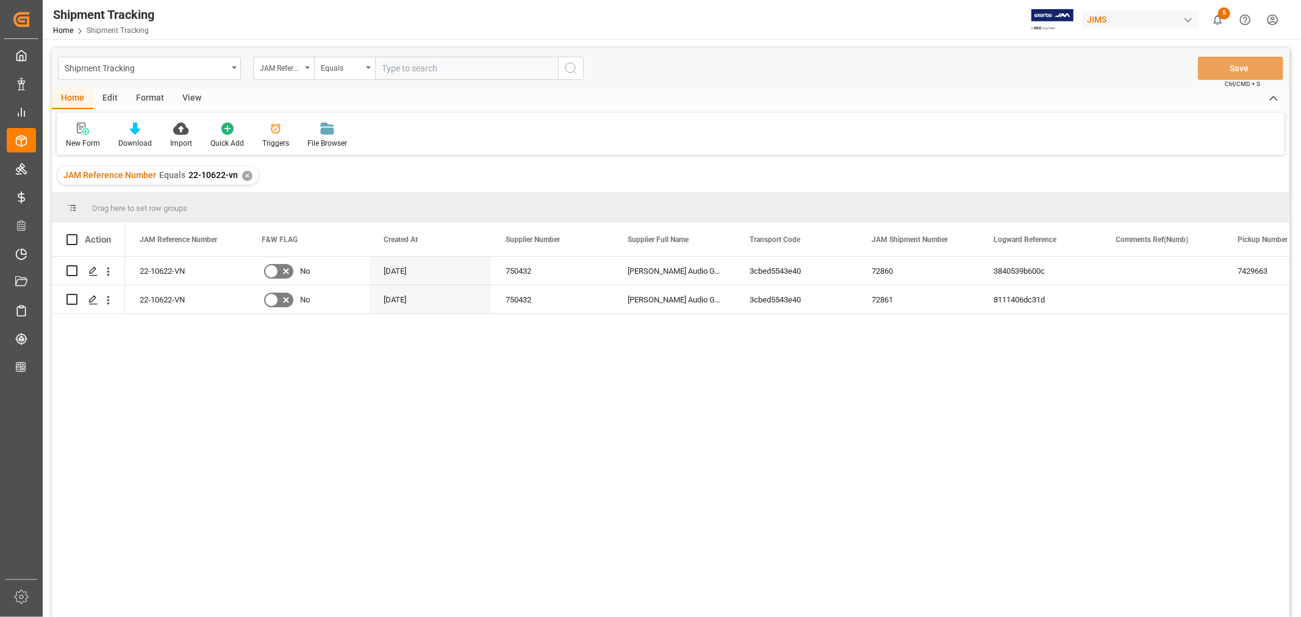
click at [190, 98] on div "View" at bounding box center [191, 98] width 37 height 21
click at [77, 139] on div "Default" at bounding box center [78, 143] width 24 height 11
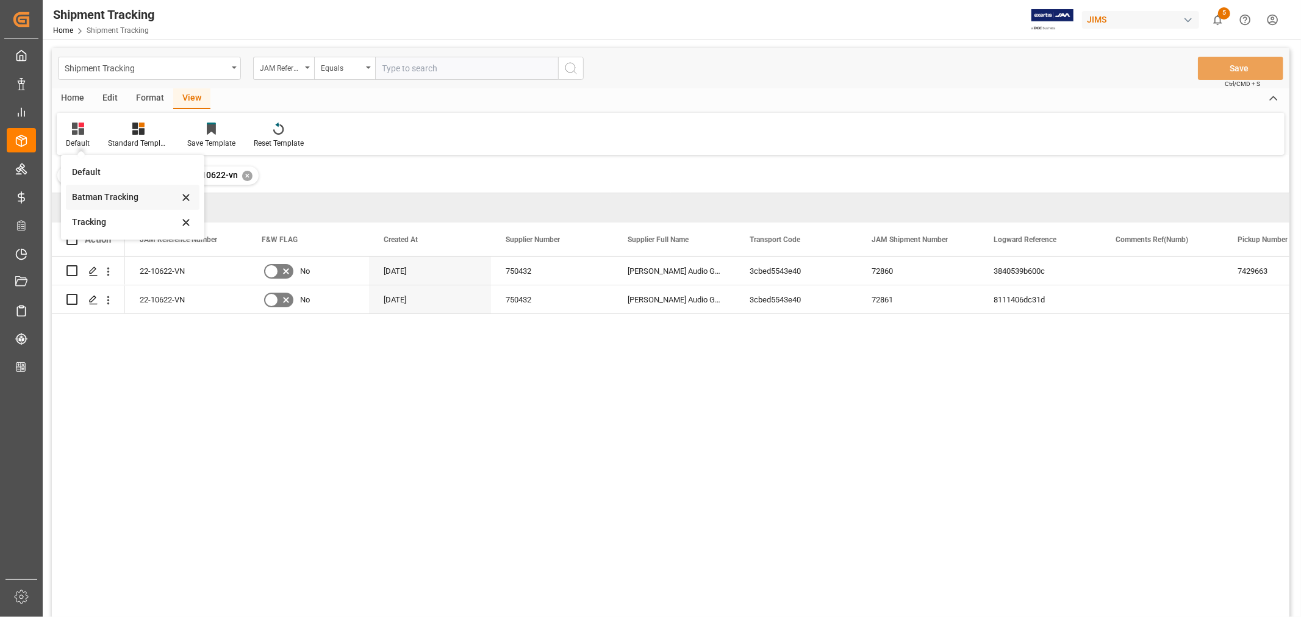
click at [99, 193] on div "Batman Tracking" at bounding box center [125, 197] width 107 height 13
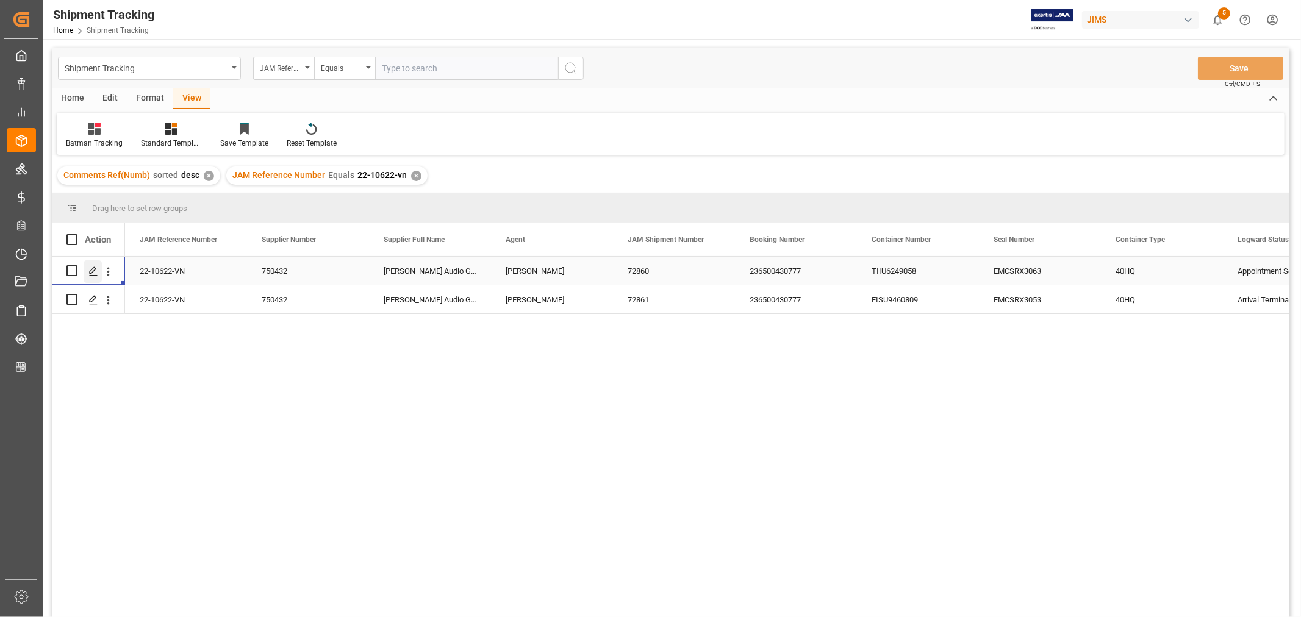
click at [96, 270] on icon "Press SPACE to select this row." at bounding box center [93, 272] width 10 height 10
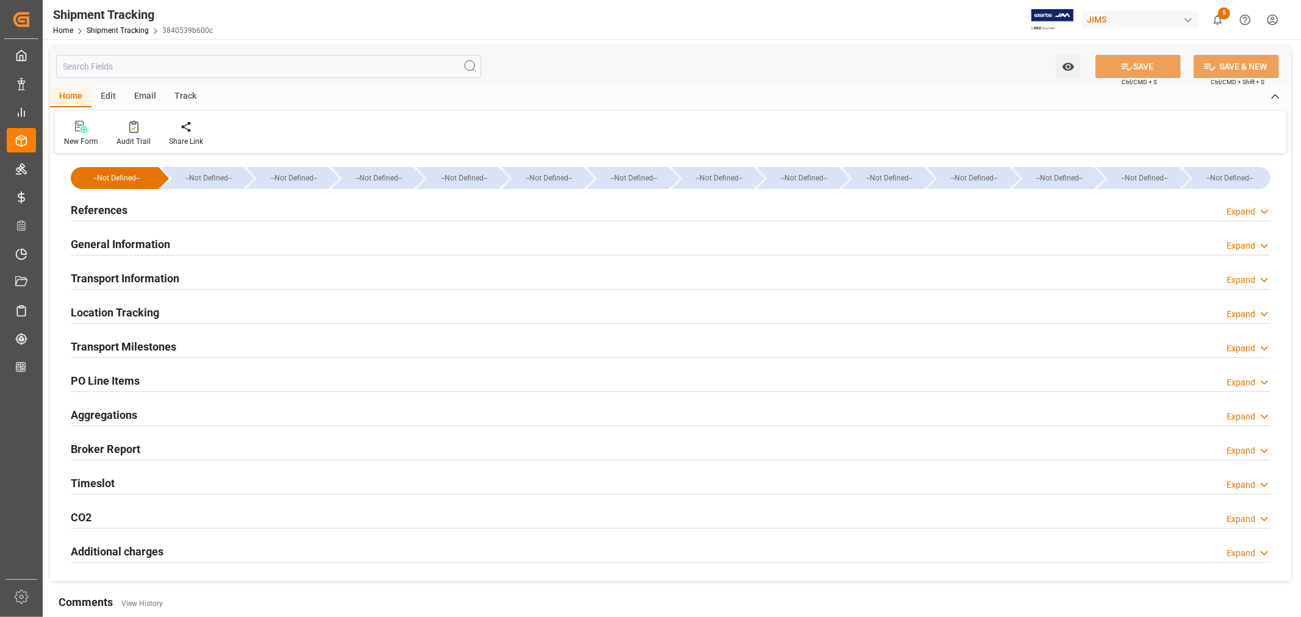
type input "Evergreen"
type input "Evergreen Marine Corp."
type input "9935210"
type input "109797.12"
click at [122, 276] on h2 "Transport Information" at bounding box center [125, 278] width 109 height 16
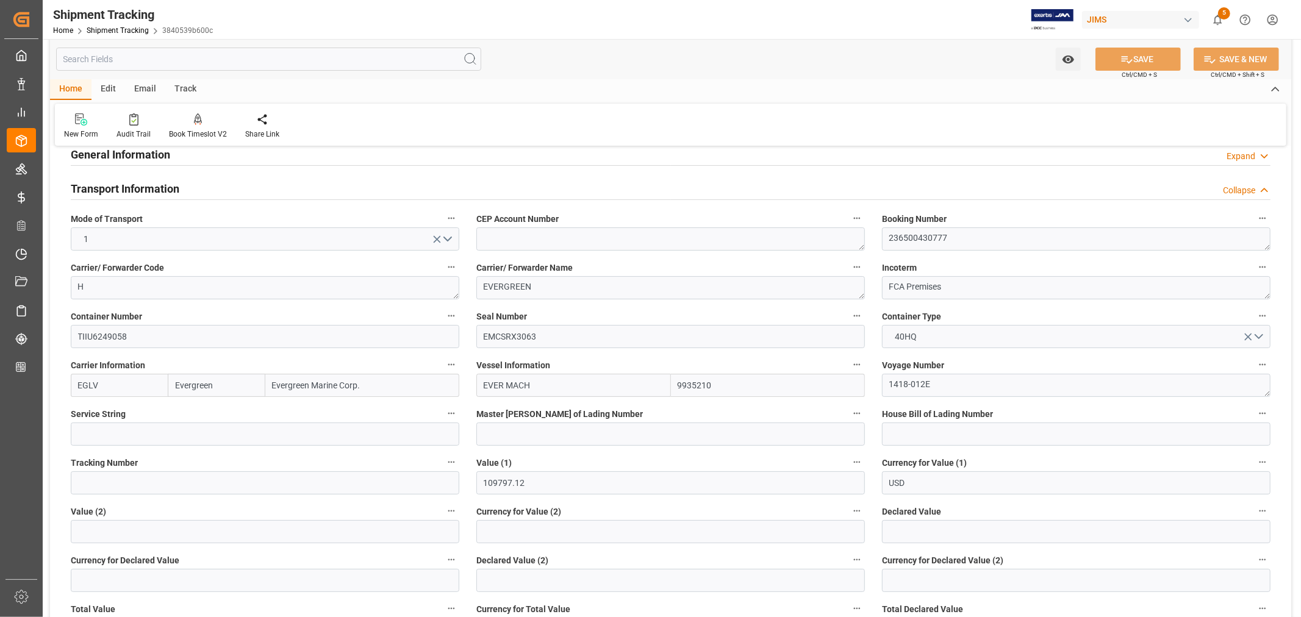
scroll to position [68, 0]
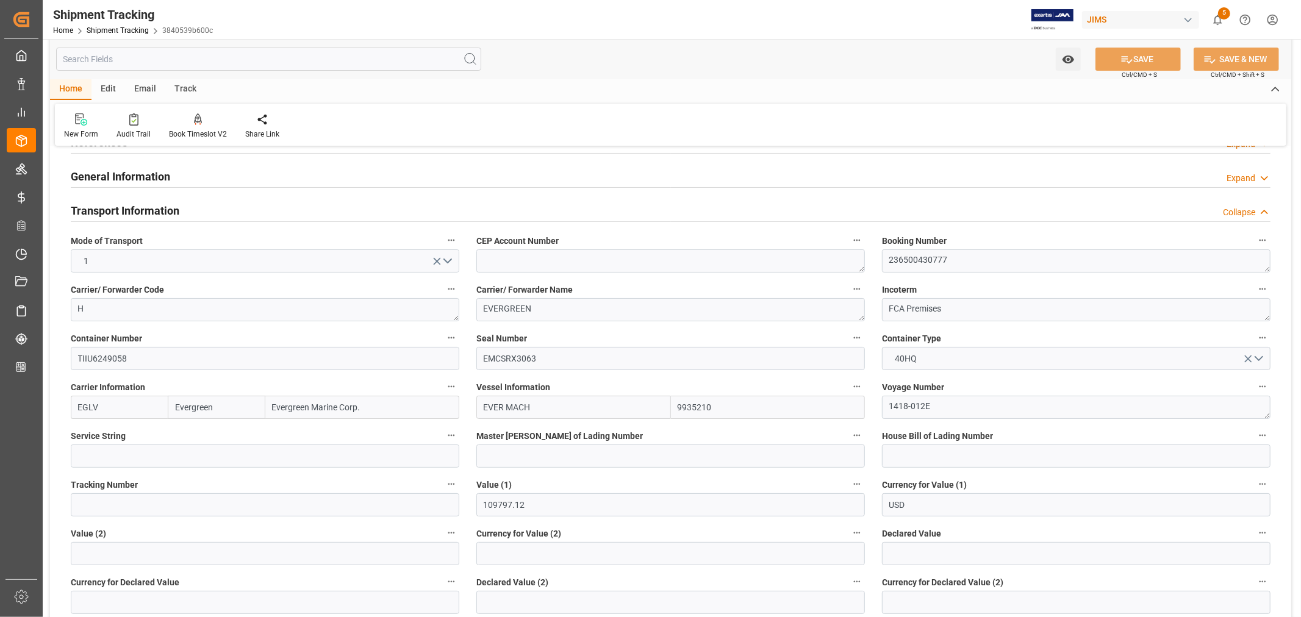
click at [133, 208] on h2 "Transport Information" at bounding box center [125, 211] width 109 height 16
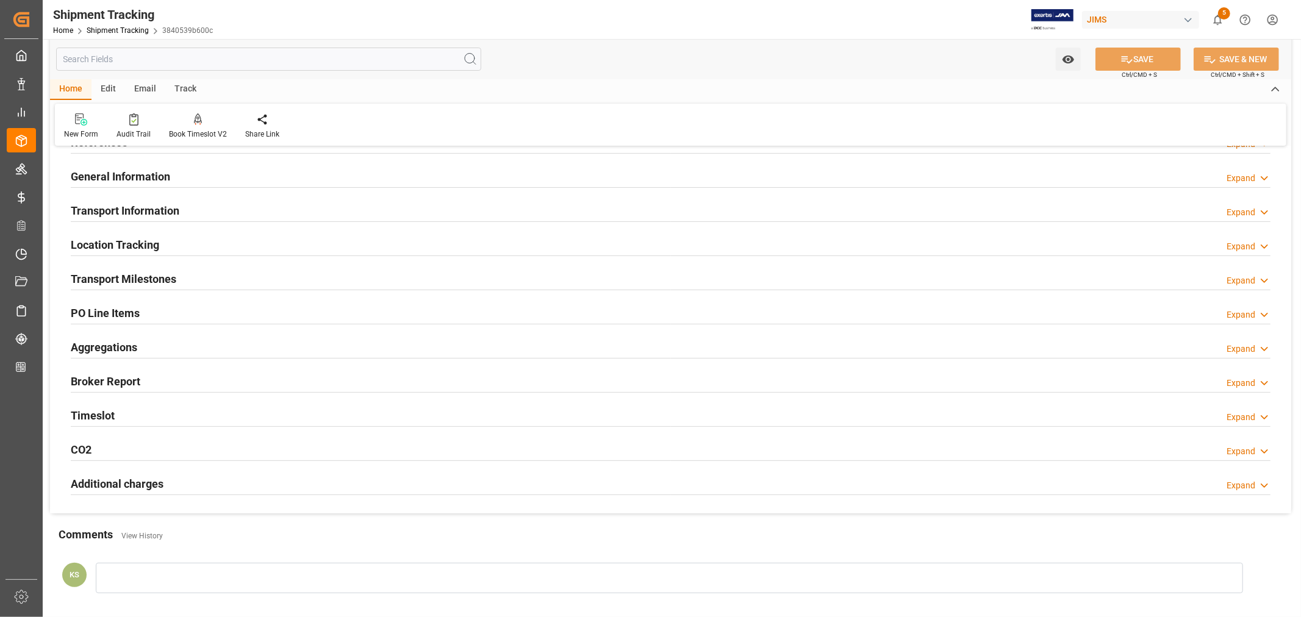
click at [108, 412] on h2 "Timeslot" at bounding box center [93, 415] width 44 height 16
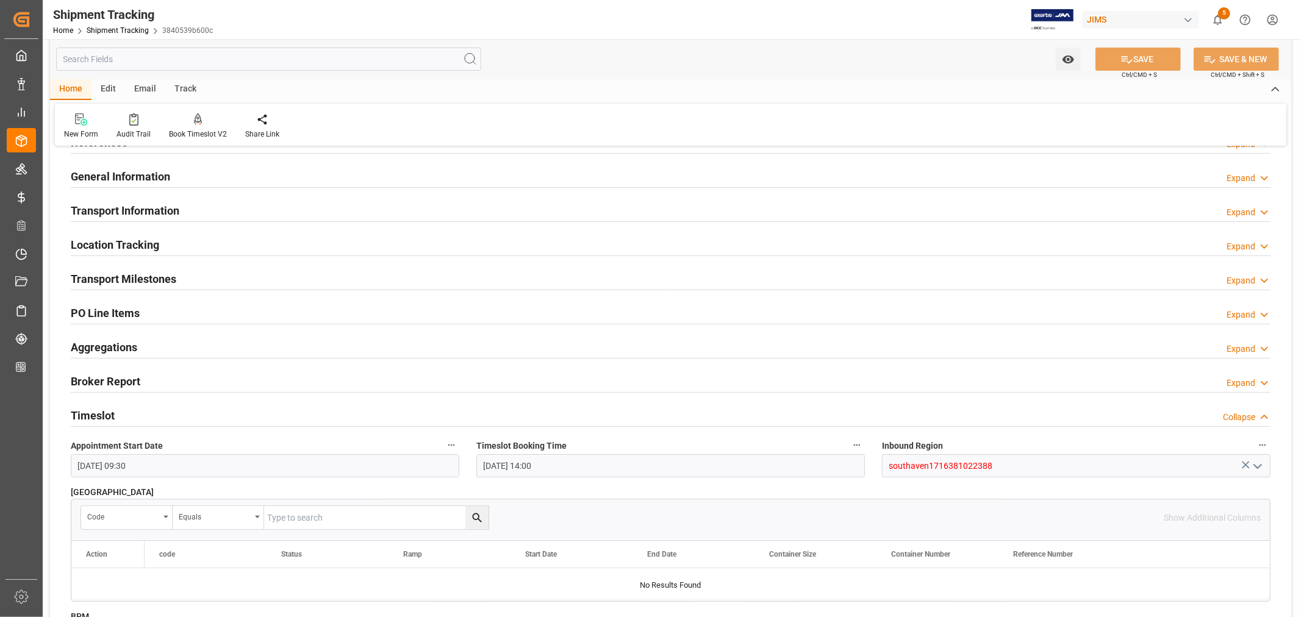
click at [108, 412] on h2 "Timeslot" at bounding box center [93, 415] width 44 height 16
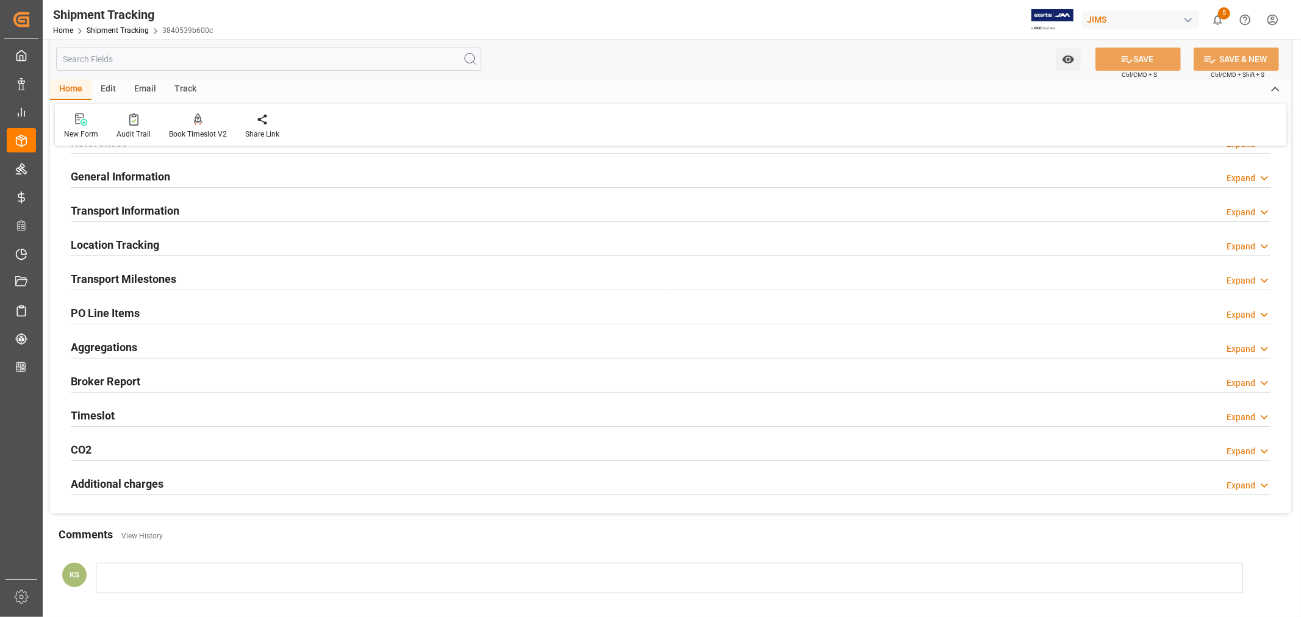
click at [142, 277] on h2 "Transport Milestones" at bounding box center [124, 279] width 106 height 16
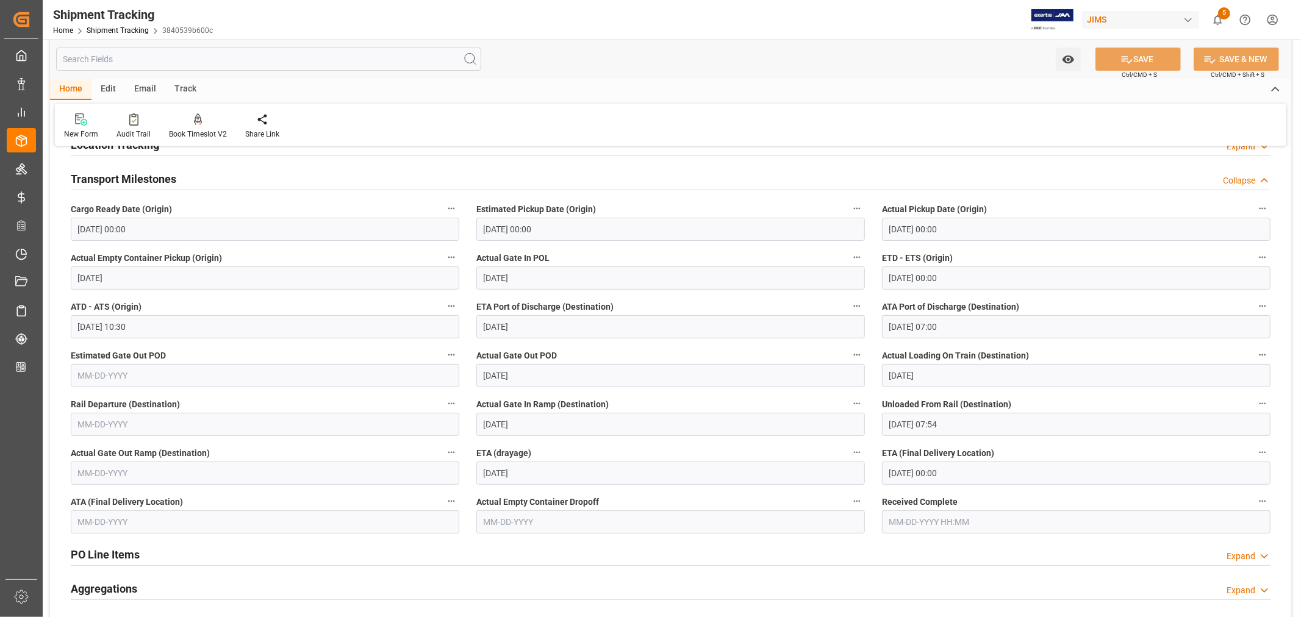
scroll to position [271, 0]
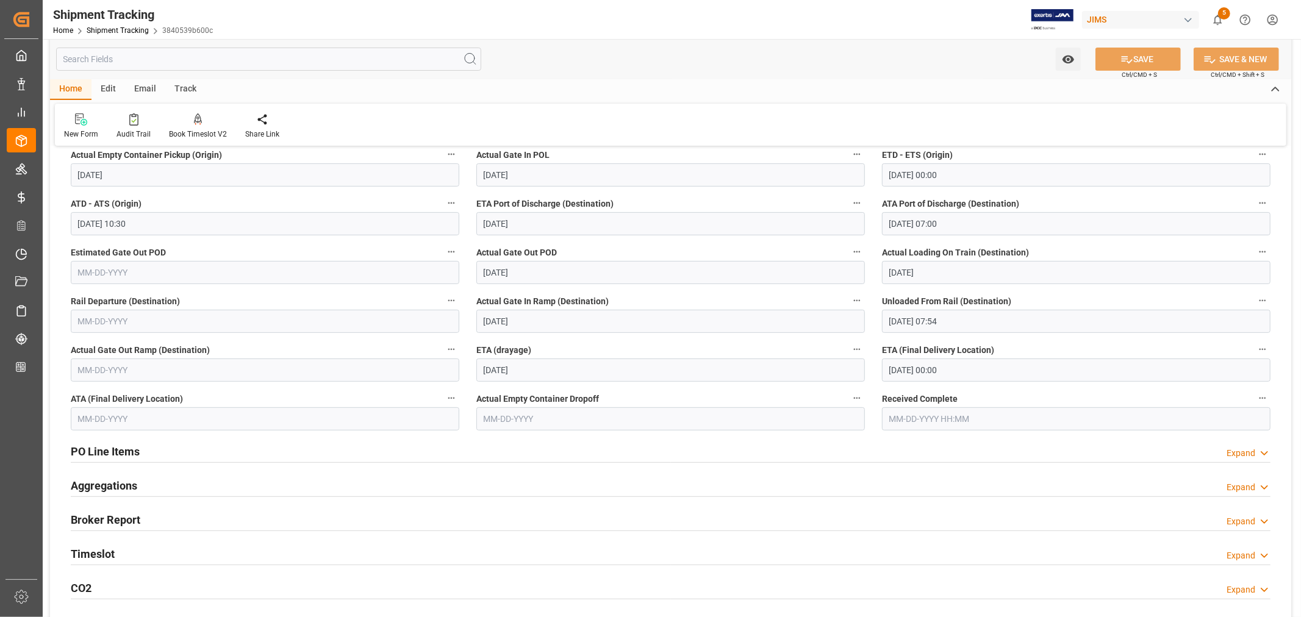
click at [970, 373] on input "10-10-2025 00:00" at bounding box center [1076, 370] width 389 height 23
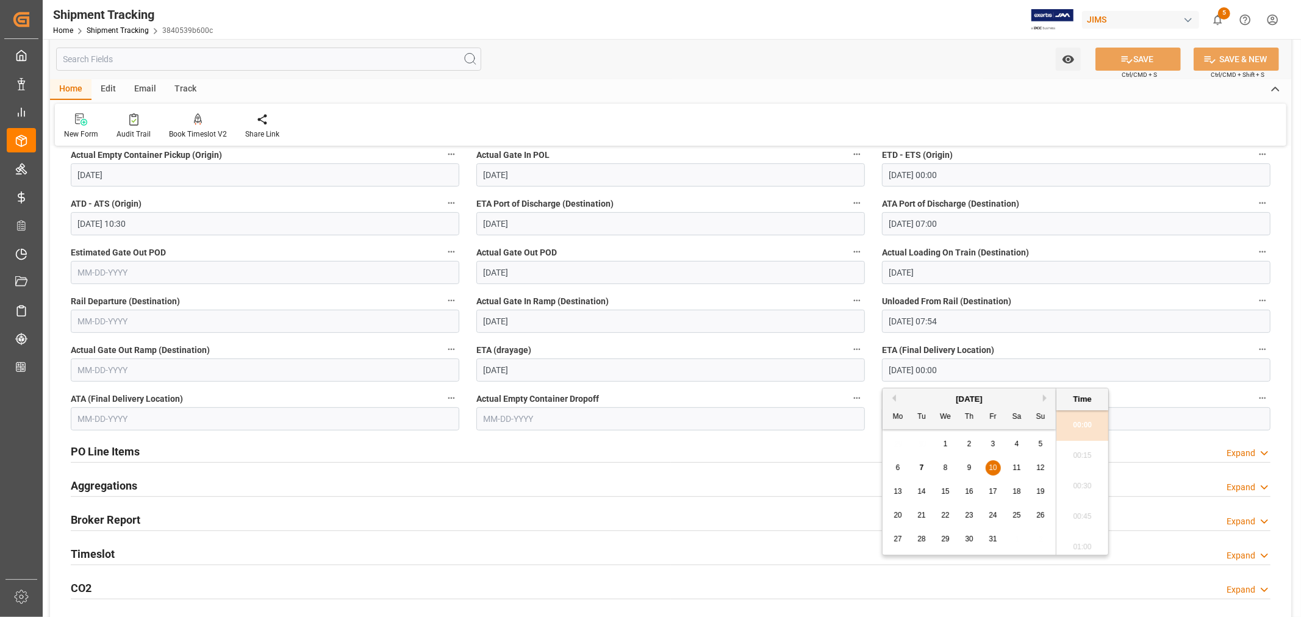
click at [922, 466] on span "7" at bounding box center [922, 468] width 4 height 9
type input "10-07-2025 00:00"
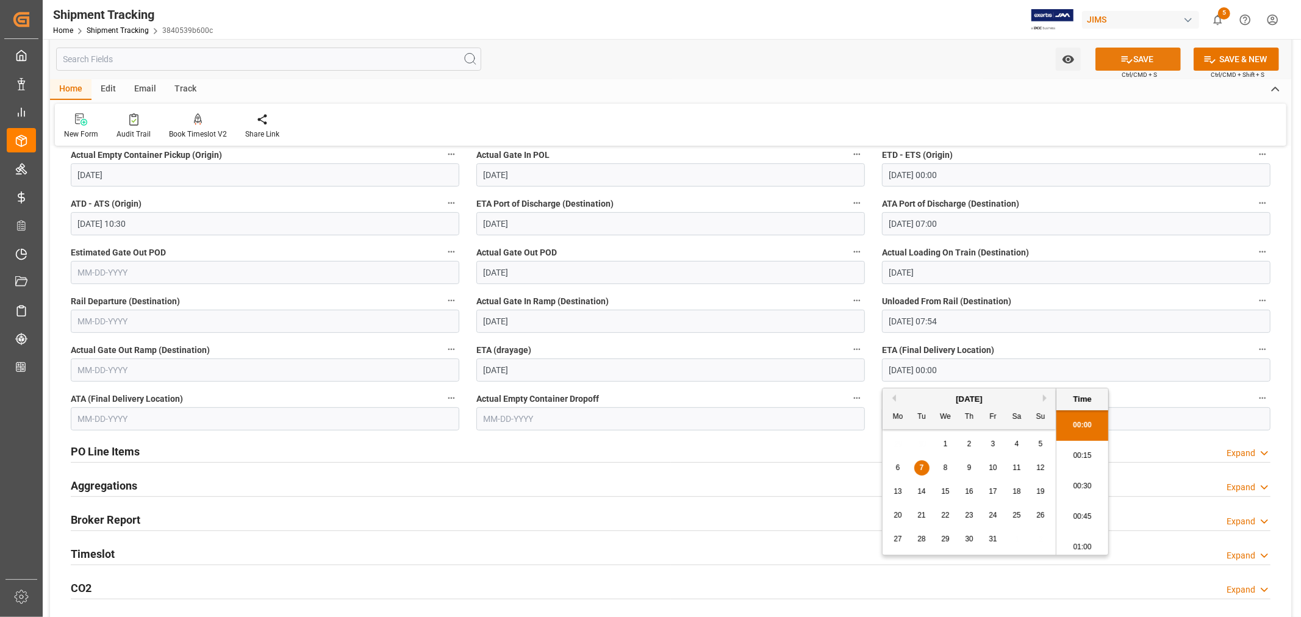
drag, startPoint x: 1131, startPoint y: 60, endPoint x: 1130, endPoint y: 52, distance: 8.0
click at [1131, 54] on button "SAVE" at bounding box center [1138, 59] width 85 height 23
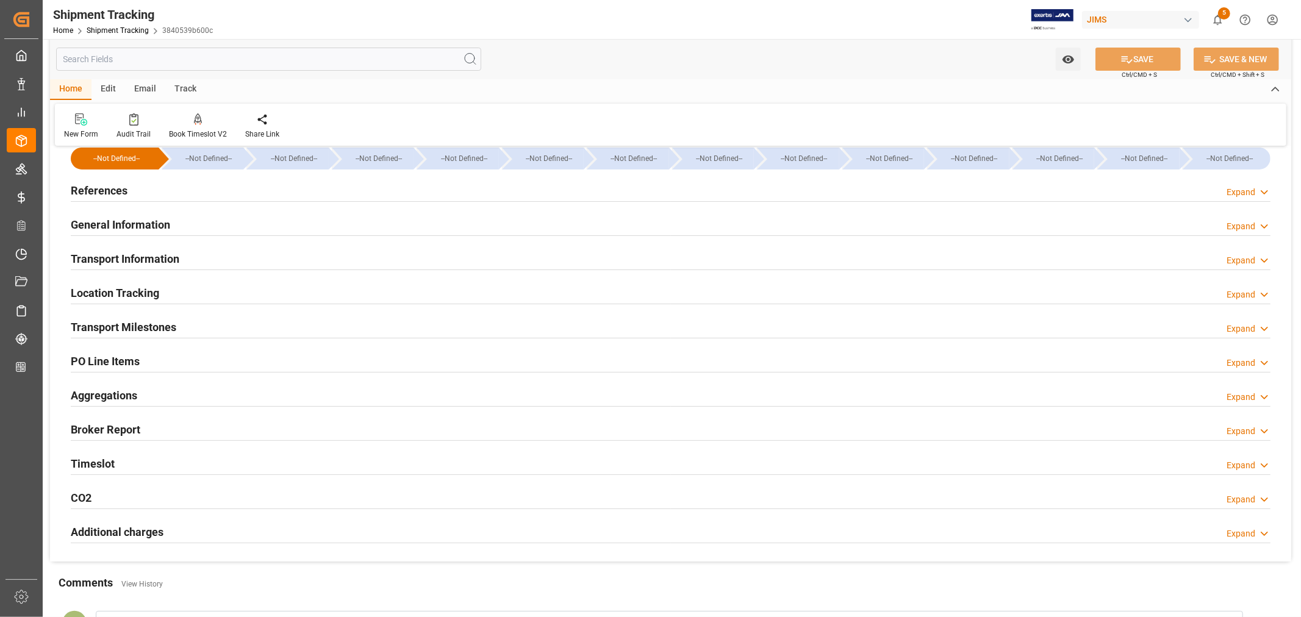
scroll to position [0, 0]
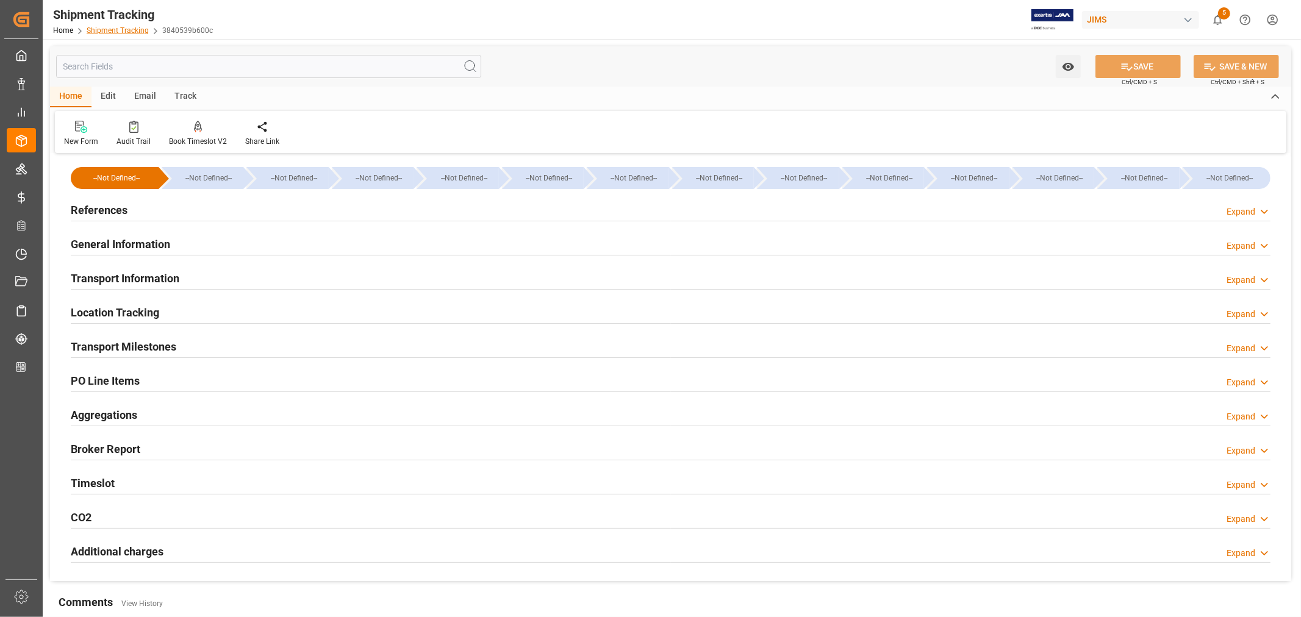
click at [120, 29] on link "Shipment Tracking" at bounding box center [118, 30] width 62 height 9
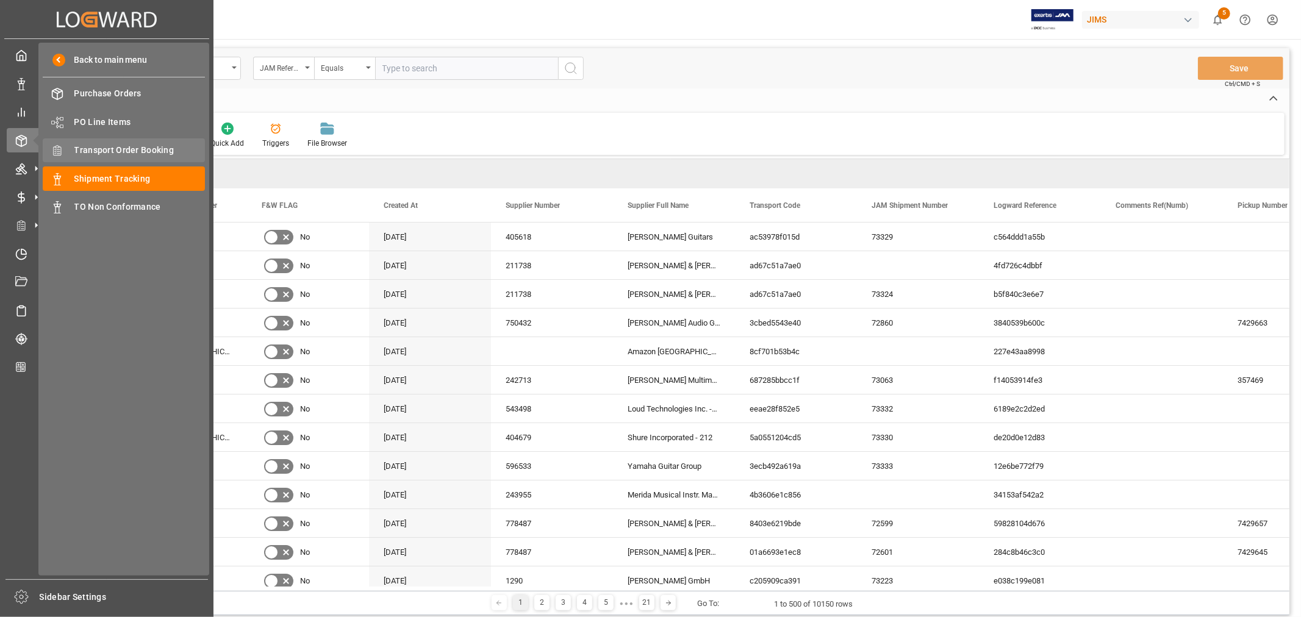
click at [139, 146] on span "Transport Order Booking" at bounding box center [139, 150] width 131 height 13
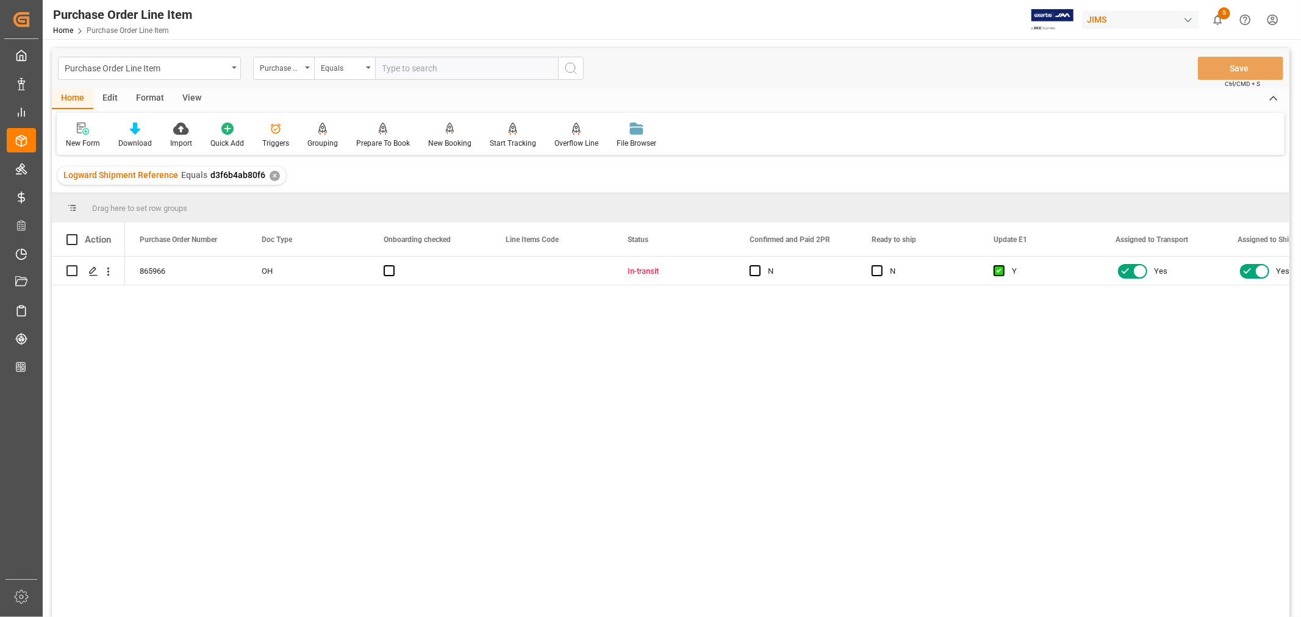
click at [189, 99] on div "View" at bounding box center [191, 98] width 37 height 21
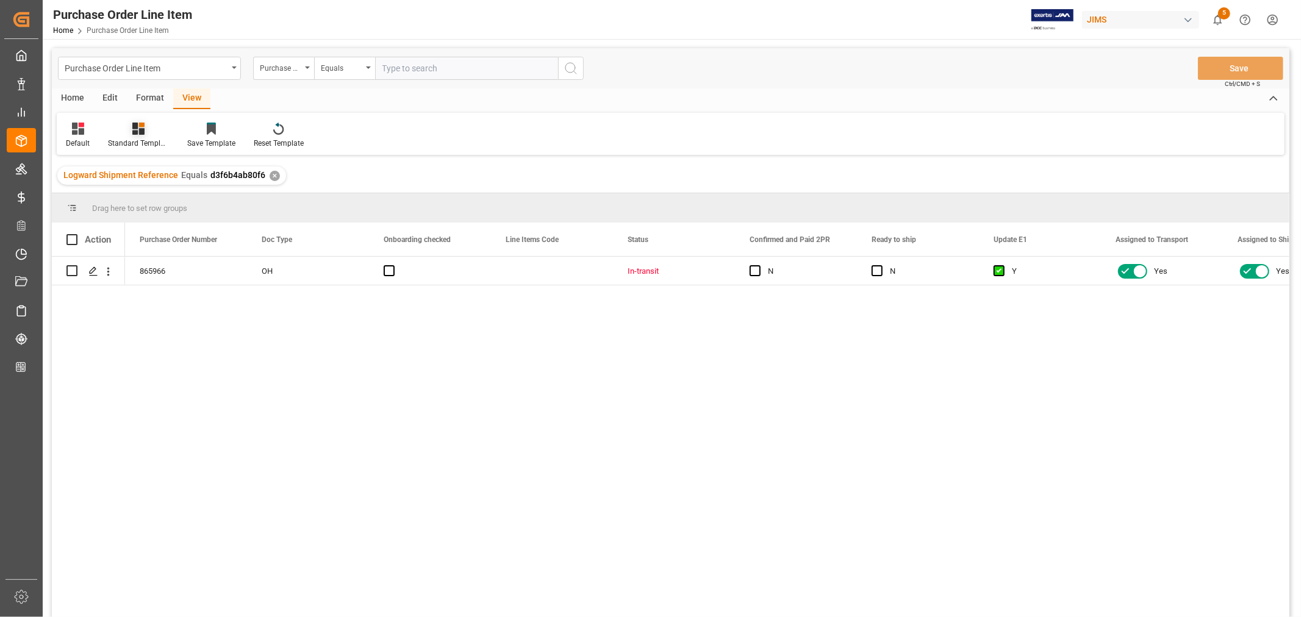
click at [142, 138] on div "Standard Templates" at bounding box center [138, 143] width 61 height 11
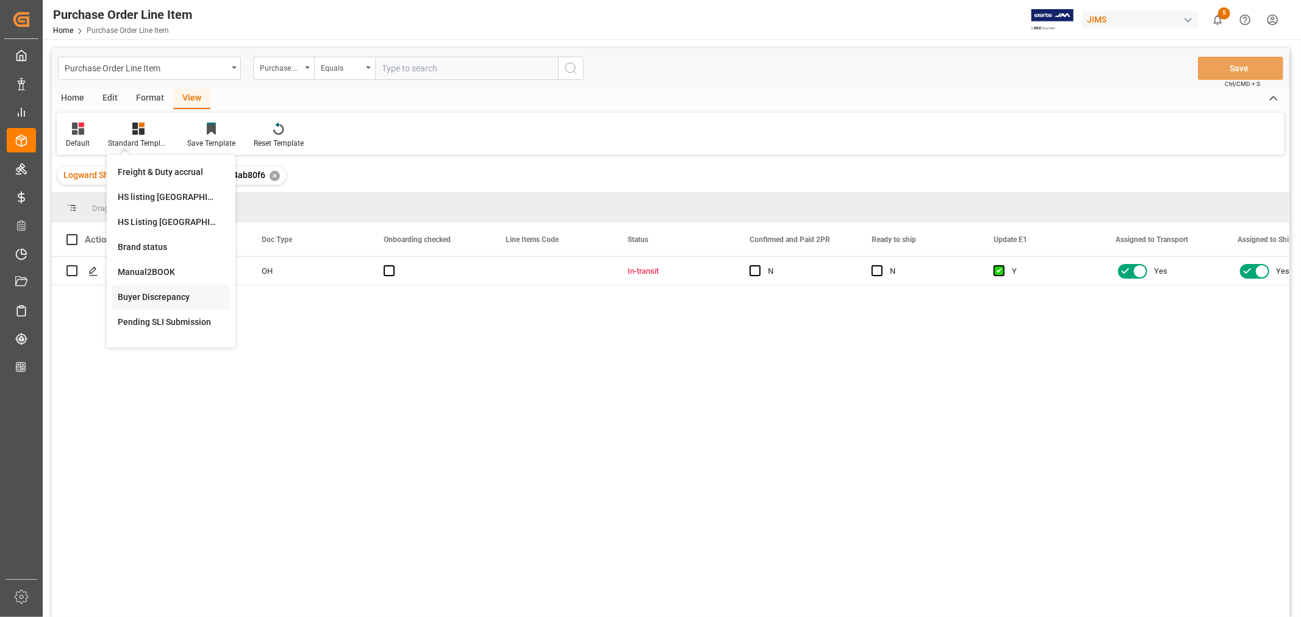
click at [146, 291] on div "Buyer Discrepancy" at bounding box center [171, 297] width 107 height 13
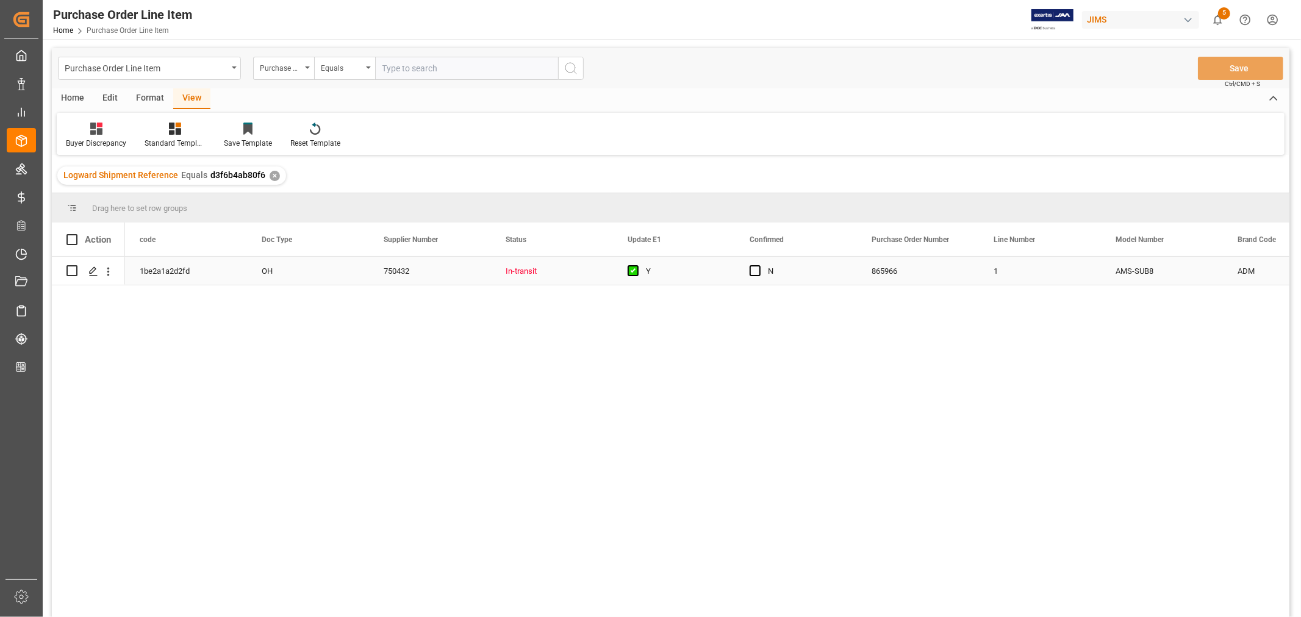
click at [692, 276] on div "Y" at bounding box center [683, 271] width 74 height 28
click at [167, 136] on div "Standard Templates" at bounding box center [174, 135] width 79 height 27
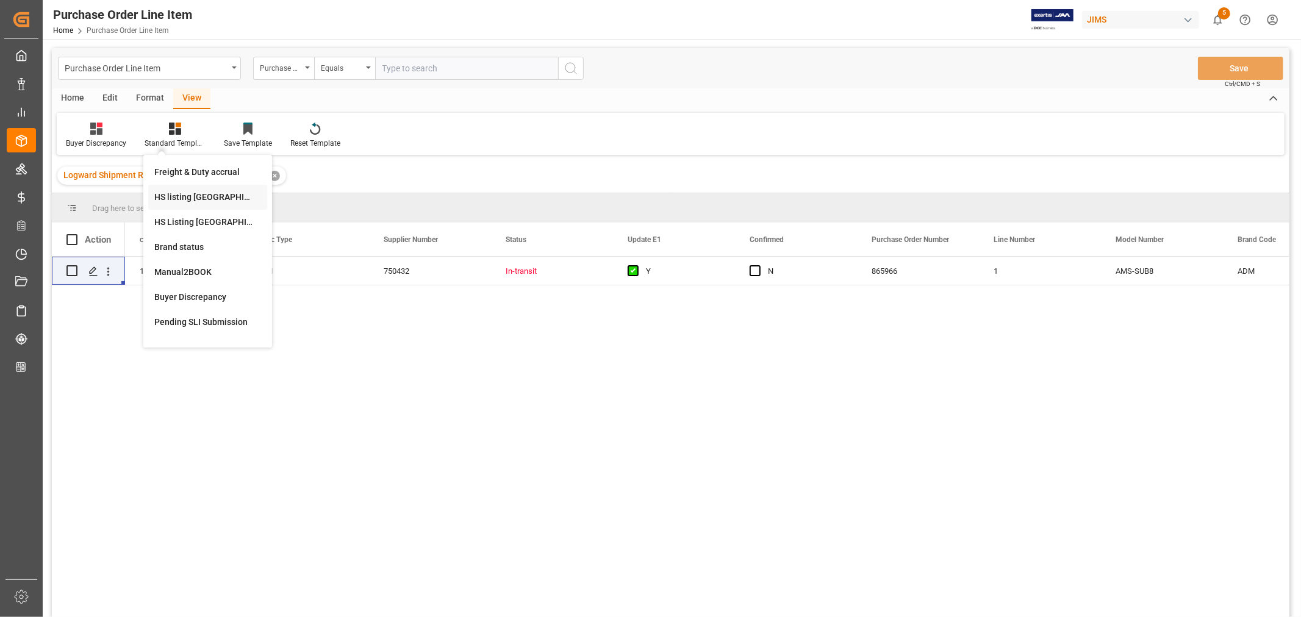
click at [175, 200] on div "HS listing USA" at bounding box center [207, 197] width 107 height 13
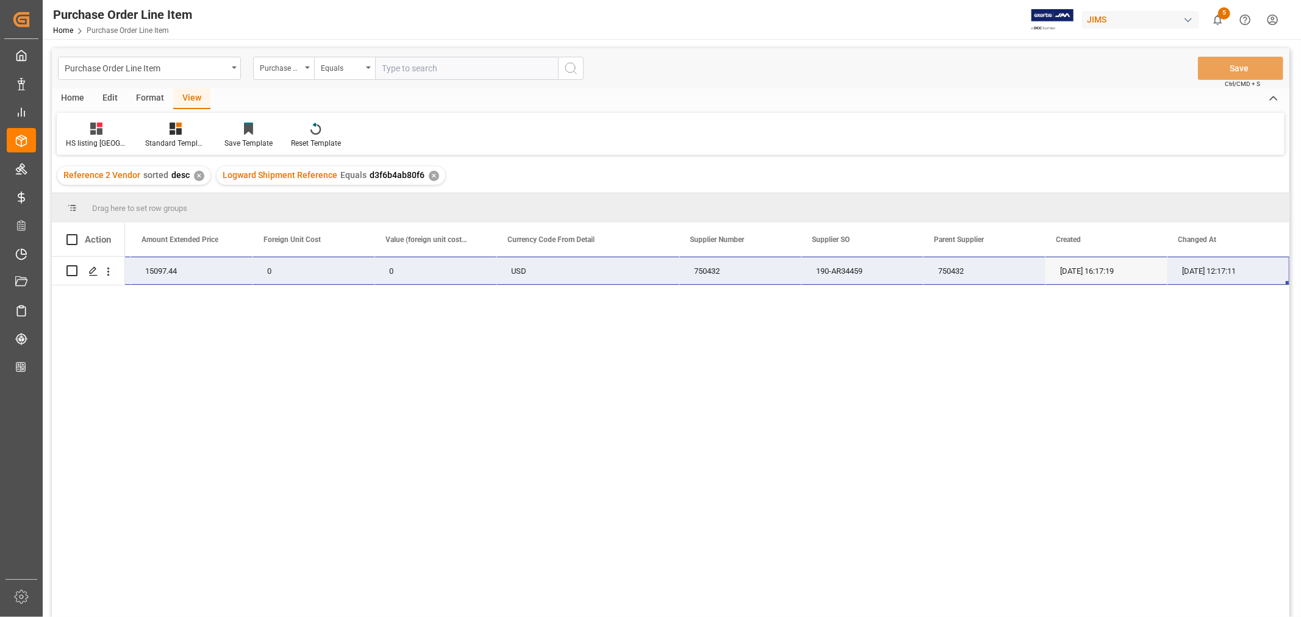
drag, startPoint x: 160, startPoint y: 265, endPoint x: 1231, endPoint y: 273, distance: 1070.6
click at [1231, 273] on div "22-10961-CN 24 629.06 15097.44 0 0 USD 750432 190-AR34459 750432 09-08-2025 16:…" at bounding box center [222, 271] width 2135 height 29
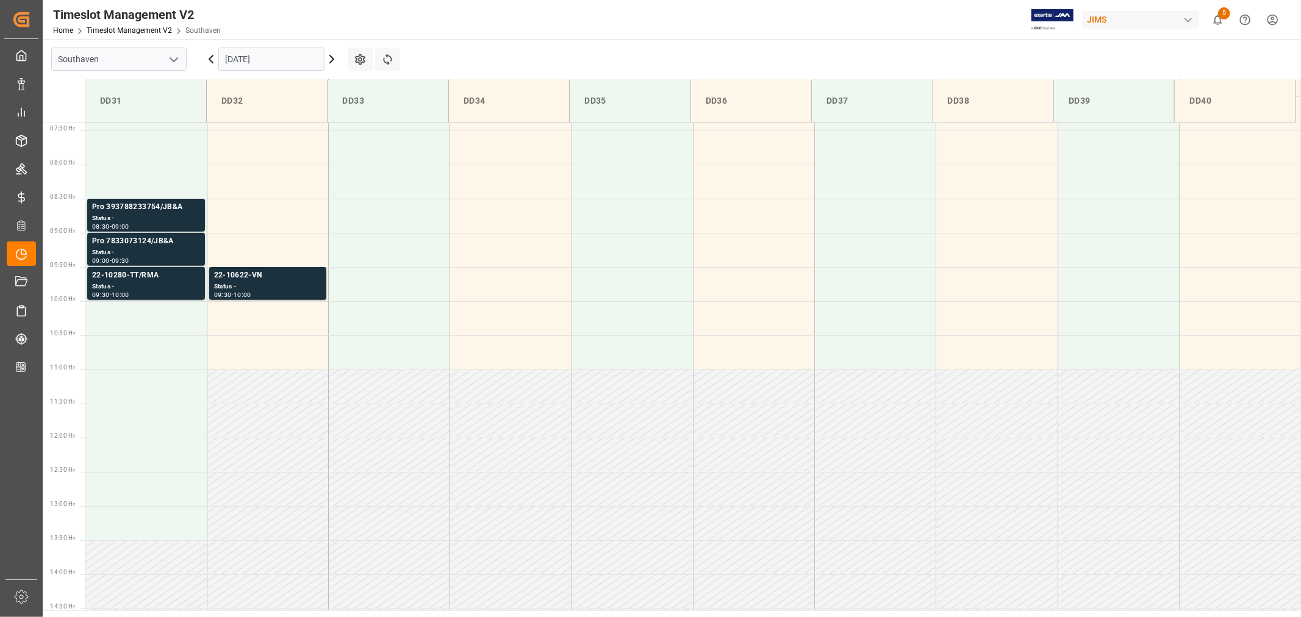
scroll to position [472, 0]
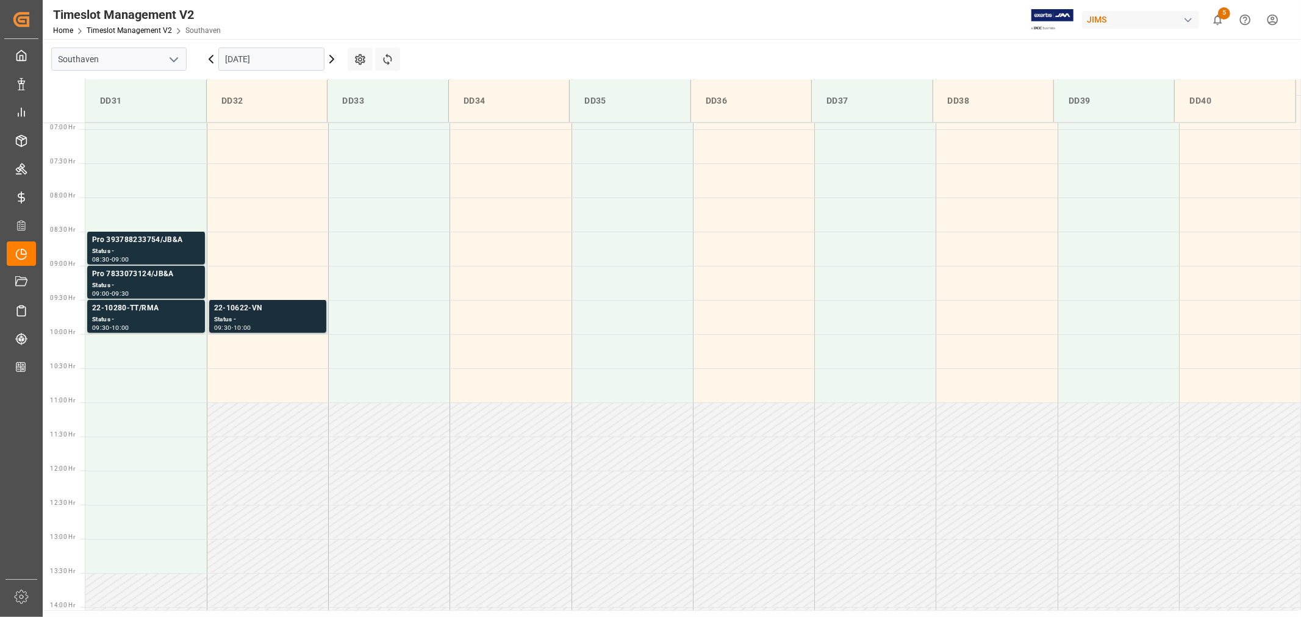
click at [251, 308] on div "22-10622-VN" at bounding box center [267, 309] width 107 height 12
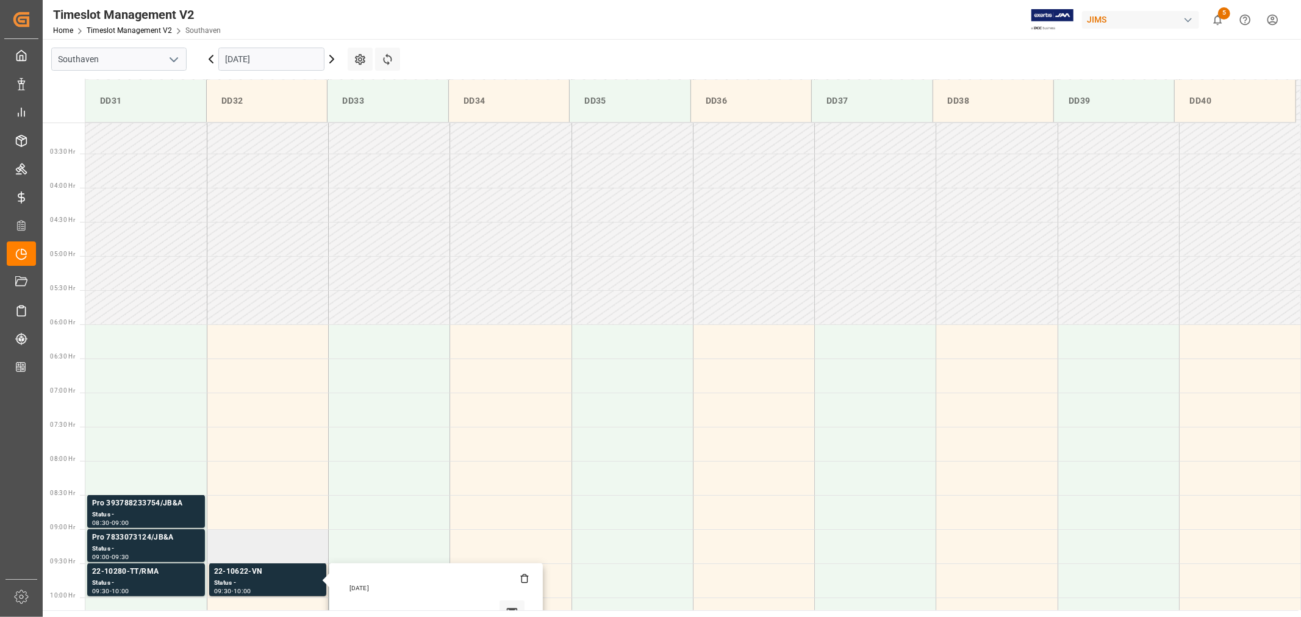
scroll to position [200, 0]
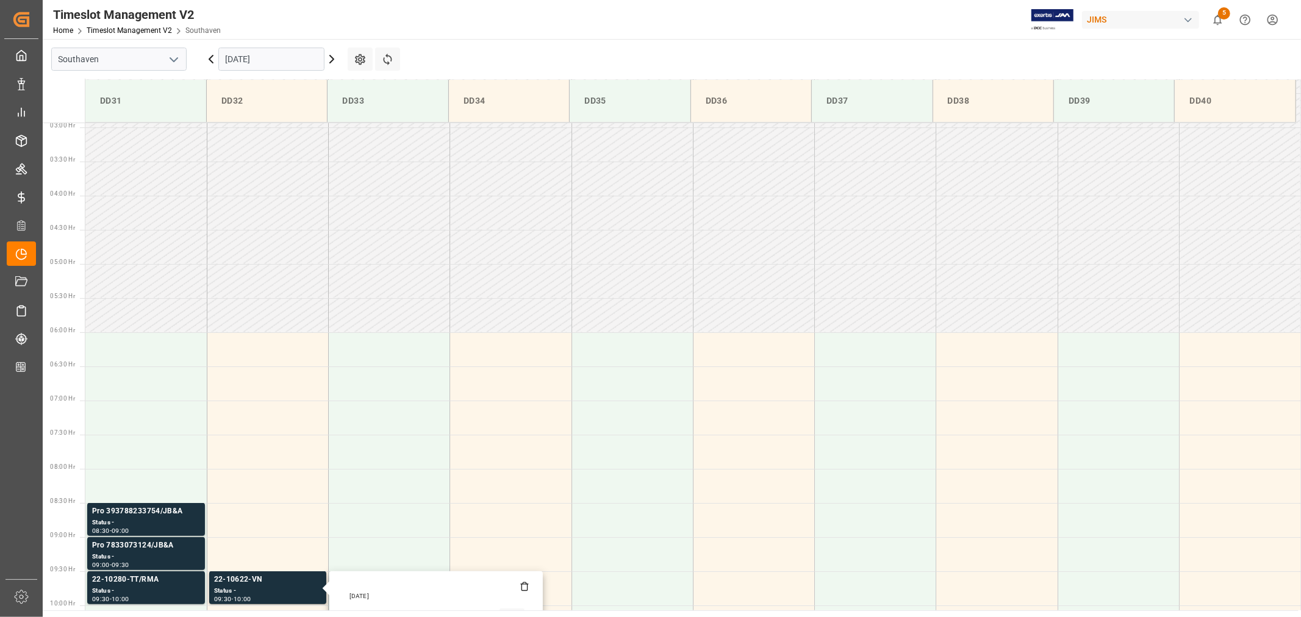
click at [279, 63] on input "[DATE]" at bounding box center [271, 59] width 106 height 23
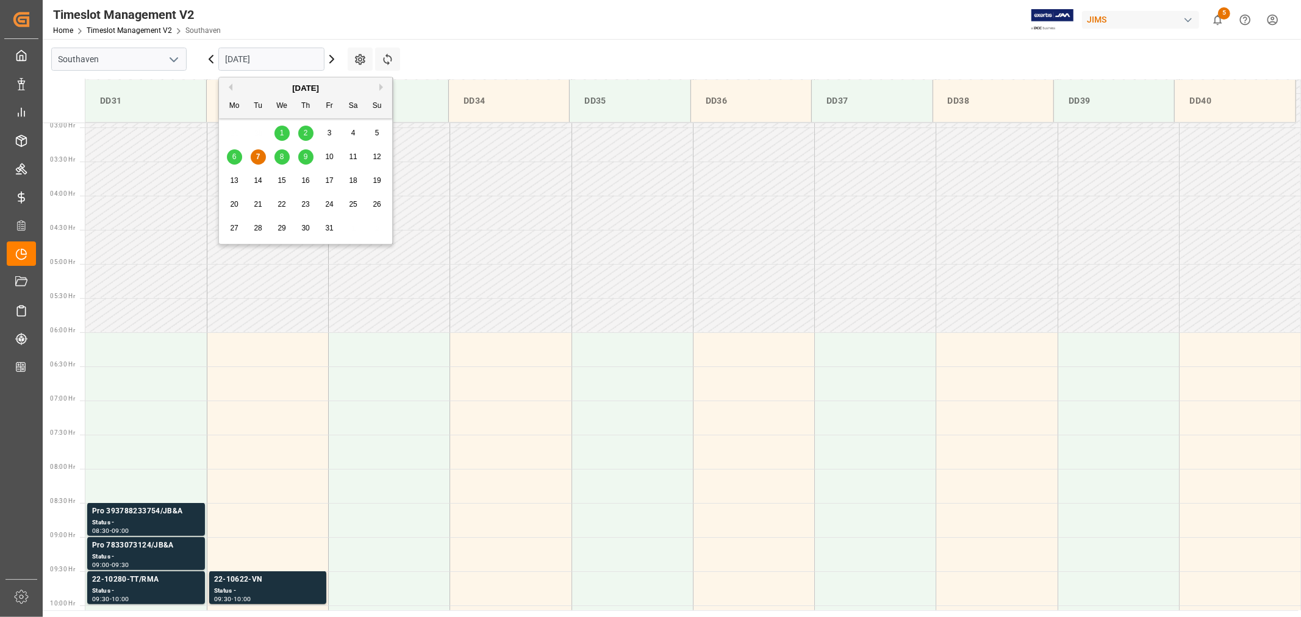
click at [284, 159] on span "8" at bounding box center [282, 157] width 4 height 9
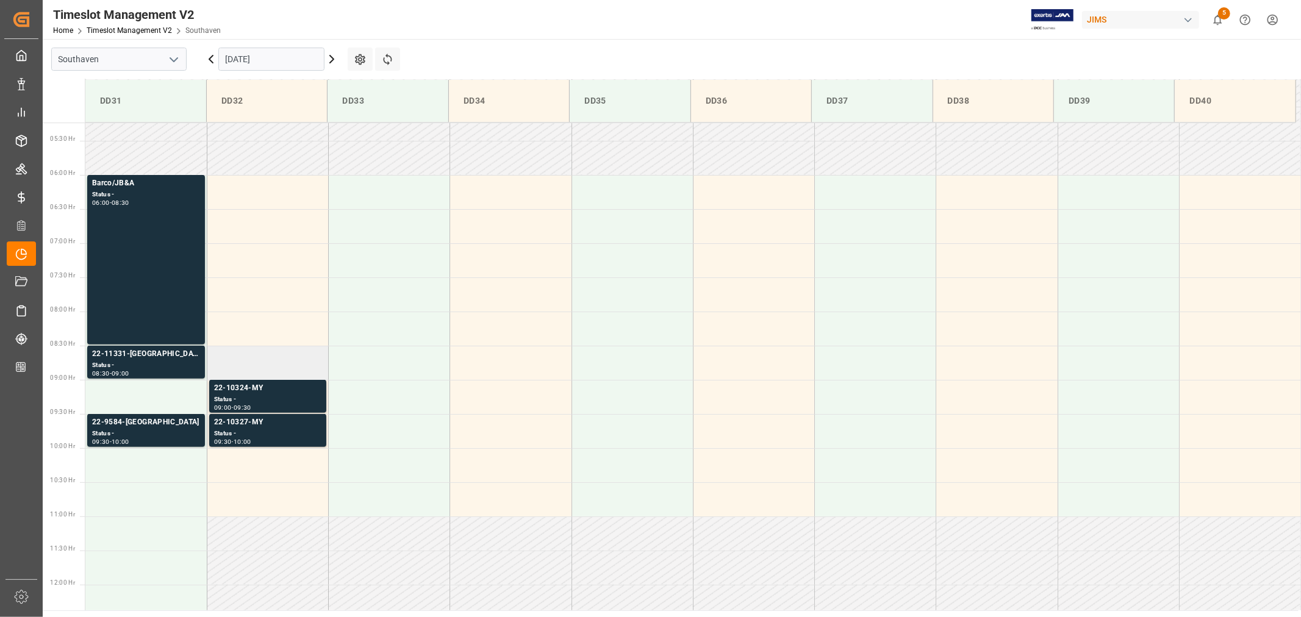
scroll to position [336, 0]
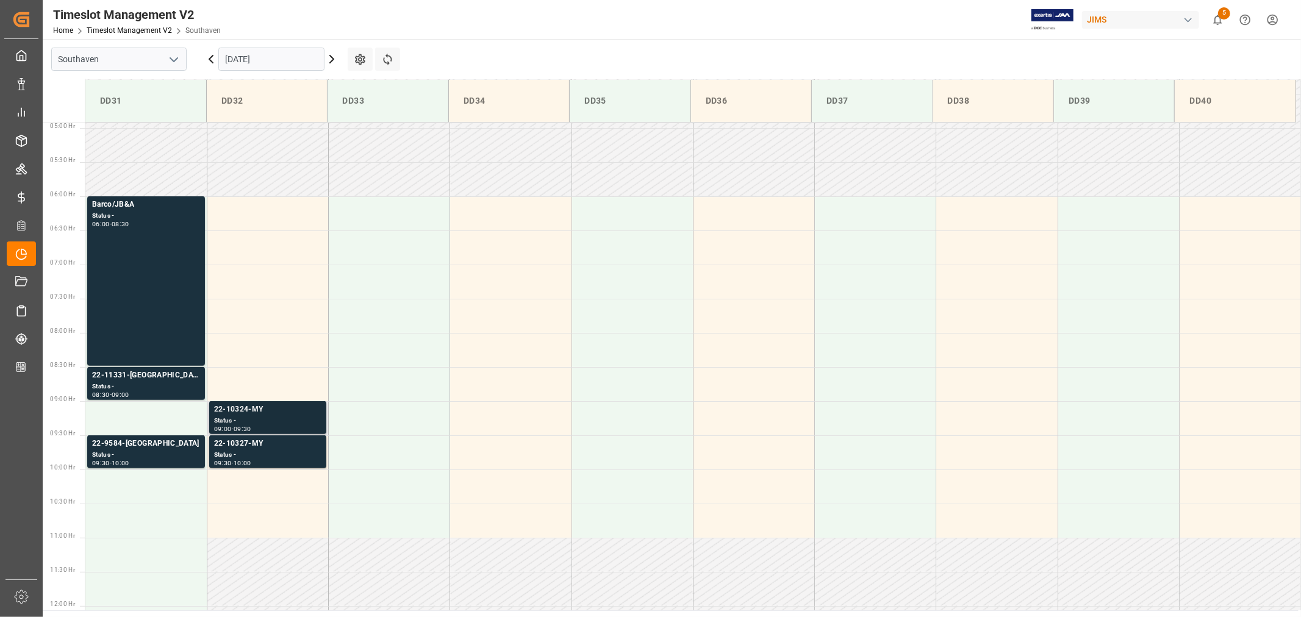
click at [242, 411] on div "22-10324-MY" at bounding box center [267, 410] width 107 height 12
click at [241, 446] on div "22-10327-MY" at bounding box center [267, 444] width 107 height 12
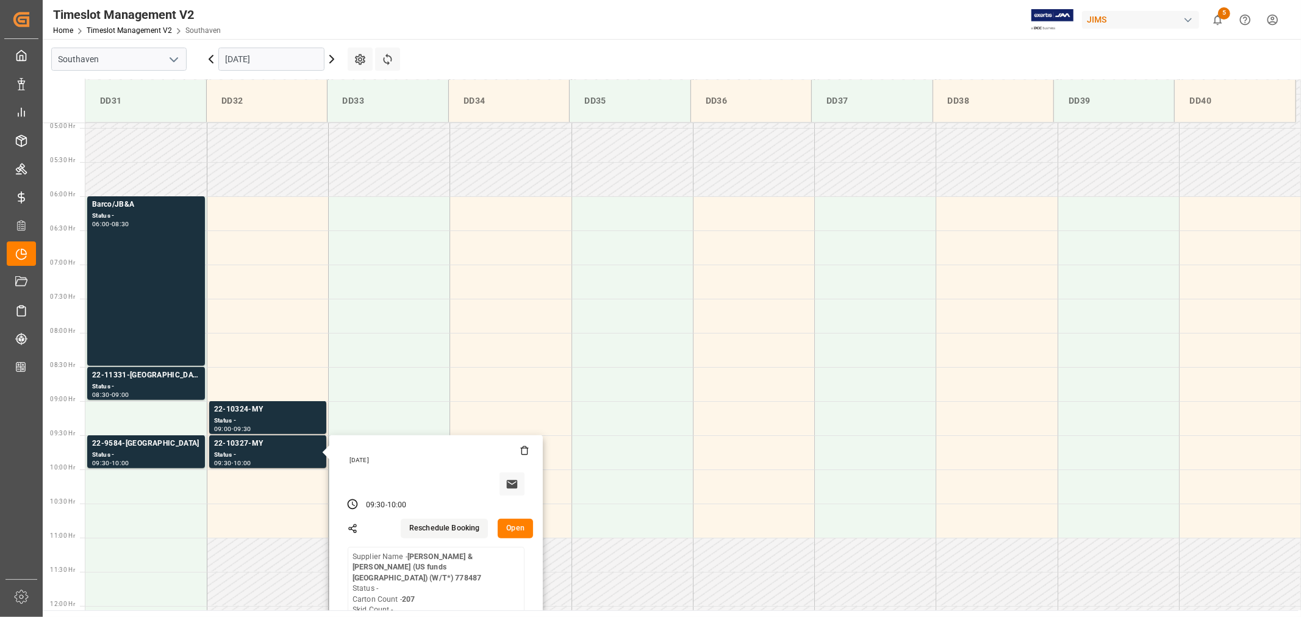
click at [284, 65] on input "[DATE]" at bounding box center [271, 59] width 106 height 23
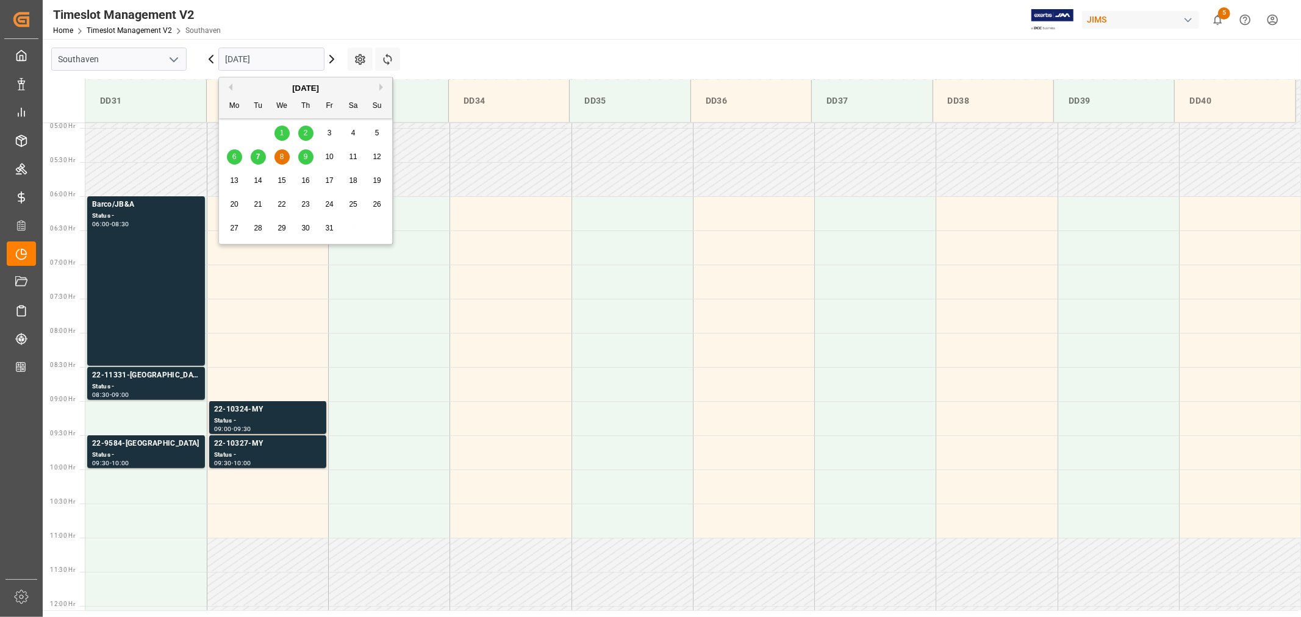
click at [302, 156] on div "9" at bounding box center [305, 157] width 15 height 15
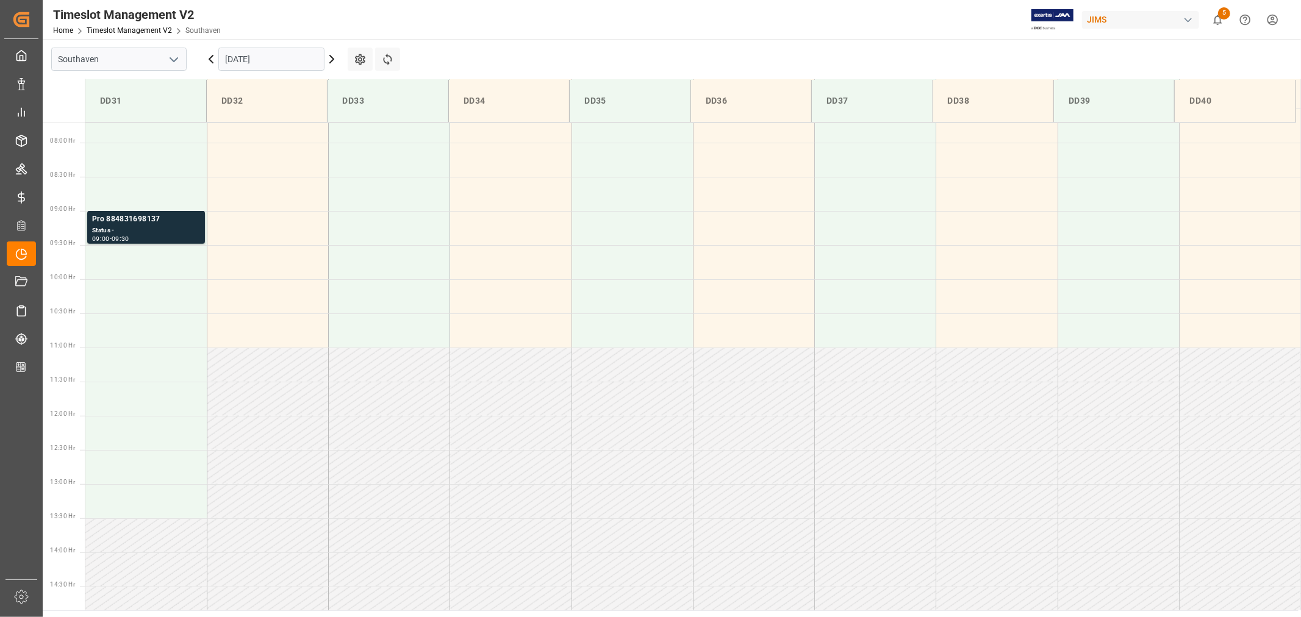
scroll to position [404, 0]
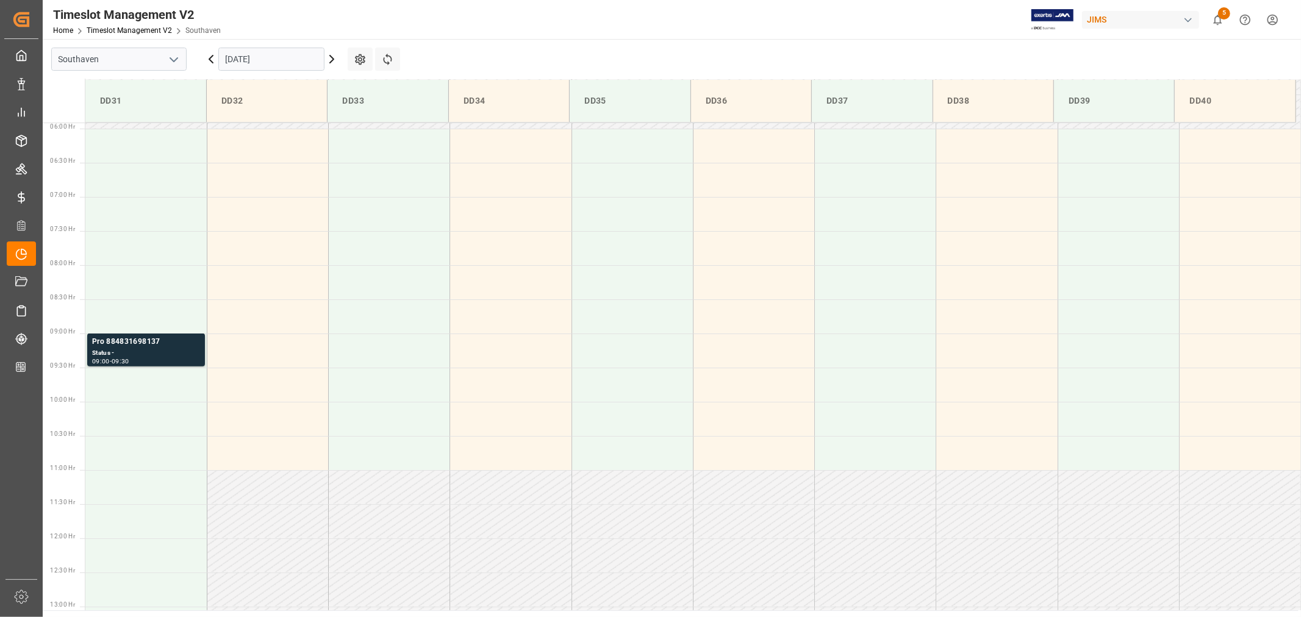
click at [291, 62] on input "[DATE]" at bounding box center [271, 59] width 106 height 23
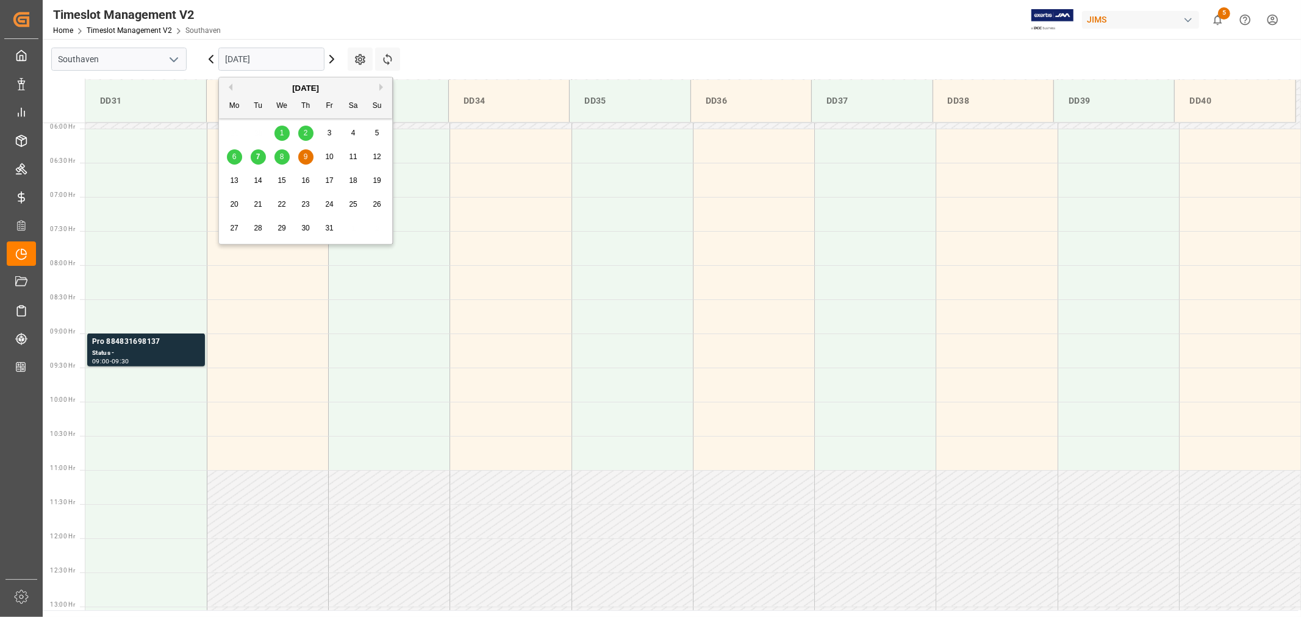
click at [282, 159] on span "8" at bounding box center [282, 157] width 4 height 9
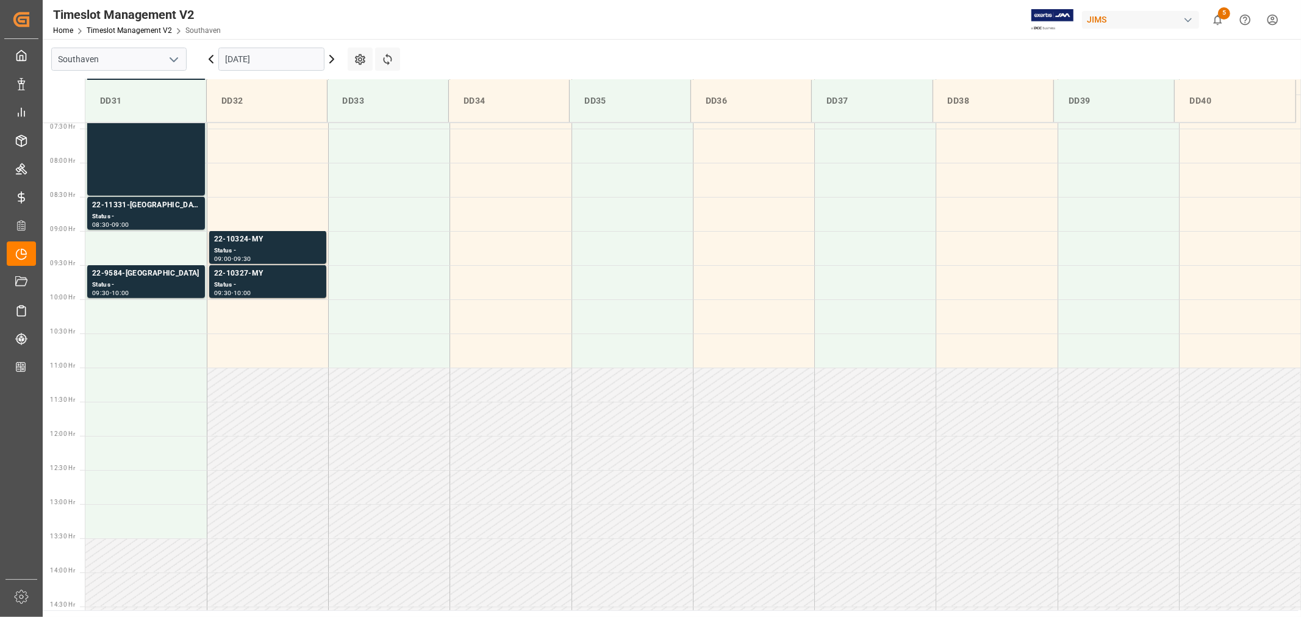
scroll to position [472, 0]
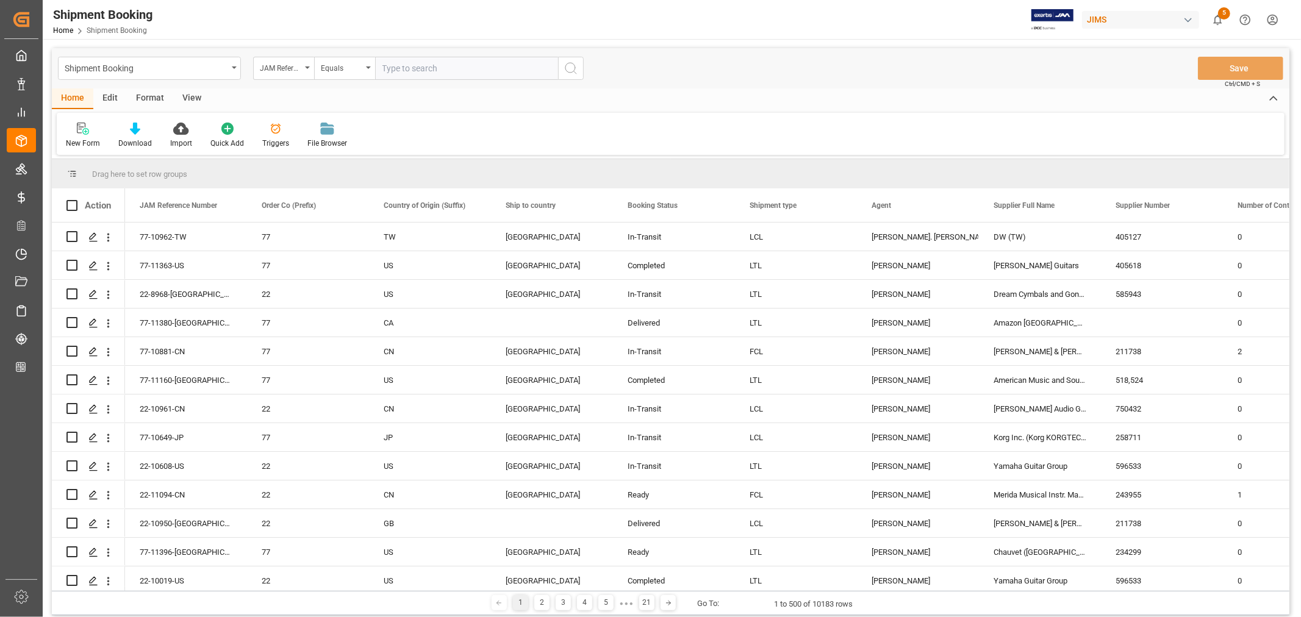
click at [389, 63] on input "text" at bounding box center [466, 68] width 183 height 23
paste input "22-10882-ID"
type input "22-10882-ID"
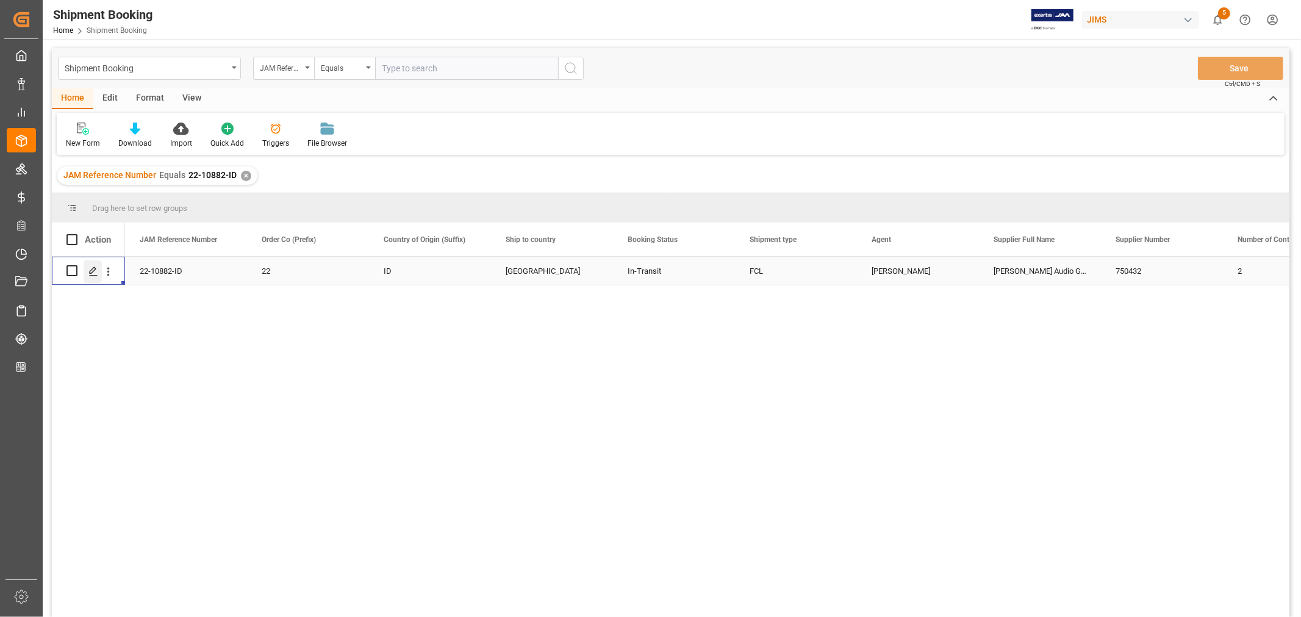
click at [95, 272] on icon "Press SPACE to select this row." at bounding box center [93, 272] width 10 height 10
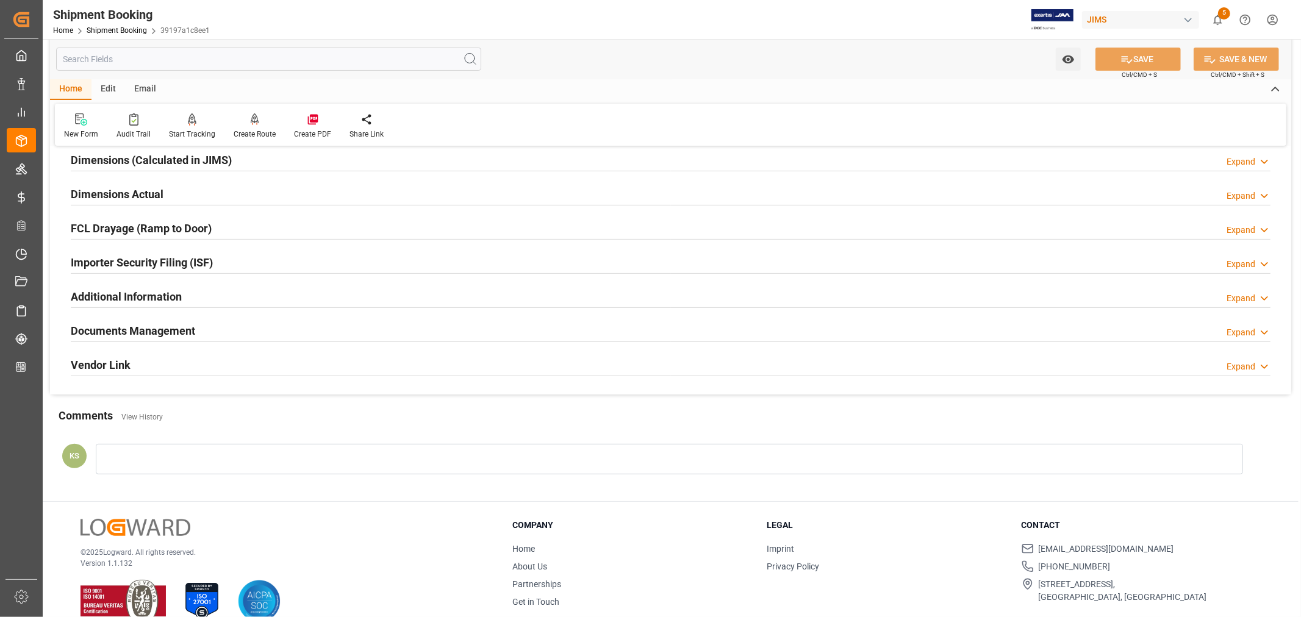
scroll to position [300, 0]
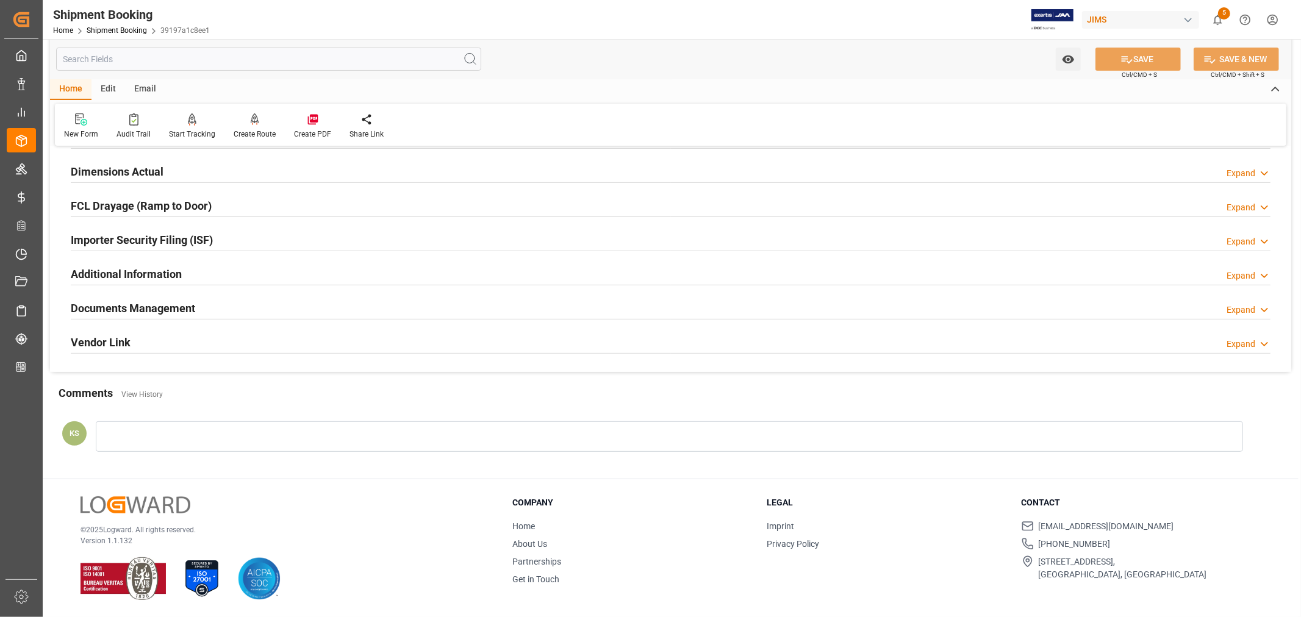
click at [151, 308] on h2 "Documents Management" at bounding box center [133, 308] width 124 height 16
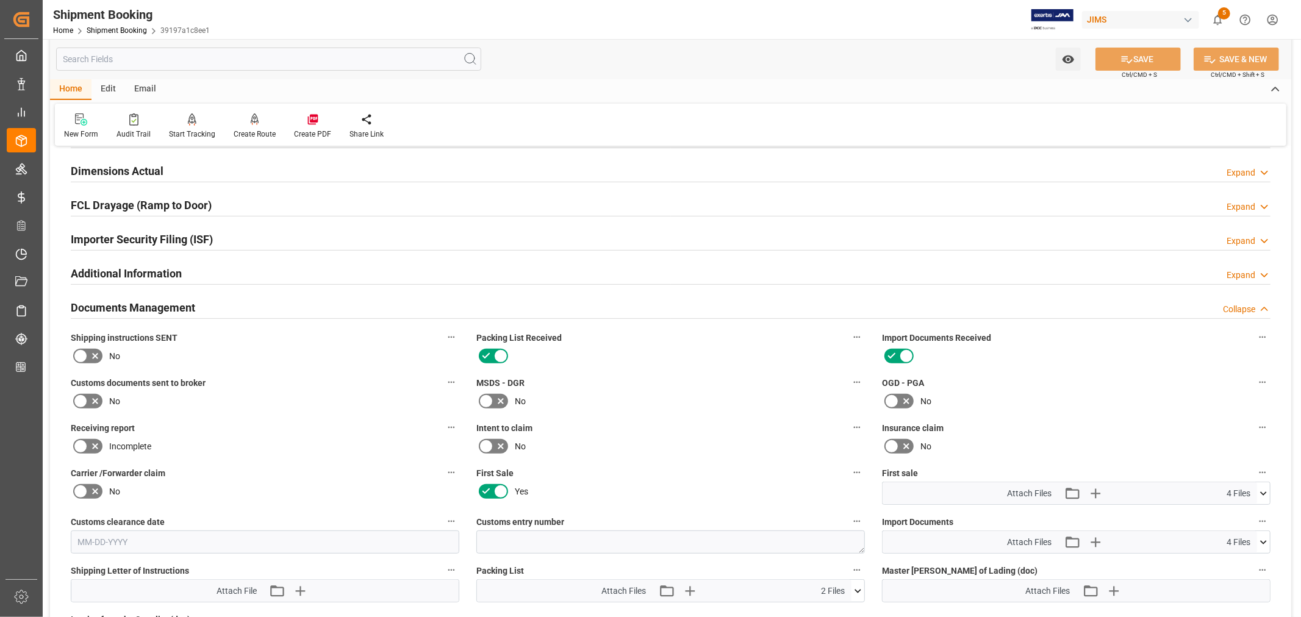
click at [151, 308] on h2 "Documents Management" at bounding box center [133, 308] width 124 height 16
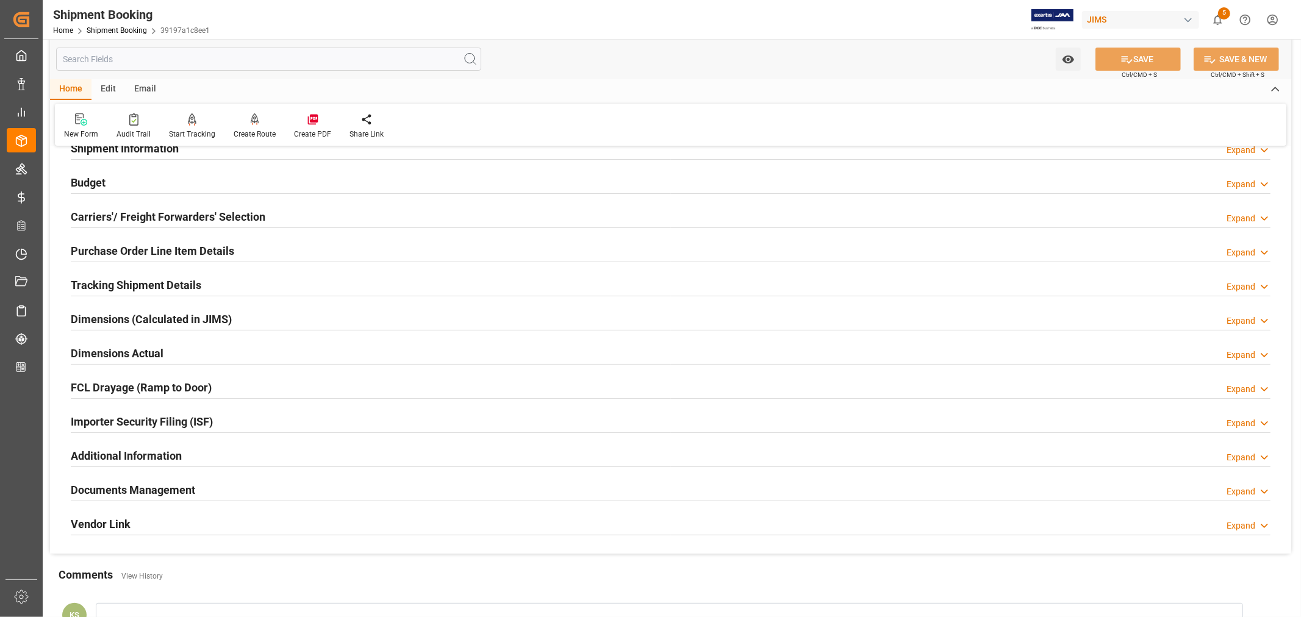
scroll to position [96, 0]
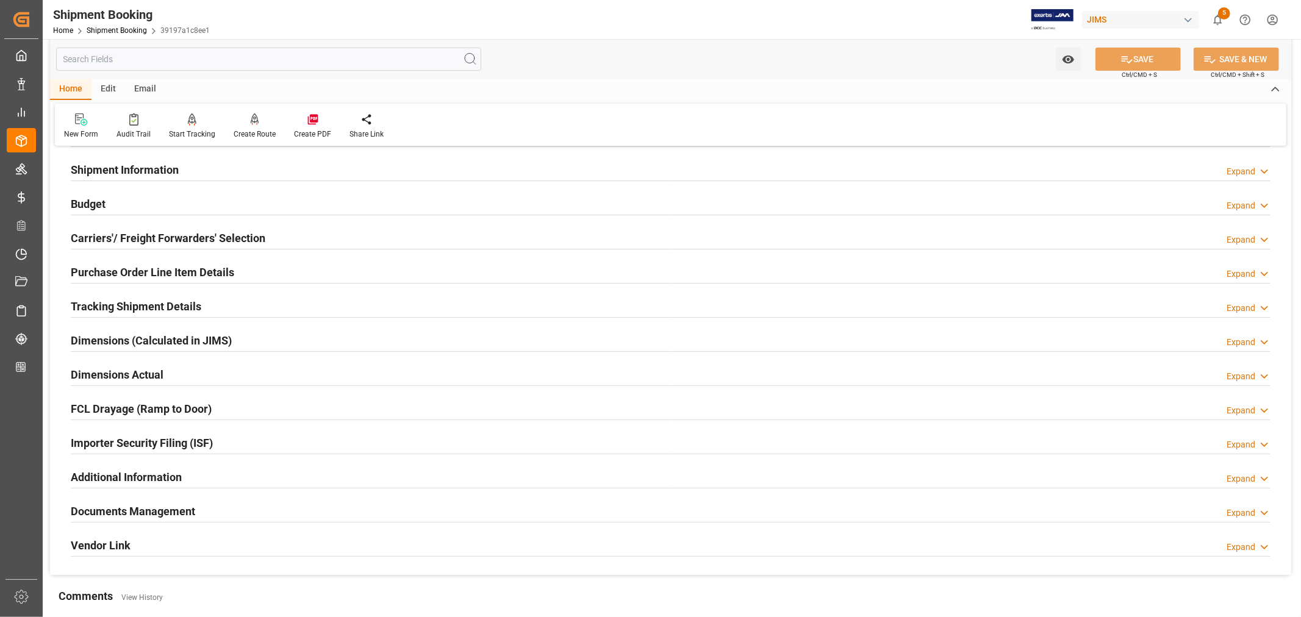
click at [126, 163] on h2 "Shipment Information" at bounding box center [125, 170] width 108 height 16
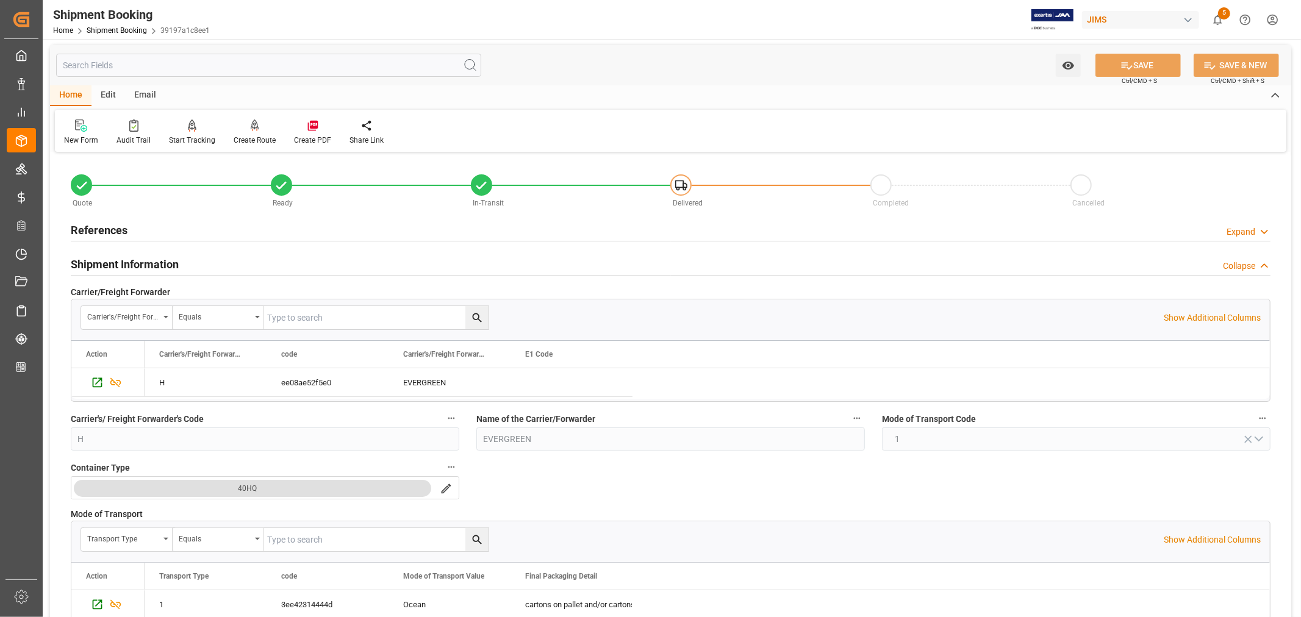
scroll to position [0, 0]
click at [118, 226] on h2 "References" at bounding box center [99, 231] width 57 height 16
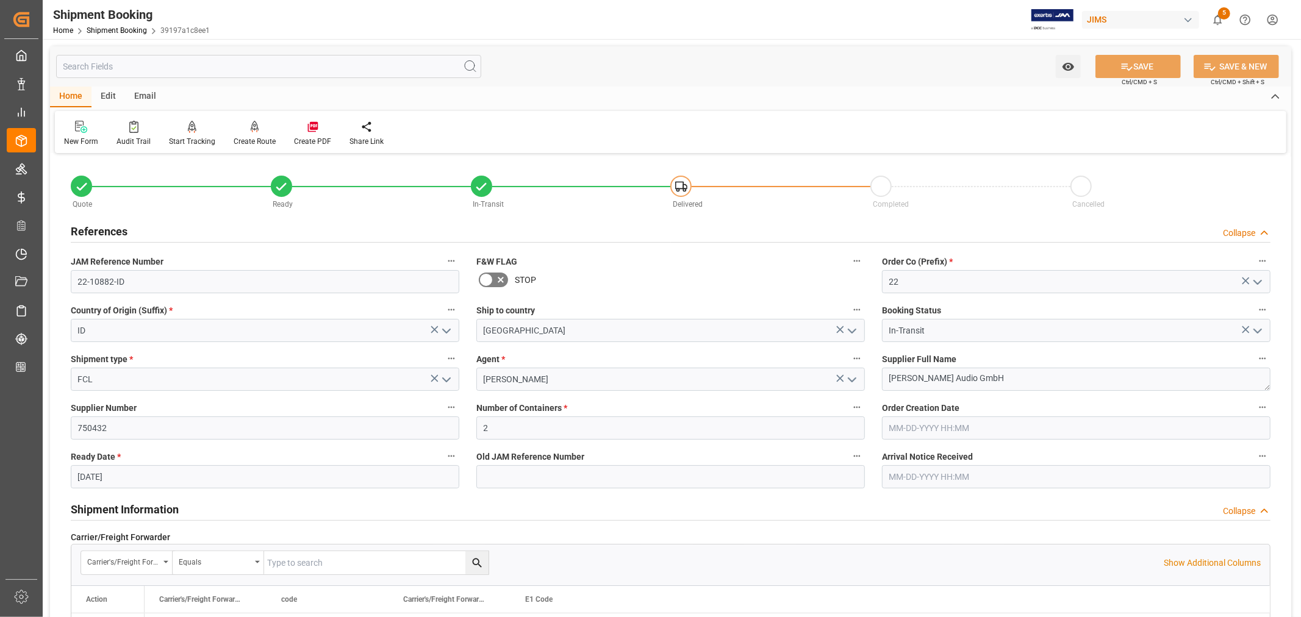
click at [118, 226] on h2 "References" at bounding box center [99, 231] width 57 height 16
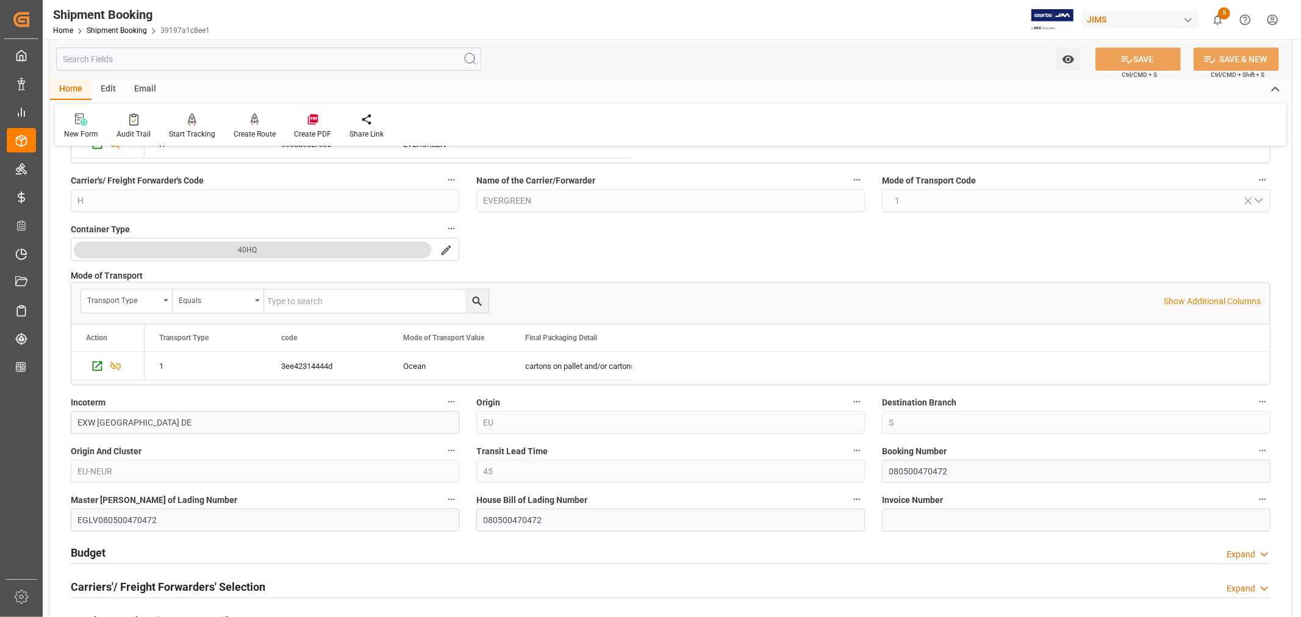
scroll to position [339, 0]
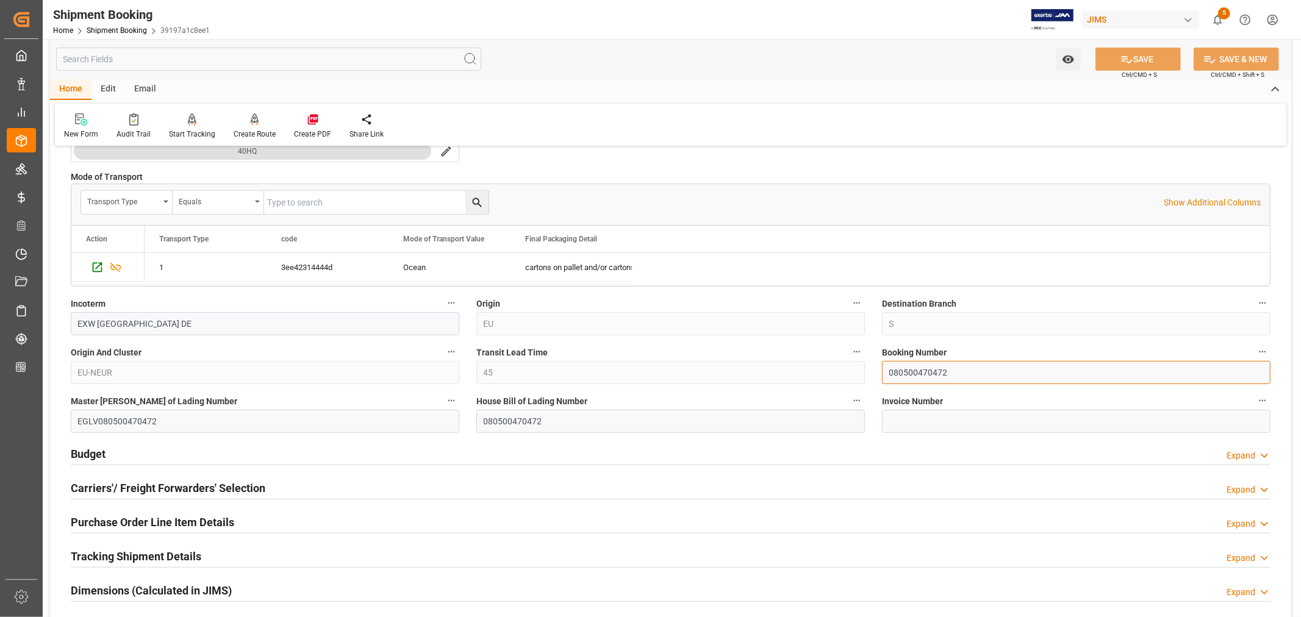
click at [910, 372] on input "080500470472" at bounding box center [1076, 372] width 389 height 23
click at [900, 372] on input "080500470472" at bounding box center [1076, 372] width 389 height 23
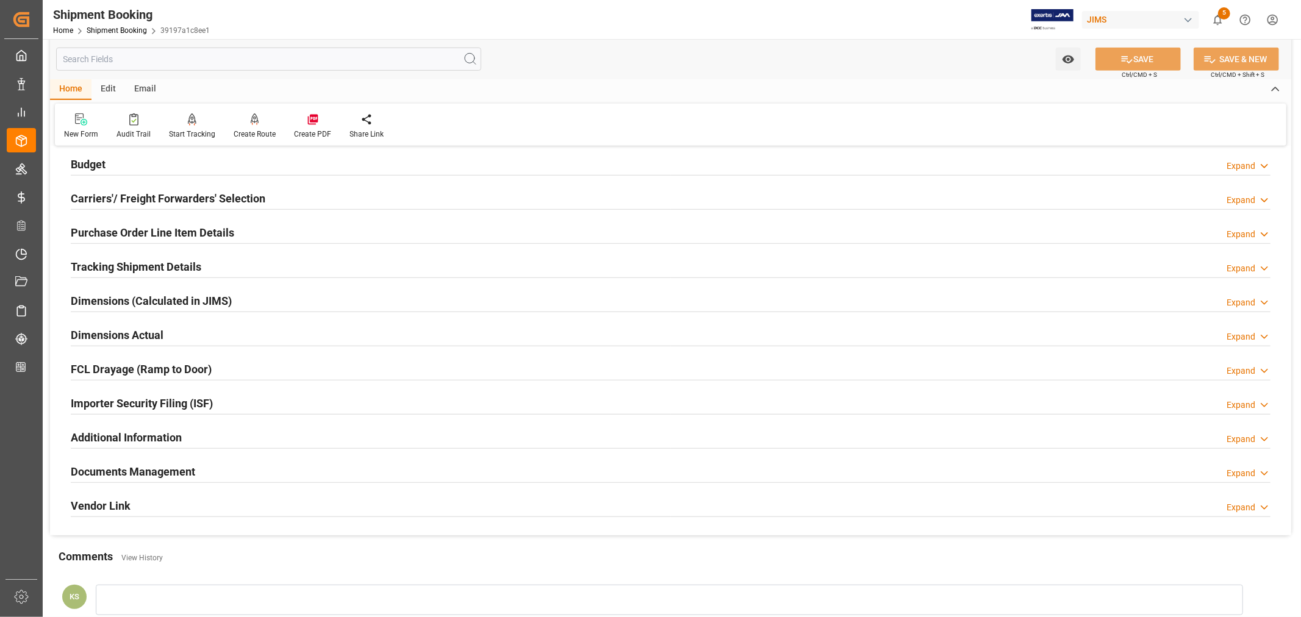
scroll to position [678, 0]
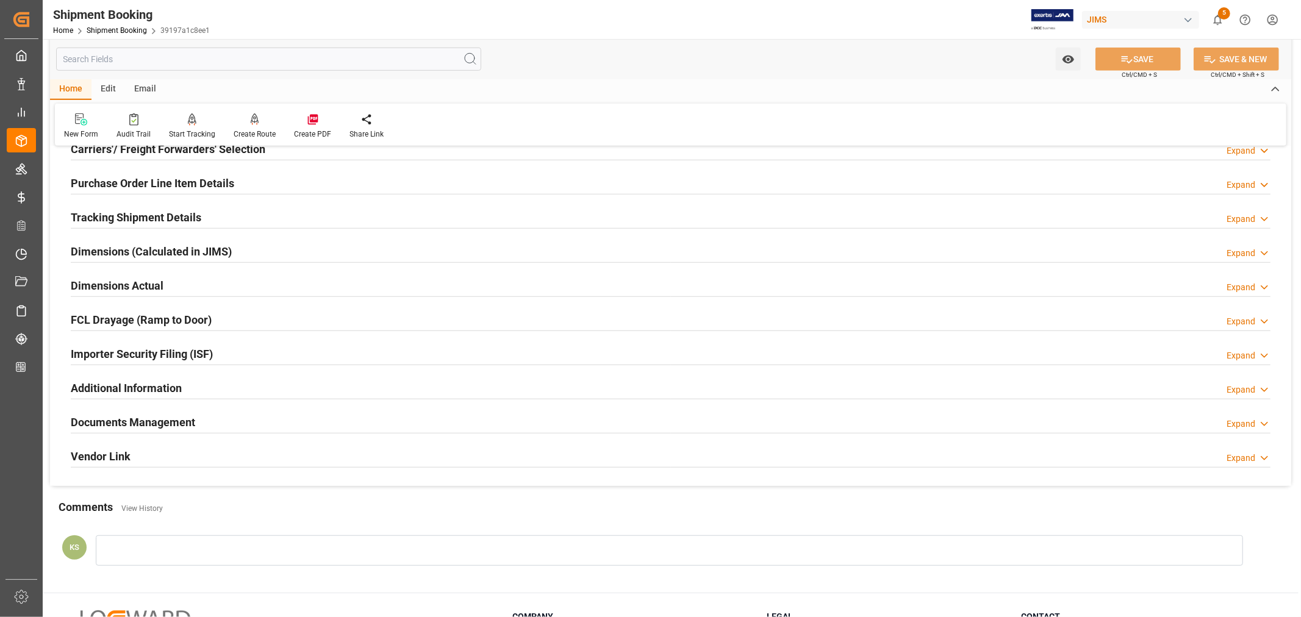
click at [233, 348] on div "Importer Security Filing (ISF) Expand" at bounding box center [671, 353] width 1200 height 23
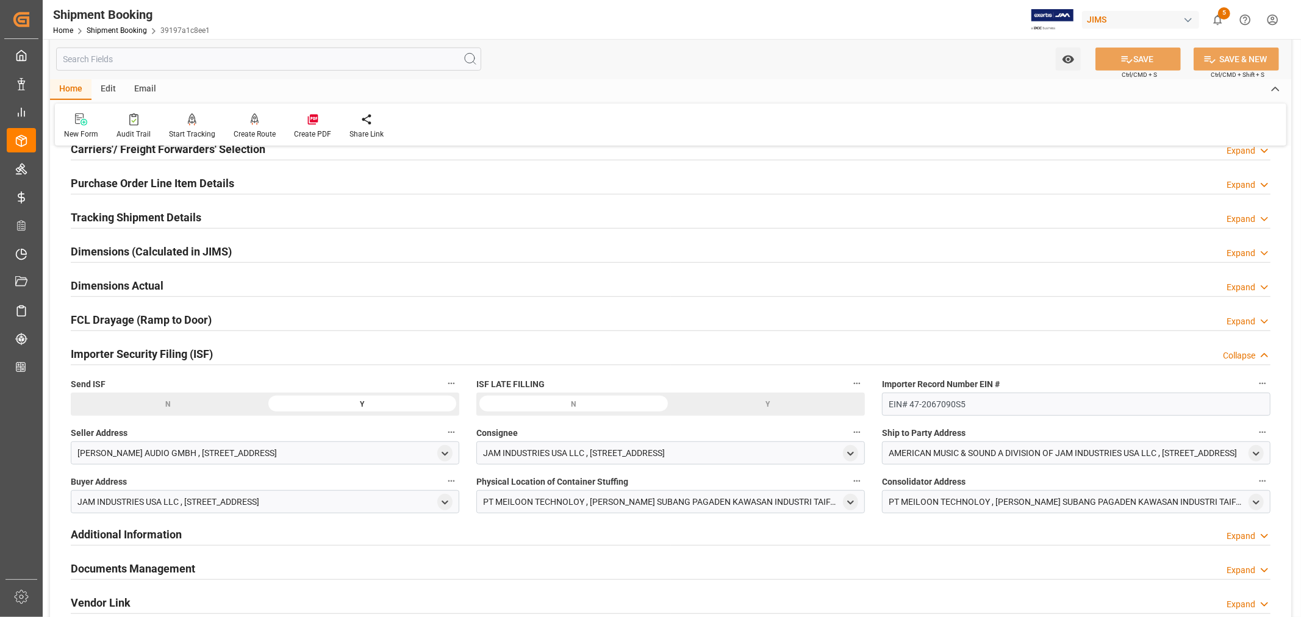
click at [233, 348] on div "Importer Security Filing (ISF) Collapse" at bounding box center [671, 353] width 1200 height 23
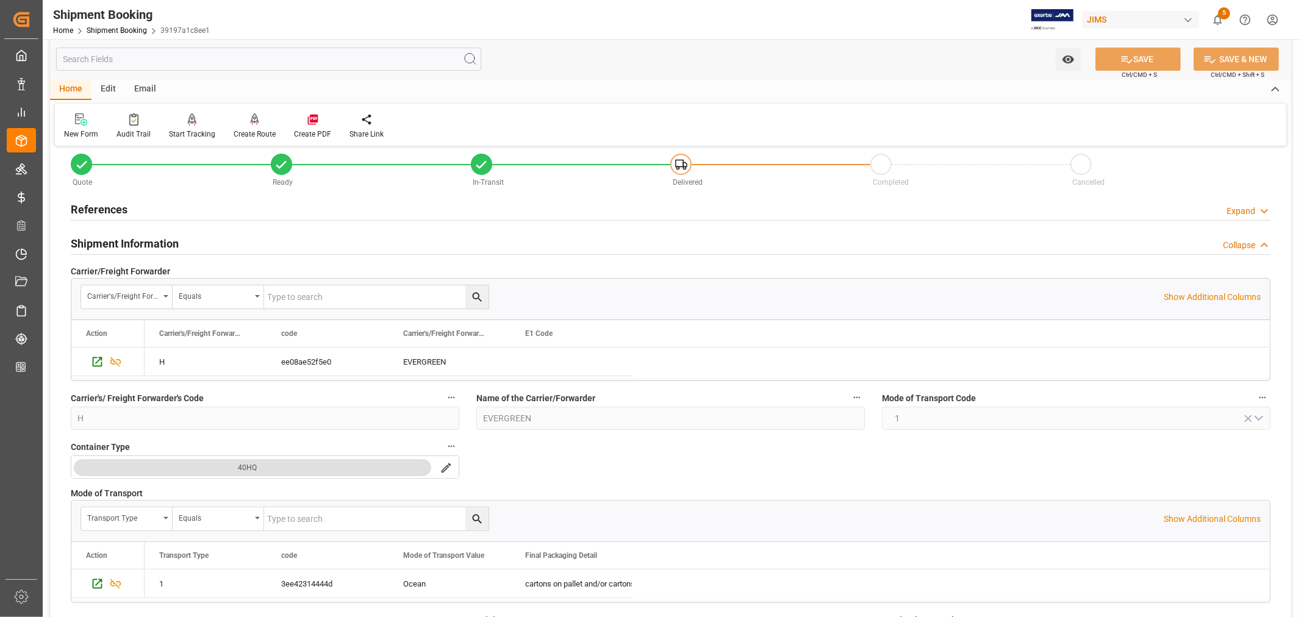
scroll to position [0, 0]
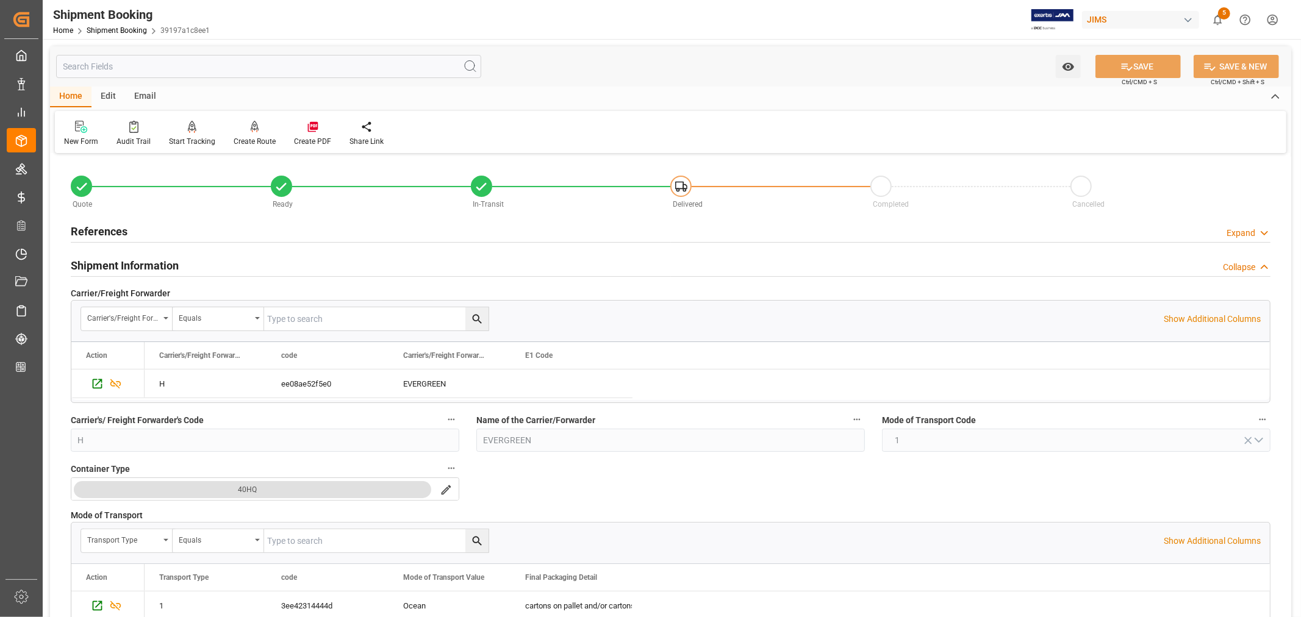
click at [111, 228] on h2 "References" at bounding box center [99, 231] width 57 height 16
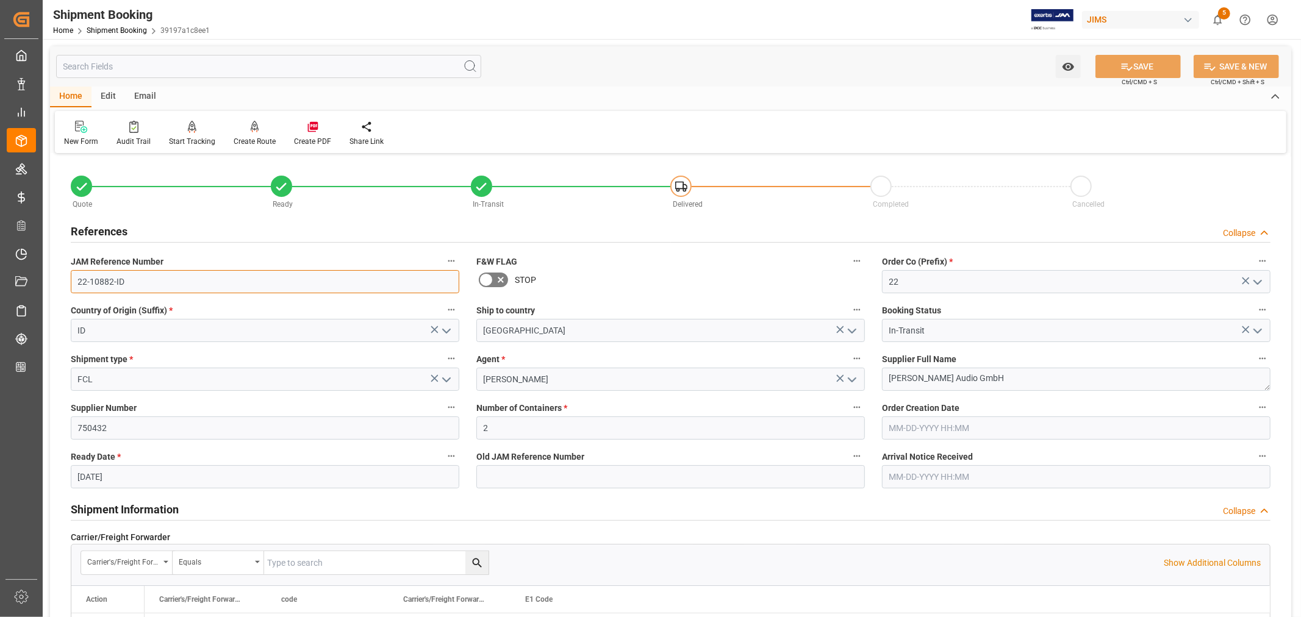
drag, startPoint x: 125, startPoint y: 281, endPoint x: 69, endPoint y: 281, distance: 56.1
click at [69, 281] on div "JAM Reference Number 22-10882-ID" at bounding box center [265, 273] width 406 height 49
click at [108, 229] on h2 "References" at bounding box center [99, 231] width 57 height 16
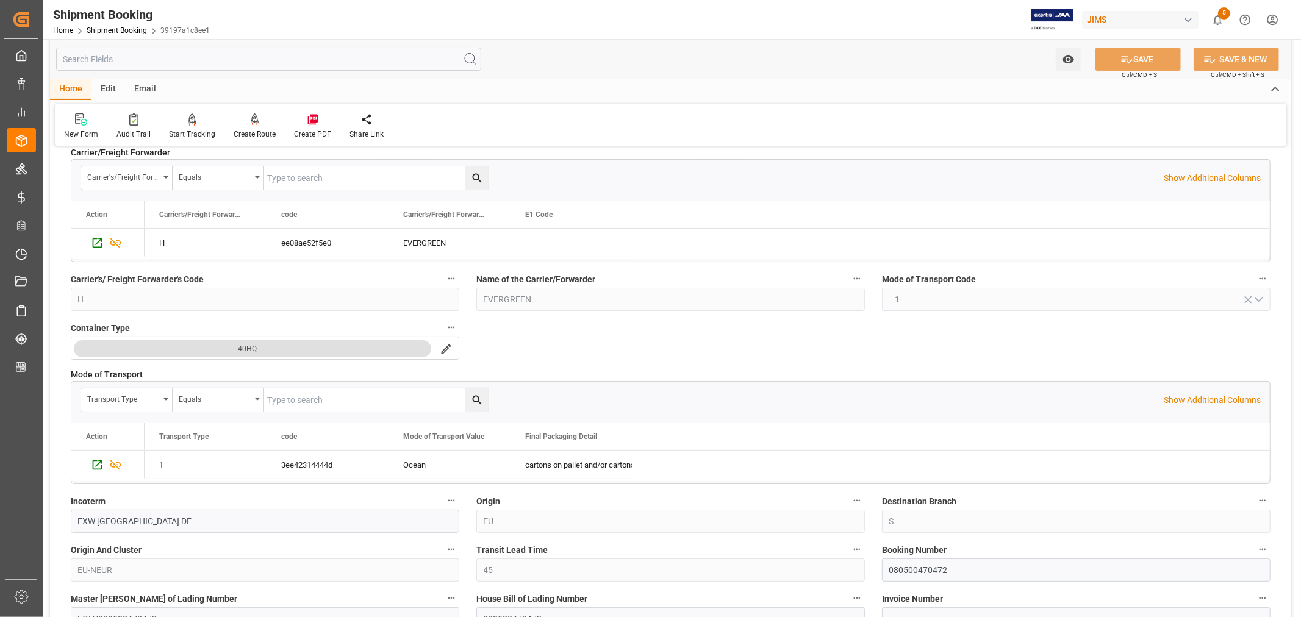
scroll to position [68, 0]
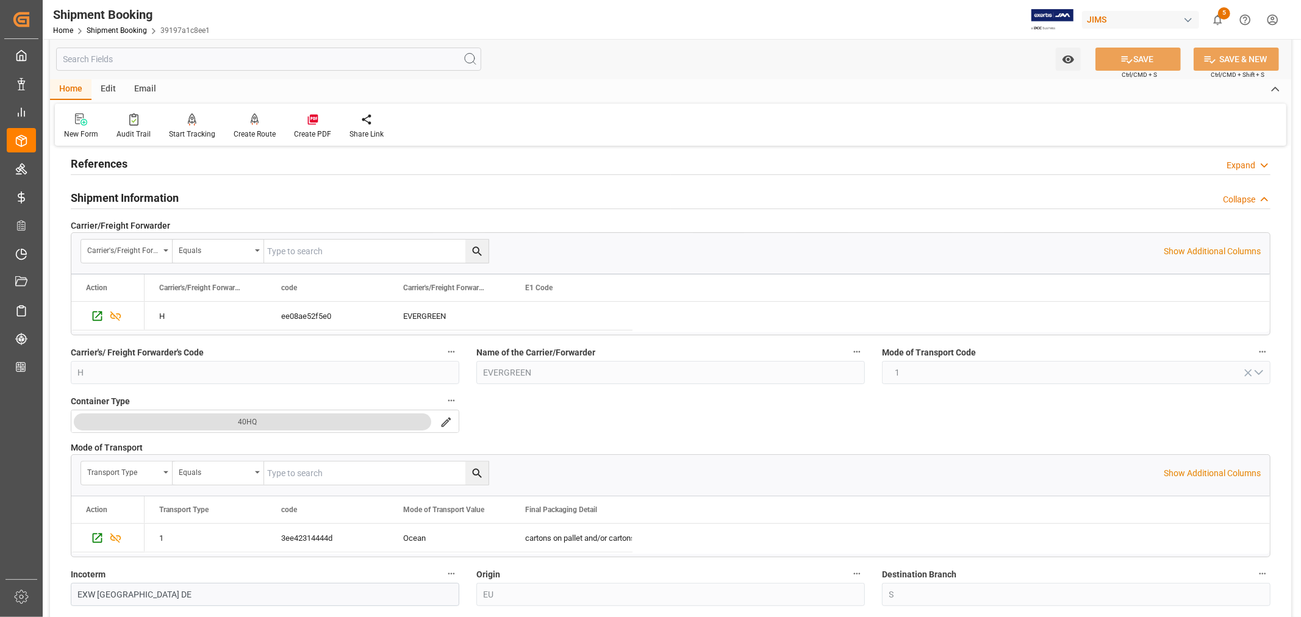
click at [147, 201] on h2 "Shipment Information" at bounding box center [125, 198] width 108 height 16
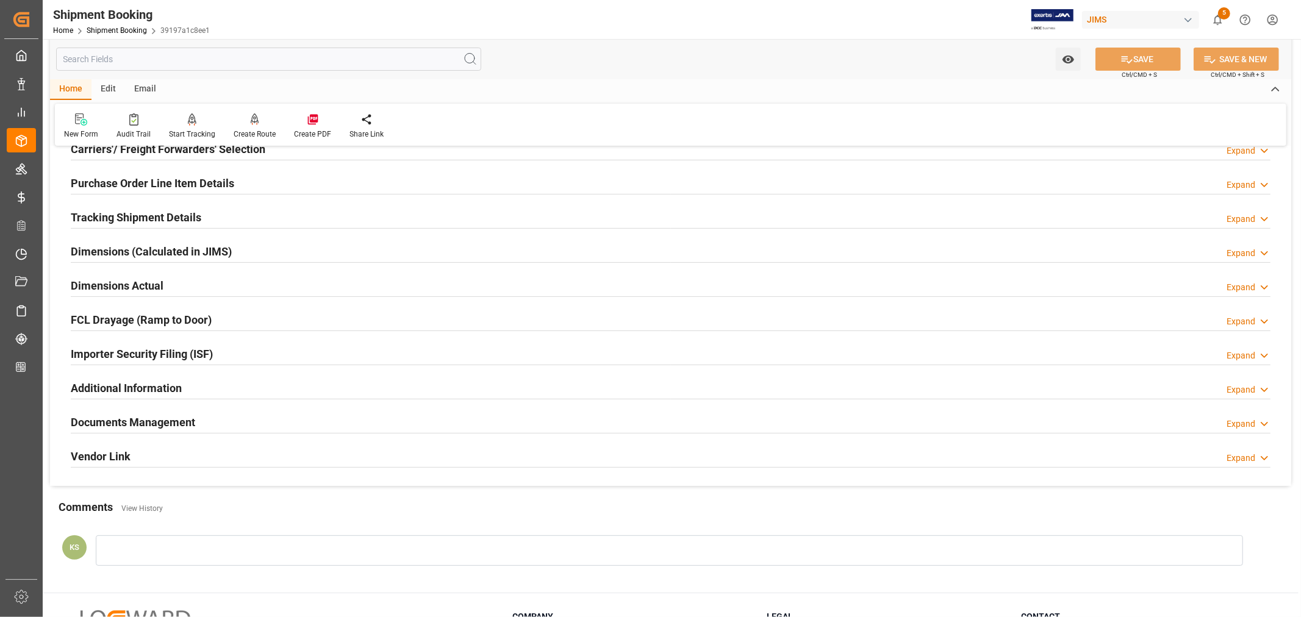
scroll to position [203, 0]
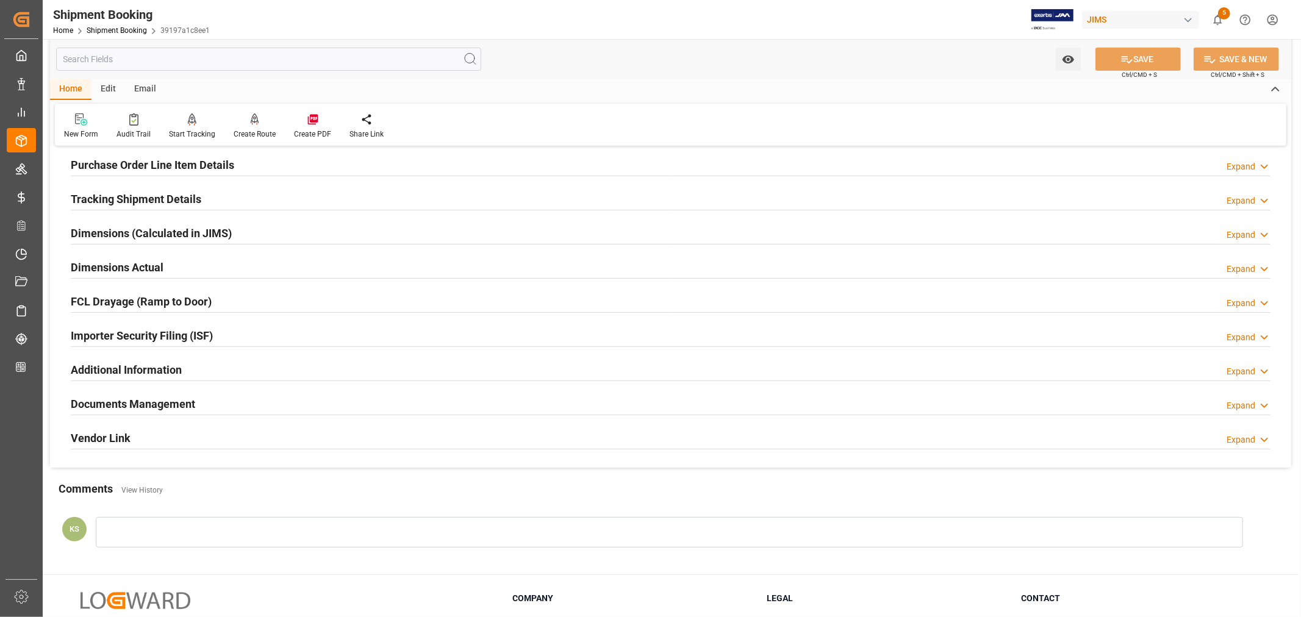
click at [184, 401] on h2 "Documents Management" at bounding box center [133, 404] width 124 height 16
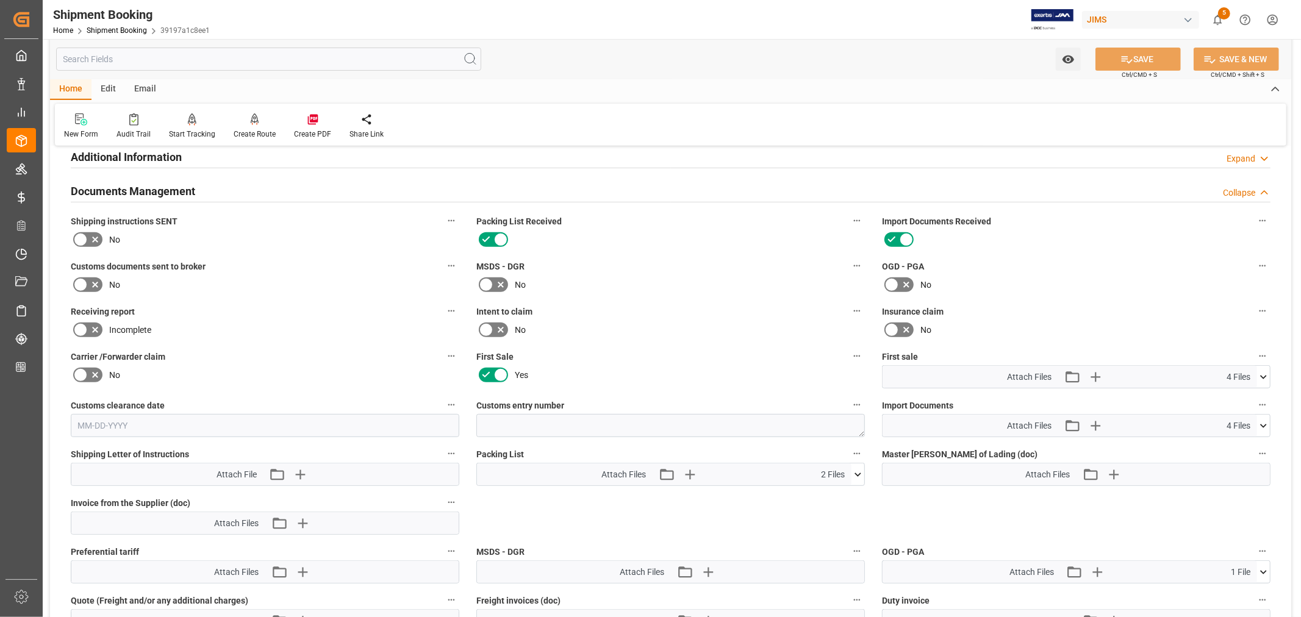
scroll to position [474, 0]
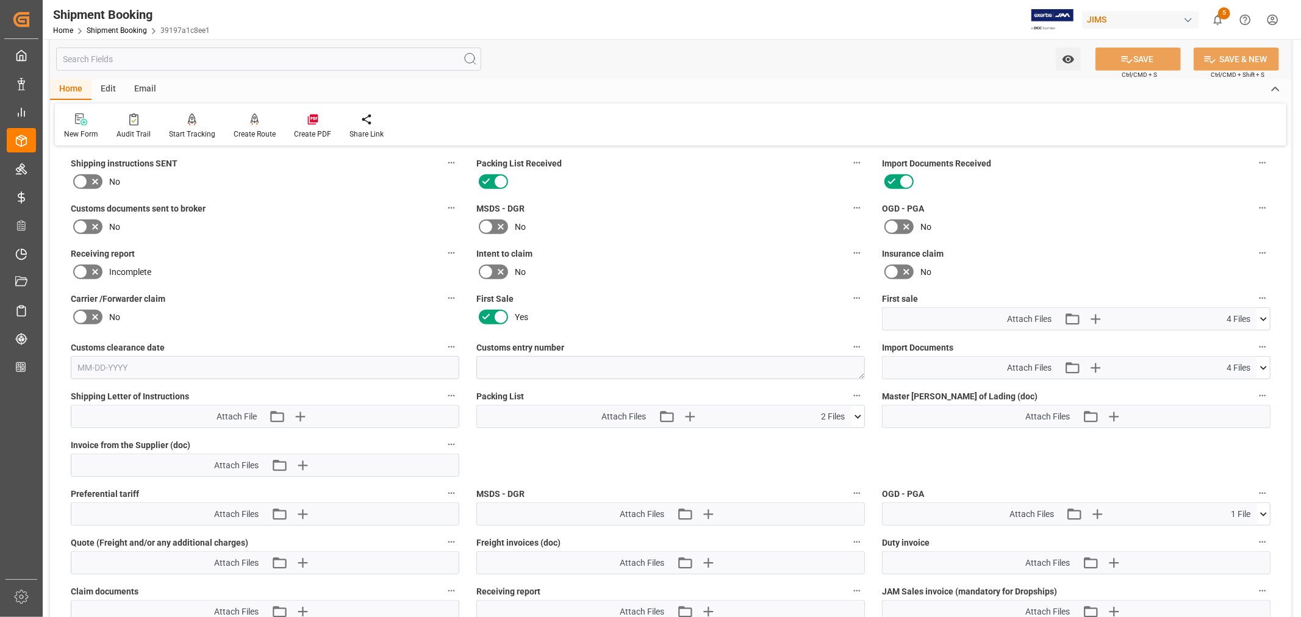
click at [1263, 314] on icon at bounding box center [1263, 319] width 13 height 13
click at [1263, 366] on icon at bounding box center [1263, 368] width 13 height 13
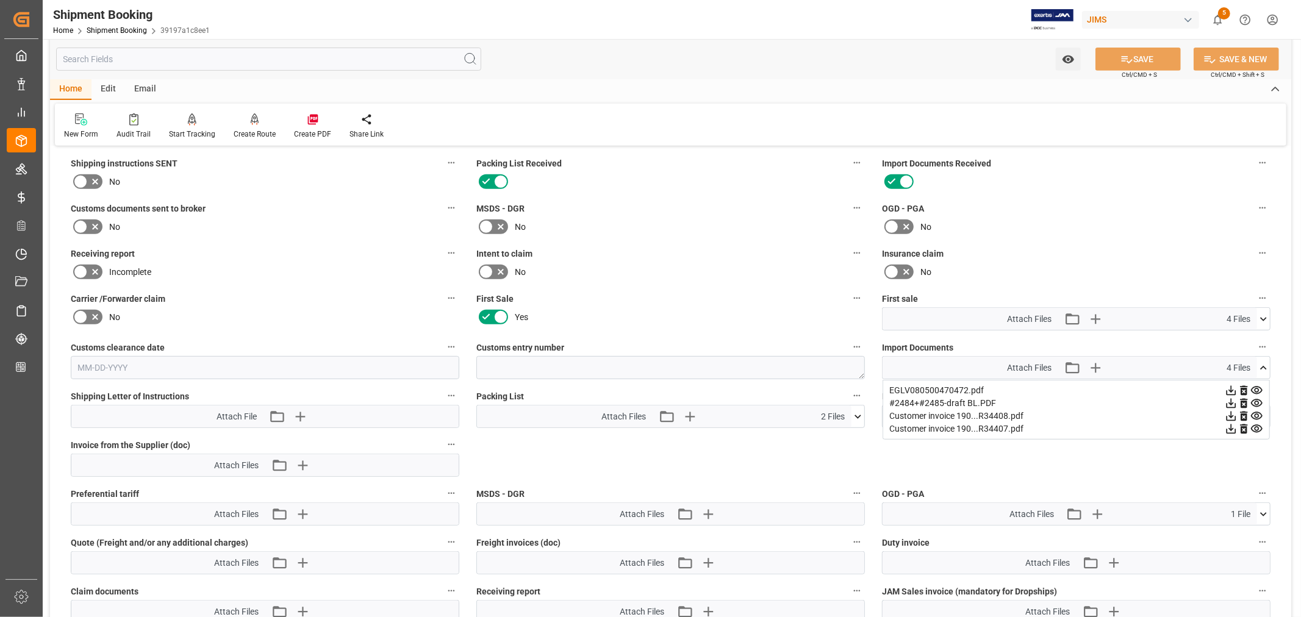
click at [1263, 366] on icon at bounding box center [1263, 368] width 13 height 13
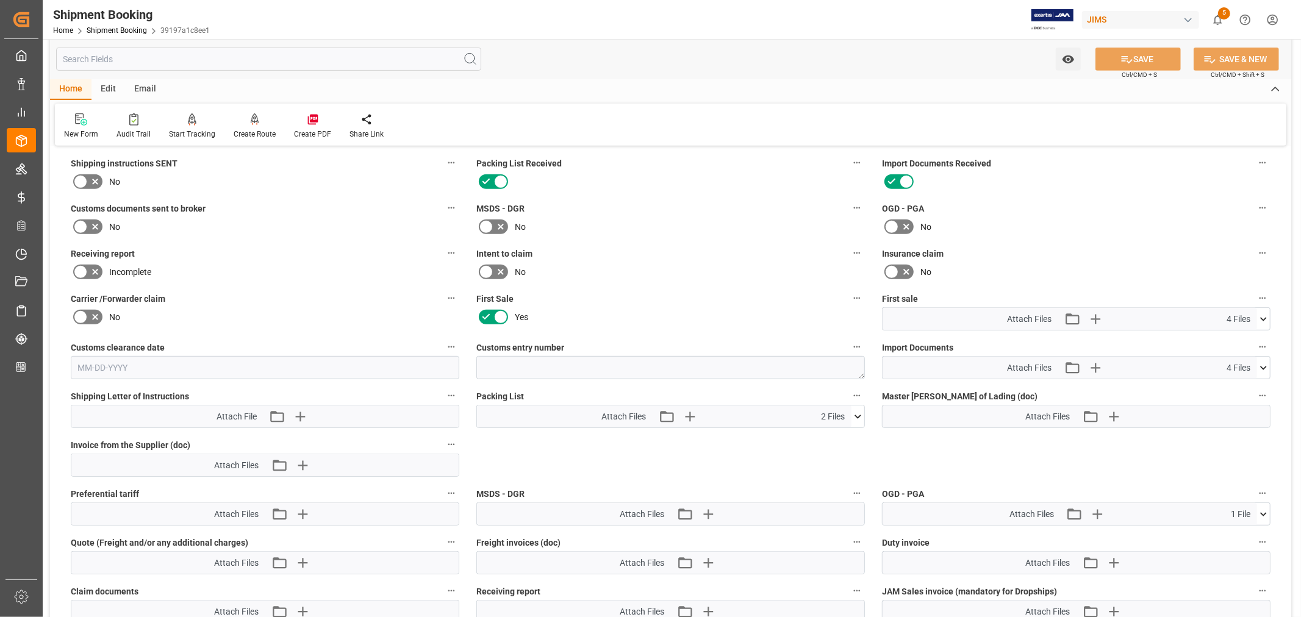
click at [1260, 315] on icon at bounding box center [1263, 319] width 13 height 13
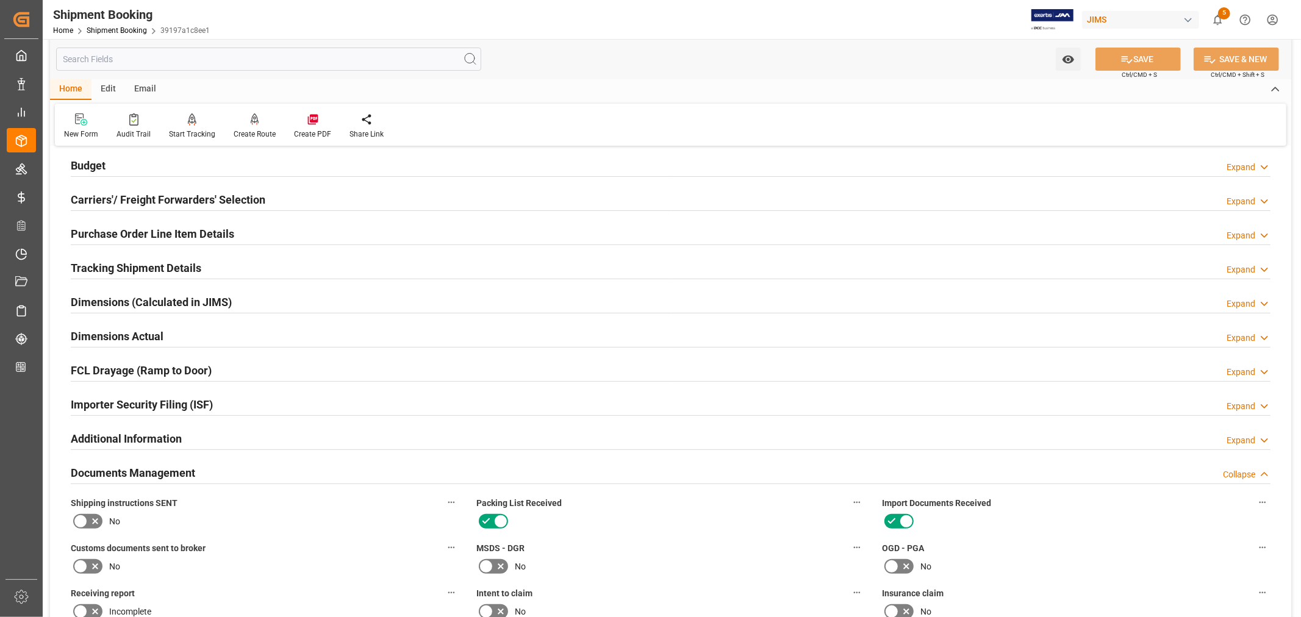
scroll to position [68, 0]
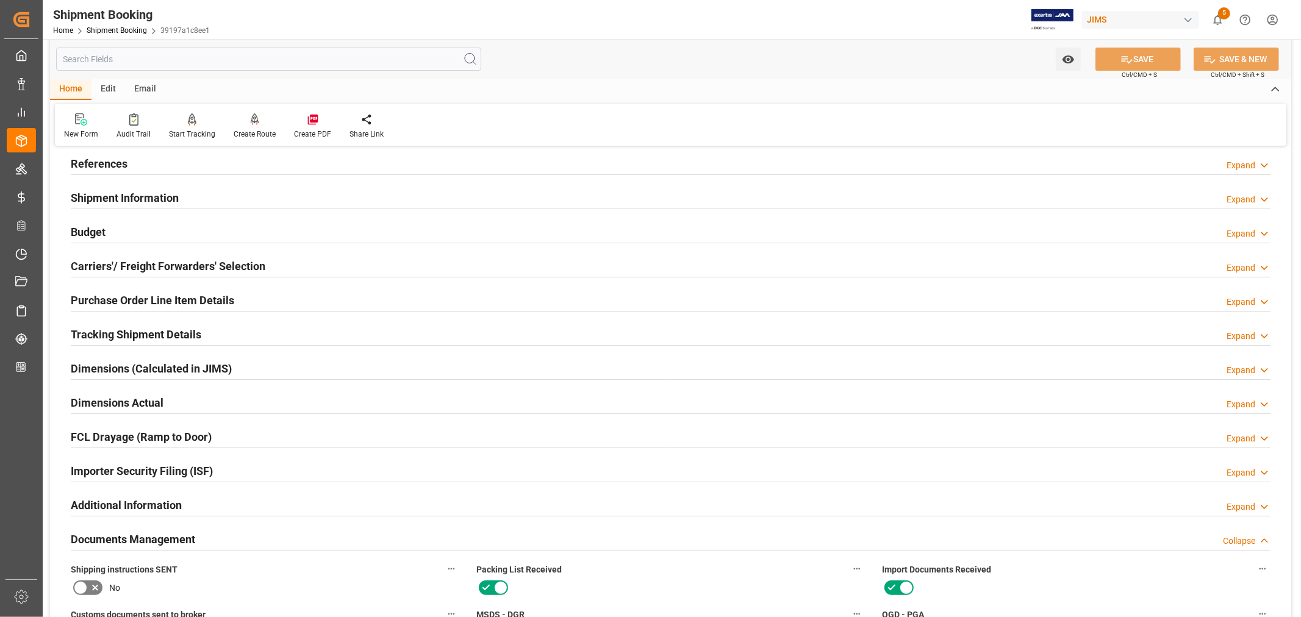
click at [156, 196] on h2 "Shipment Information" at bounding box center [125, 198] width 108 height 16
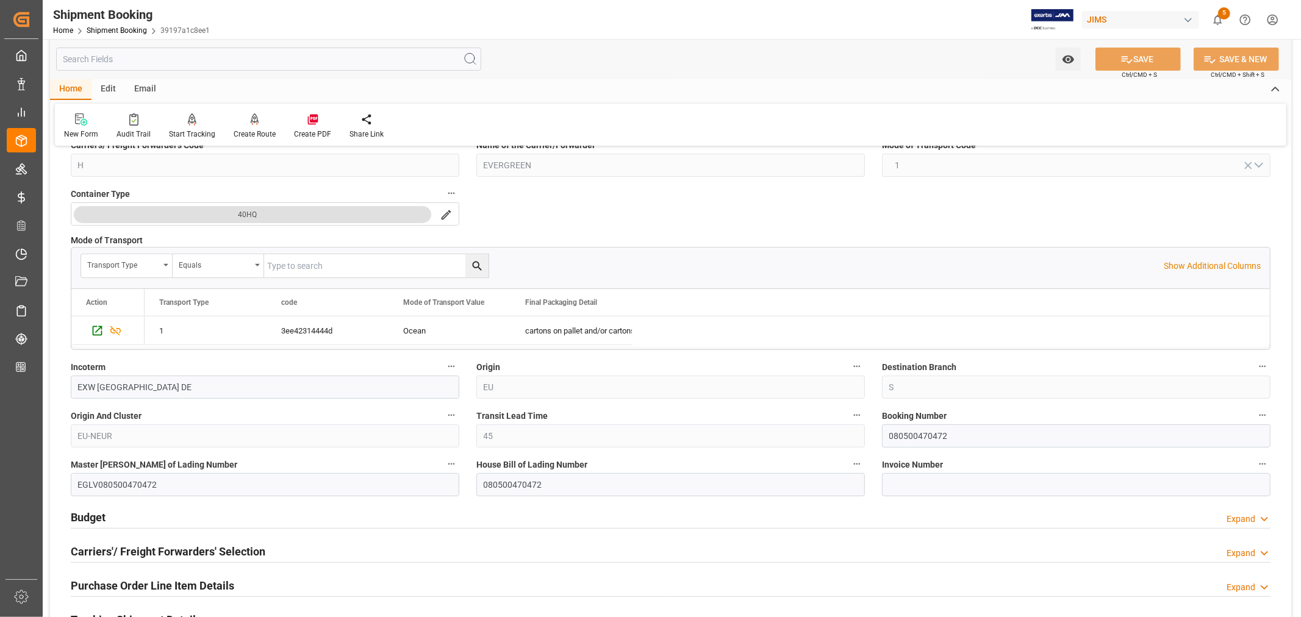
scroll to position [339, 0]
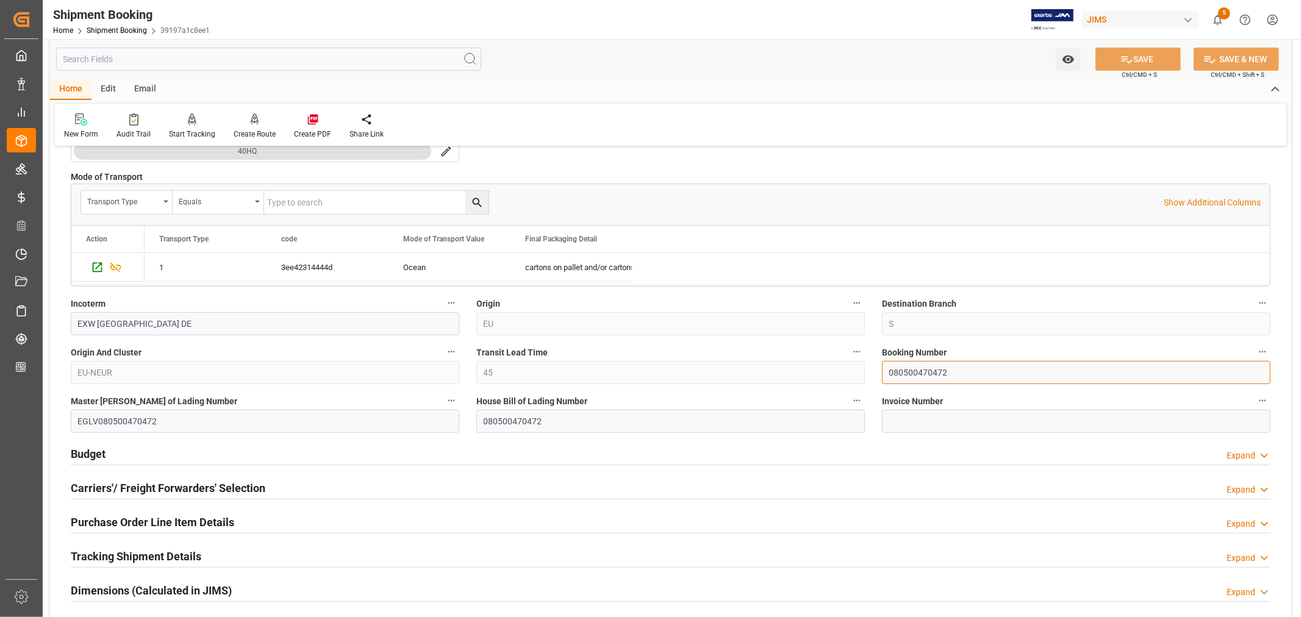
click at [909, 372] on input "080500470472" at bounding box center [1076, 372] width 389 height 23
click at [115, 27] on link "Shipment Booking" at bounding box center [117, 30] width 60 height 9
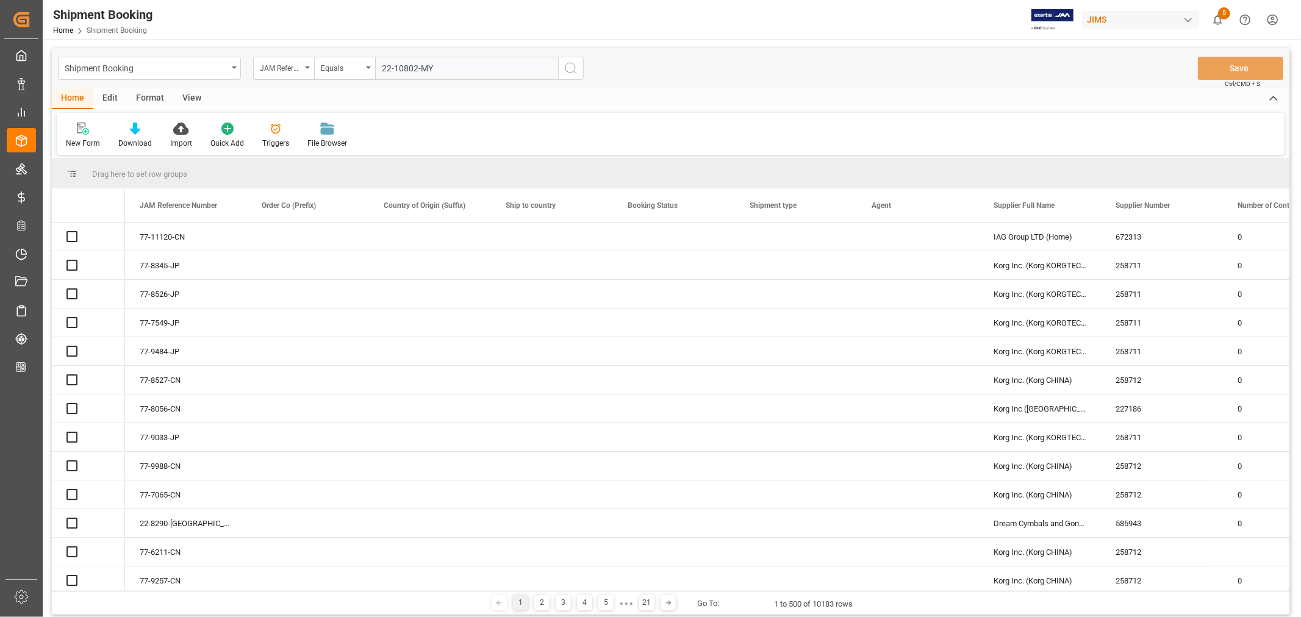
type input "22-10802-MY"
click at [570, 67] on icon "search button" at bounding box center [571, 68] width 15 height 15
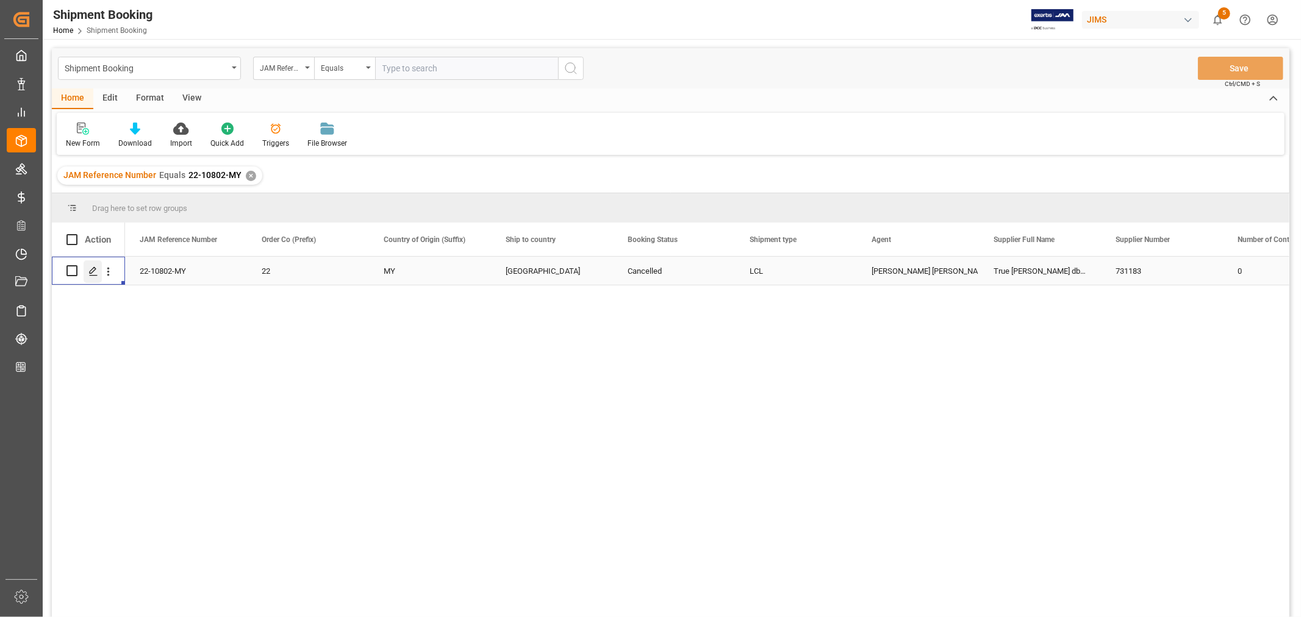
click at [92, 271] on icon "Press SPACE to select this row." at bounding box center [93, 272] width 10 height 10
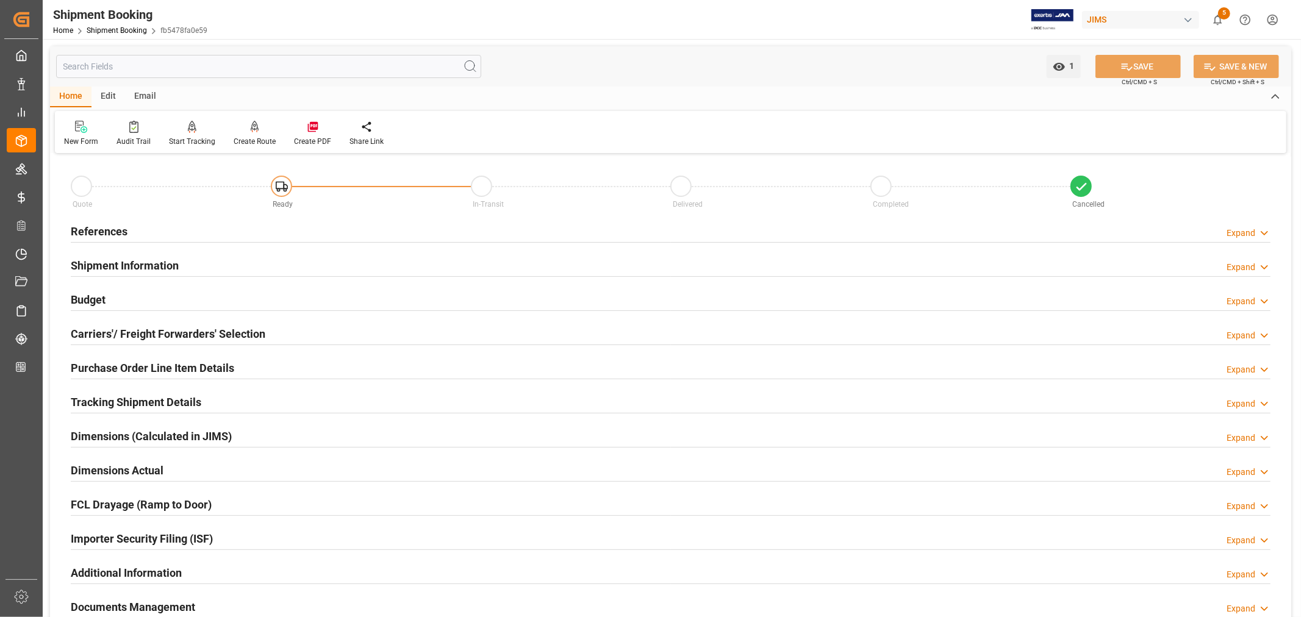
click at [118, 232] on h2 "References" at bounding box center [99, 231] width 57 height 16
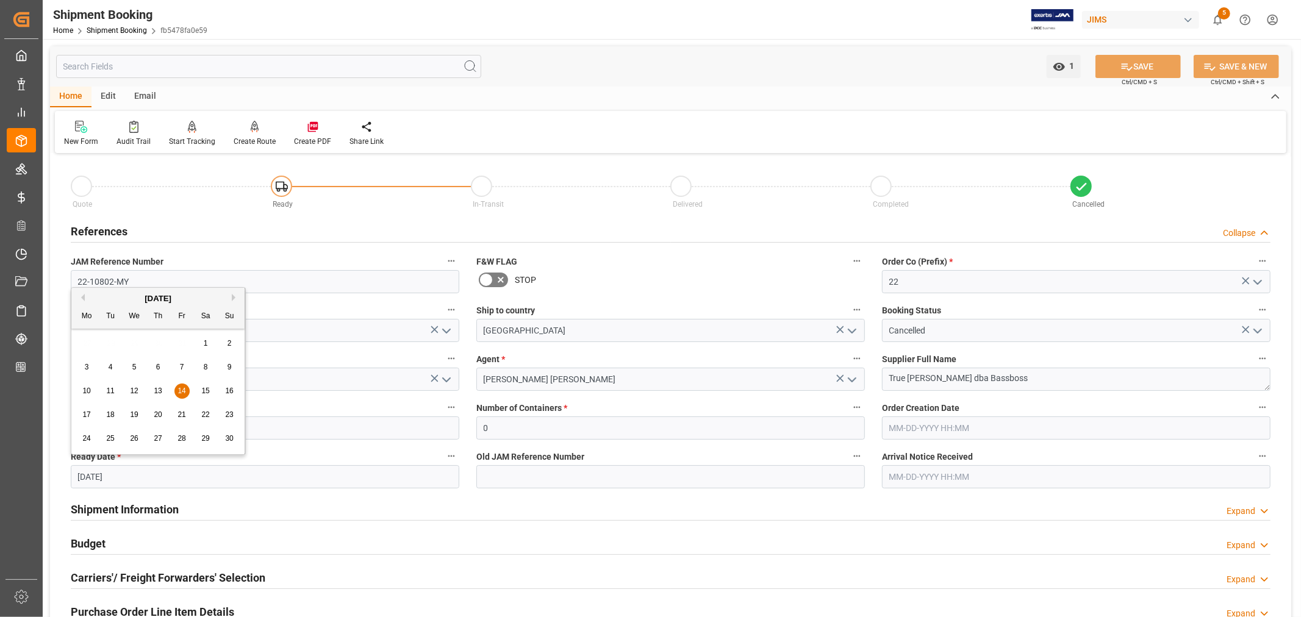
click at [179, 478] on input "[DATE]" at bounding box center [265, 476] width 389 height 23
click at [242, 254] on label "JAM Reference Number" at bounding box center [265, 261] width 389 height 17
click at [443, 254] on button "JAM Reference Number" at bounding box center [451, 261] width 16 height 16
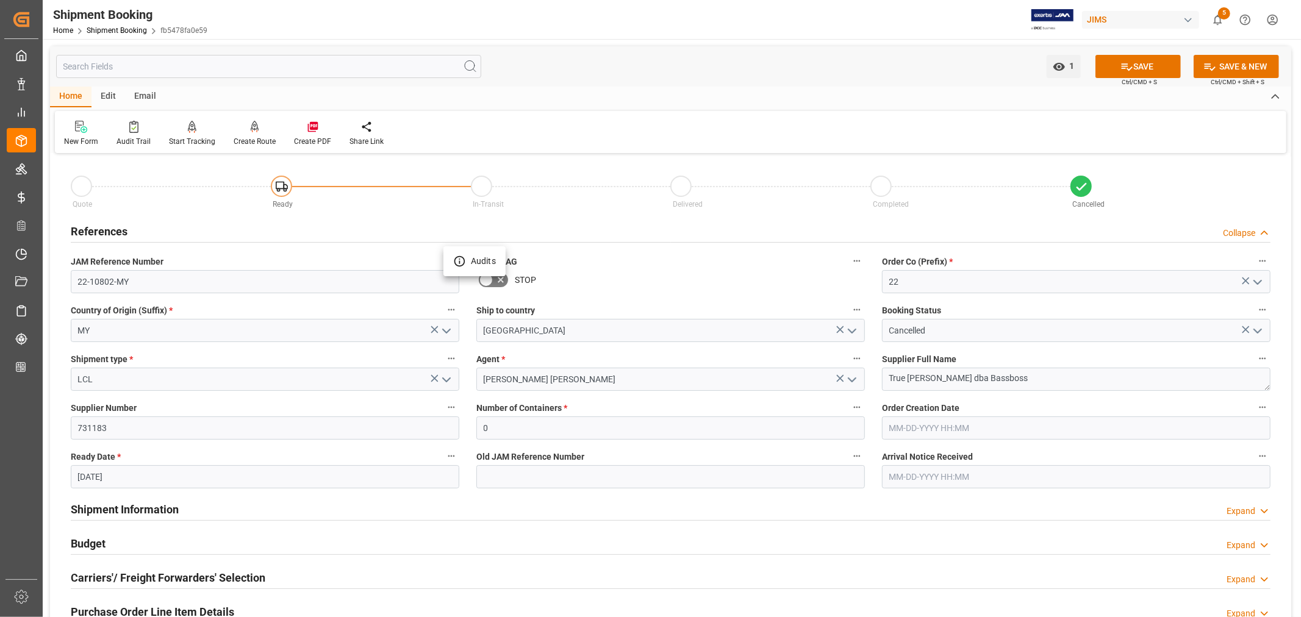
click at [583, 352] on div at bounding box center [650, 308] width 1301 height 617
drag, startPoint x: 127, startPoint y: 281, endPoint x: 77, endPoint y: 282, distance: 49.4
click at [77, 282] on input "22-10802-MY" at bounding box center [265, 281] width 389 height 23
click at [112, 27] on link "Shipment Booking" at bounding box center [117, 30] width 60 height 9
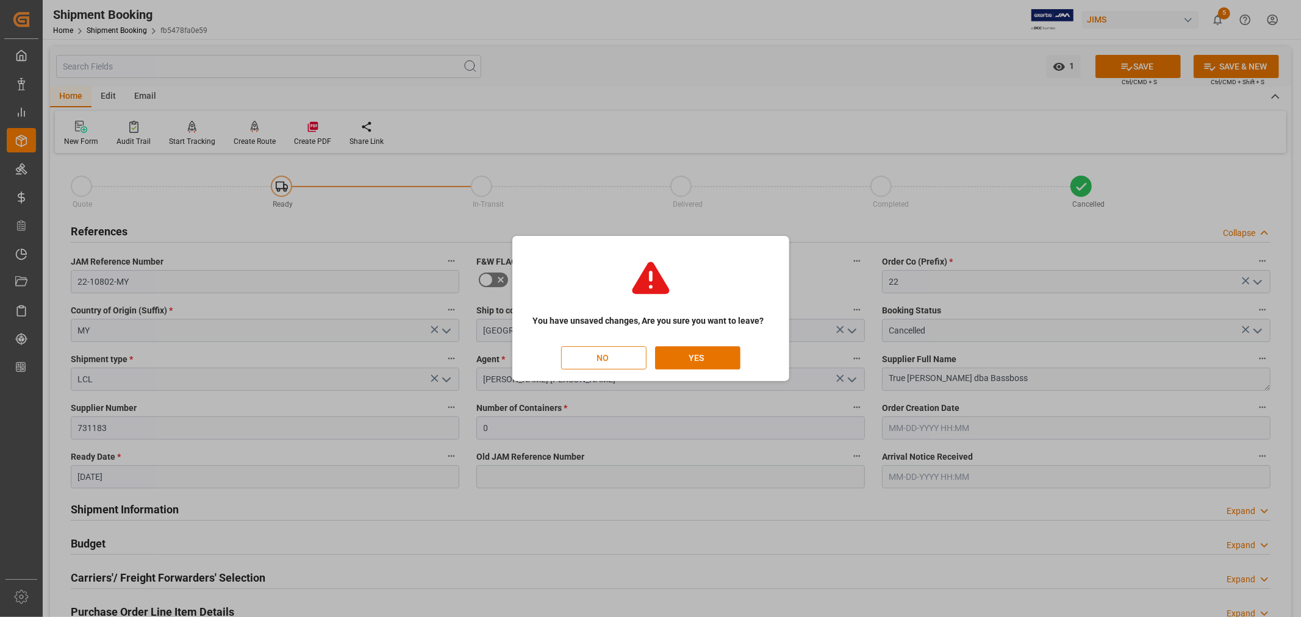
click at [603, 356] on button "NO" at bounding box center [603, 357] width 85 height 23
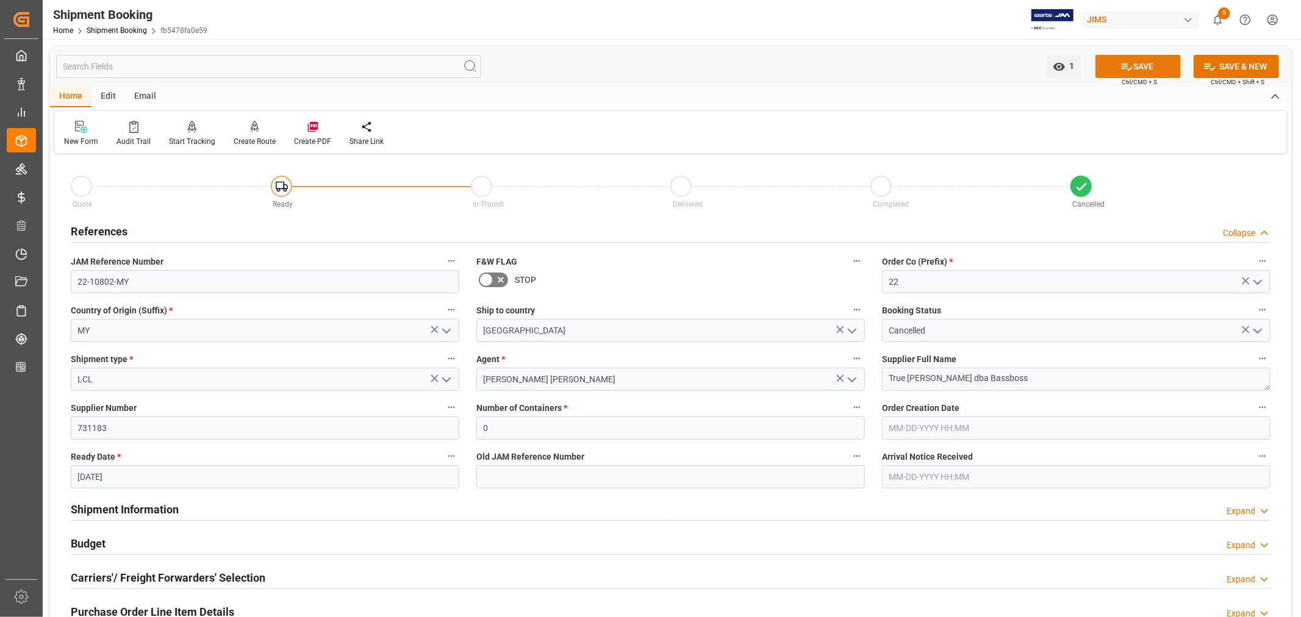
click at [1125, 62] on icon at bounding box center [1127, 66] width 13 height 13
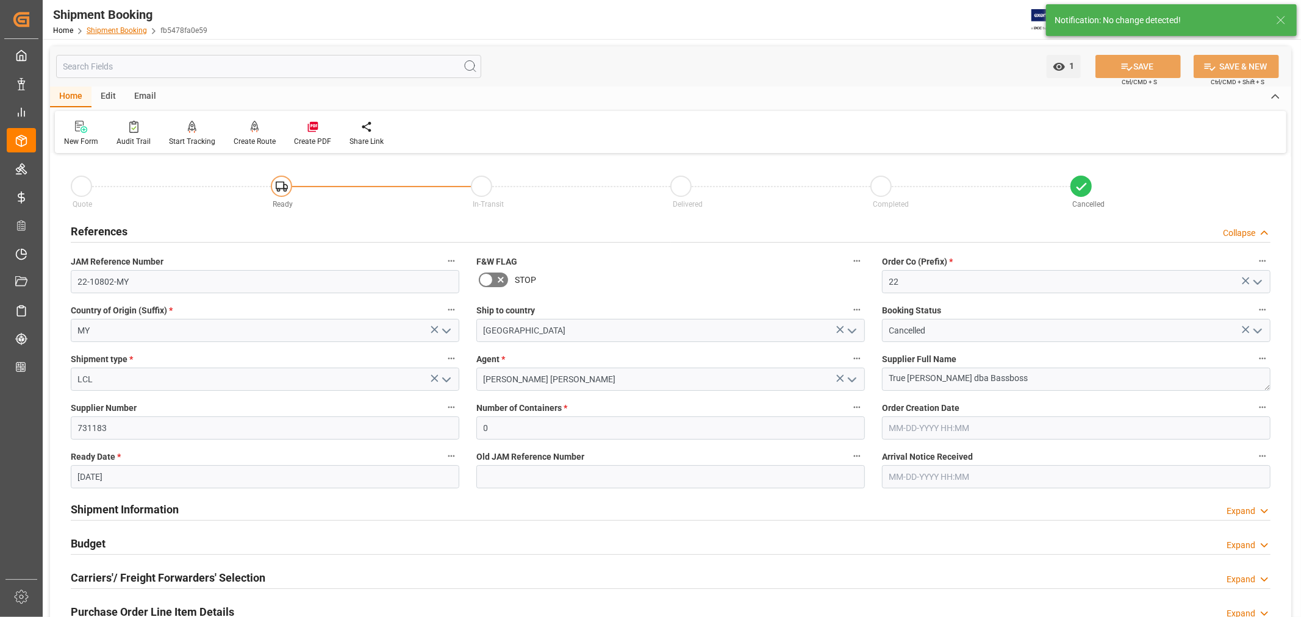
click at [112, 28] on link "Shipment Booking" at bounding box center [117, 30] width 60 height 9
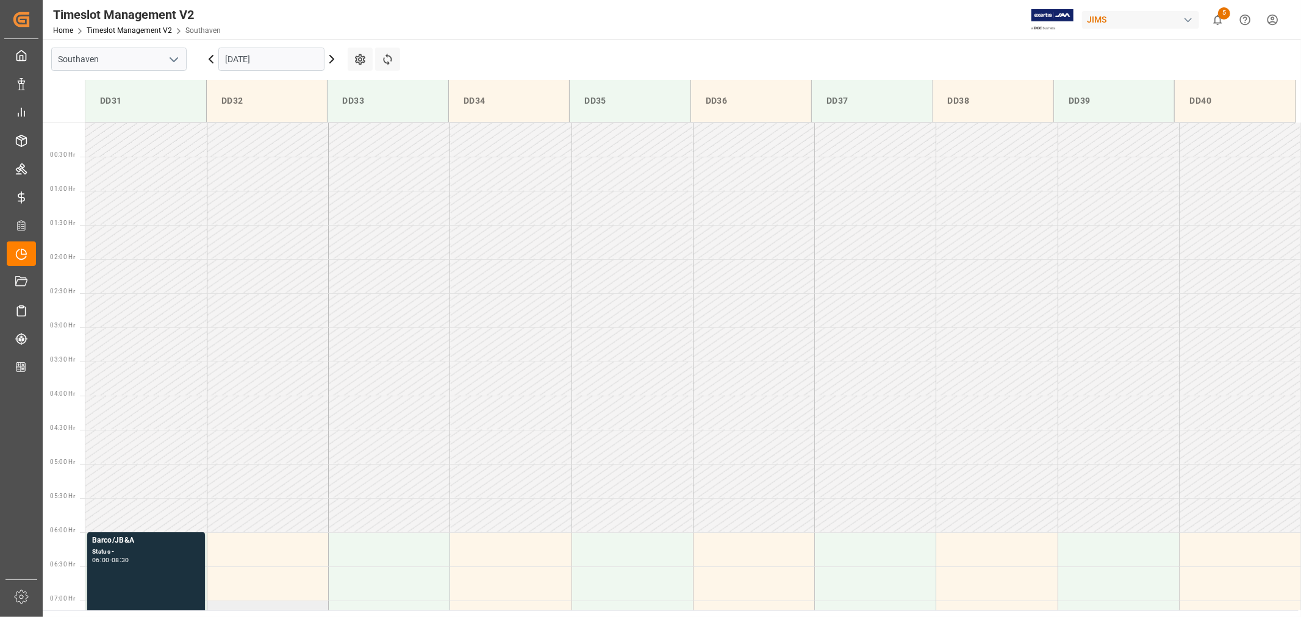
scroll to position [472, 0]
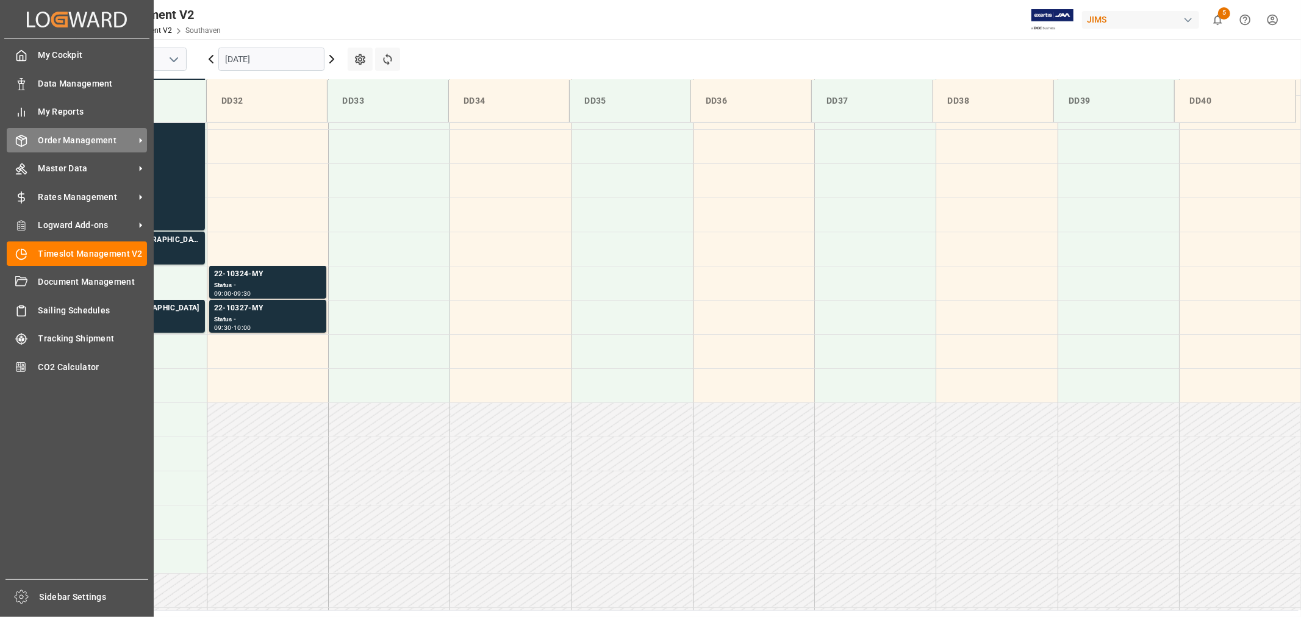
click at [54, 140] on span "Order Management" at bounding box center [86, 140] width 96 height 13
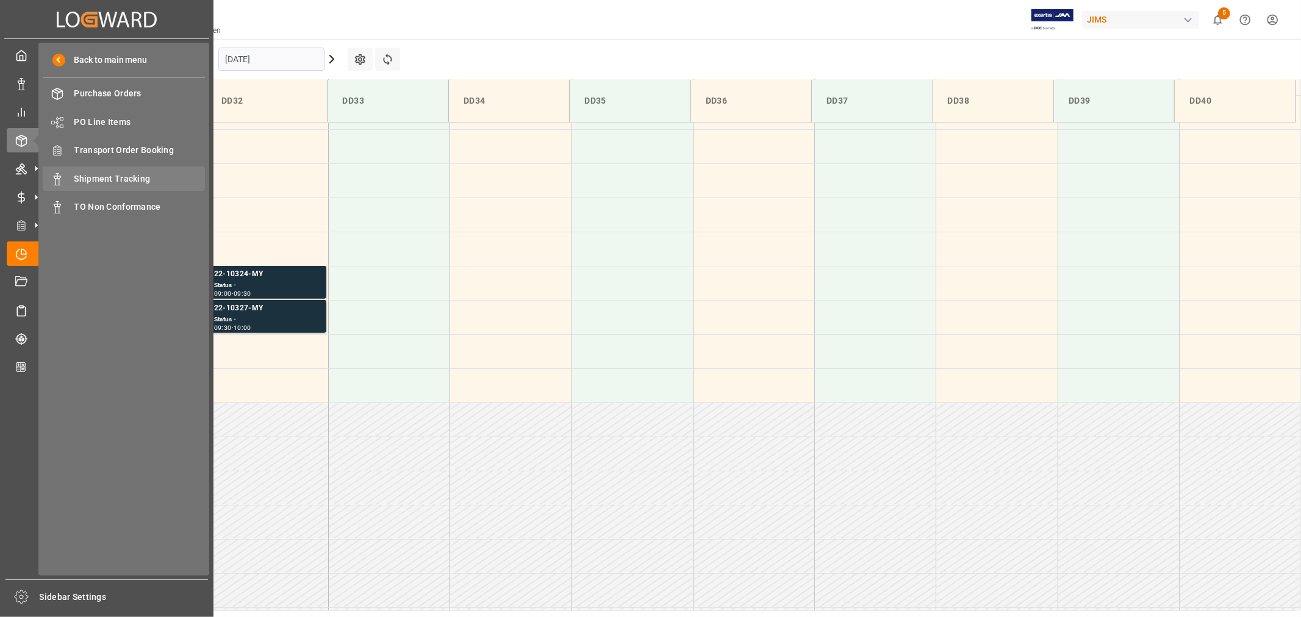
click at [119, 175] on span "Shipment Tracking" at bounding box center [139, 179] width 131 height 13
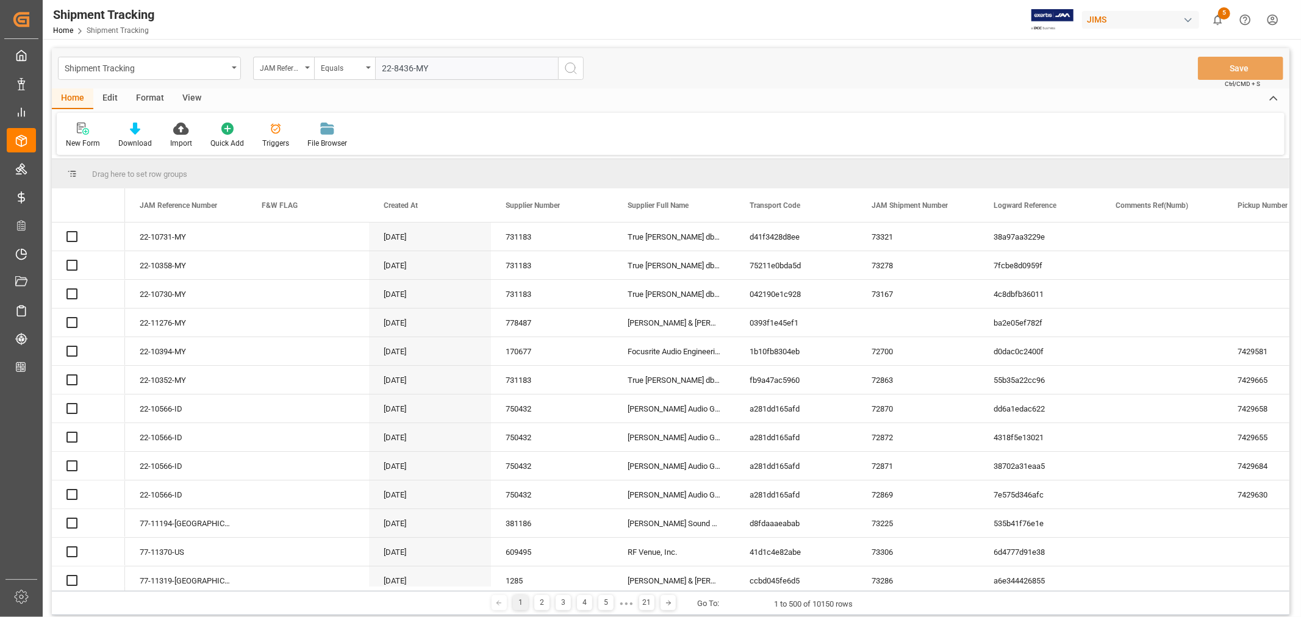
type input "22-8436-MY"
click at [571, 68] on icon "search button" at bounding box center [571, 68] width 15 height 15
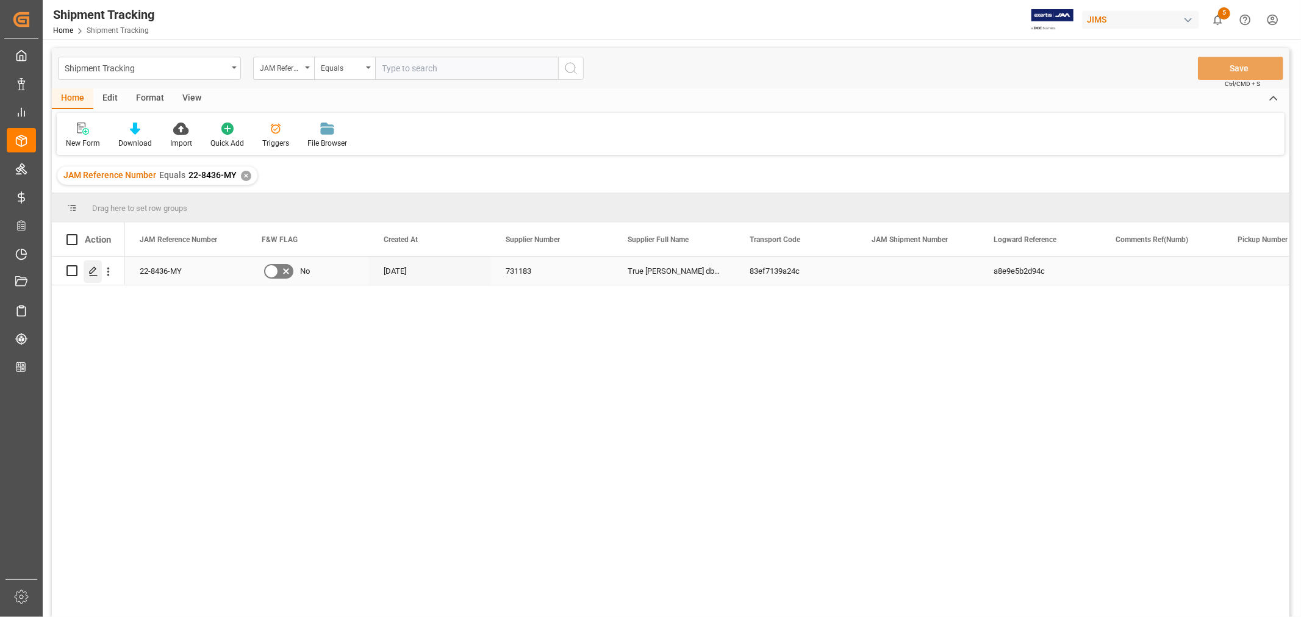
click at [93, 270] on icon "Press SPACE to select this row." at bounding box center [93, 272] width 10 height 10
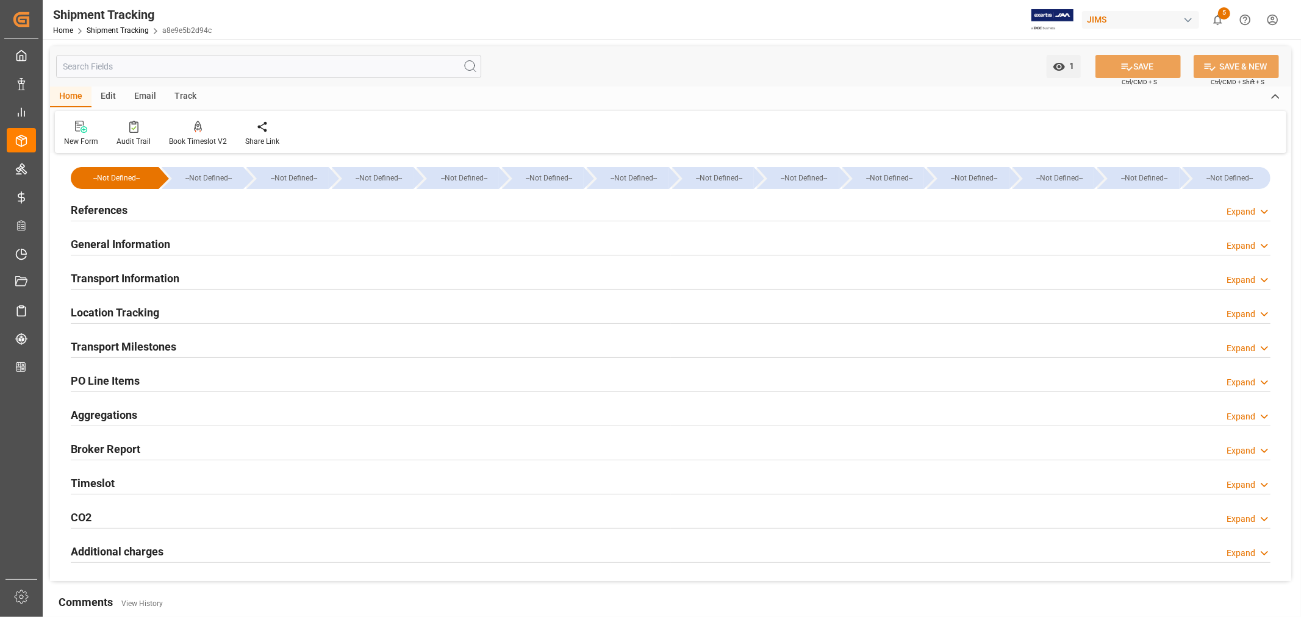
click at [149, 277] on h2 "Transport Information" at bounding box center [125, 278] width 109 height 16
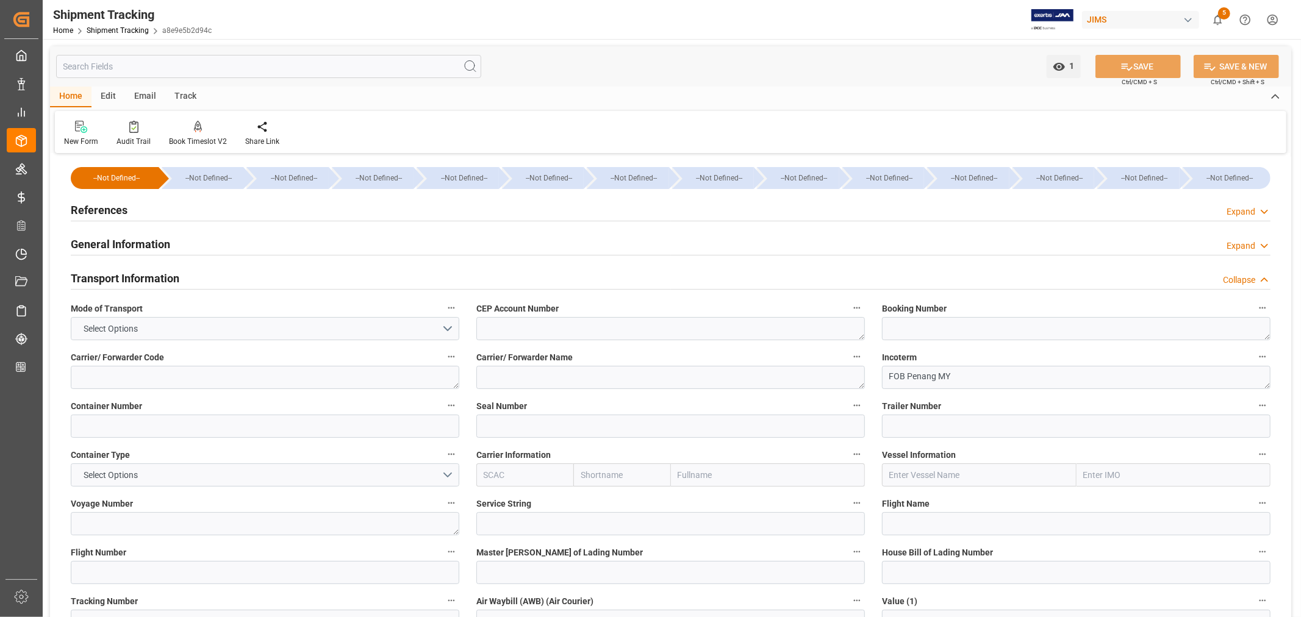
click at [149, 277] on h2 "Transport Information" at bounding box center [125, 278] width 109 height 16
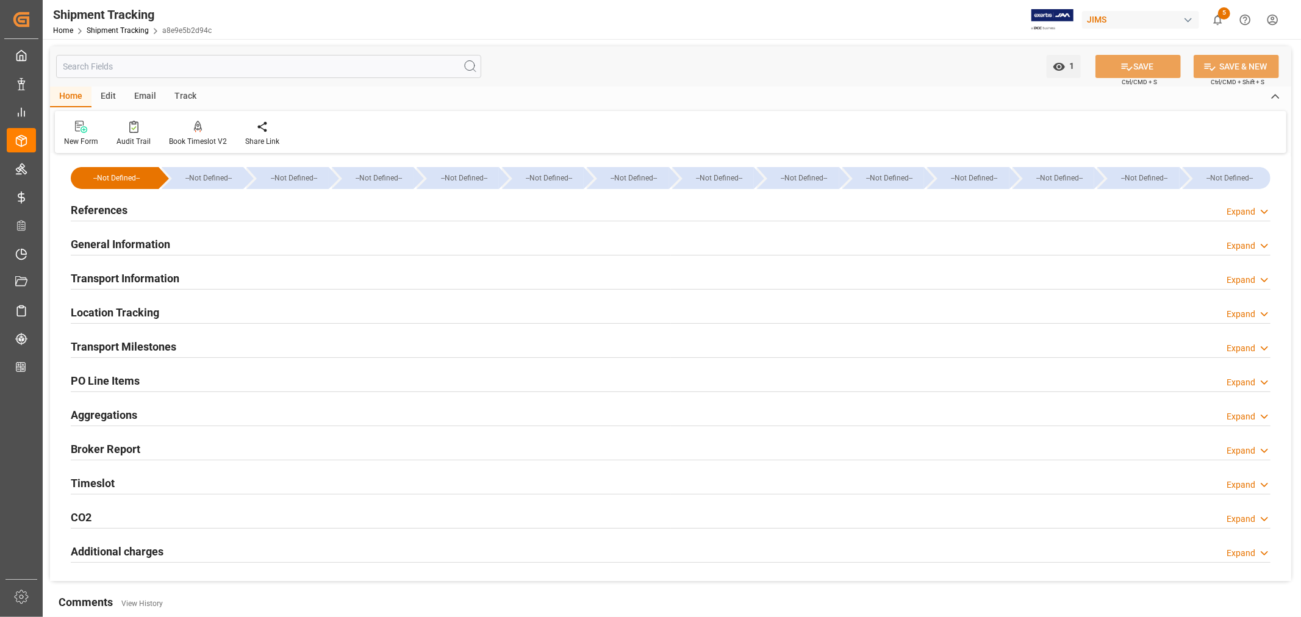
click at [145, 343] on h2 "Transport Milestones" at bounding box center [124, 347] width 106 height 16
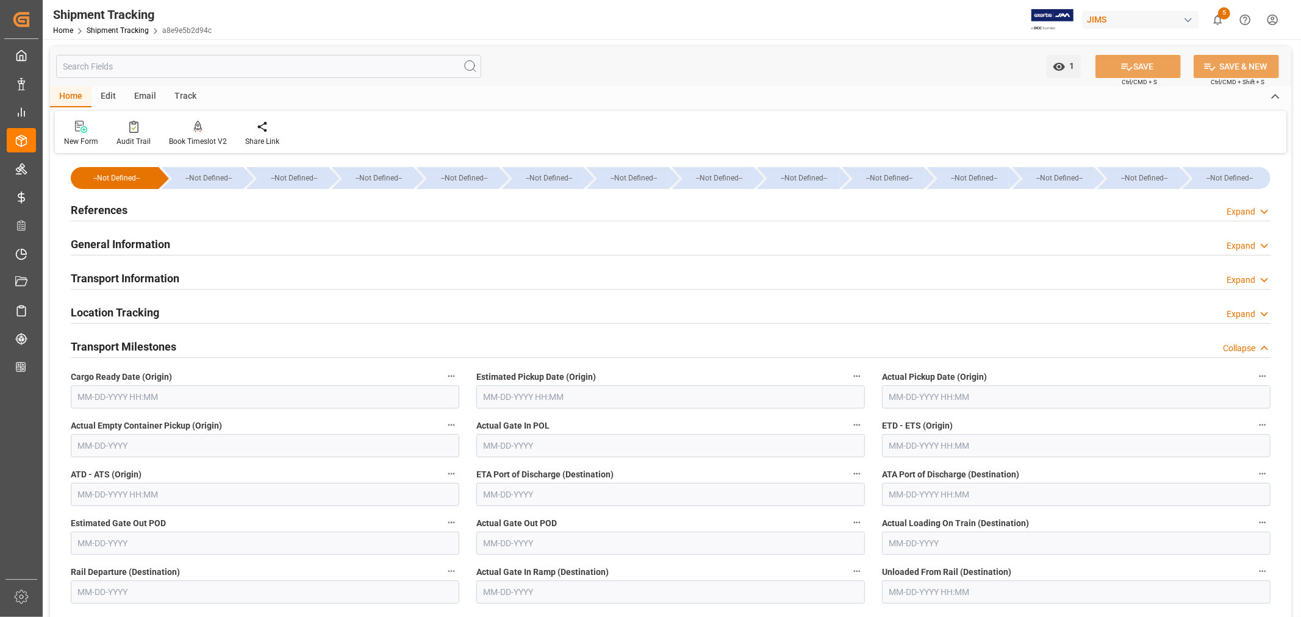
click at [167, 351] on h2 "Transport Milestones" at bounding box center [124, 347] width 106 height 16
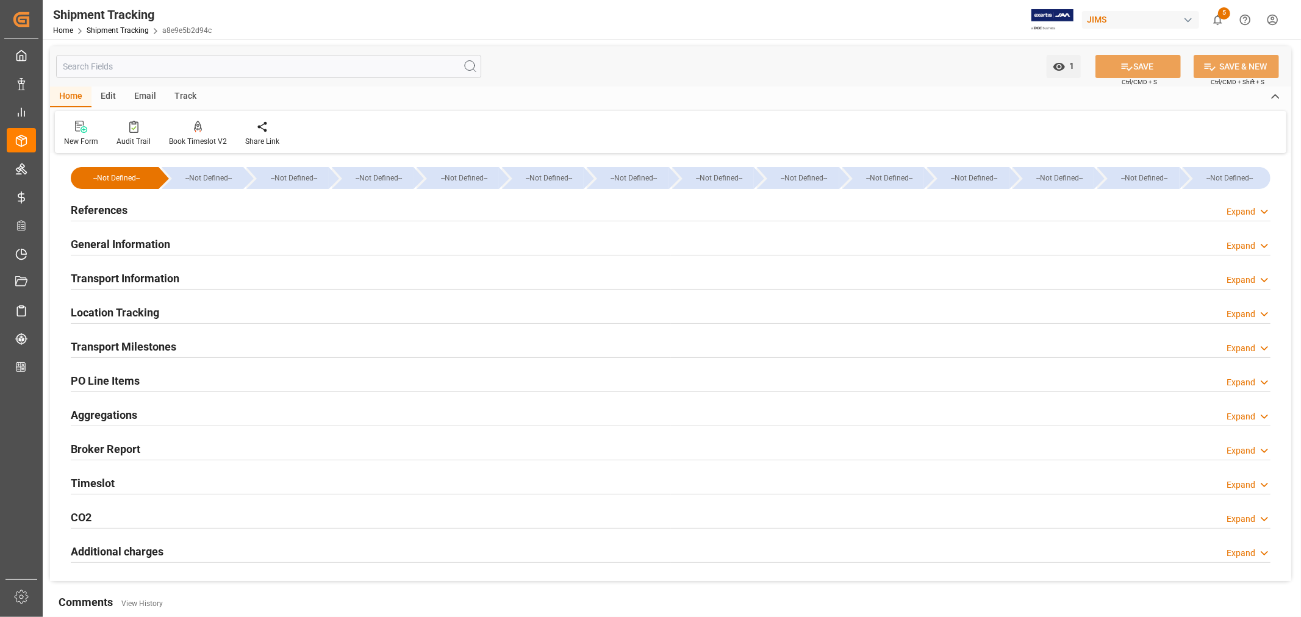
click at [115, 210] on h2 "References" at bounding box center [99, 210] width 57 height 16
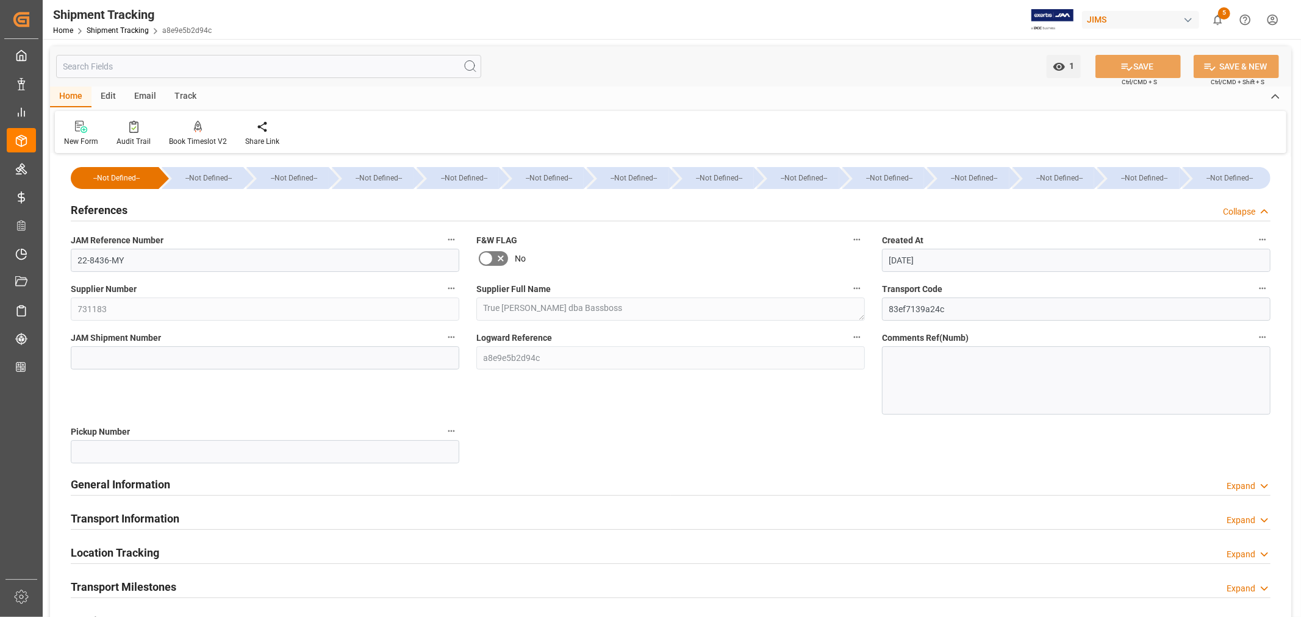
click at [115, 210] on h2 "References" at bounding box center [99, 210] width 57 height 16
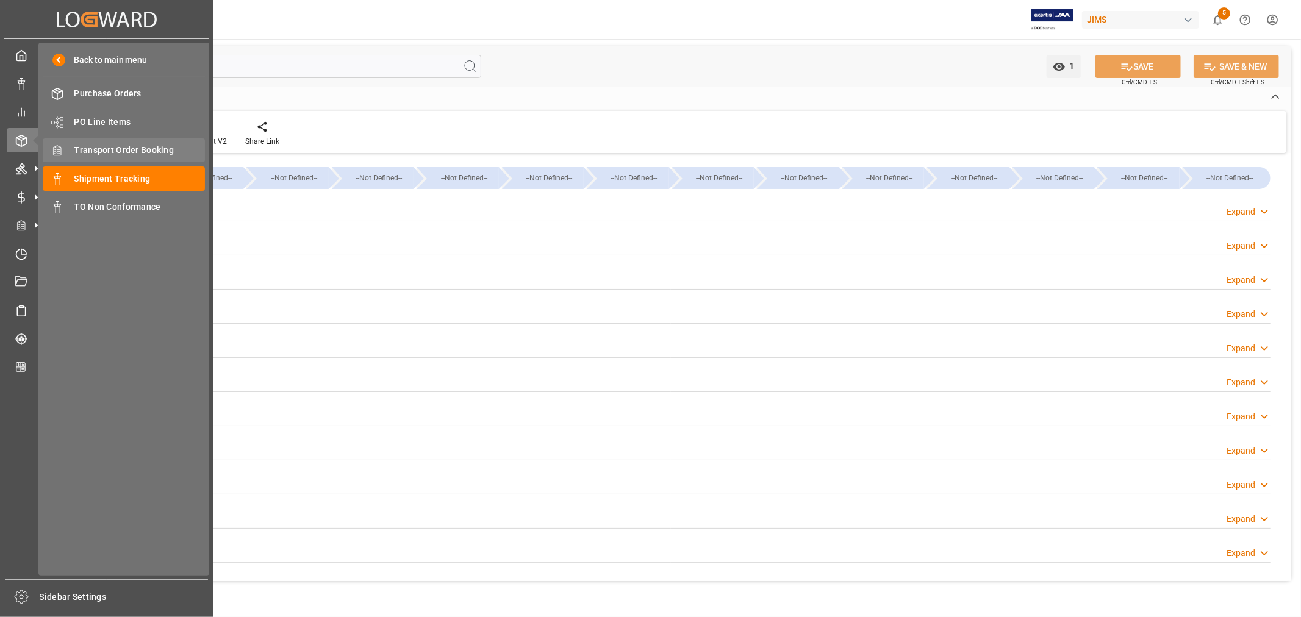
click at [148, 145] on span "Transport Order Booking" at bounding box center [139, 150] width 131 height 13
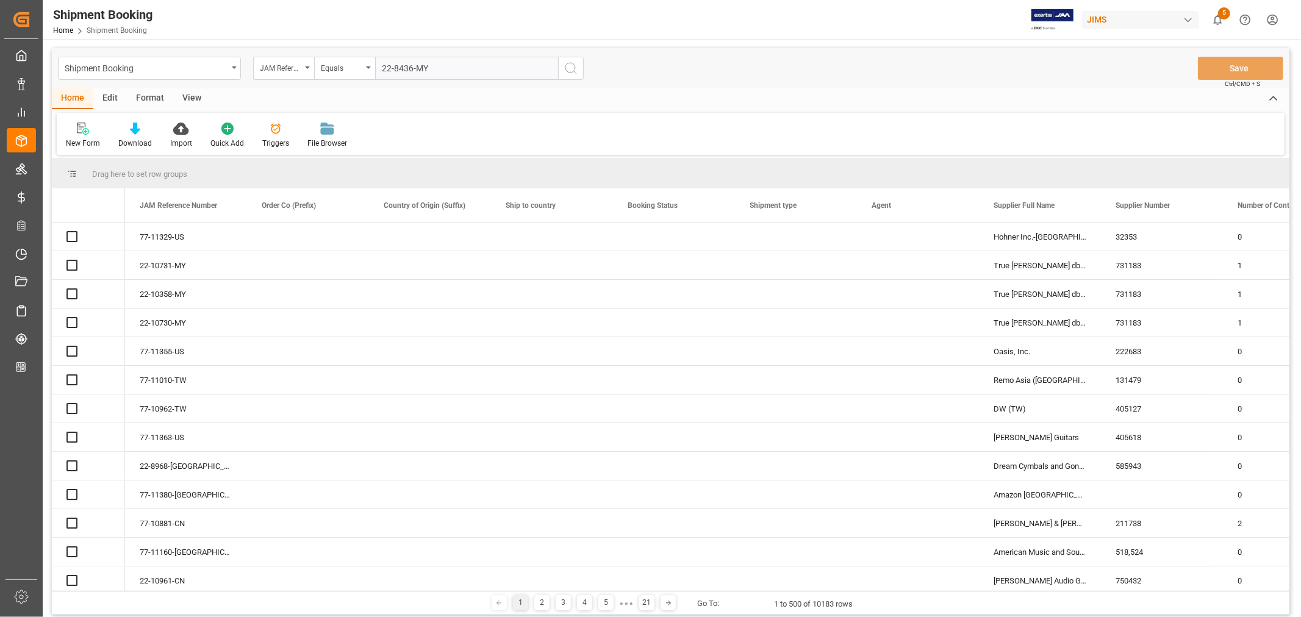
type input "22-8436-MY"
click at [569, 65] on icon "search button" at bounding box center [571, 68] width 15 height 15
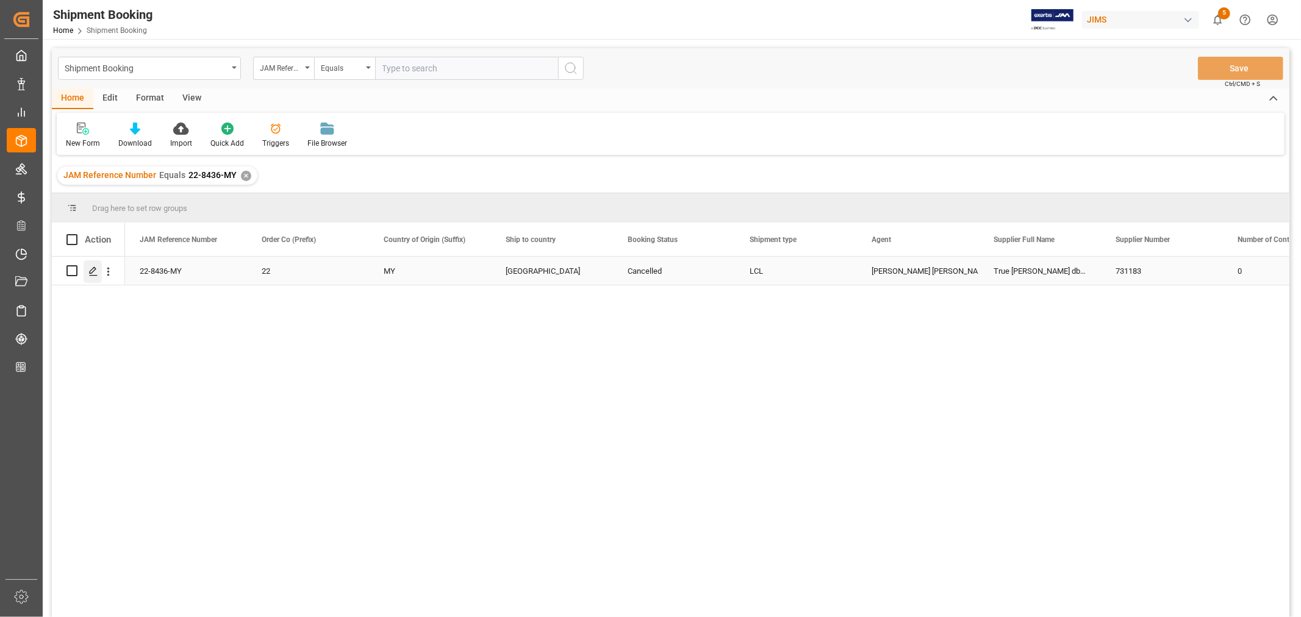
click at [96, 272] on icon "Press SPACE to select this row." at bounding box center [93, 272] width 10 height 10
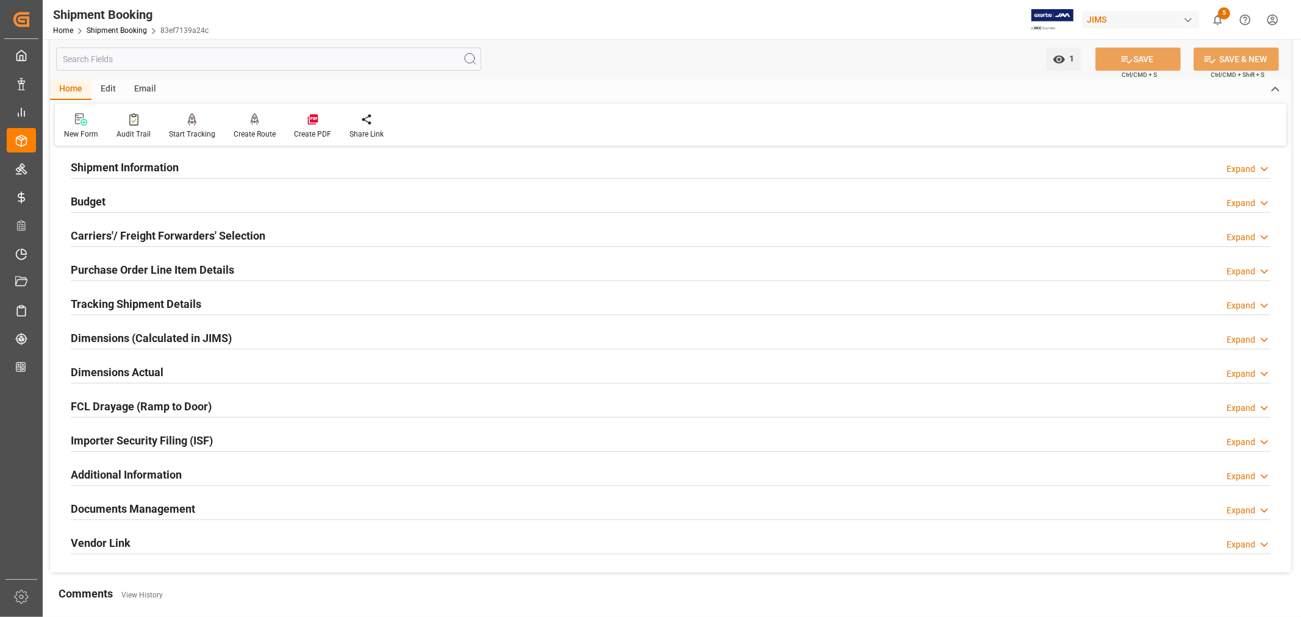
scroll to position [87, 0]
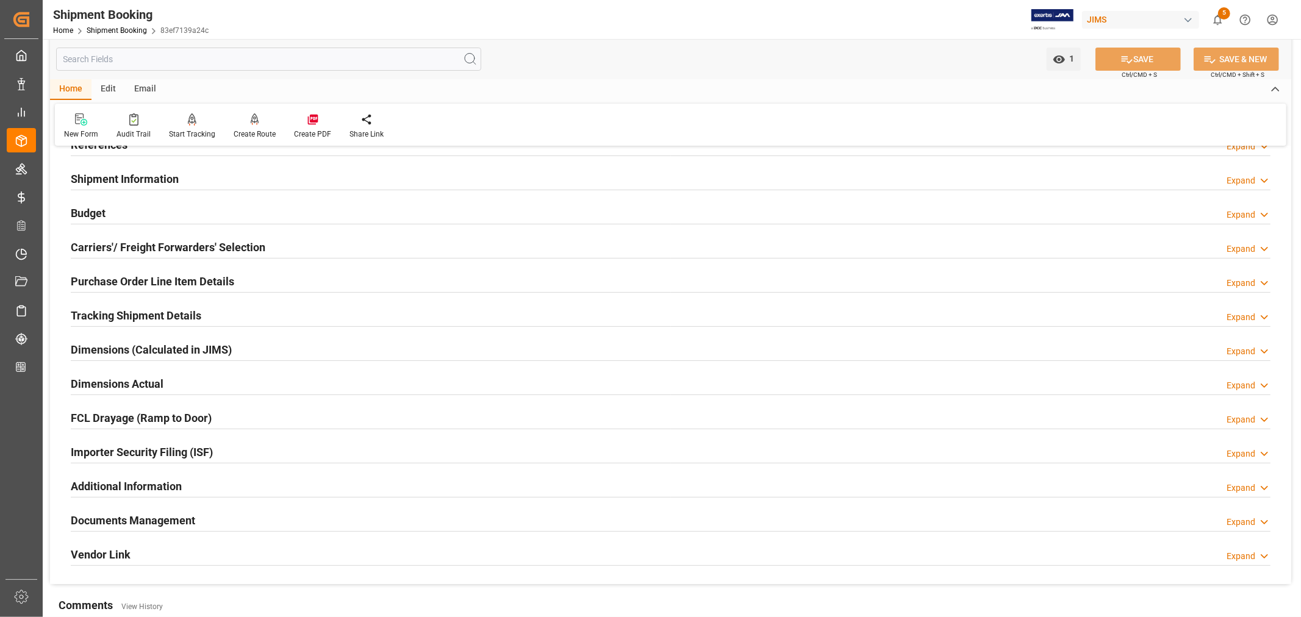
click at [190, 282] on h2 "Purchase Order Line Item Details" at bounding box center [152, 281] width 163 height 16
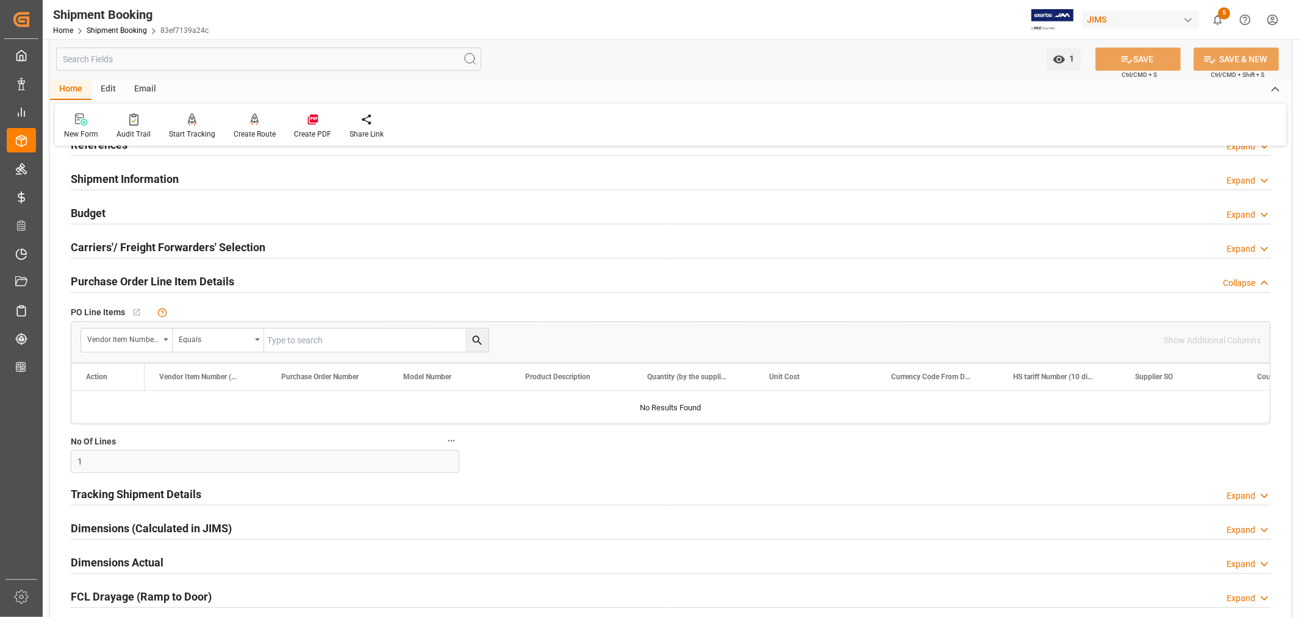
click at [190, 282] on h2 "Purchase Order Line Item Details" at bounding box center [152, 281] width 163 height 16
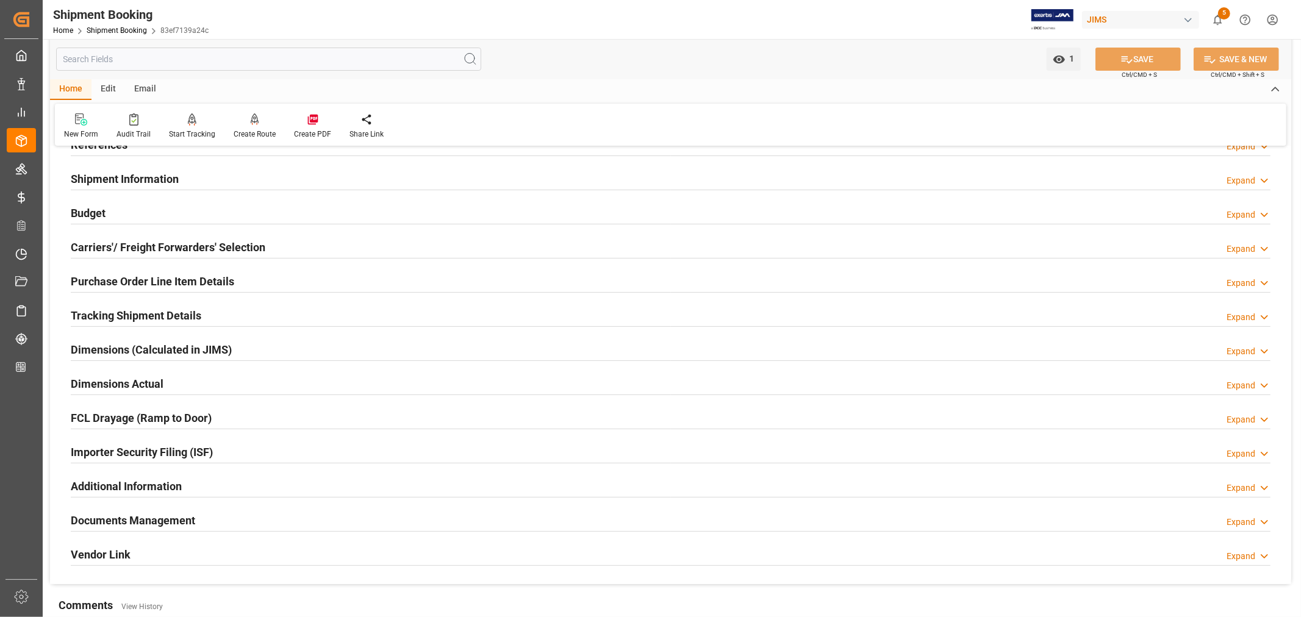
click at [93, 212] on h2 "Budget" at bounding box center [88, 213] width 35 height 16
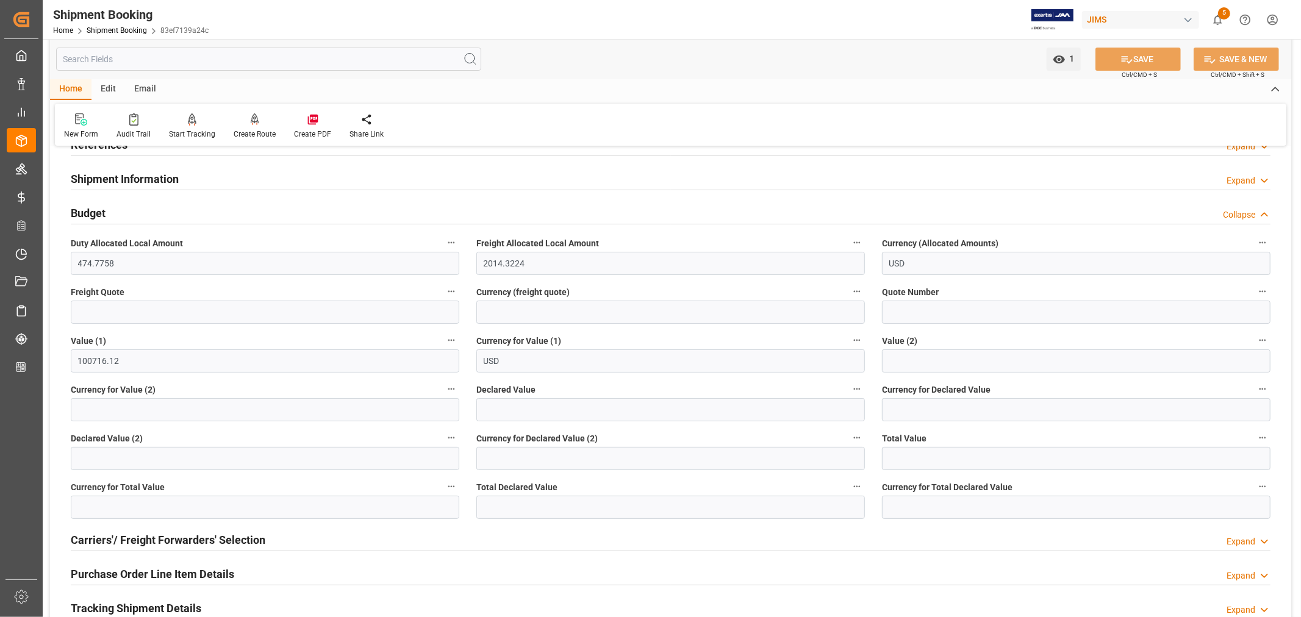
click at [93, 212] on h2 "Budget" at bounding box center [88, 213] width 35 height 16
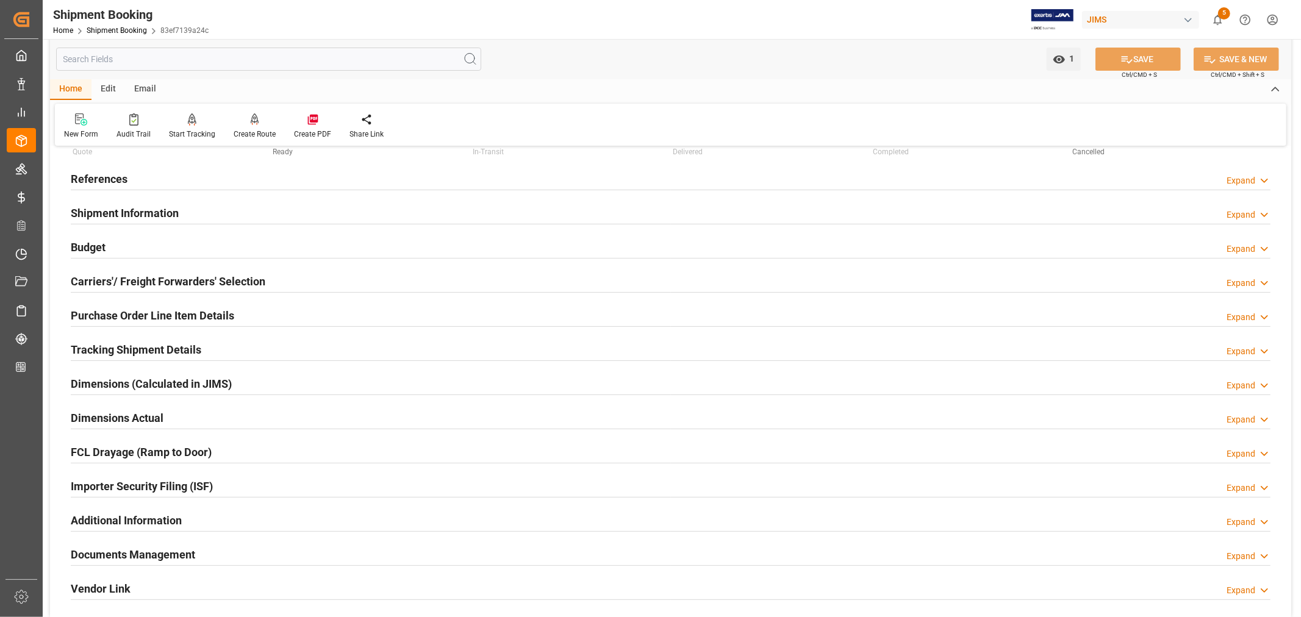
scroll to position [0, 0]
